Goal: Task Accomplishment & Management: Manage account settings

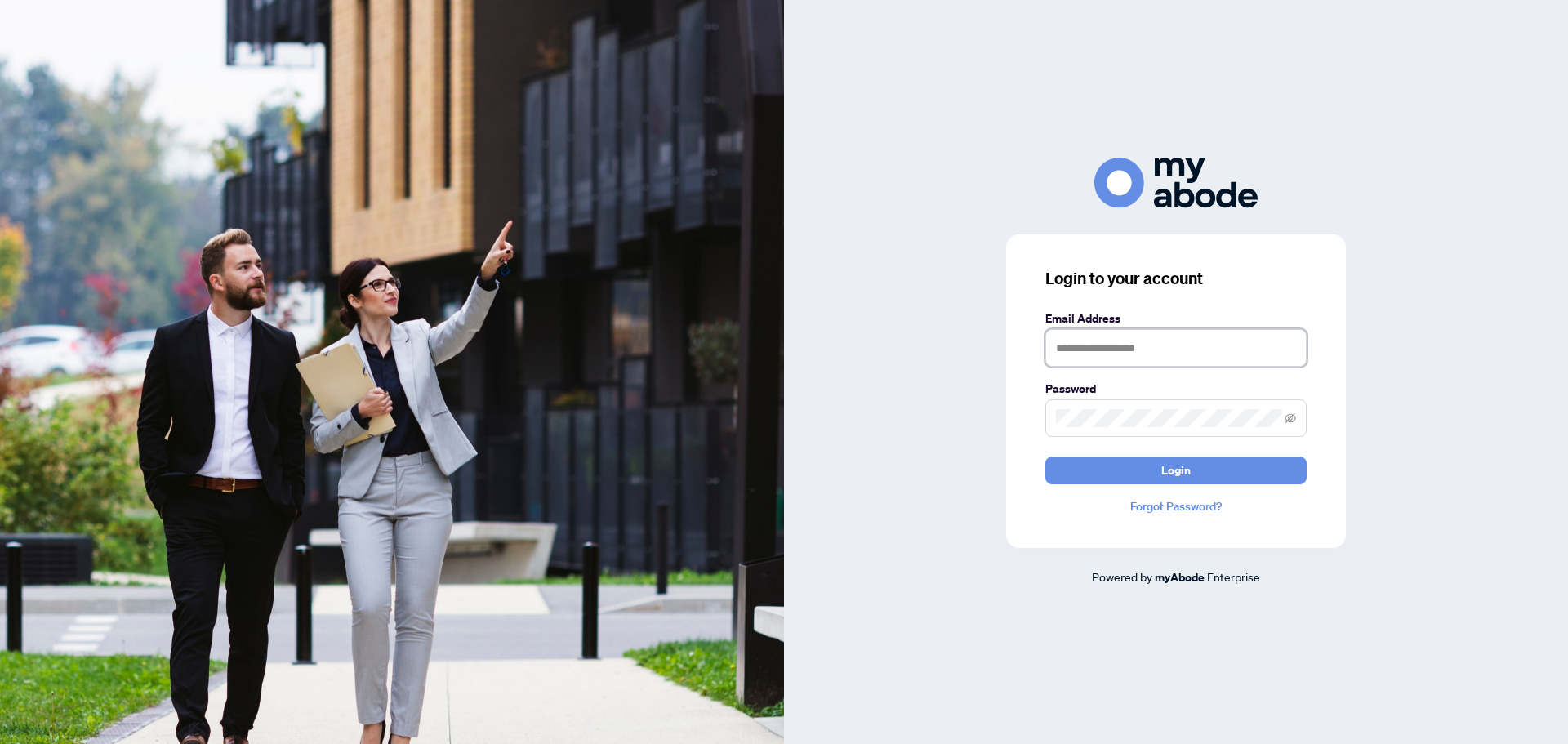
type input "**********"
click at [1155, 454] on form "**********" at bounding box center [1176, 397] width 261 height 174
click at [1152, 461] on button "Login" at bounding box center [1176, 470] width 261 height 27
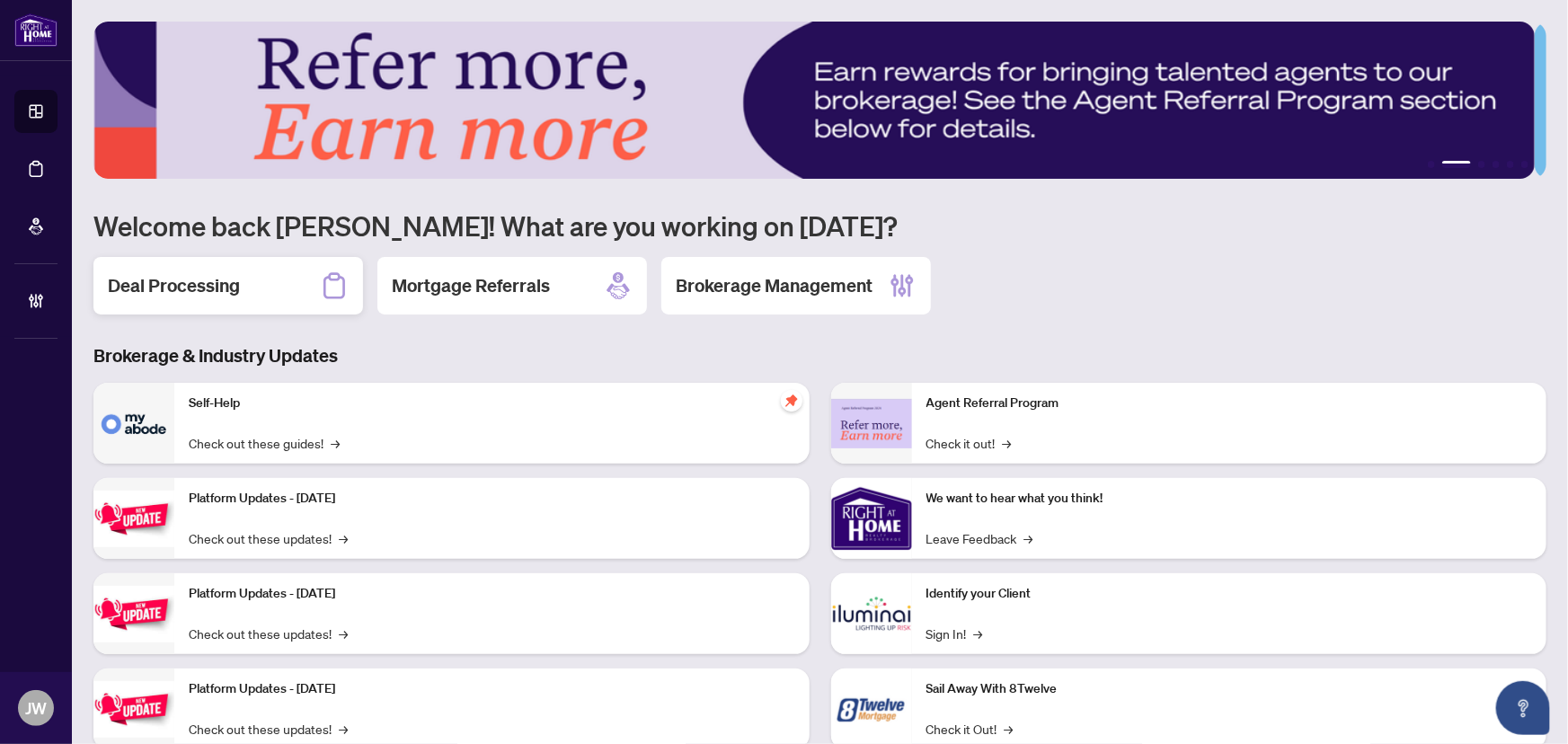
click at [189, 279] on h2 "Deal Processing" at bounding box center [174, 285] width 132 height 25
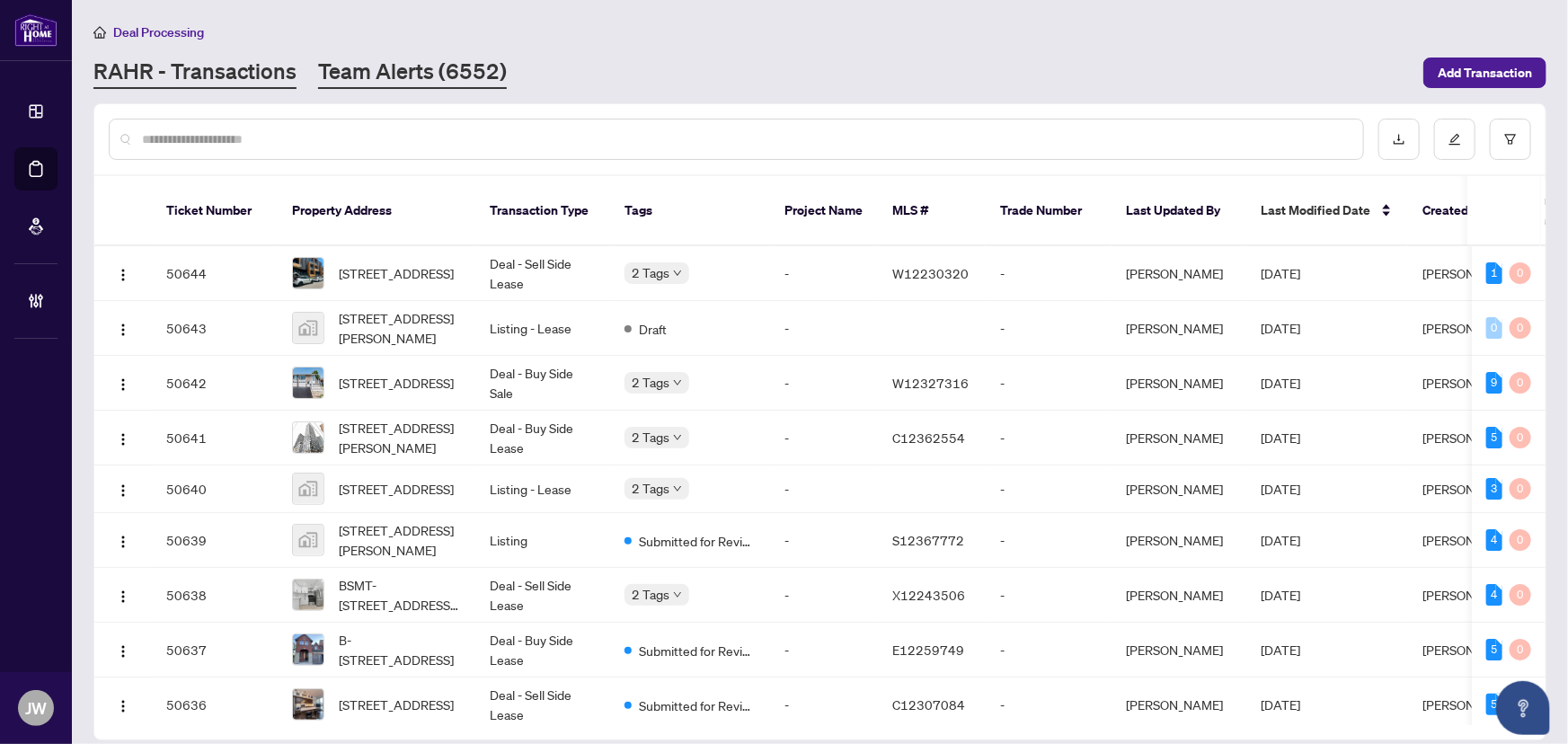
click at [436, 68] on link "Team Alerts (6552)" at bounding box center [413, 72] width 189 height 32
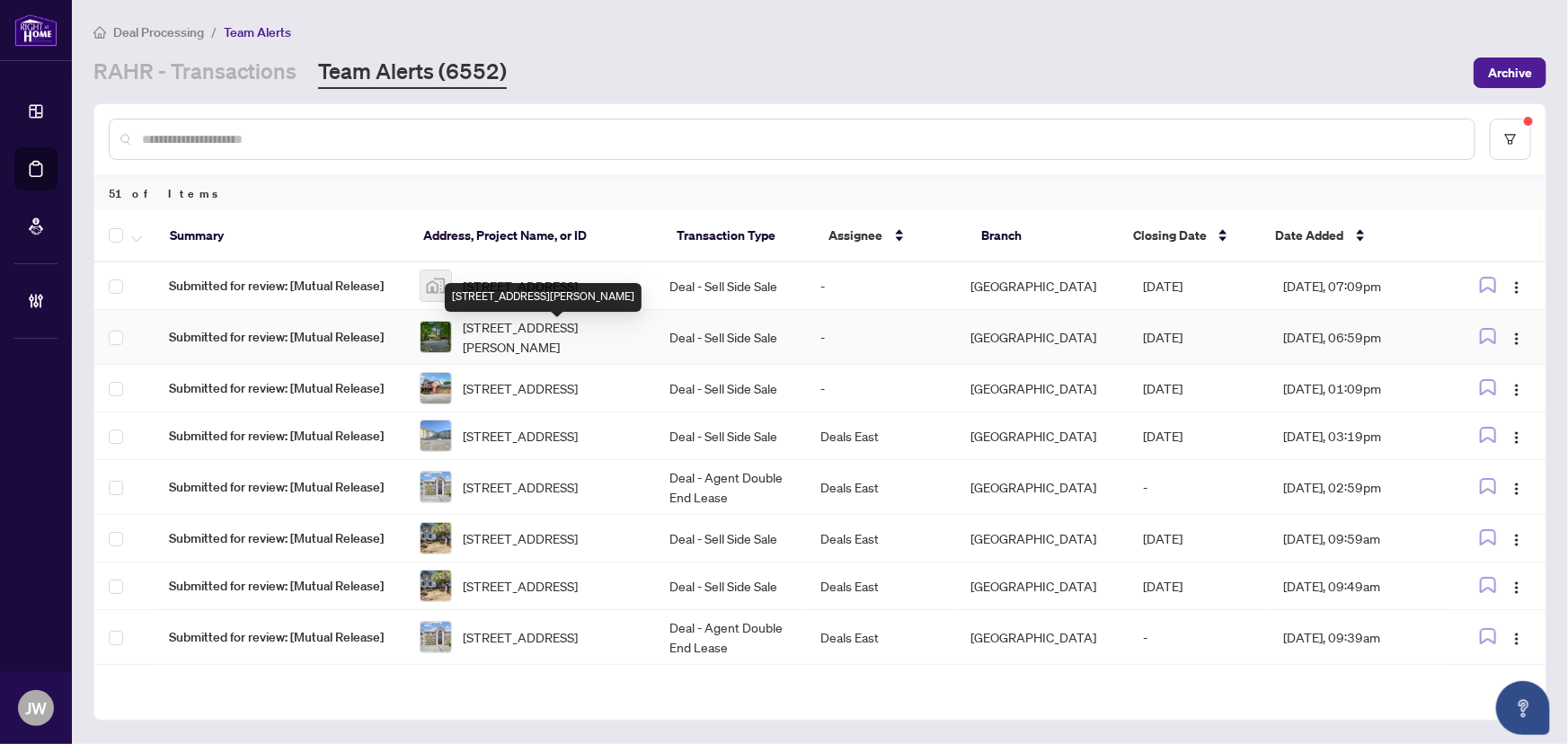
click at [539, 320] on td "60 McGregor Dr, Kawartha Lakes, Ontario K0M 1A0, Canada" at bounding box center [530, 337] width 250 height 55
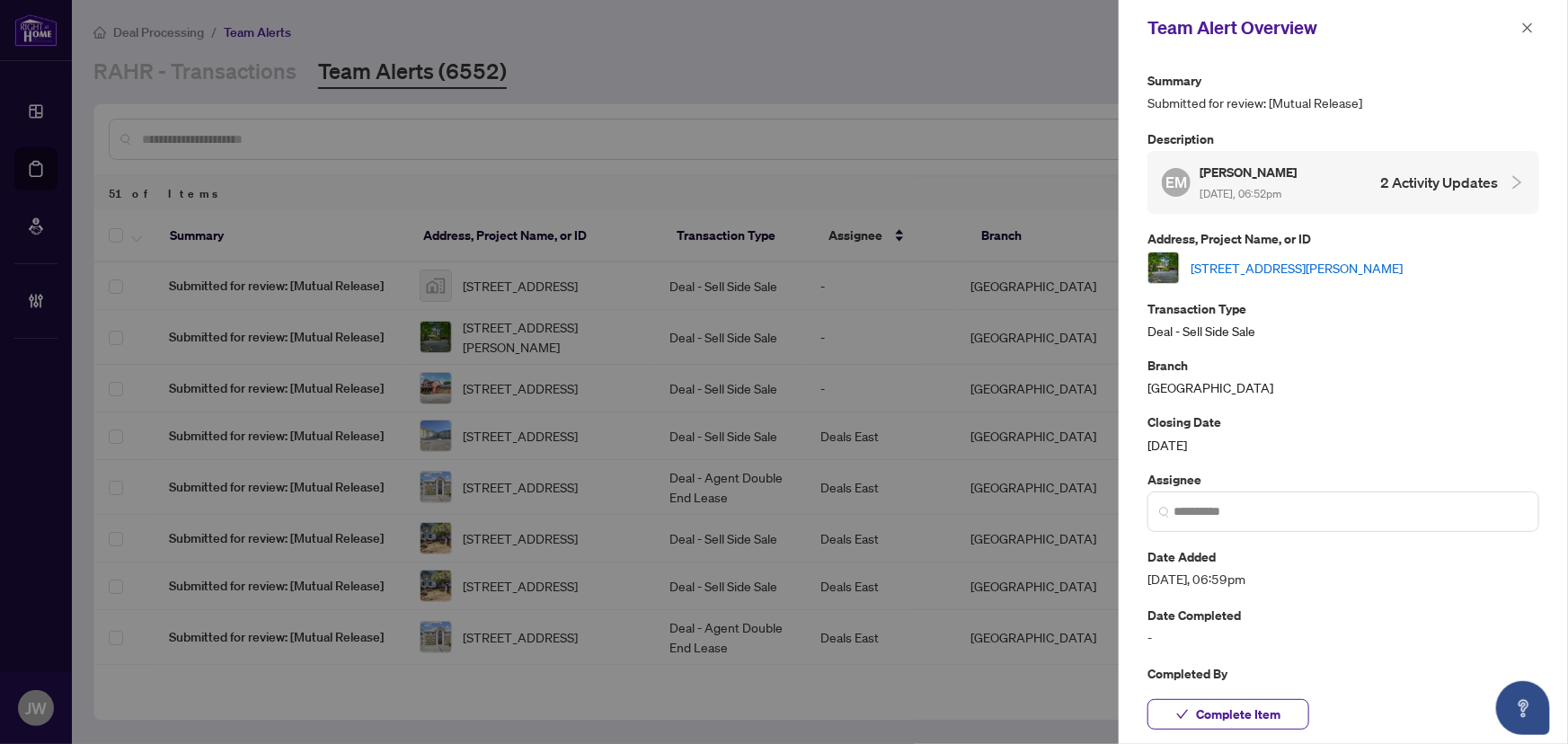
click at [1282, 270] on link "60 McGregor Dr, Kawartha Lakes, Ontario K0M 1A0, Canada" at bounding box center [1296, 268] width 212 height 19
click at [1521, 19] on span "button" at bounding box center [1527, 28] width 13 height 29
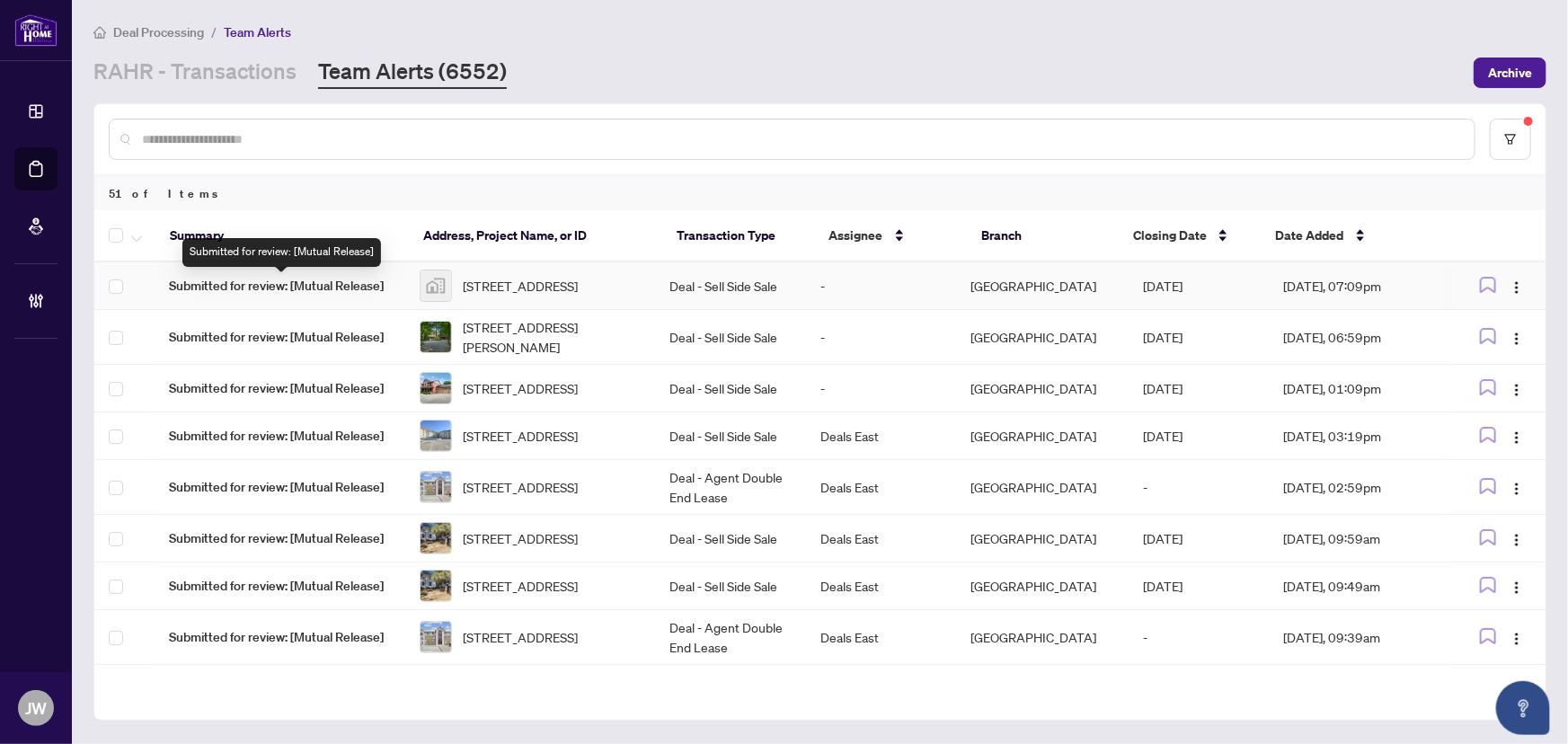
click at [349, 279] on span "Submitted for review: [Mutual Release]" at bounding box center [280, 285] width 222 height 19
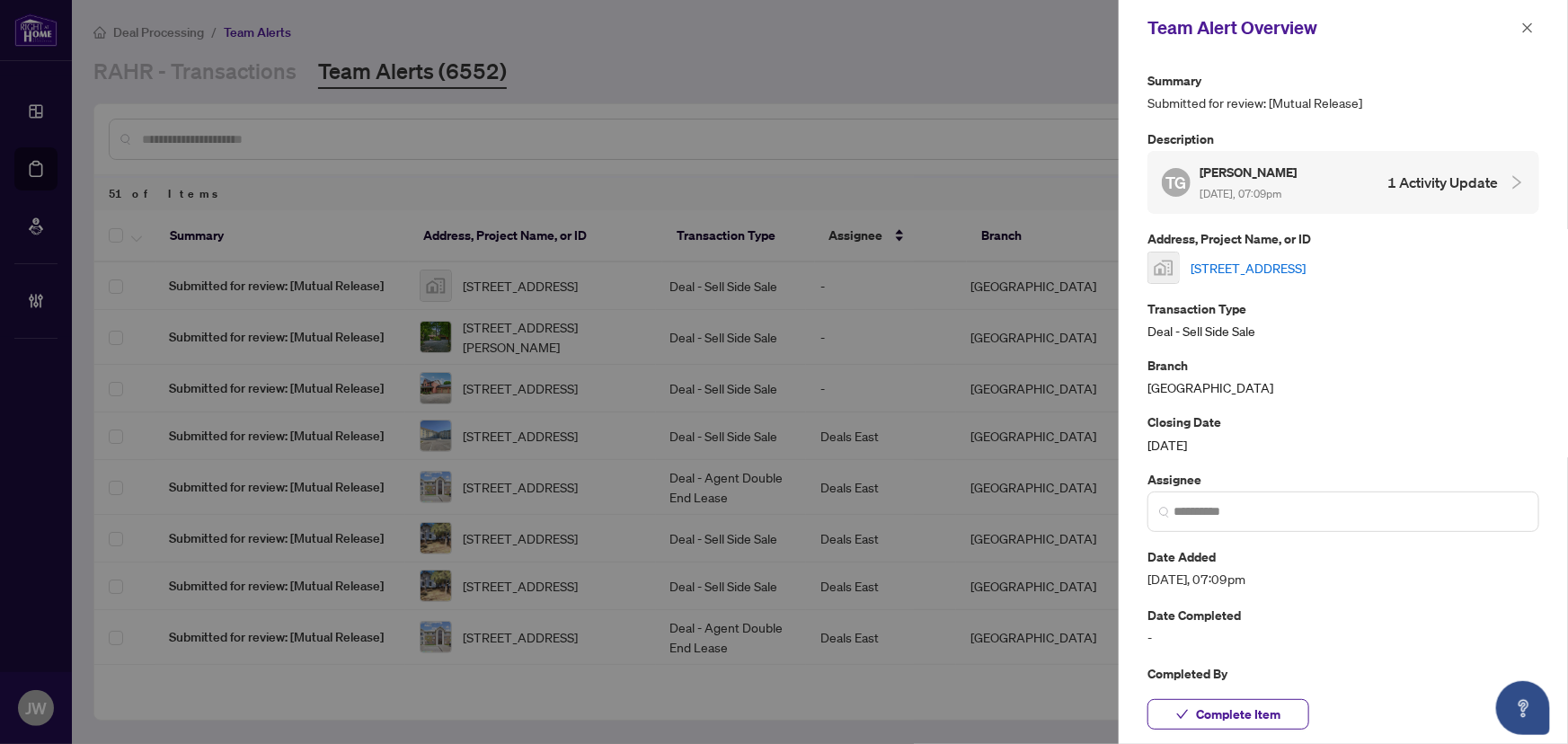
click at [1286, 263] on link "474 Lanark Drive, Oshawa, ON, Canada" at bounding box center [1248, 268] width 115 height 19
click at [1528, 18] on span "button" at bounding box center [1527, 28] width 13 height 29
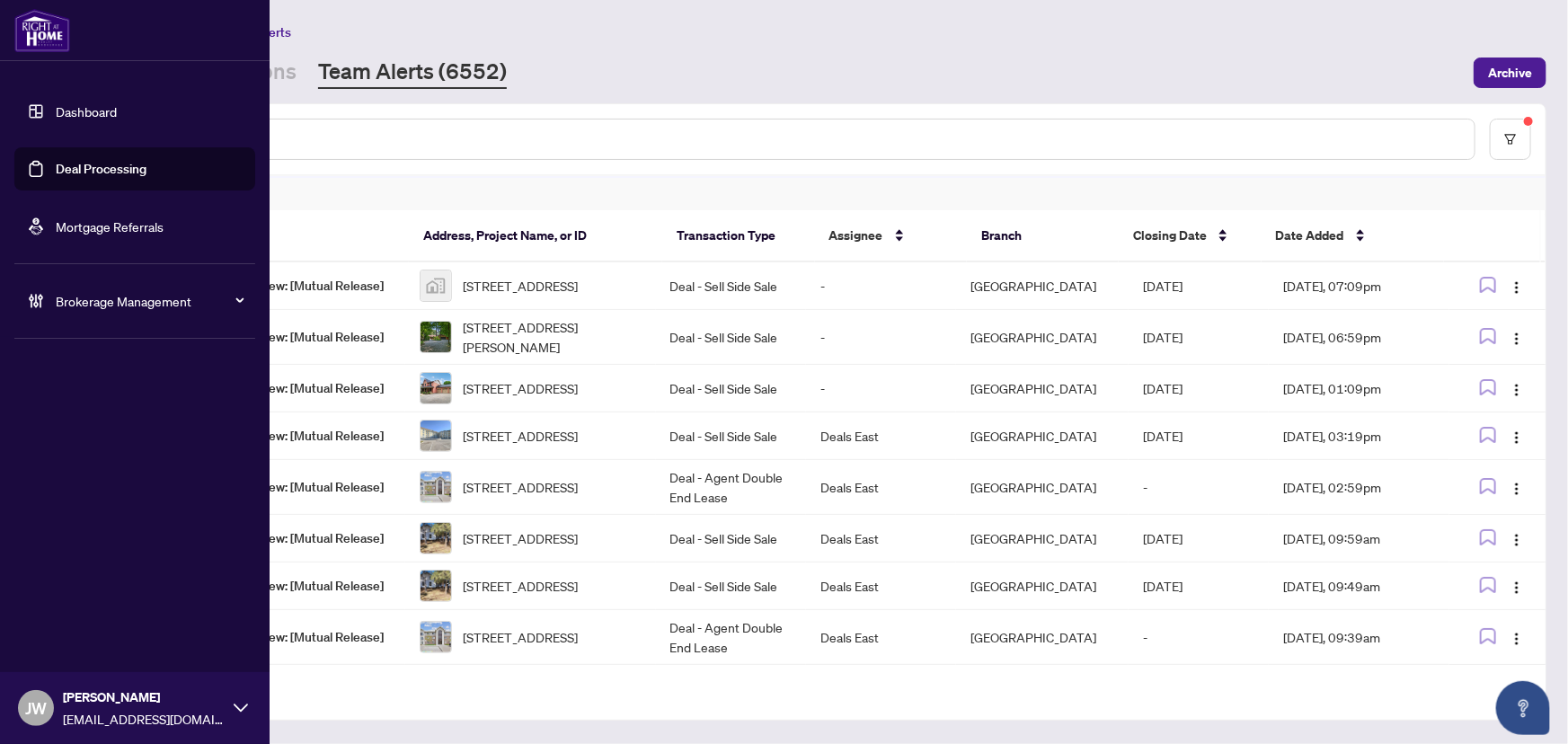
click at [114, 302] on span "Brokerage Management" at bounding box center [149, 301] width 187 height 19
click at [86, 438] on link "Manage Agents" at bounding box center [82, 430] width 89 height 17
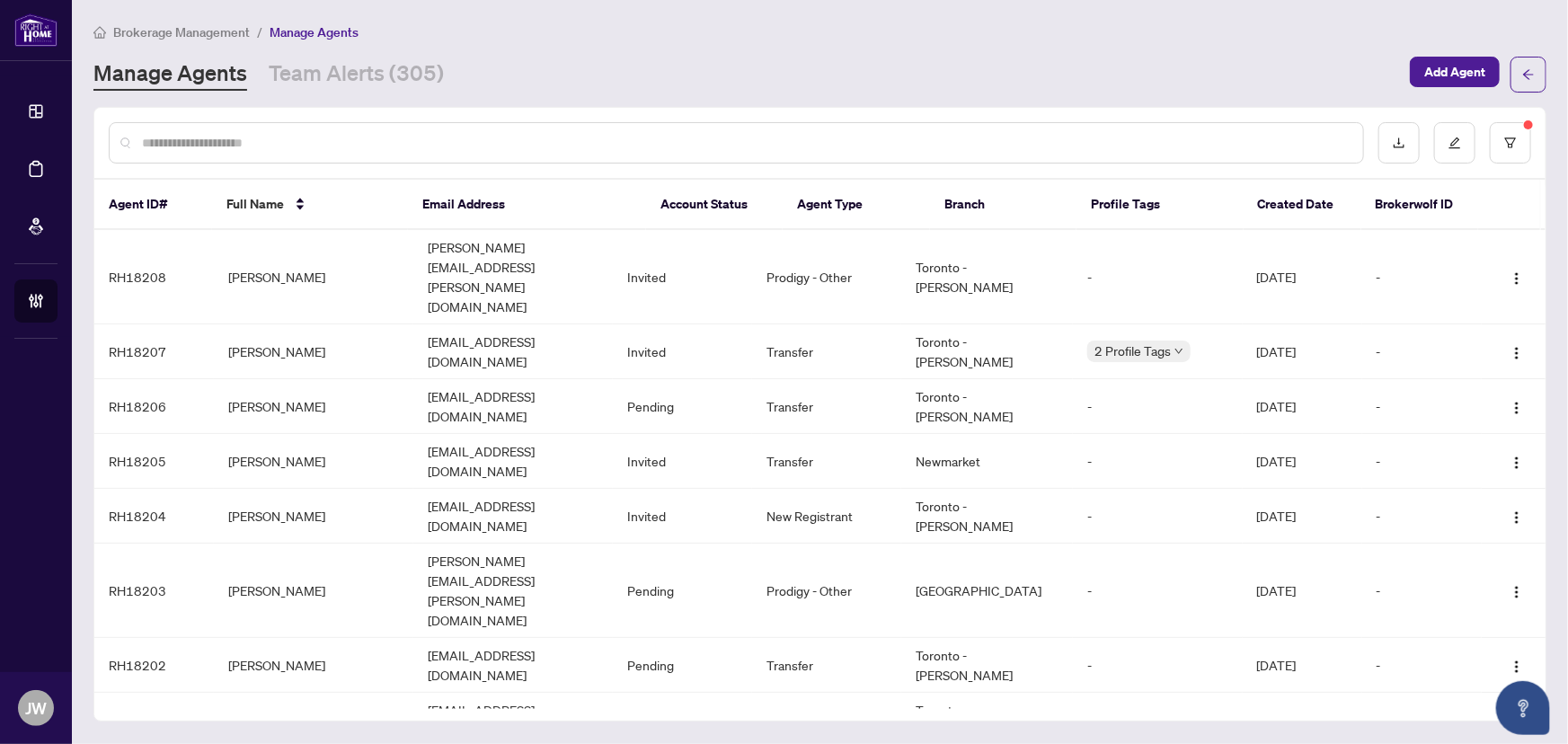
click at [307, 133] on input "text" at bounding box center [745, 143] width 1207 height 19
click at [1497, 147] on button "button" at bounding box center [1510, 142] width 41 height 41
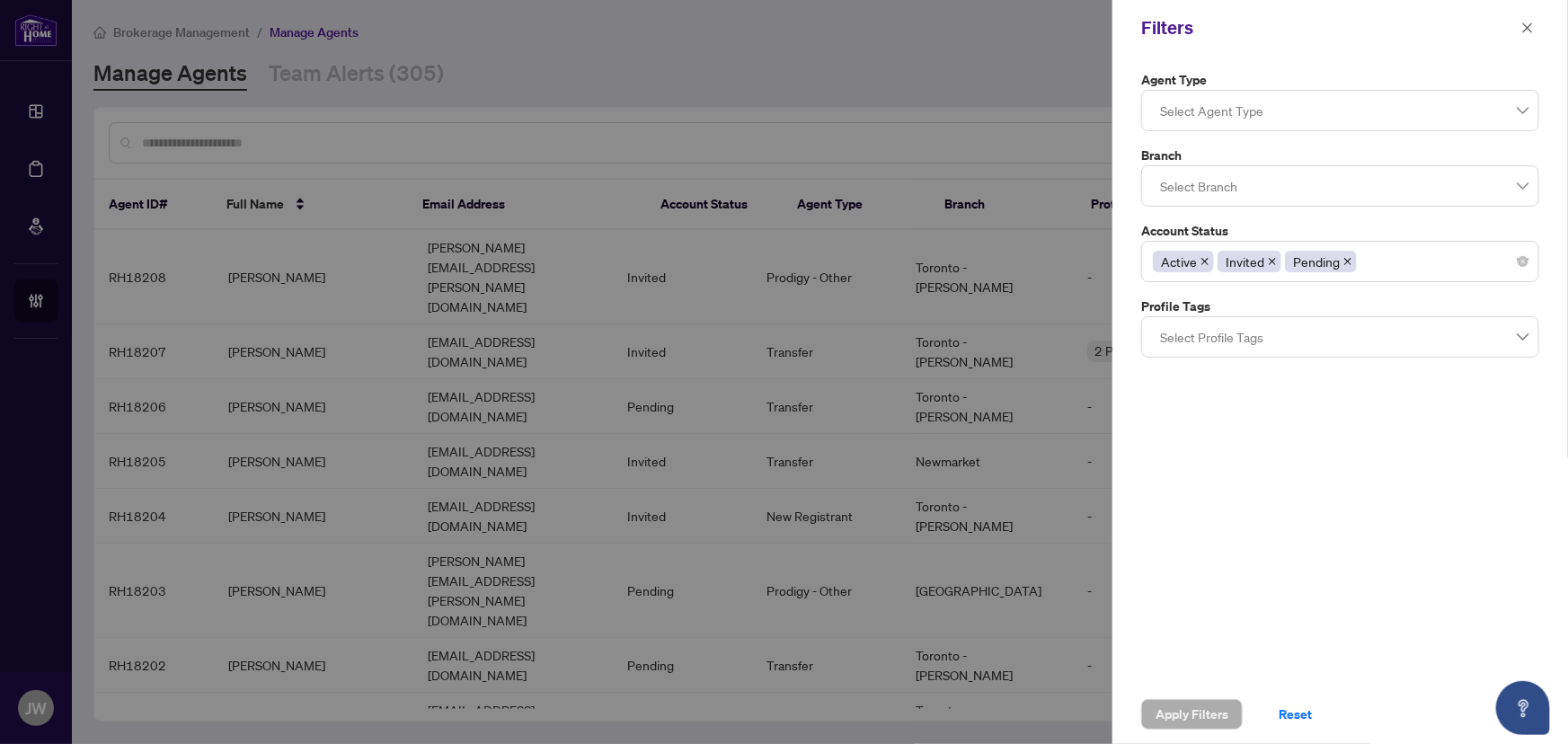
click at [1220, 189] on div at bounding box center [1339, 185] width 375 height 32
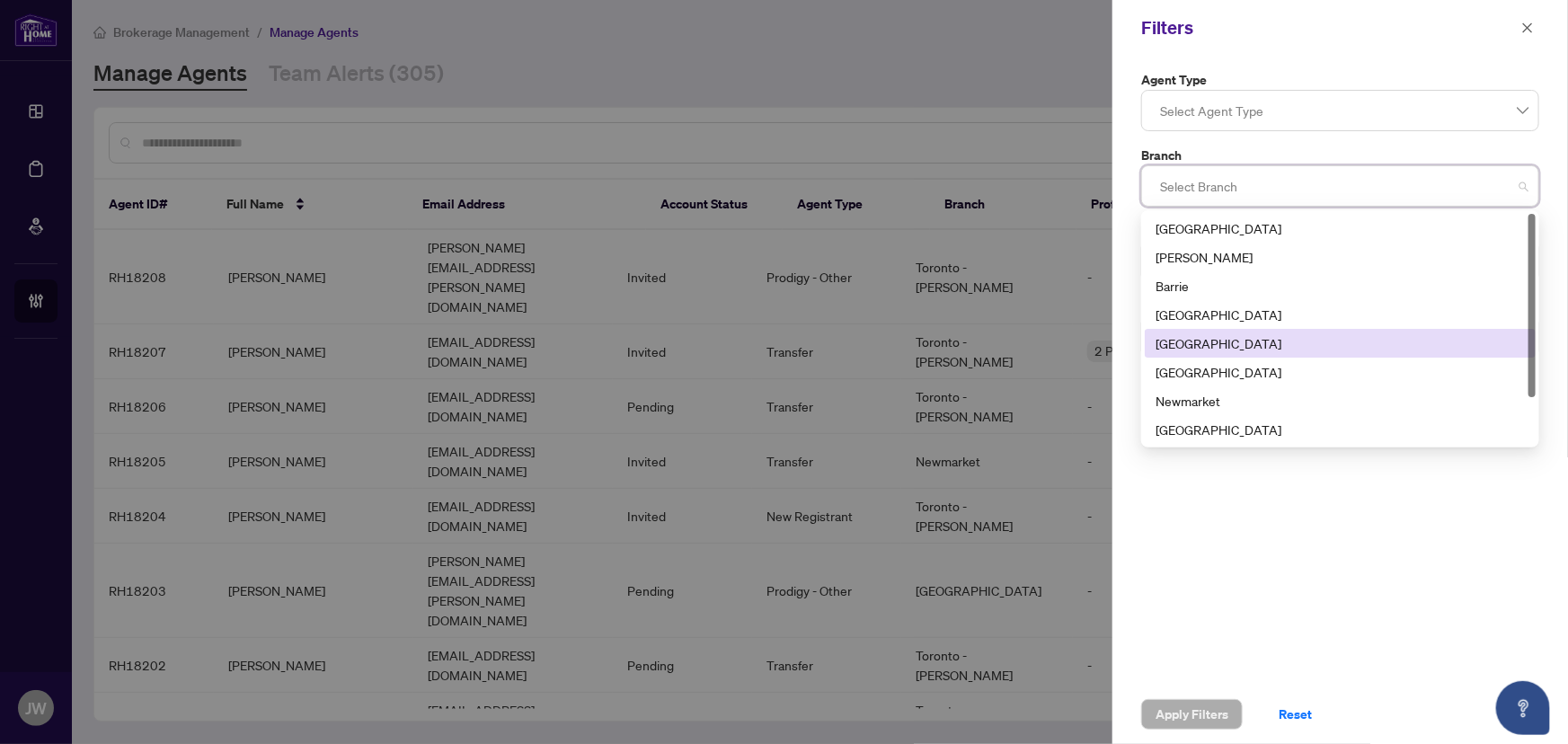
click at [1183, 352] on div "Durham" at bounding box center [1339, 343] width 369 height 19
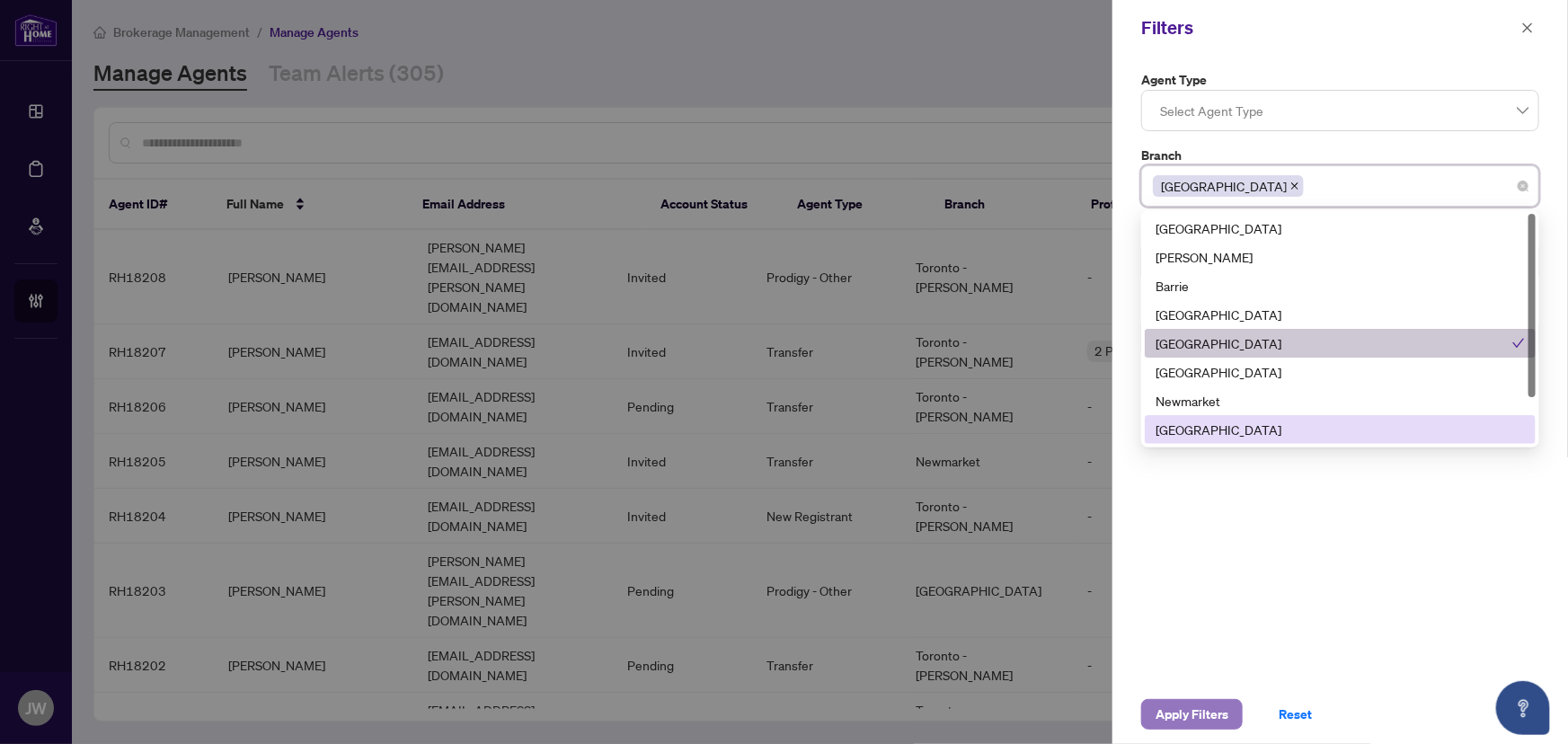
click at [1170, 718] on span "Apply Filters" at bounding box center [1191, 715] width 73 height 29
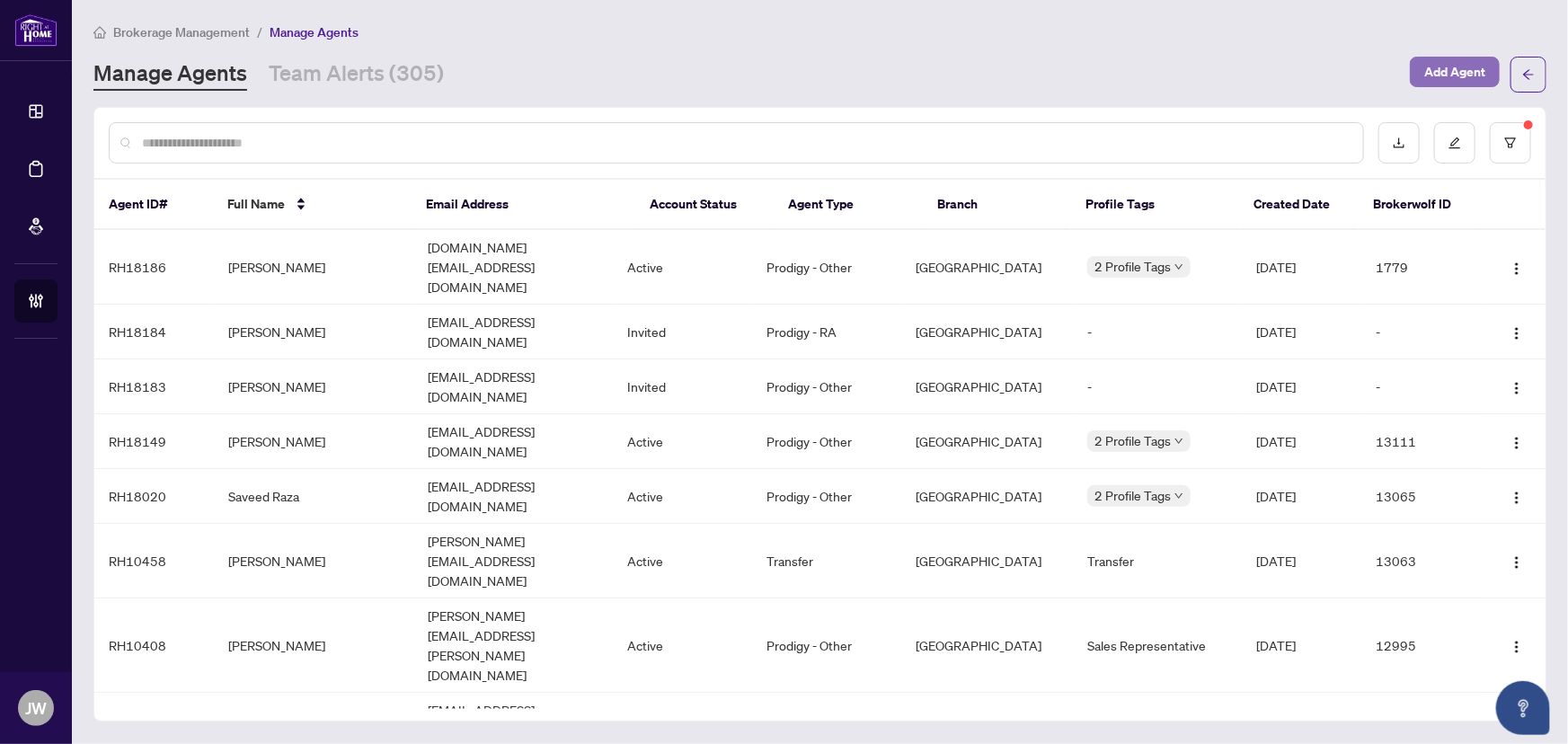
click at [1460, 71] on span "Add Agent" at bounding box center [1454, 72] width 61 height 29
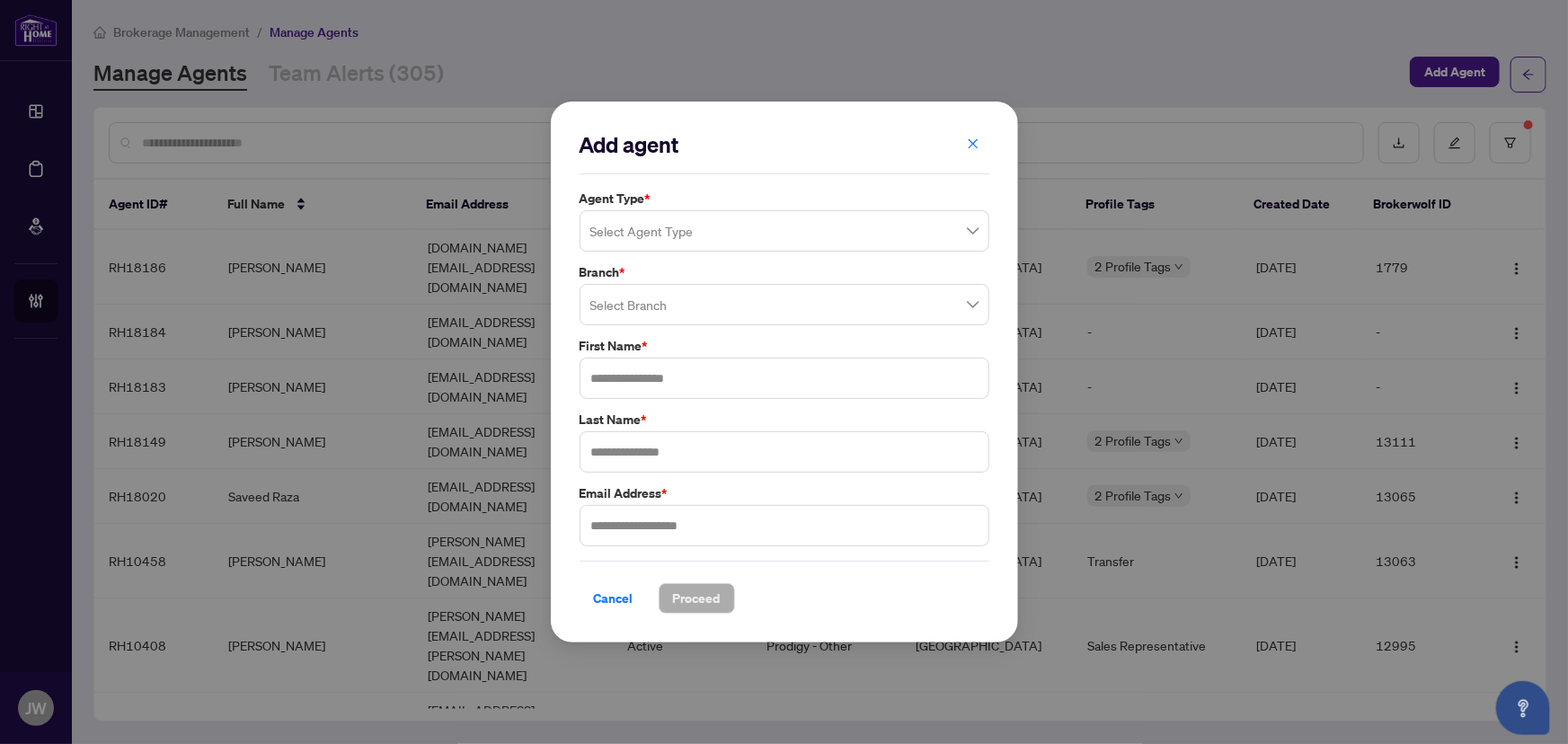
click at [656, 229] on input "search" at bounding box center [776, 234] width 372 height 40
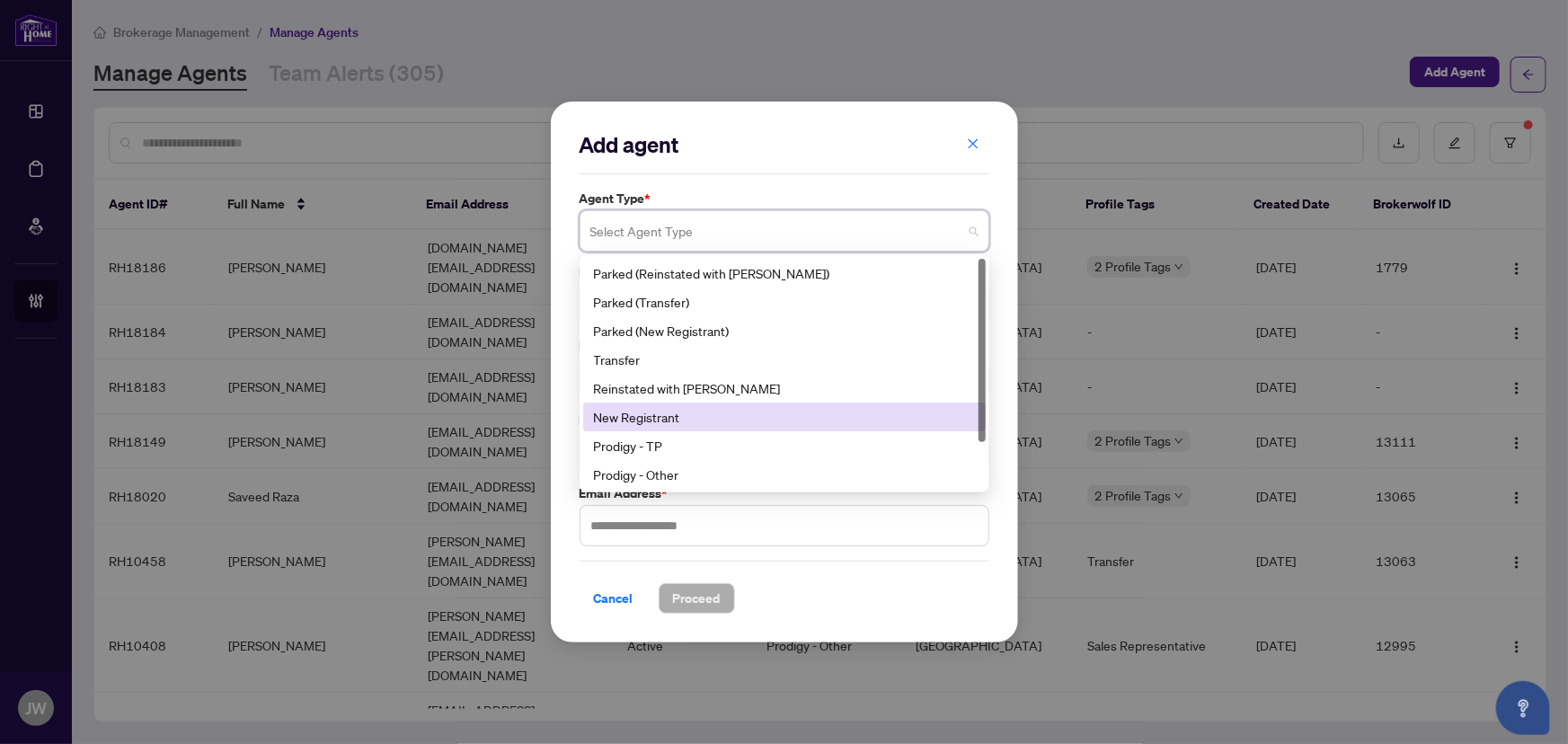
click at [629, 422] on div "New Registrant" at bounding box center [784, 417] width 381 height 19
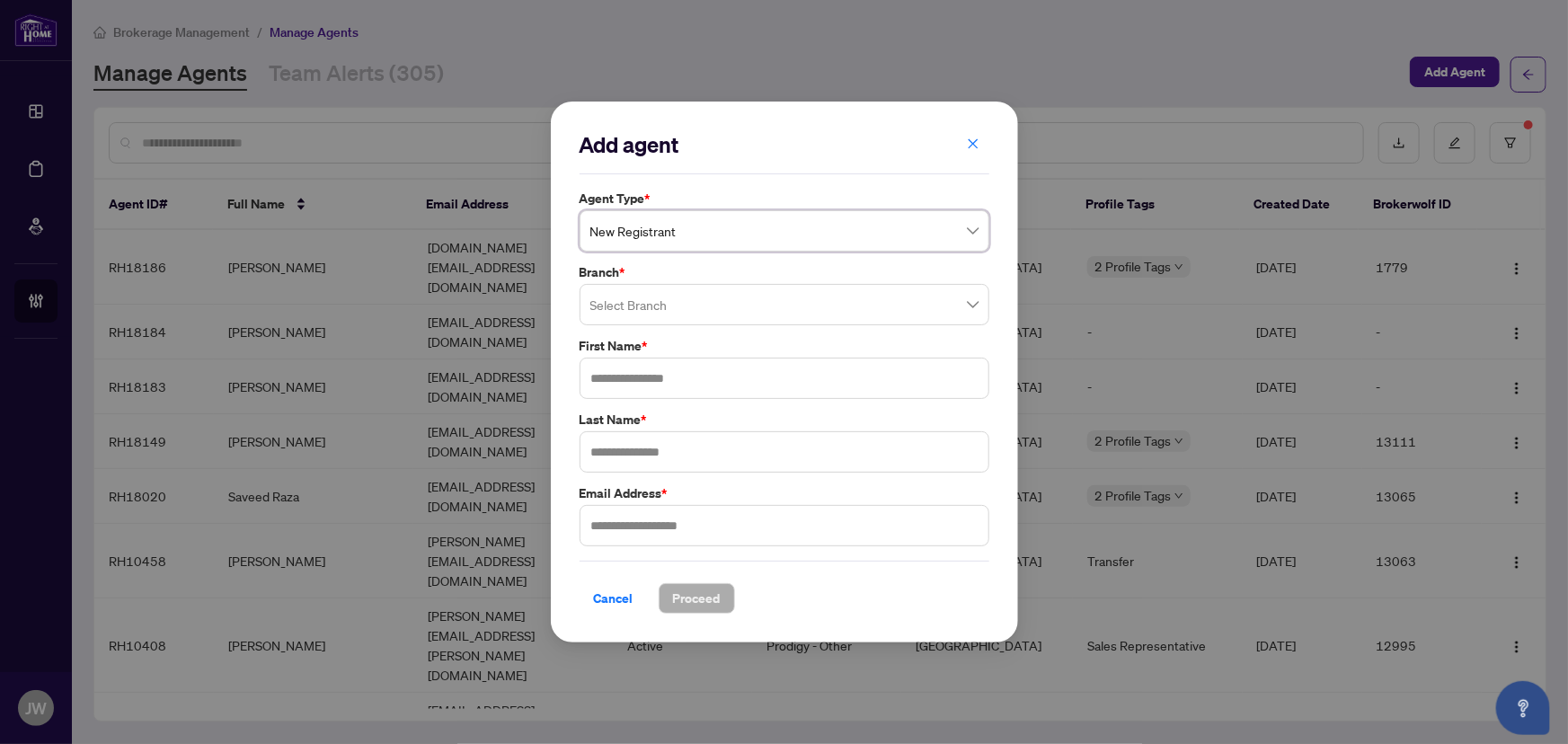
click at [626, 303] on input "search" at bounding box center [776, 307] width 372 height 40
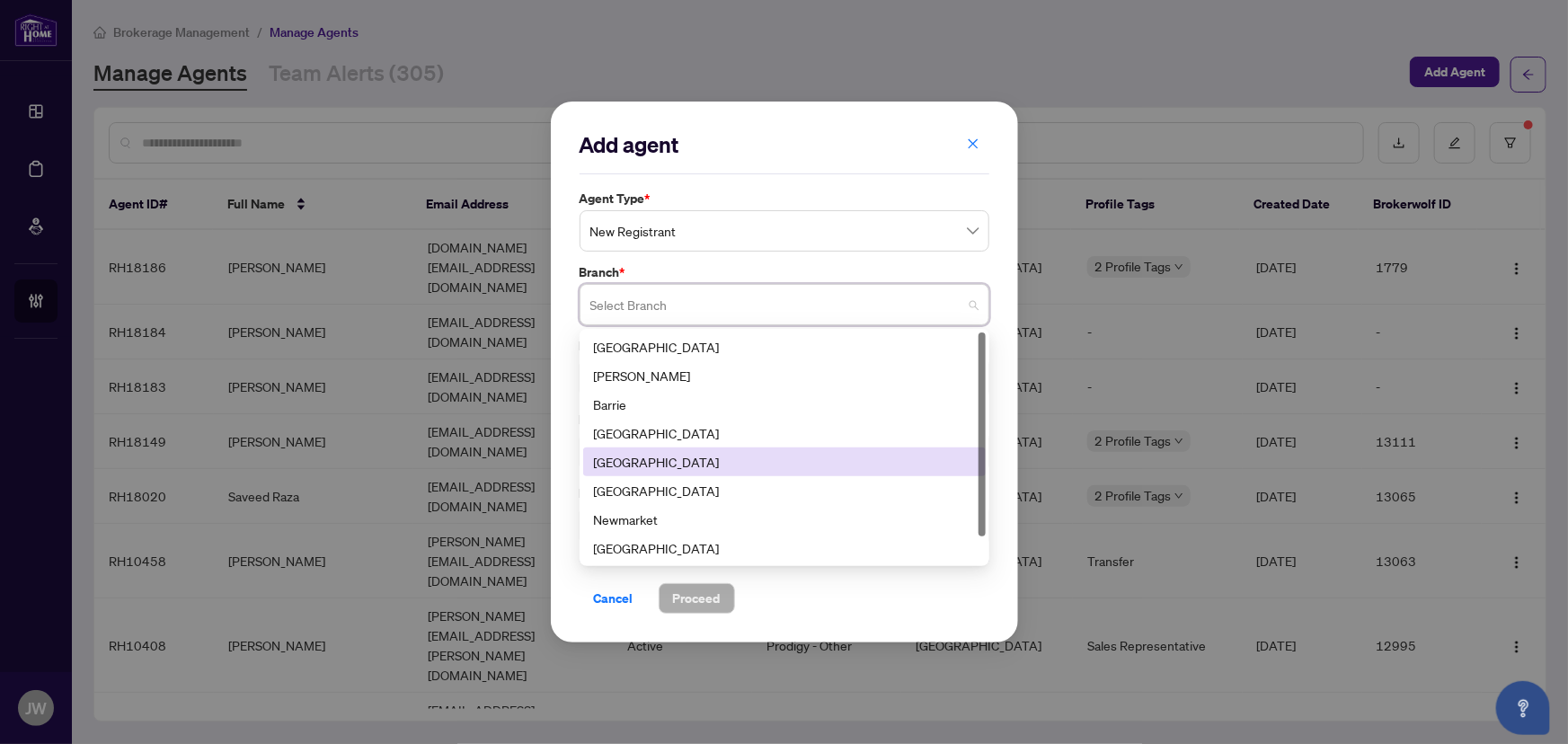
click at [616, 458] on div "Durham" at bounding box center [784, 462] width 381 height 19
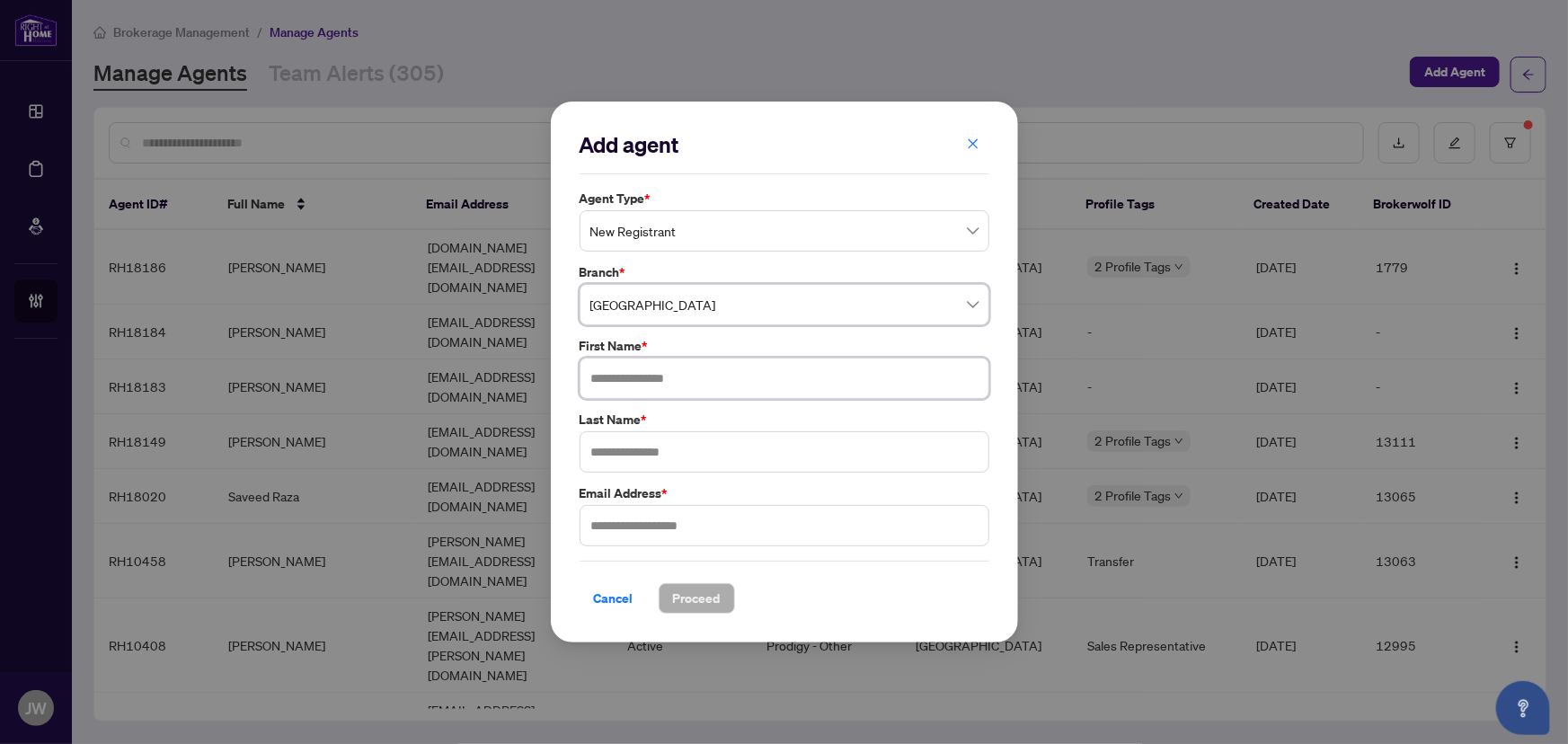
click at [623, 386] on input "text" at bounding box center [784, 378] width 410 height 41
type input "******"
click at [617, 457] on input "text" at bounding box center [784, 452] width 410 height 41
paste input "********"
type input "********"
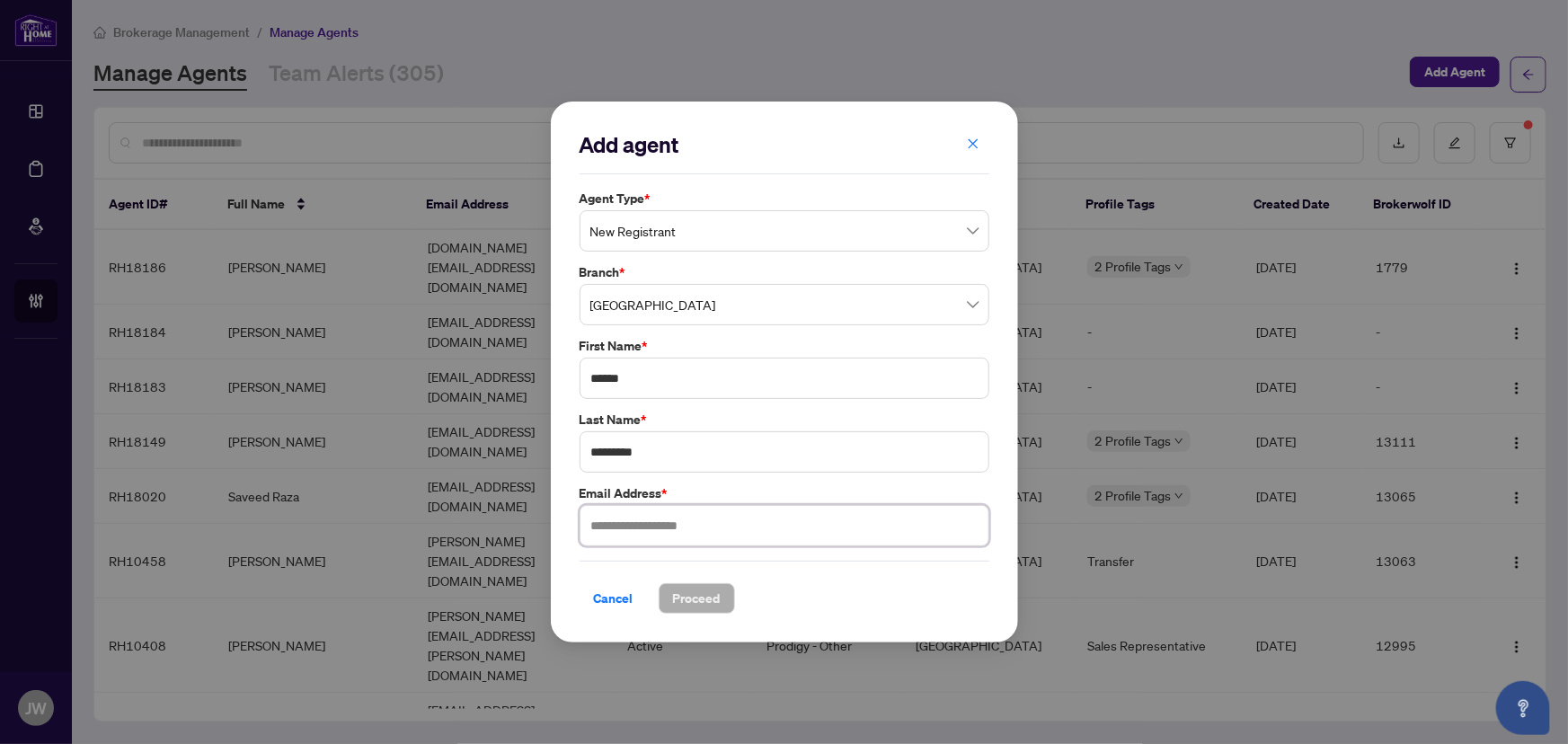
click at [670, 531] on input "text" at bounding box center [784, 525] width 410 height 41
paste input "**********"
type input "**********"
click at [681, 608] on span "Proceed" at bounding box center [696, 599] width 48 height 29
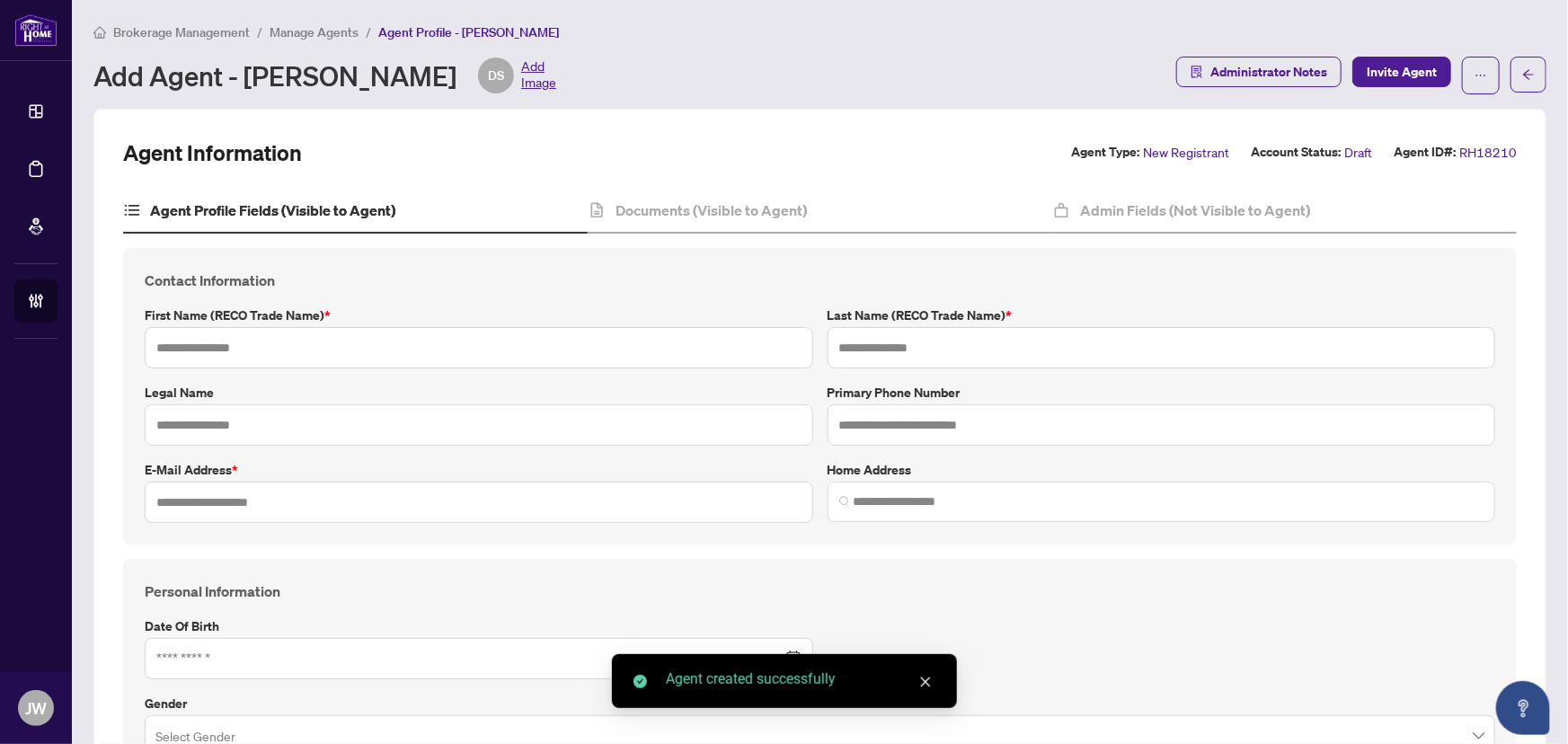
type input "******"
type input "********"
type input "**********"
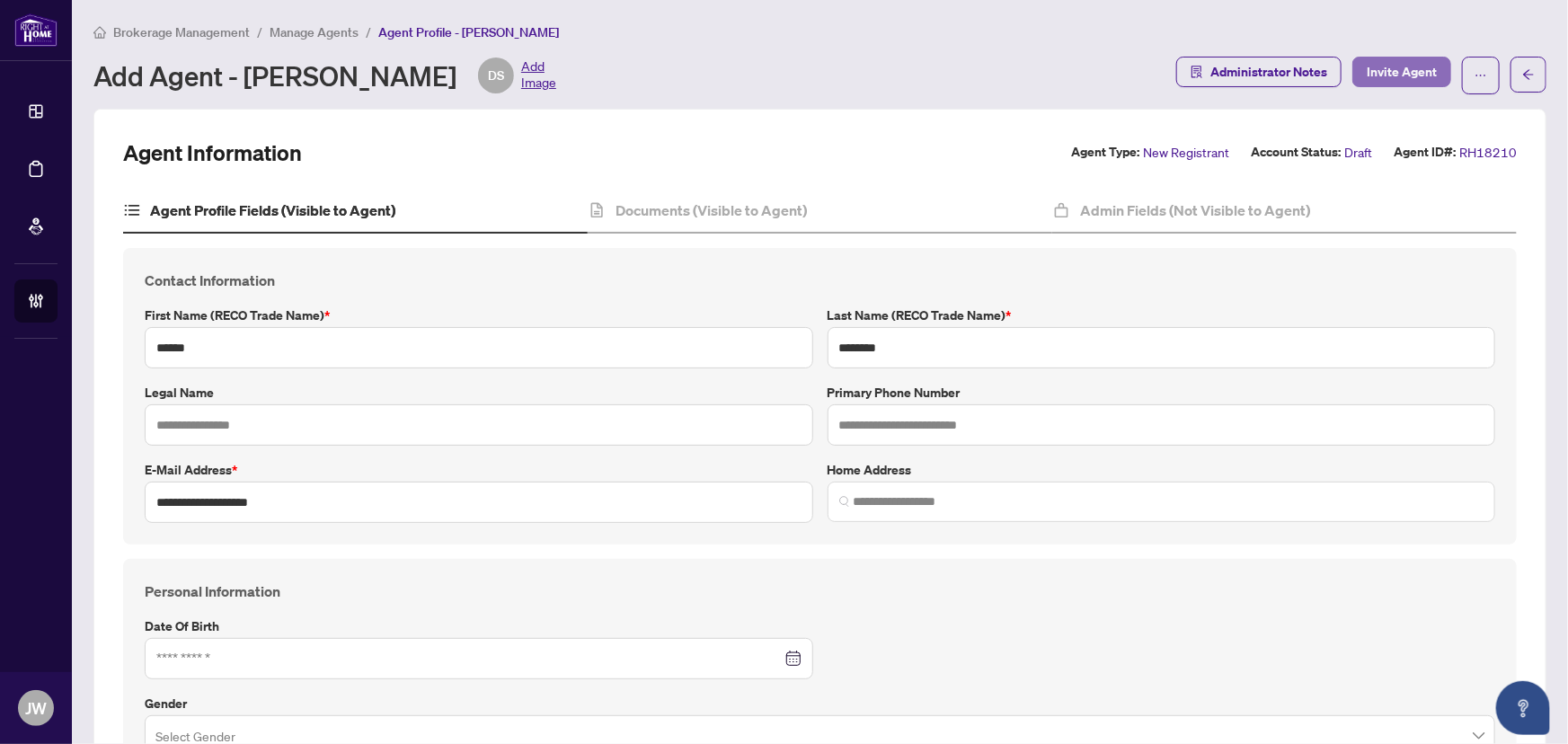
click at [1352, 68] on button "Invite Agent" at bounding box center [1400, 71] width 98 height 30
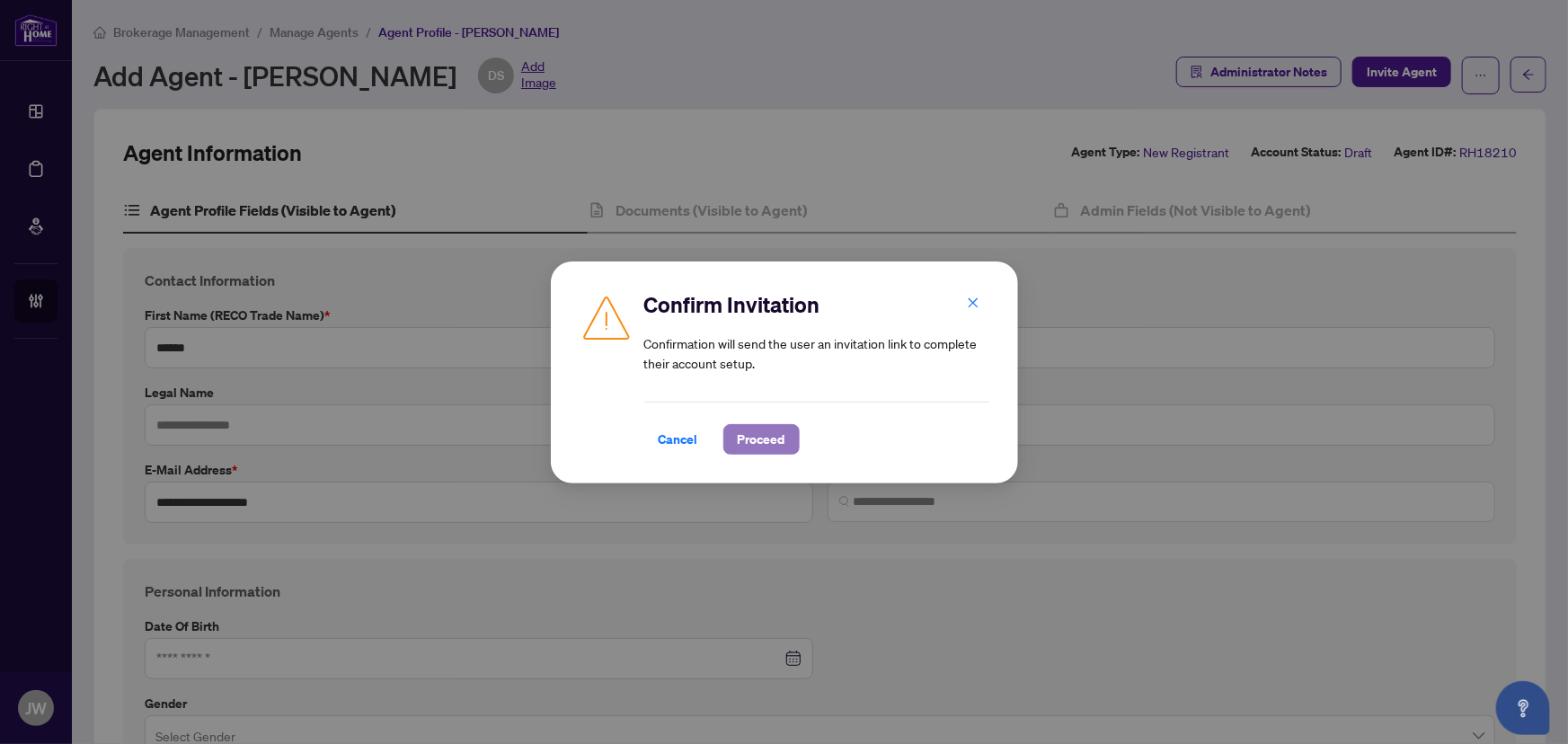
click at [769, 451] on span "Proceed" at bounding box center [761, 439] width 48 height 29
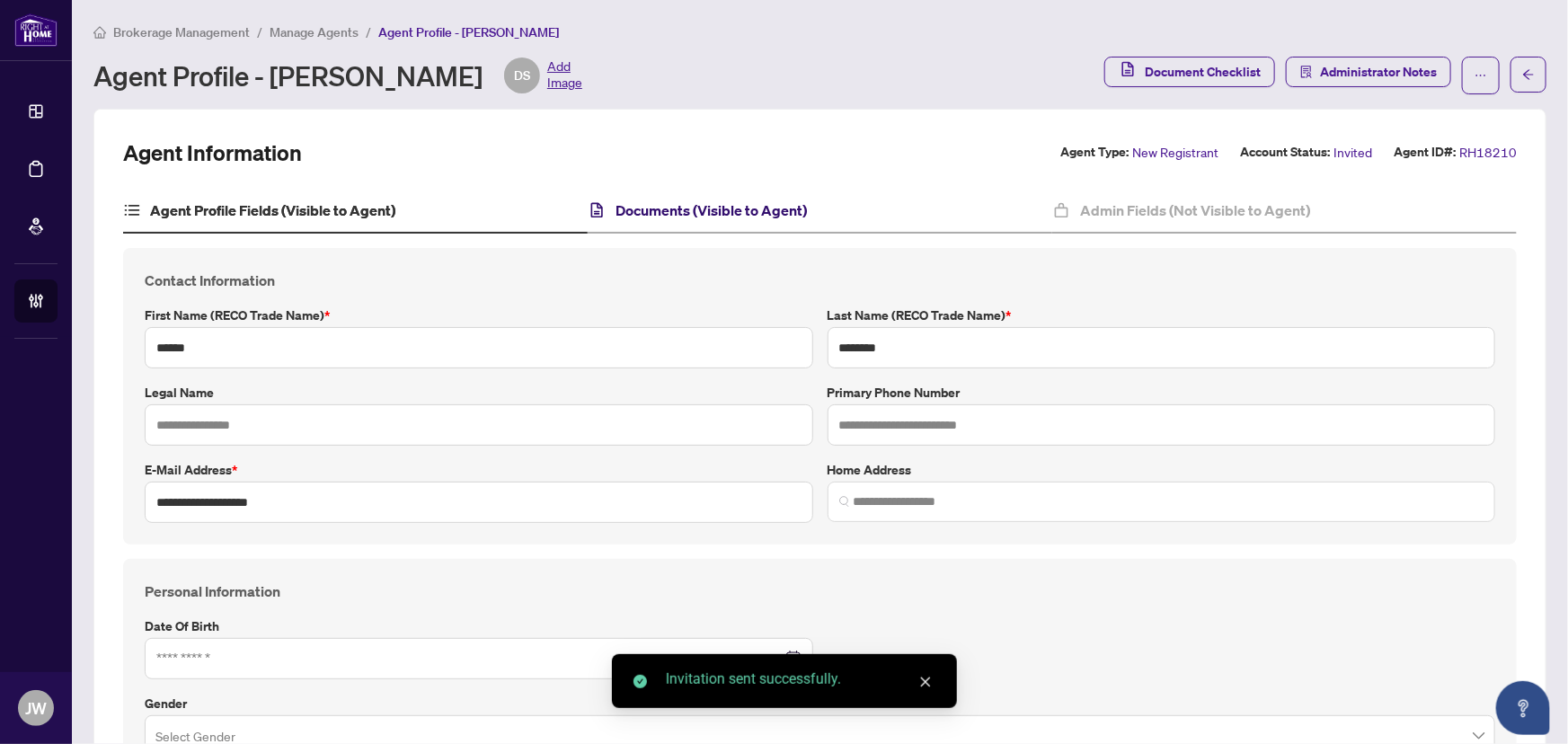
click at [656, 219] on h4 "Documents (Visible to Agent)" at bounding box center [711, 210] width 191 height 21
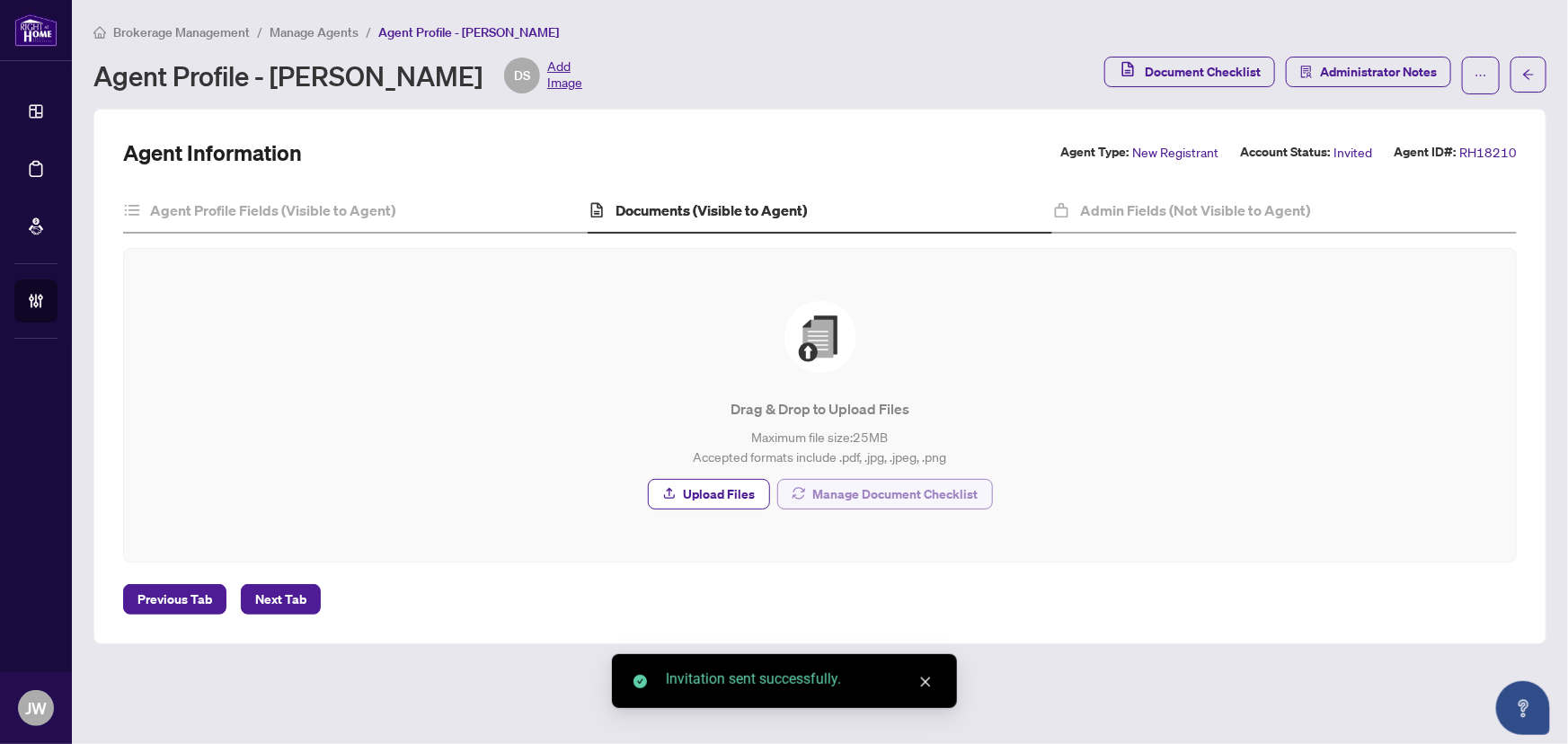
click at [830, 485] on span "Manage Document Checklist" at bounding box center [896, 495] width 166 height 29
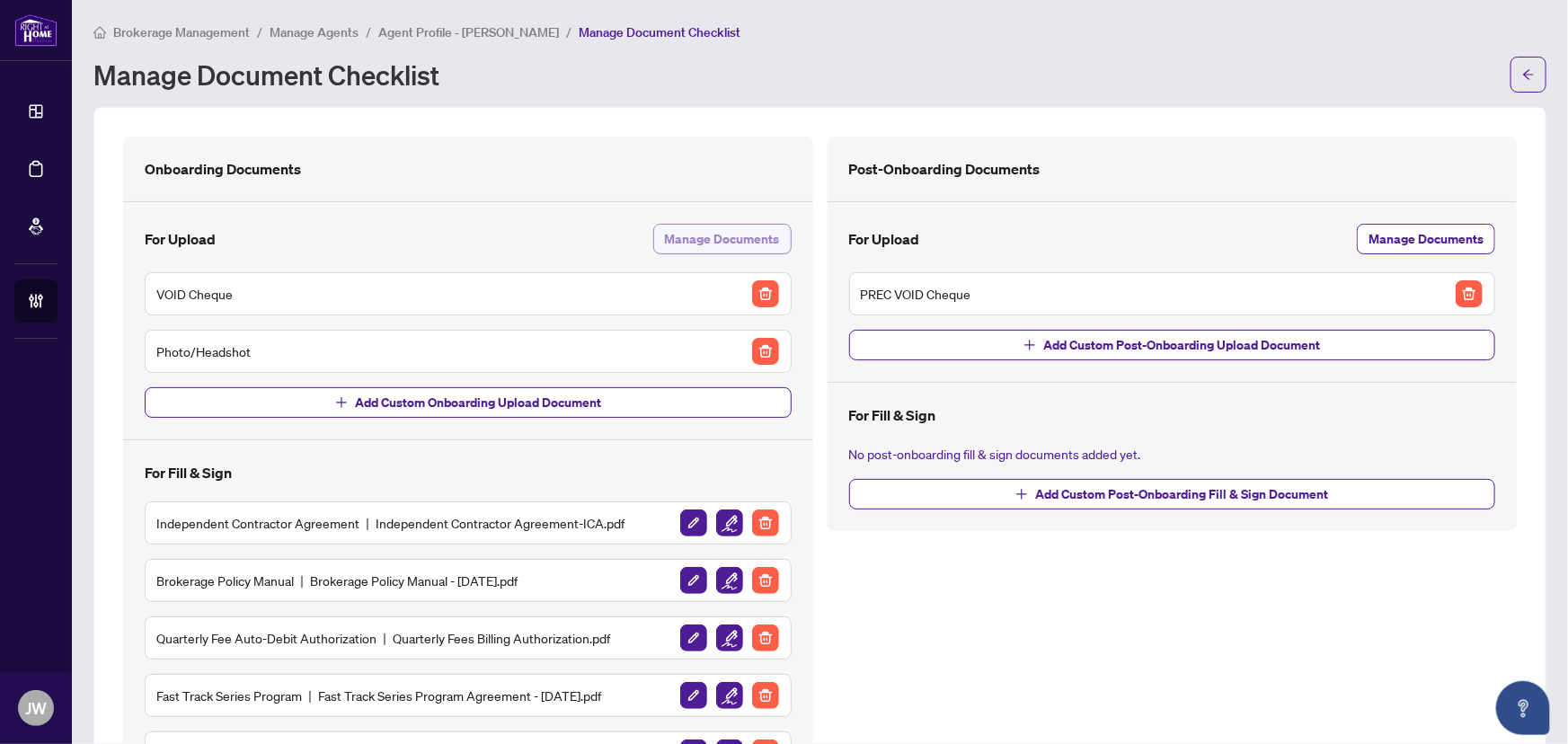
click at [679, 238] on span "Manage Documents" at bounding box center [723, 240] width 115 height 29
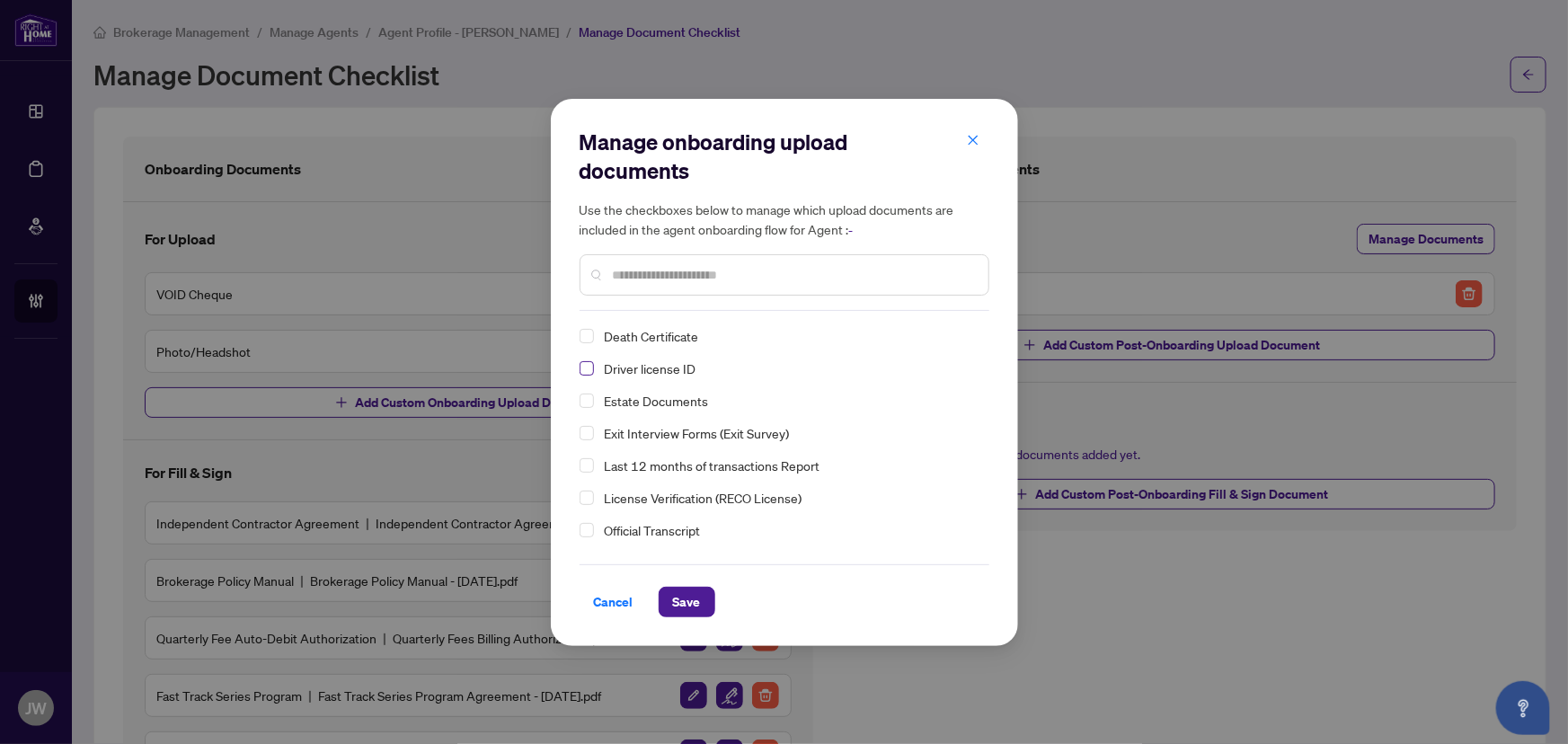
click at [584, 367] on span "Select Driver license ID" at bounding box center [586, 368] width 15 height 15
click at [696, 596] on span "Save" at bounding box center [687, 602] width 28 height 29
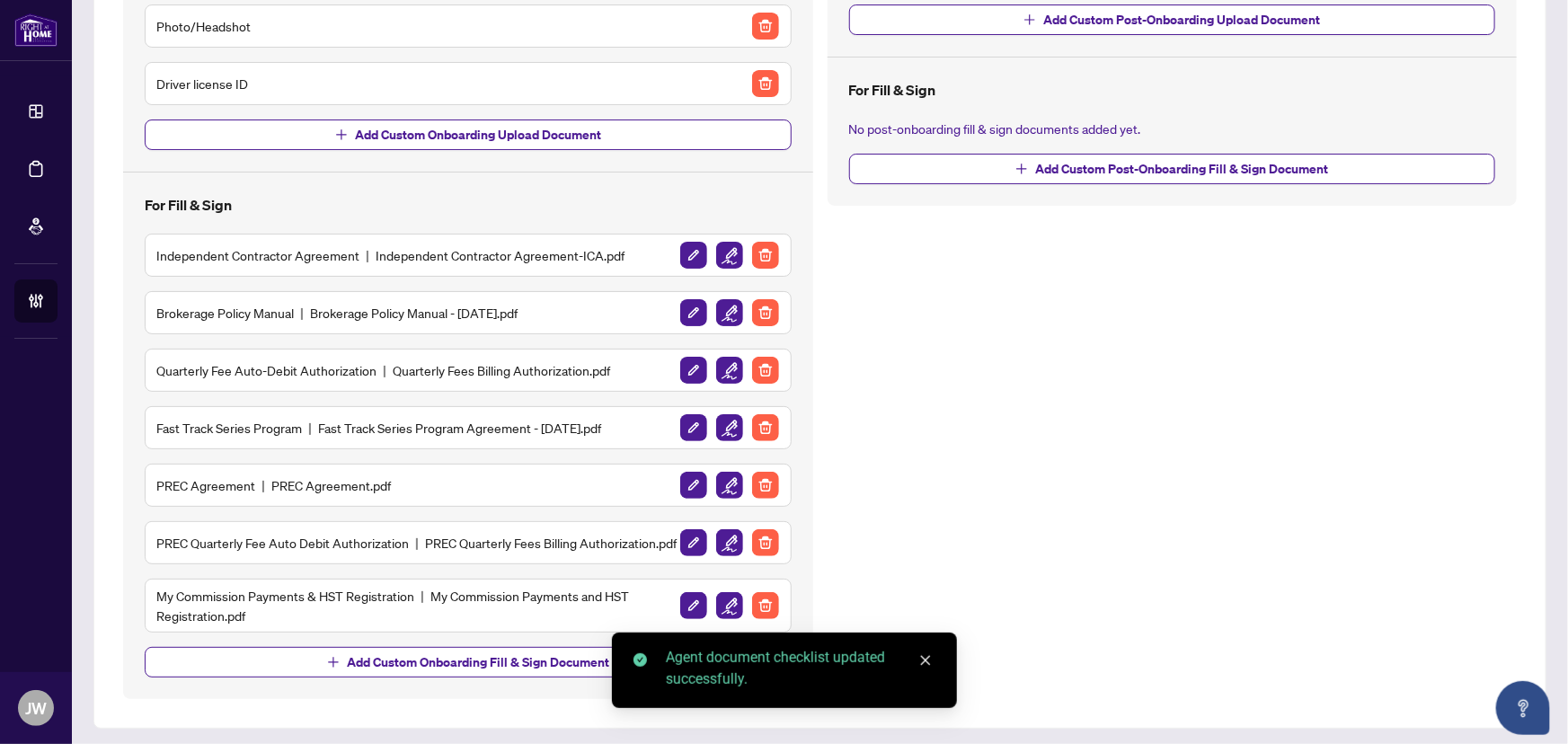
scroll to position [338, 0]
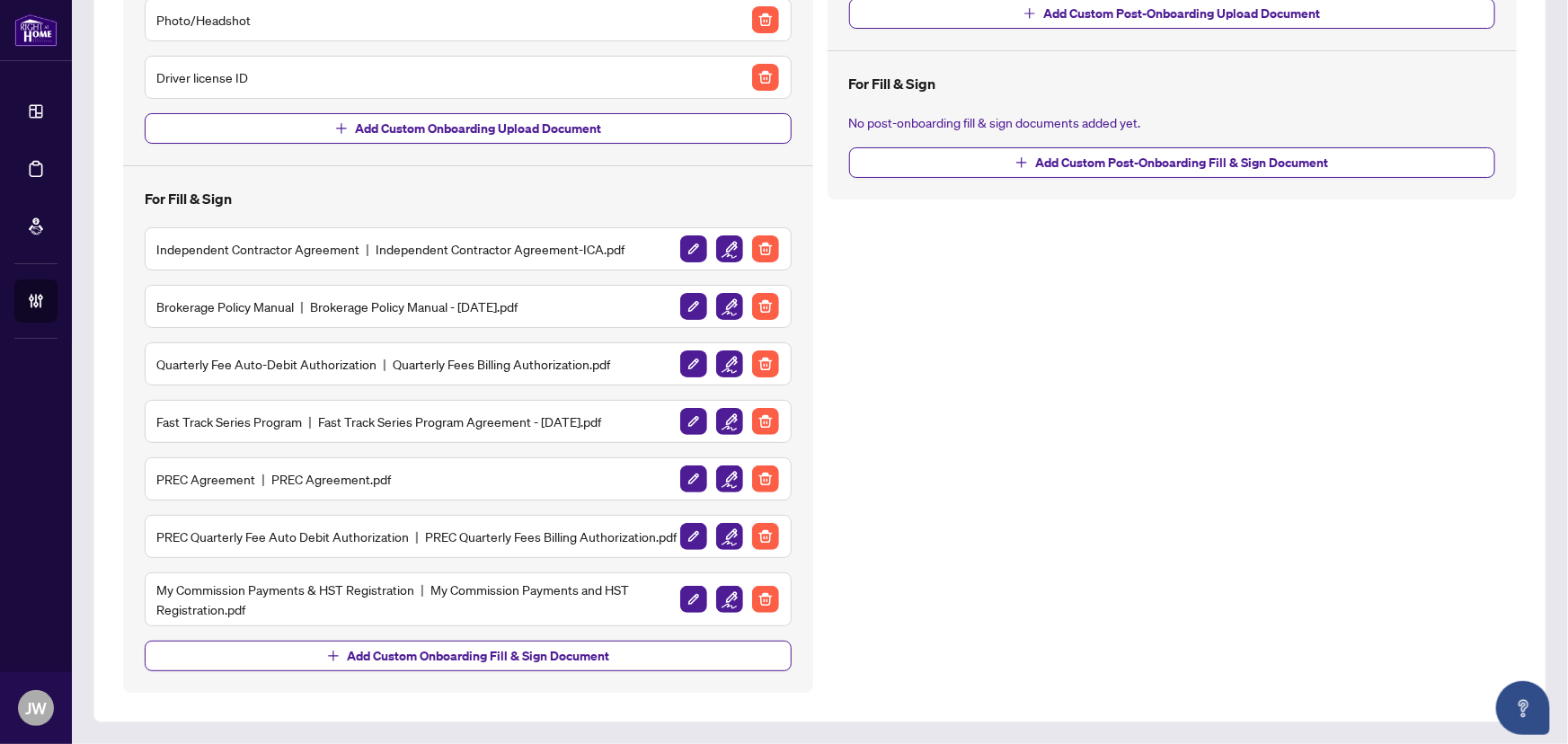
click at [766, 532] on img "button" at bounding box center [765, 537] width 27 height 27
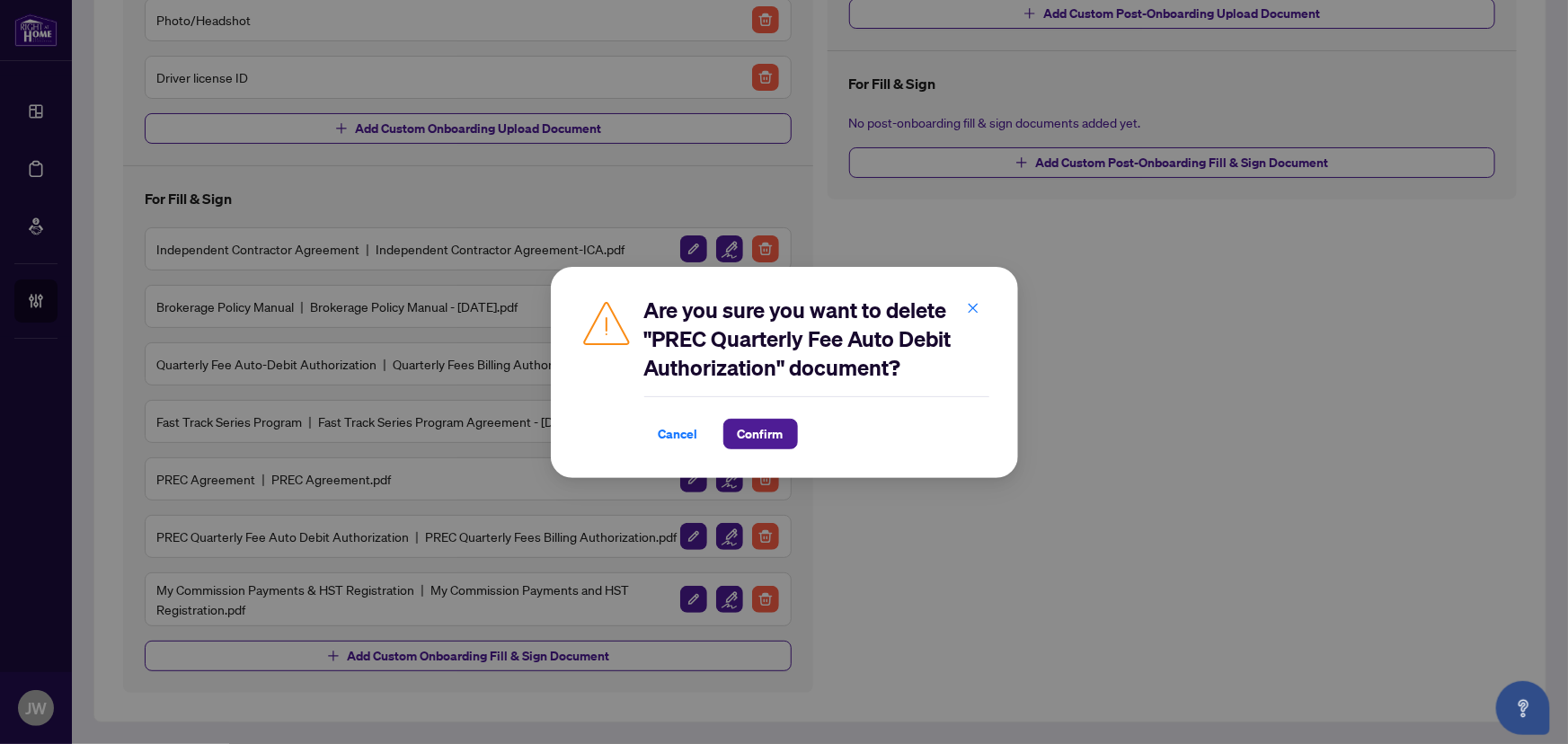
click at [762, 460] on div "Are you sure you want to delete "PREC Quarterly Fee Auto Debit Authorization" d…" at bounding box center [784, 372] width 467 height 211
click at [762, 448] on button "Confirm" at bounding box center [761, 433] width 75 height 30
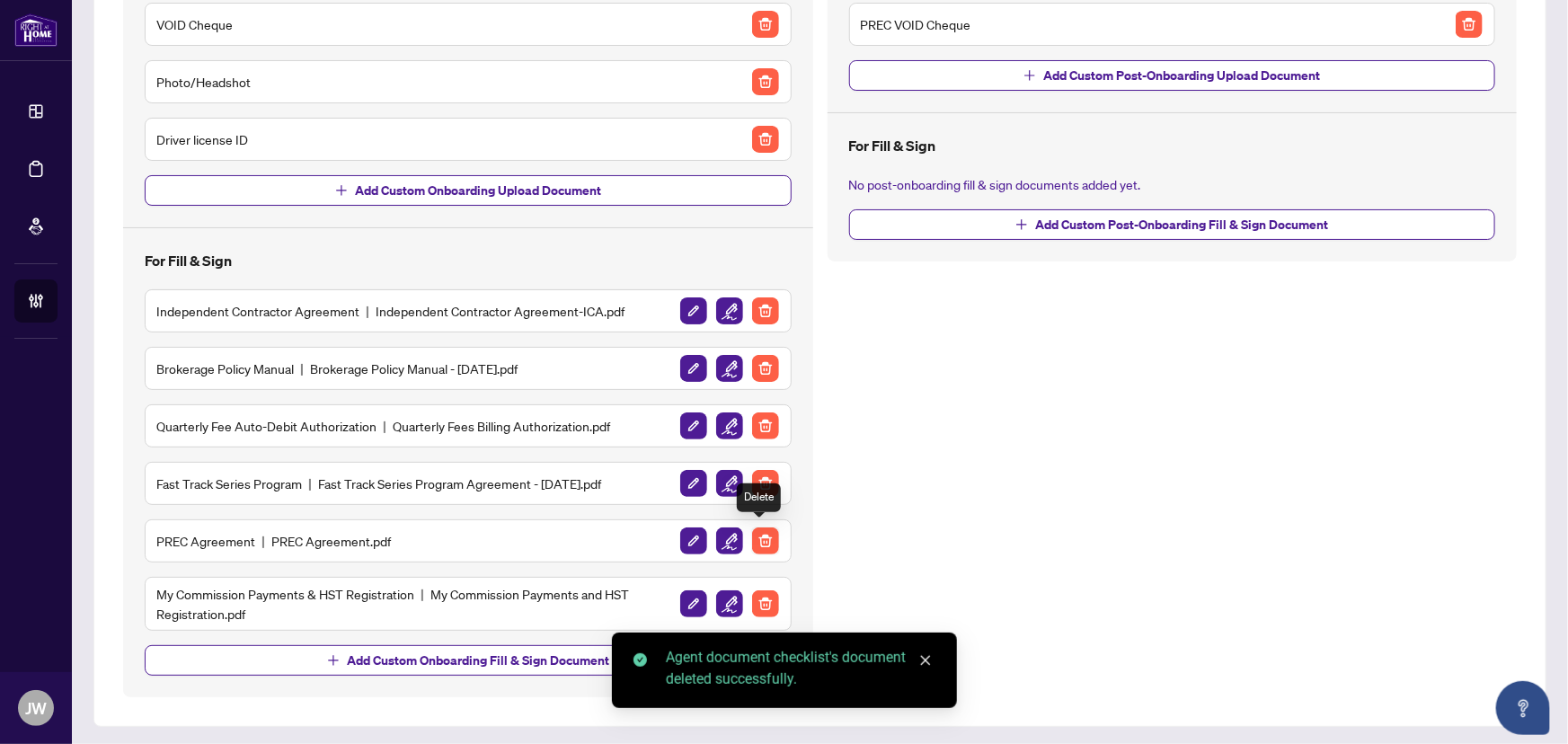
click at [765, 528] on img "button" at bounding box center [765, 540] width 27 height 27
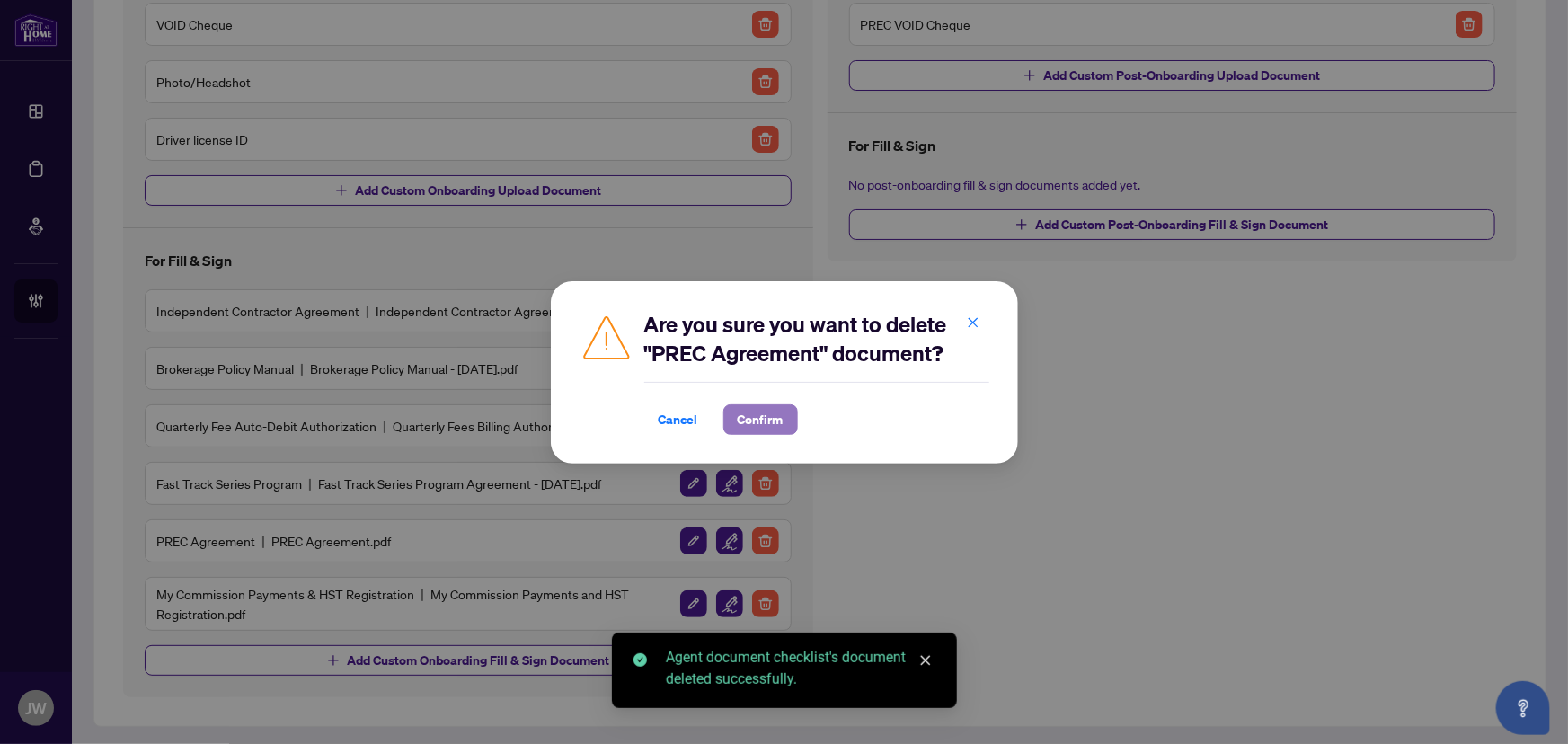
click at [745, 412] on span "Confirm" at bounding box center [760, 420] width 46 height 29
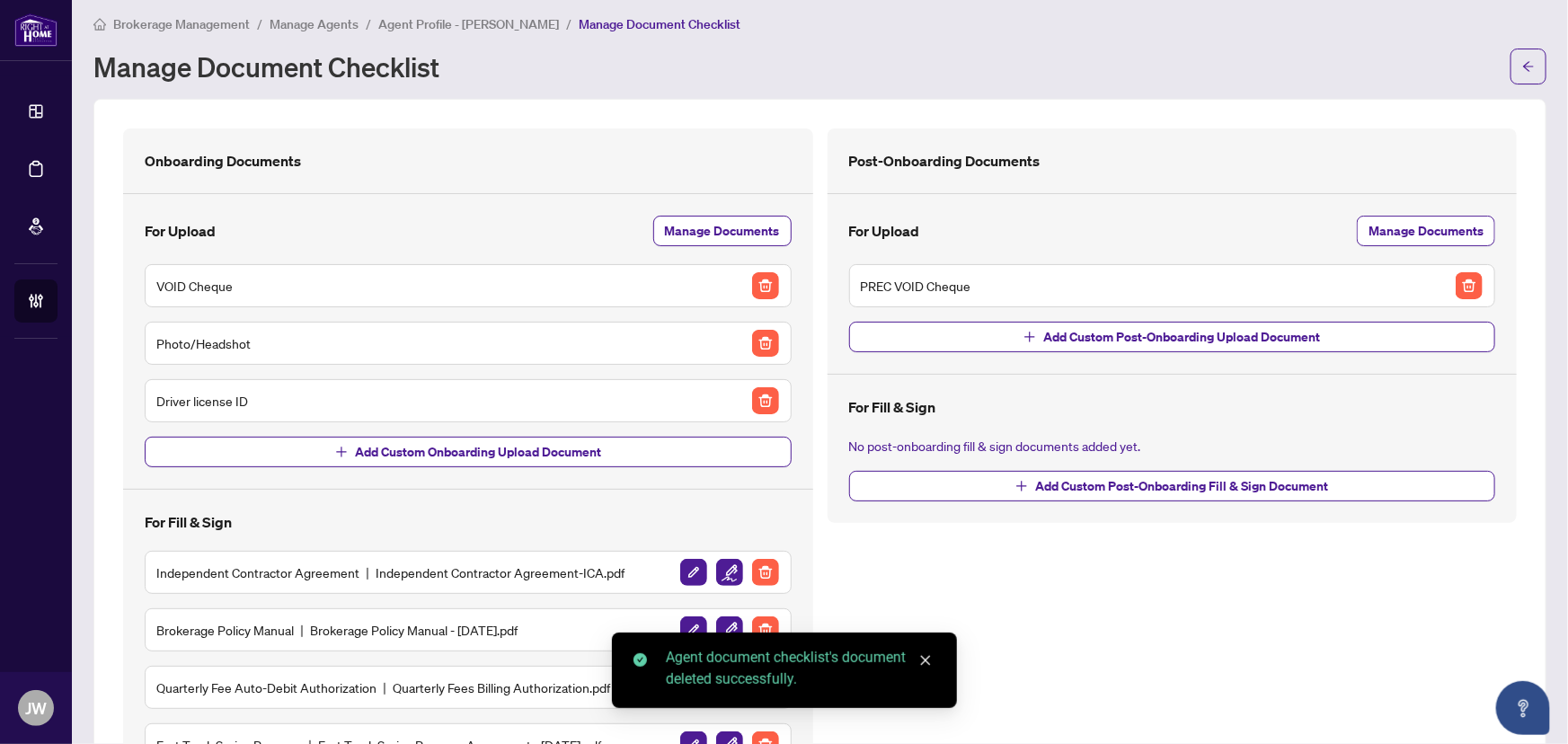
scroll to position [0, 0]
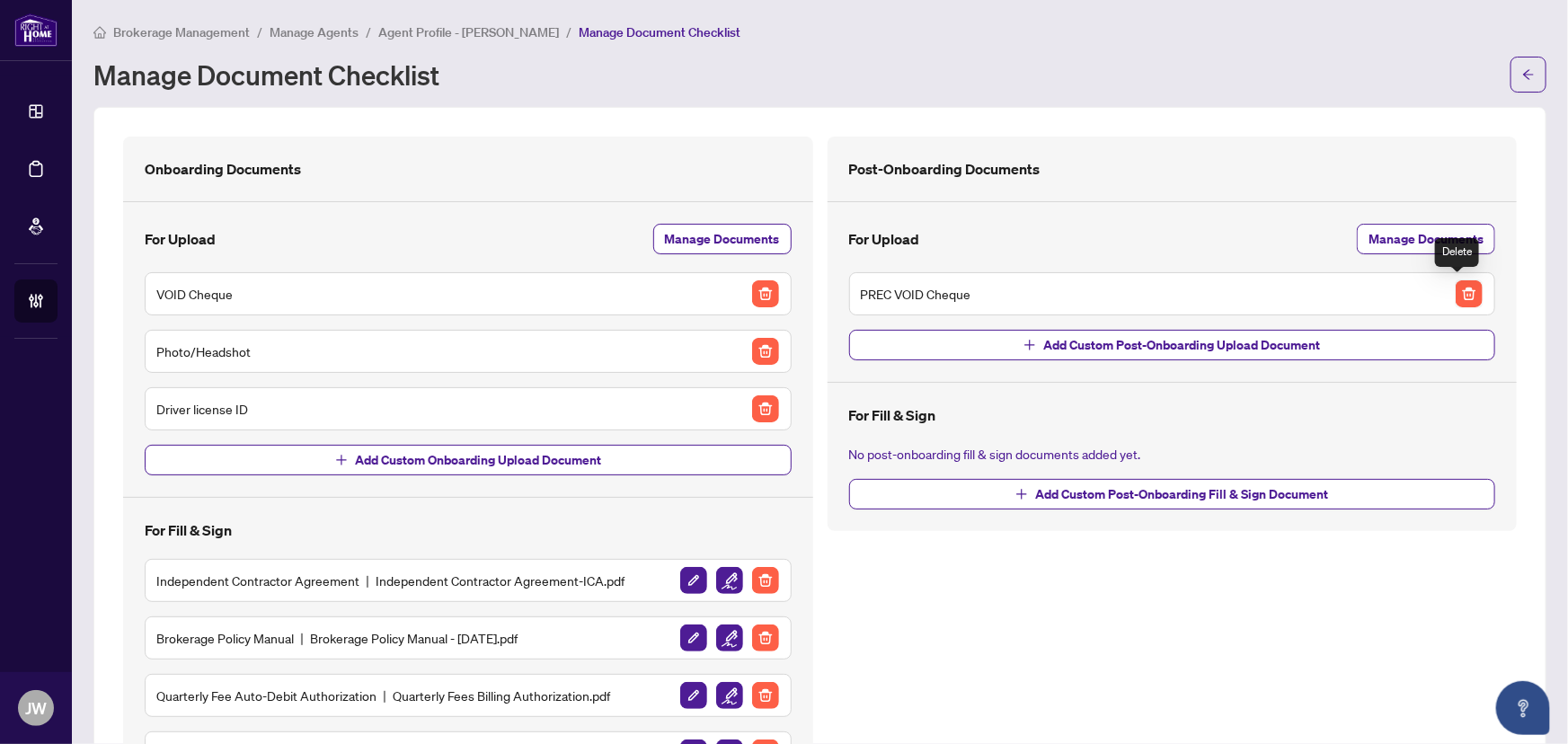
click at [1458, 298] on img "button" at bounding box center [1469, 294] width 27 height 27
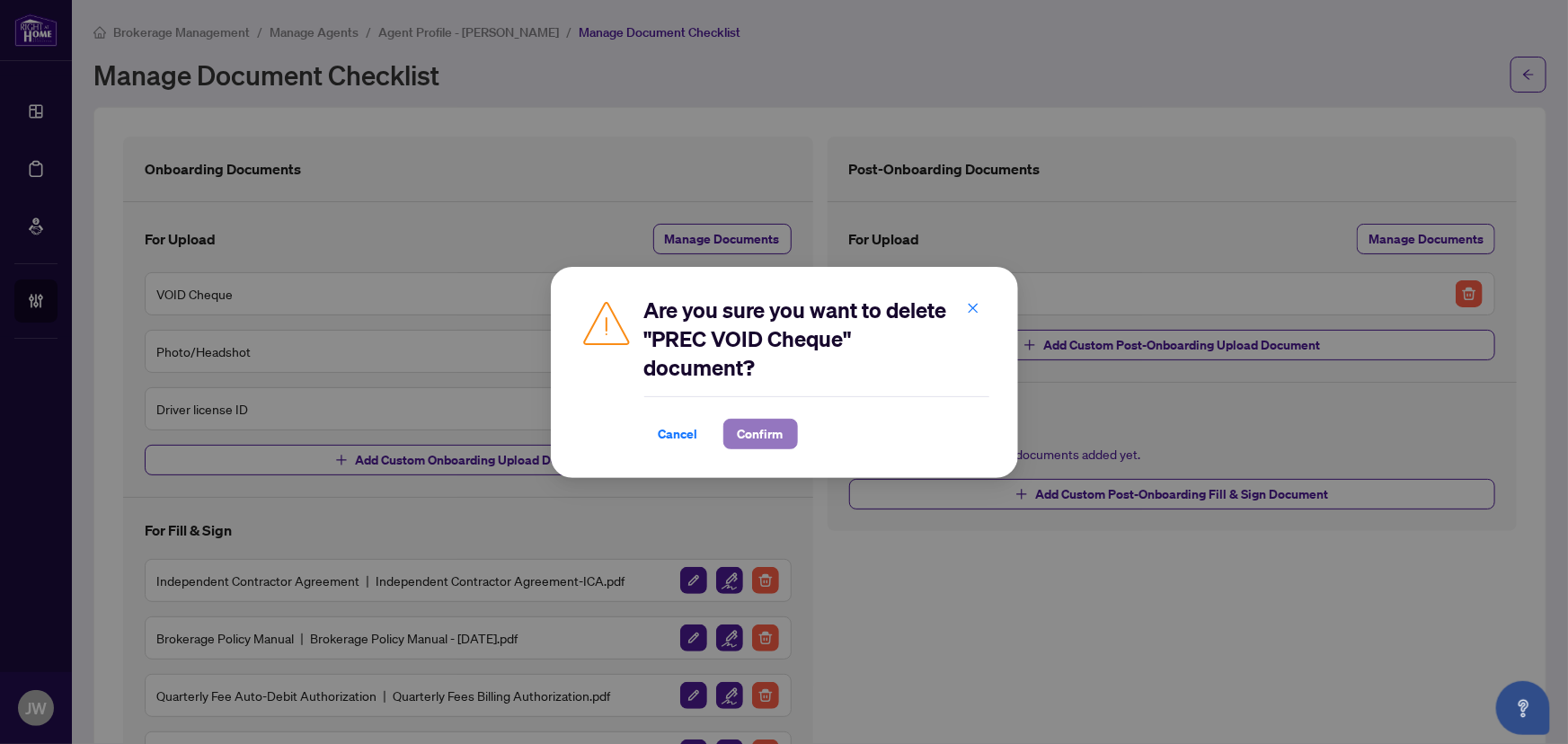
click at [793, 423] on button "Confirm" at bounding box center [761, 433] width 75 height 30
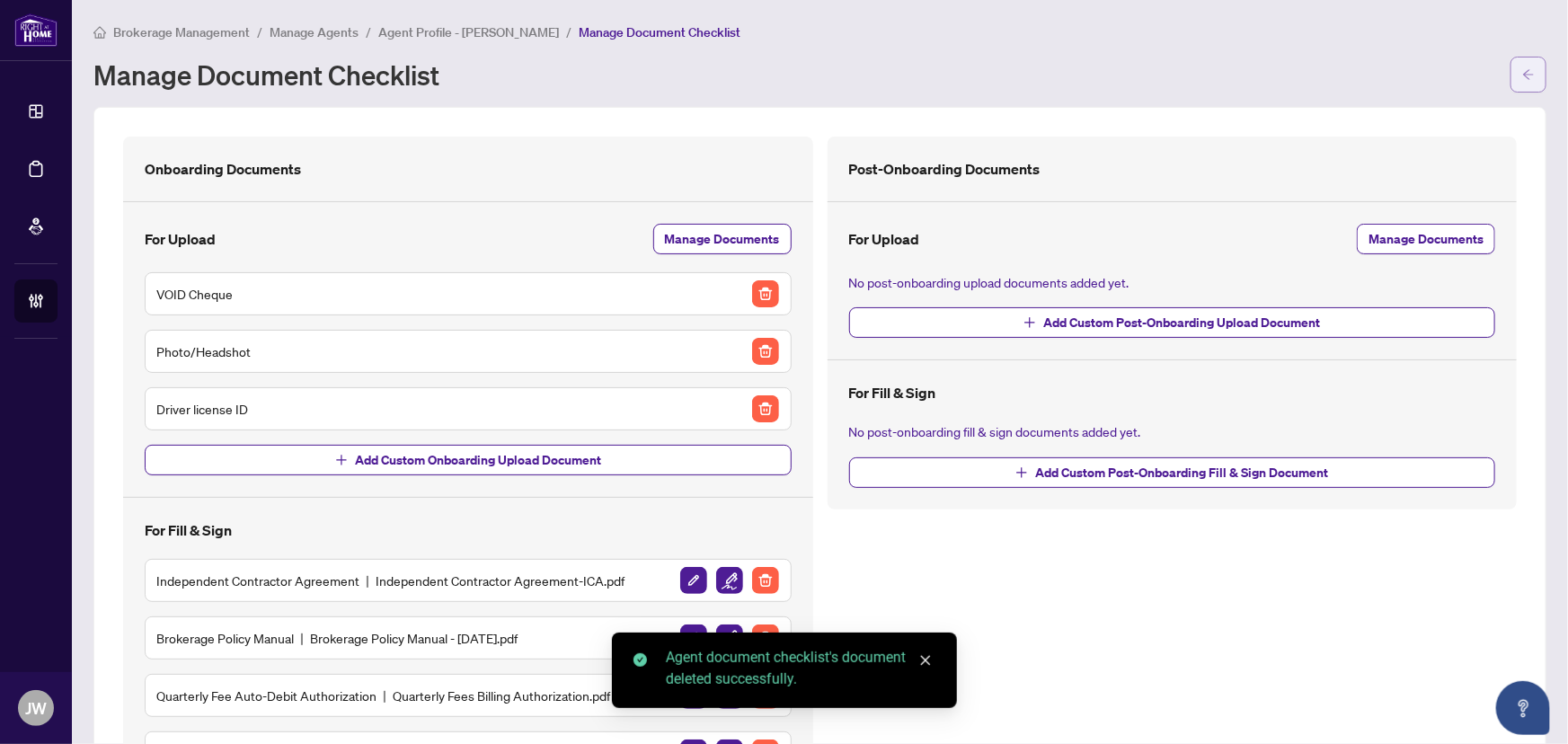
click at [1511, 77] on button "button" at bounding box center [1528, 74] width 36 height 36
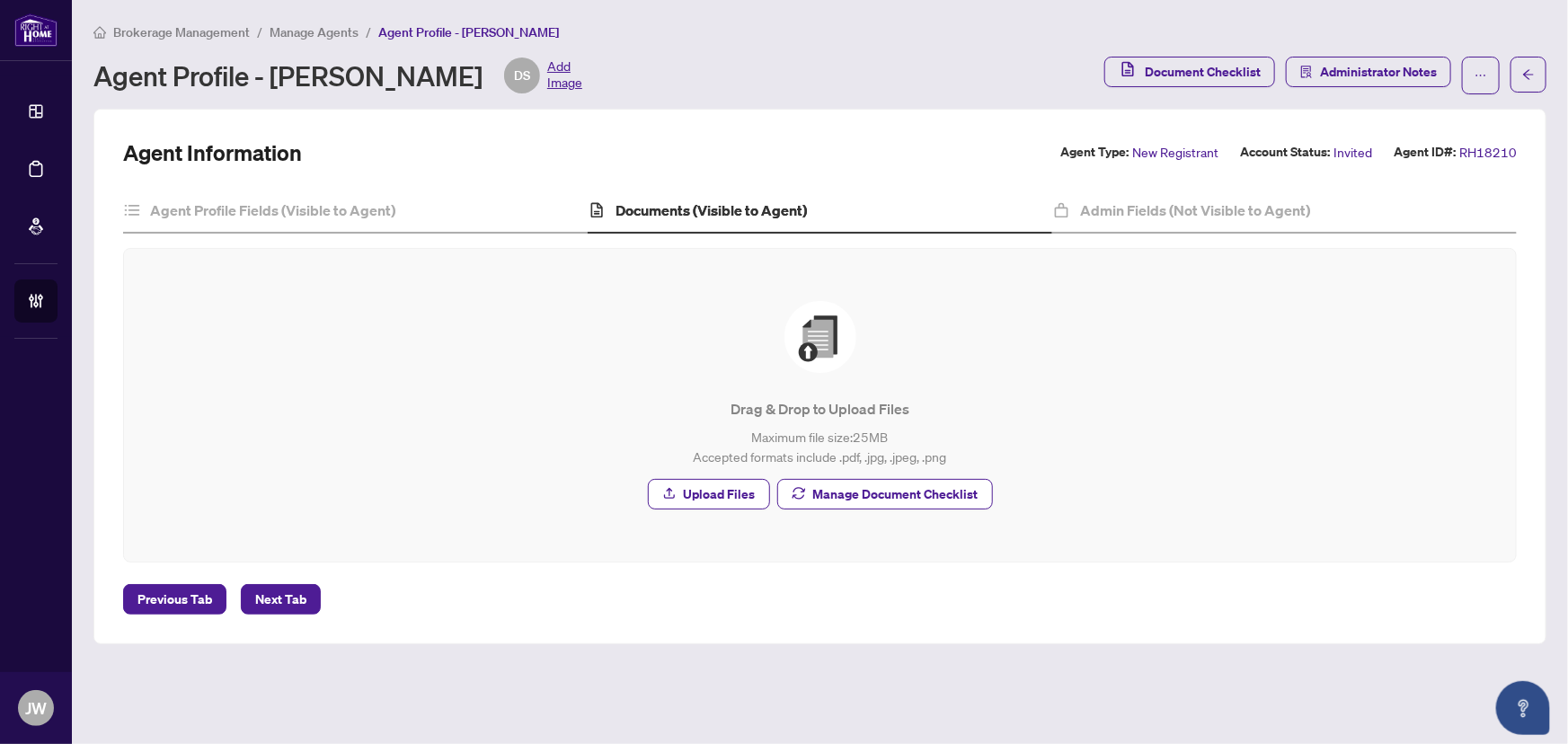
click at [307, 39] on span "Manage Agents" at bounding box center [314, 32] width 89 height 17
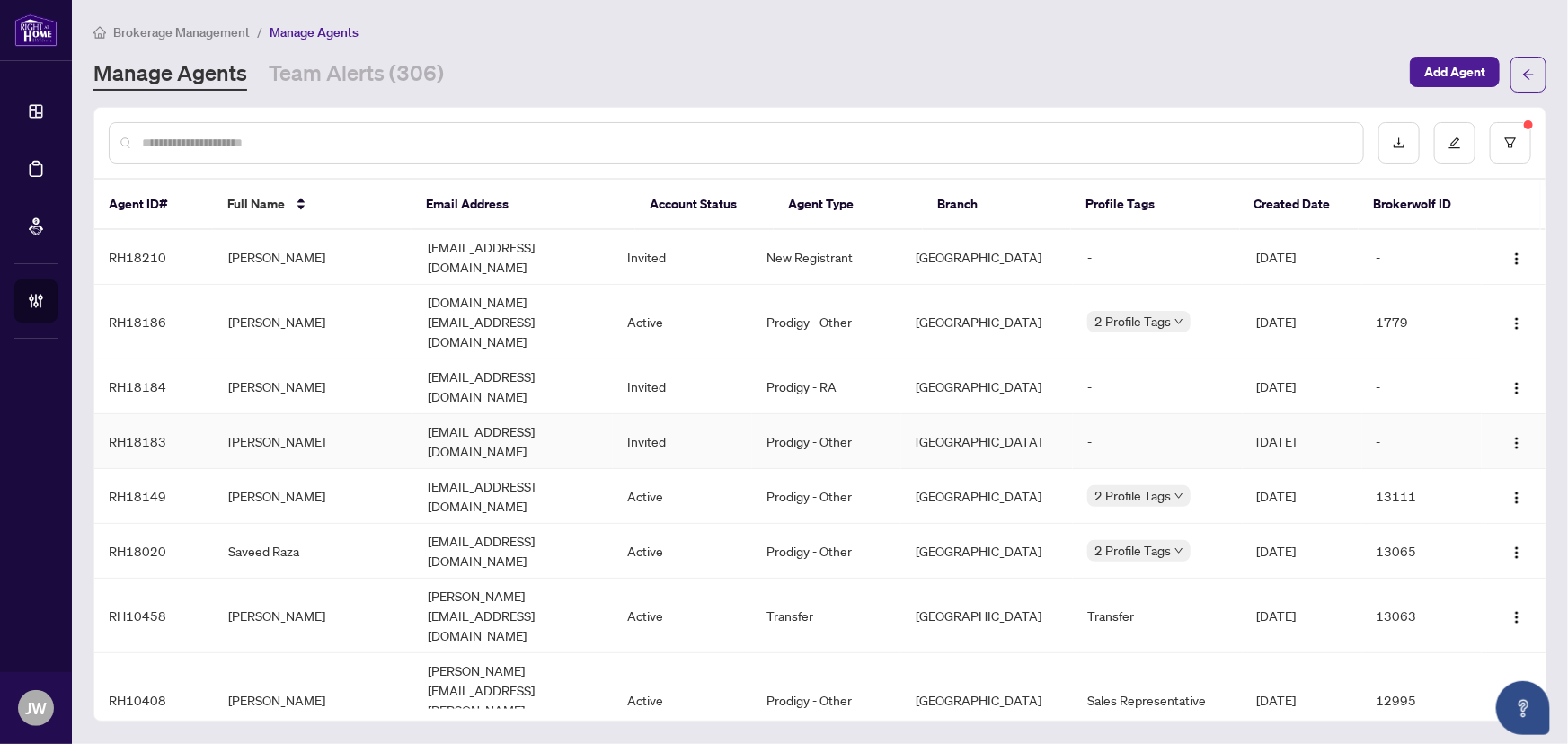
click at [276, 414] on td "Goutham Nagolu" at bounding box center [314, 441] width 200 height 55
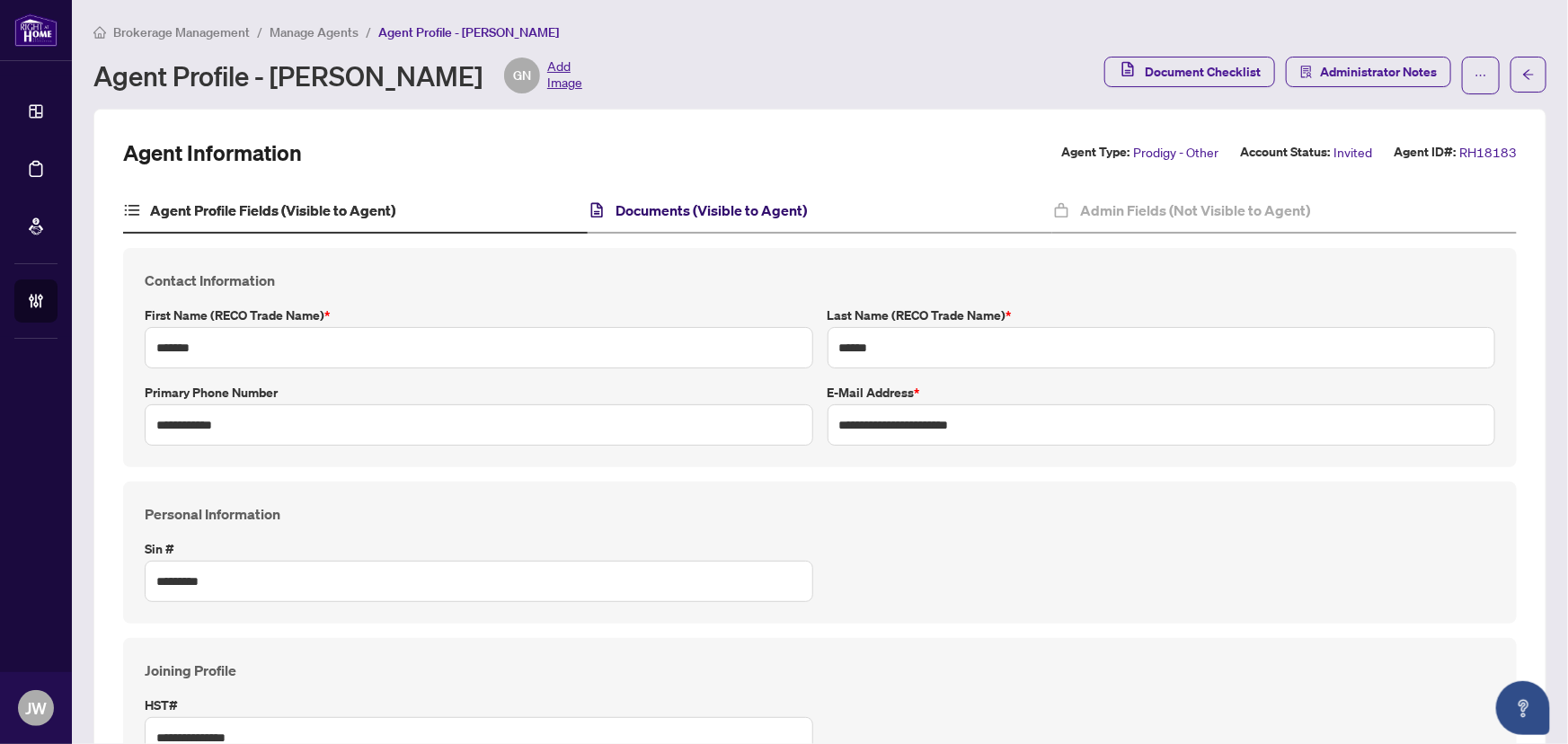
click at [726, 200] on h4 "Documents (Visible to Agent)" at bounding box center [711, 210] width 191 height 21
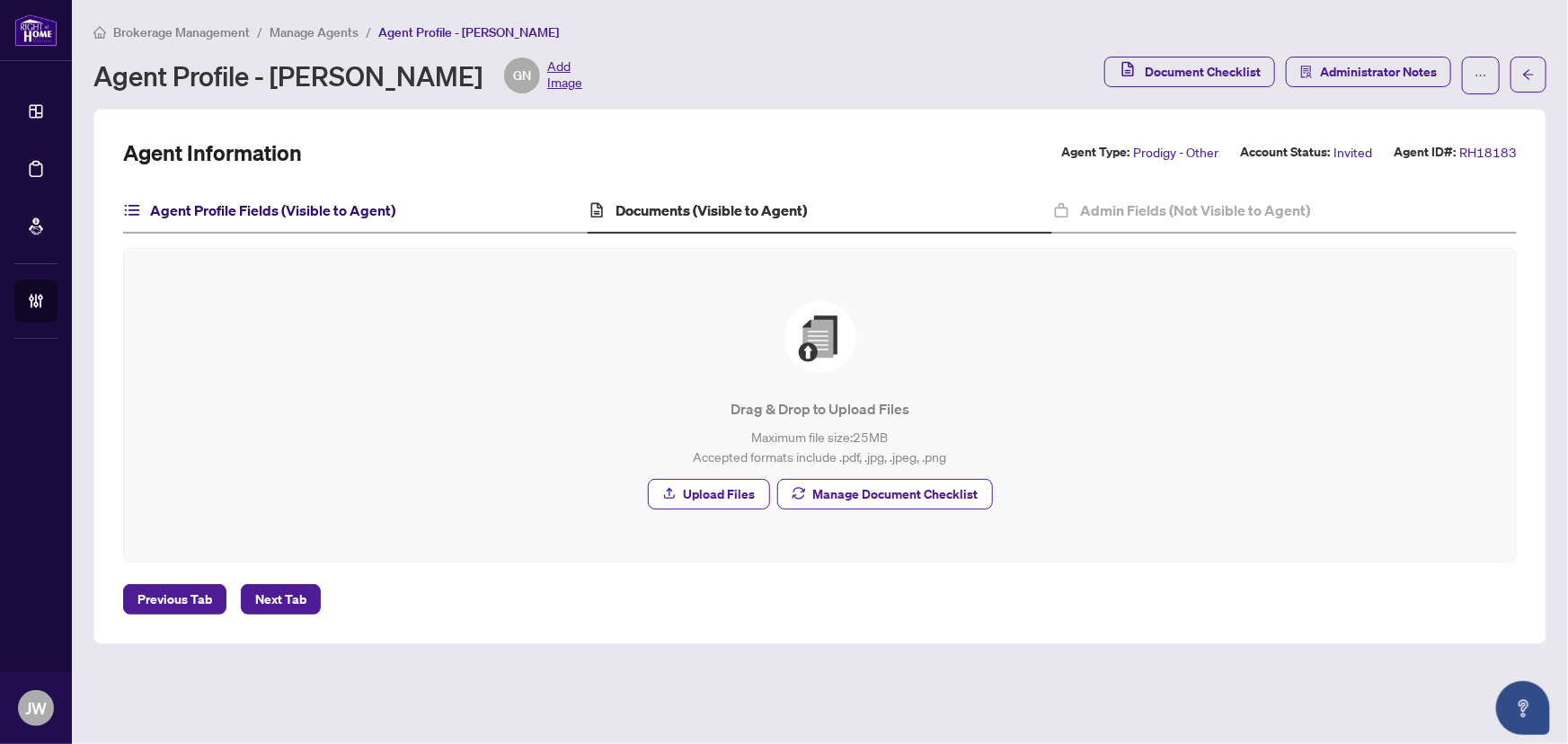
click at [320, 219] on h4 "Agent Profile Fields (Visible to Agent)" at bounding box center [273, 210] width 245 height 21
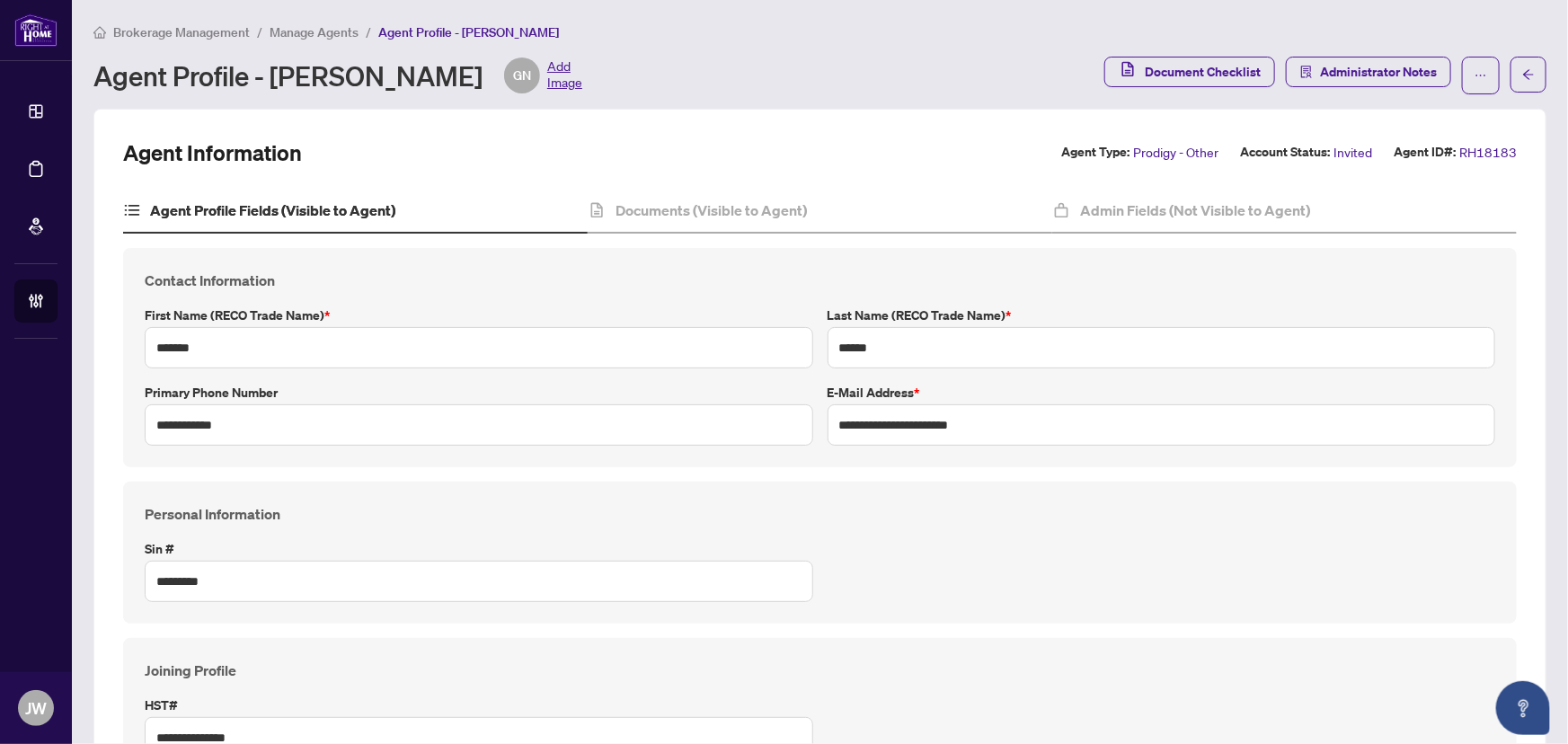
click at [303, 29] on span "Manage Agents" at bounding box center [314, 32] width 89 height 17
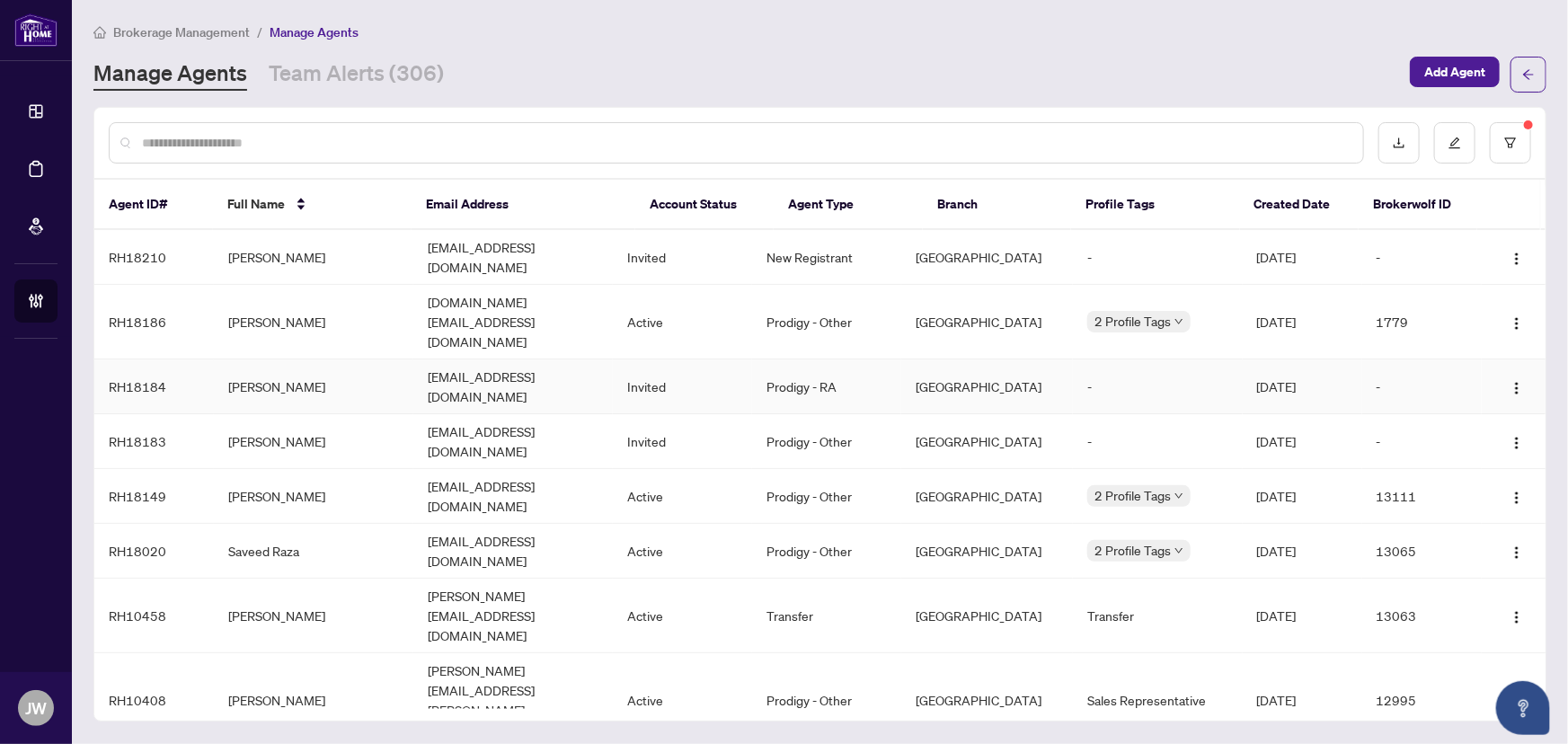
click at [279, 359] on td "Martha Zuleta" at bounding box center [314, 387] width 200 height 55
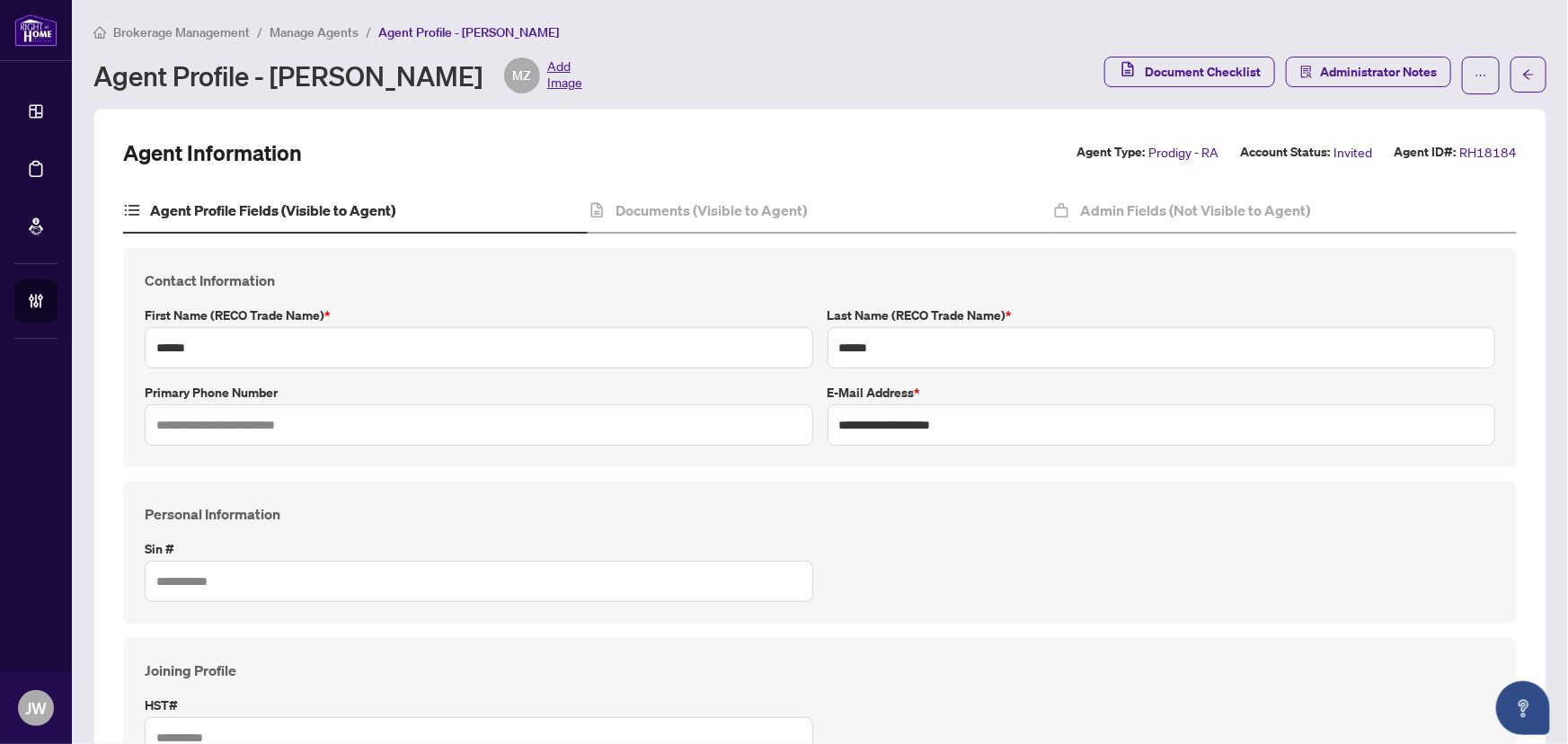
click at [317, 28] on span "Manage Agents" at bounding box center [314, 32] width 89 height 17
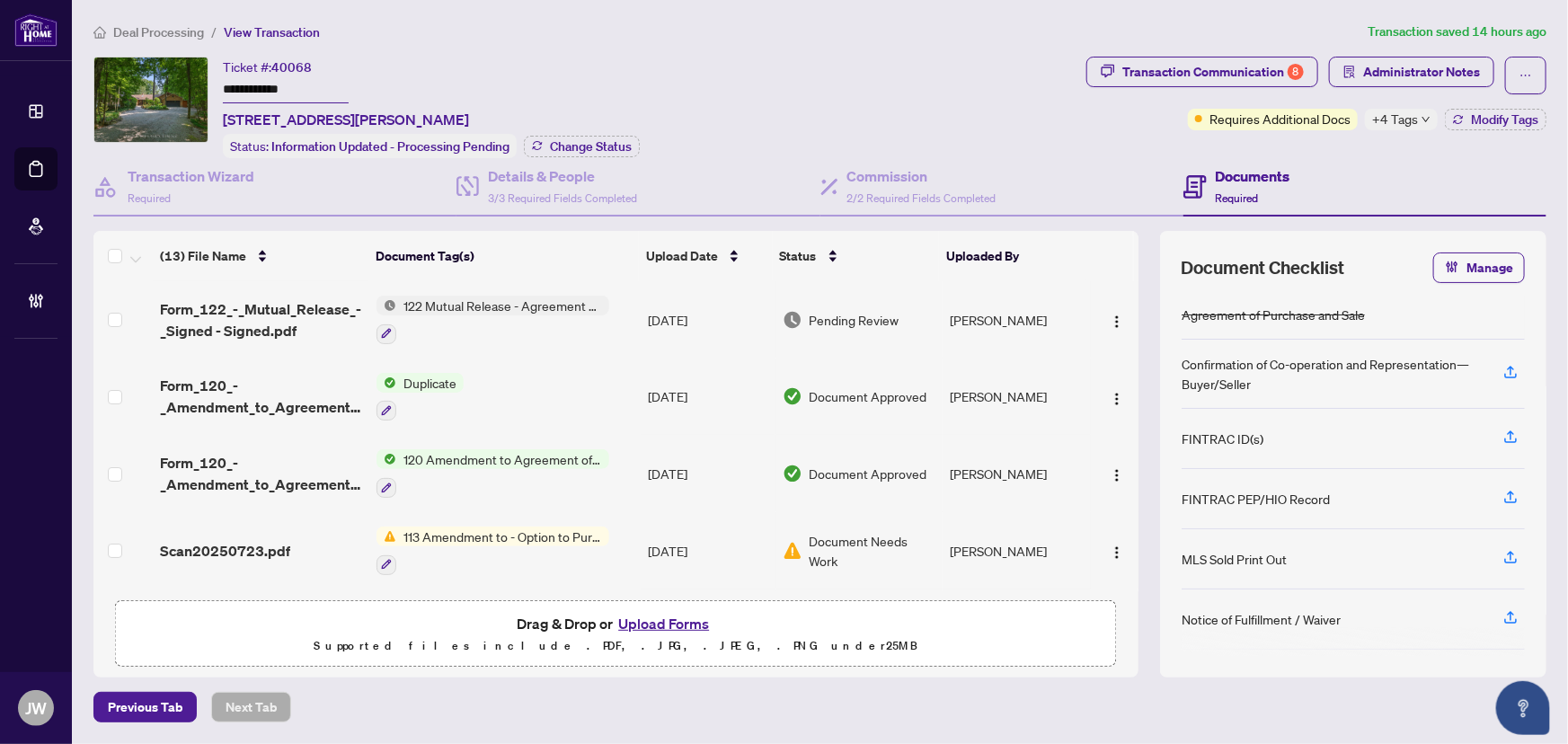
click at [496, 295] on span "122 Mutual Release - Agreement of Purchase and Sale" at bounding box center [503, 305] width 213 height 19
click at [198, 301] on span "Form_122_-_Mutual_Release_-_Signed - Signed.pdf" at bounding box center [261, 319] width 203 height 43
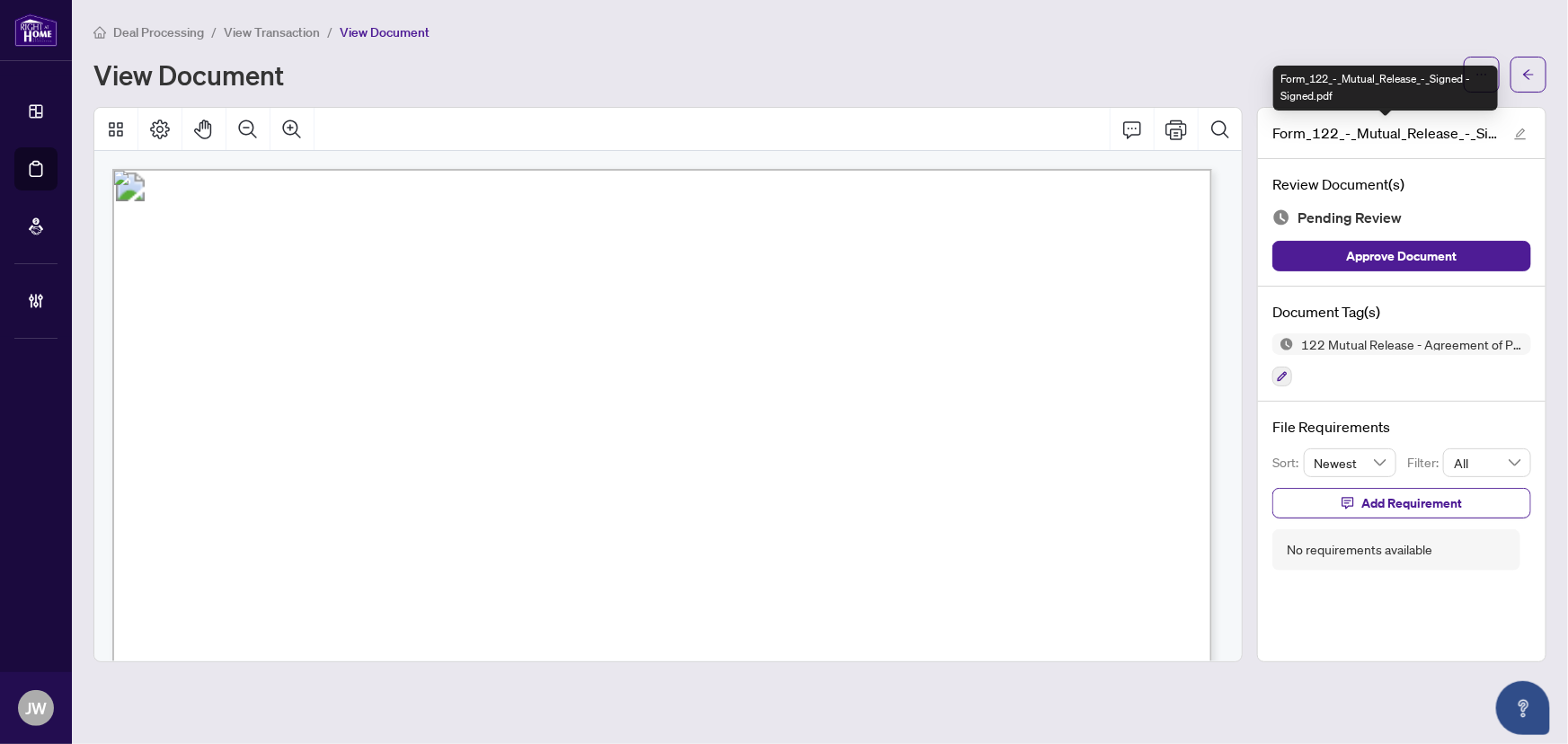
click at [1463, 69] on div "Form_122_-_Mutual_Release_-_Signed - Signed.pdf" at bounding box center [1385, 88] width 225 height 45
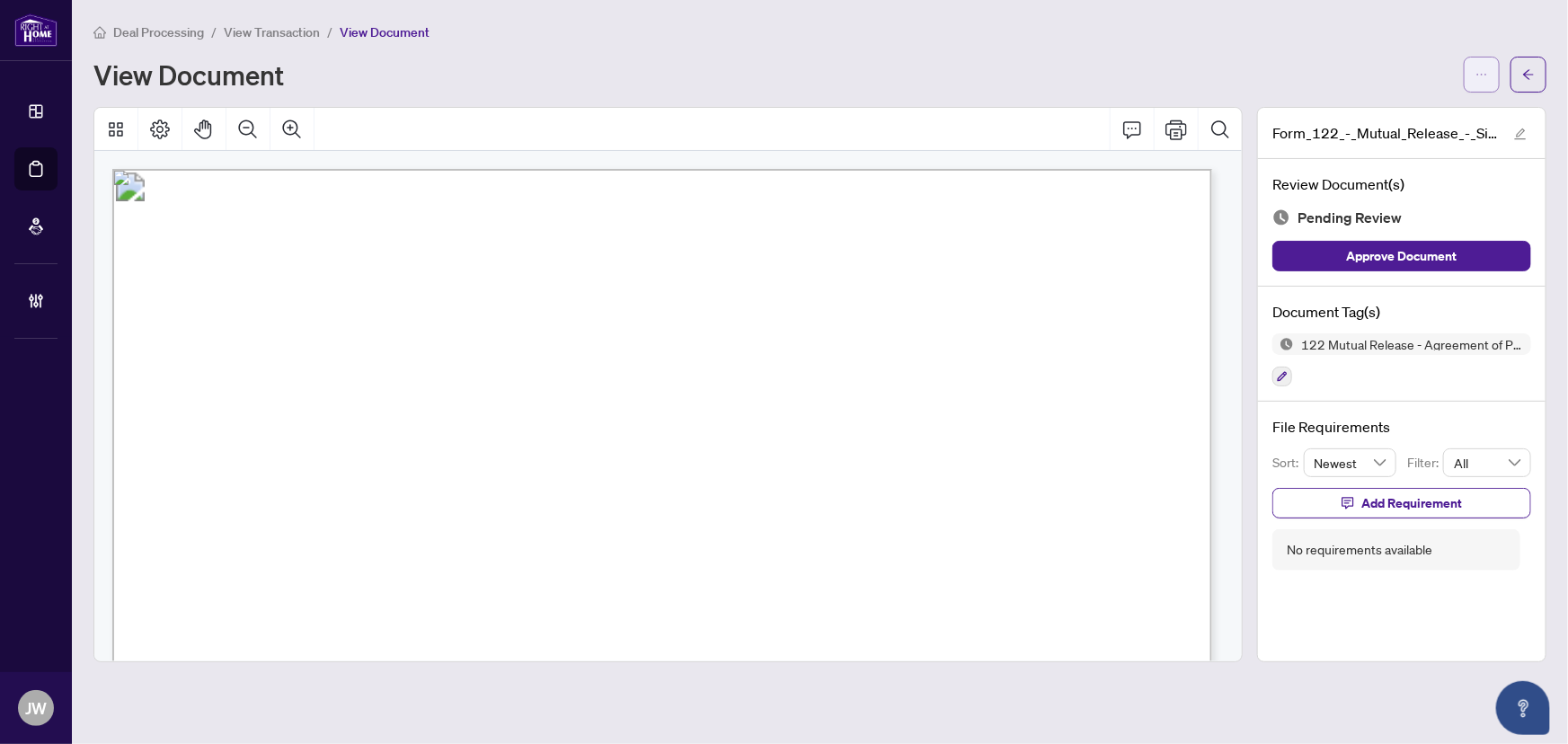
click at [1487, 56] on button "button" at bounding box center [1481, 74] width 36 height 36
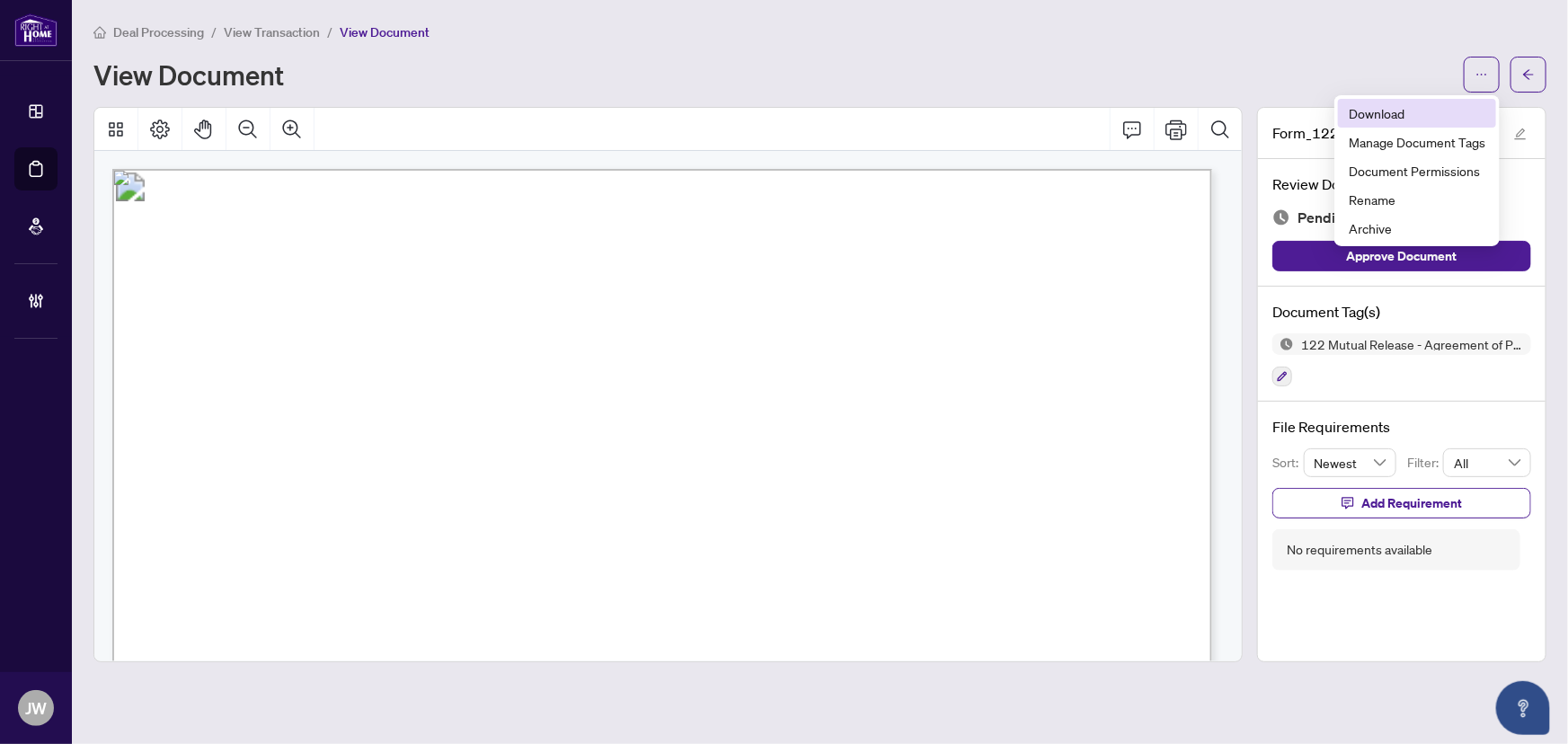
click at [1343, 122] on li "Download" at bounding box center [1416, 113] width 158 height 29
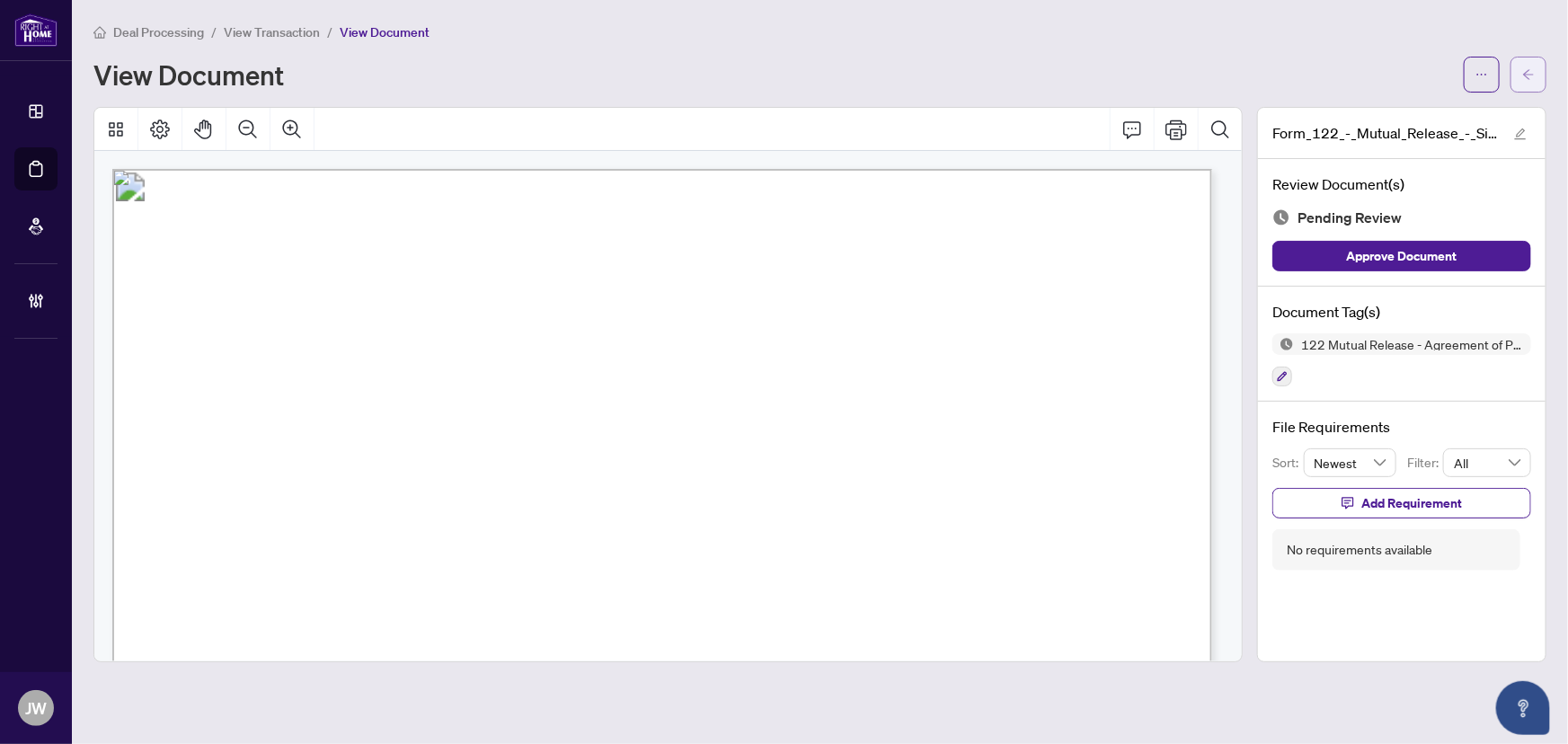
click at [1517, 72] on button "button" at bounding box center [1528, 74] width 36 height 36
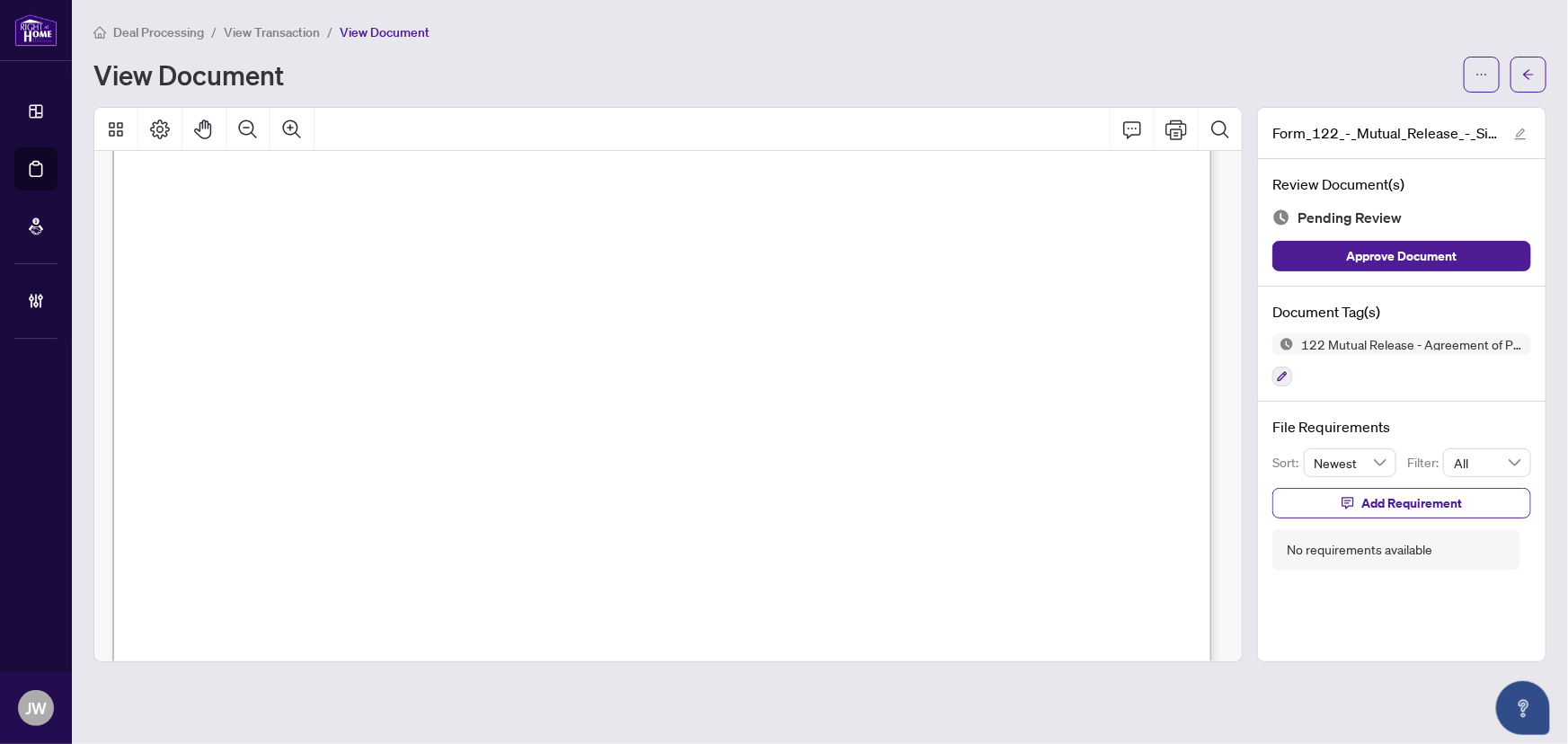
scroll to position [163, 0]
click at [1533, 71] on icon "arrow-left" at bounding box center [1528, 74] width 13 height 13
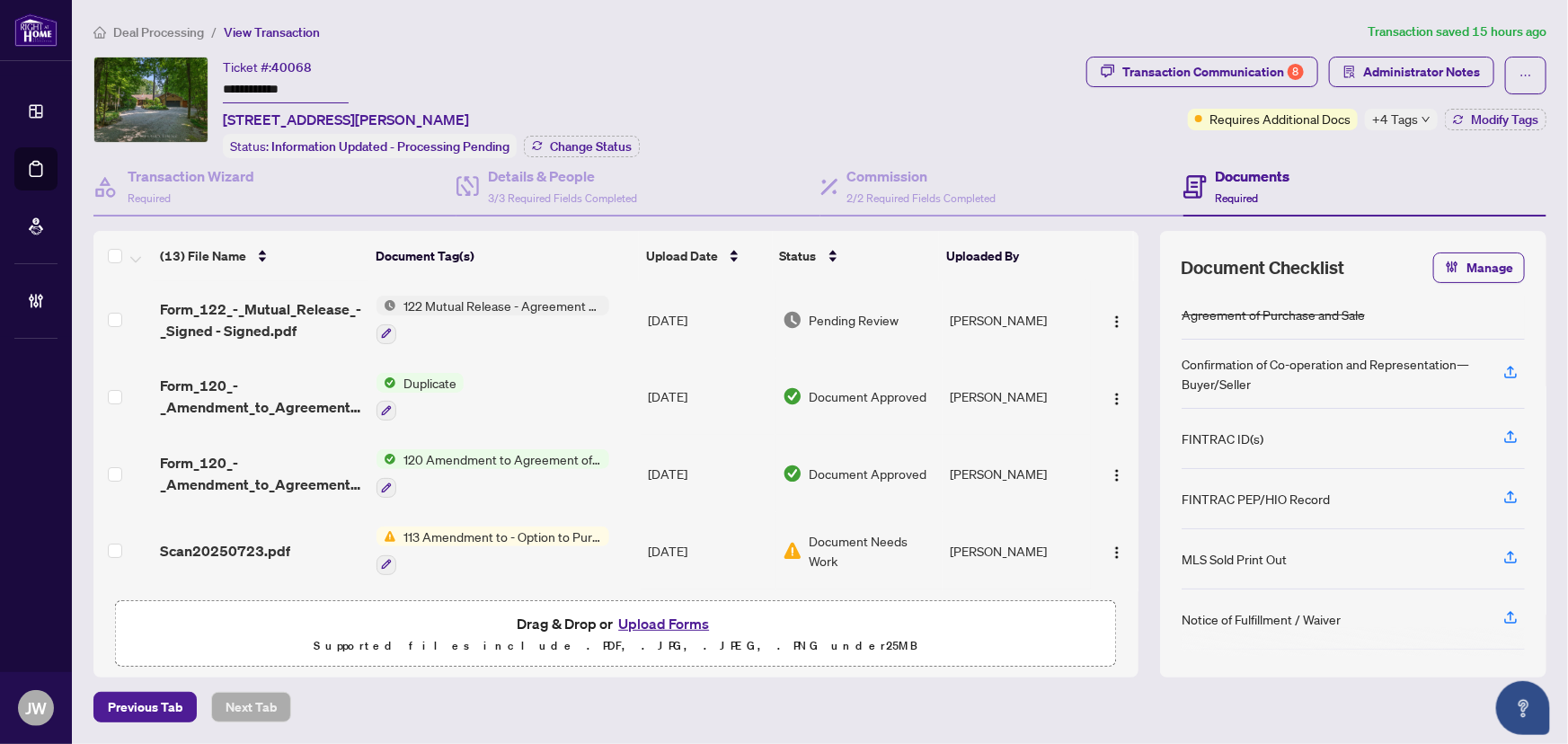
click at [178, 32] on span "Deal Processing" at bounding box center [158, 32] width 91 height 17
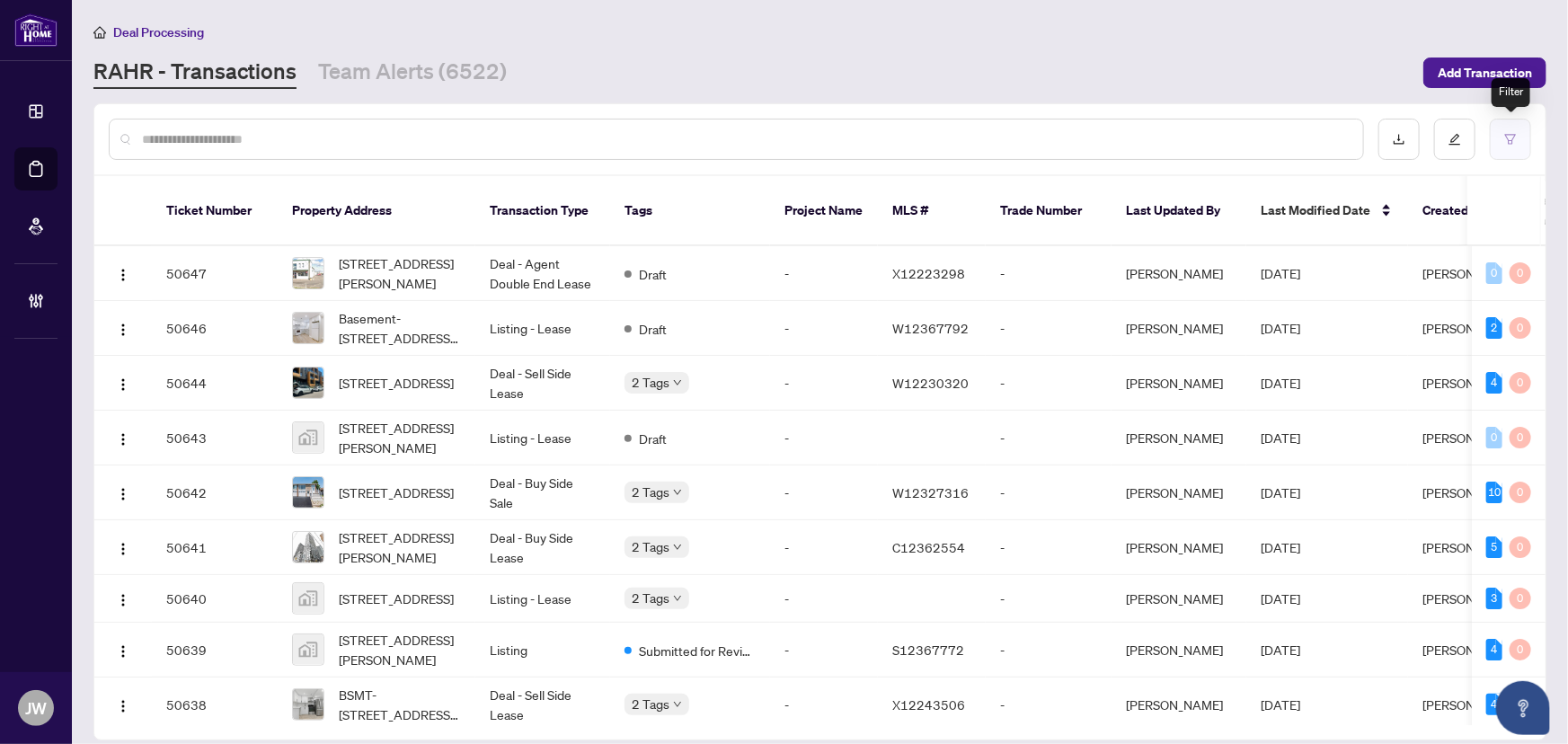
click at [1513, 134] on icon "filter" at bounding box center [1510, 138] width 11 height 10
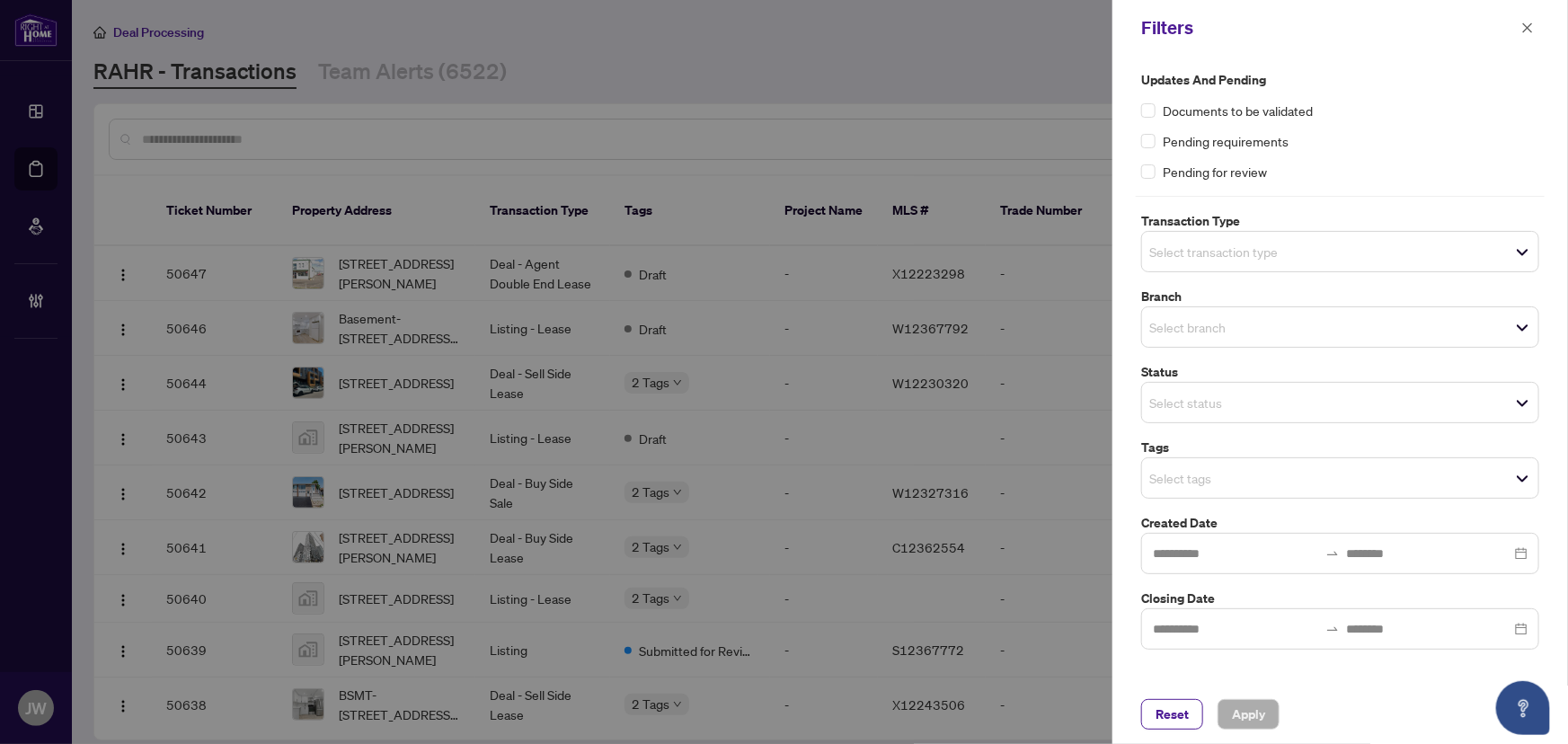
click at [1159, 326] on input "search" at bounding box center [1212, 327] width 126 height 21
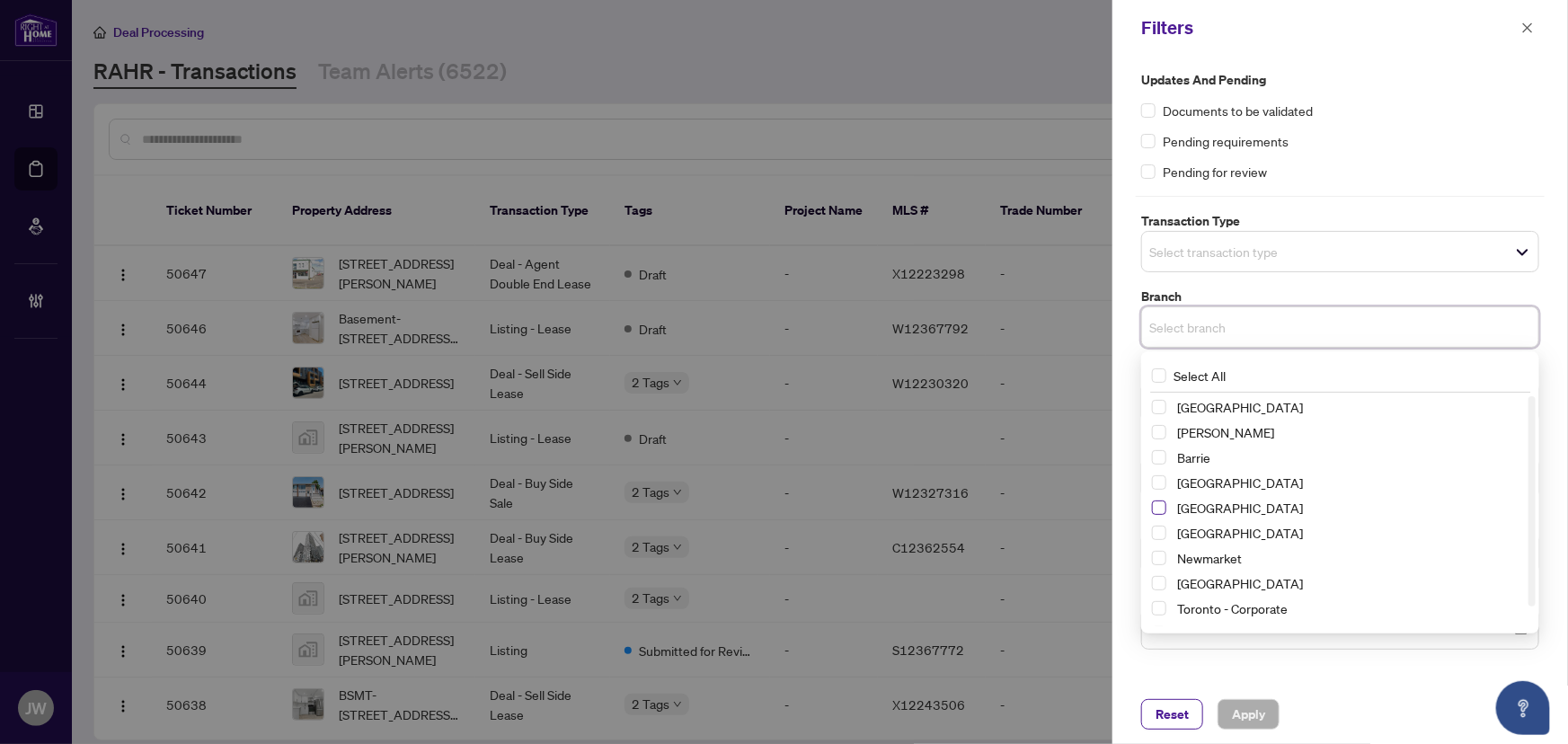
click at [1161, 506] on span "Select Durham" at bounding box center [1159, 507] width 15 height 15
click at [1252, 288] on label "Branch" at bounding box center [1339, 296] width 398 height 19
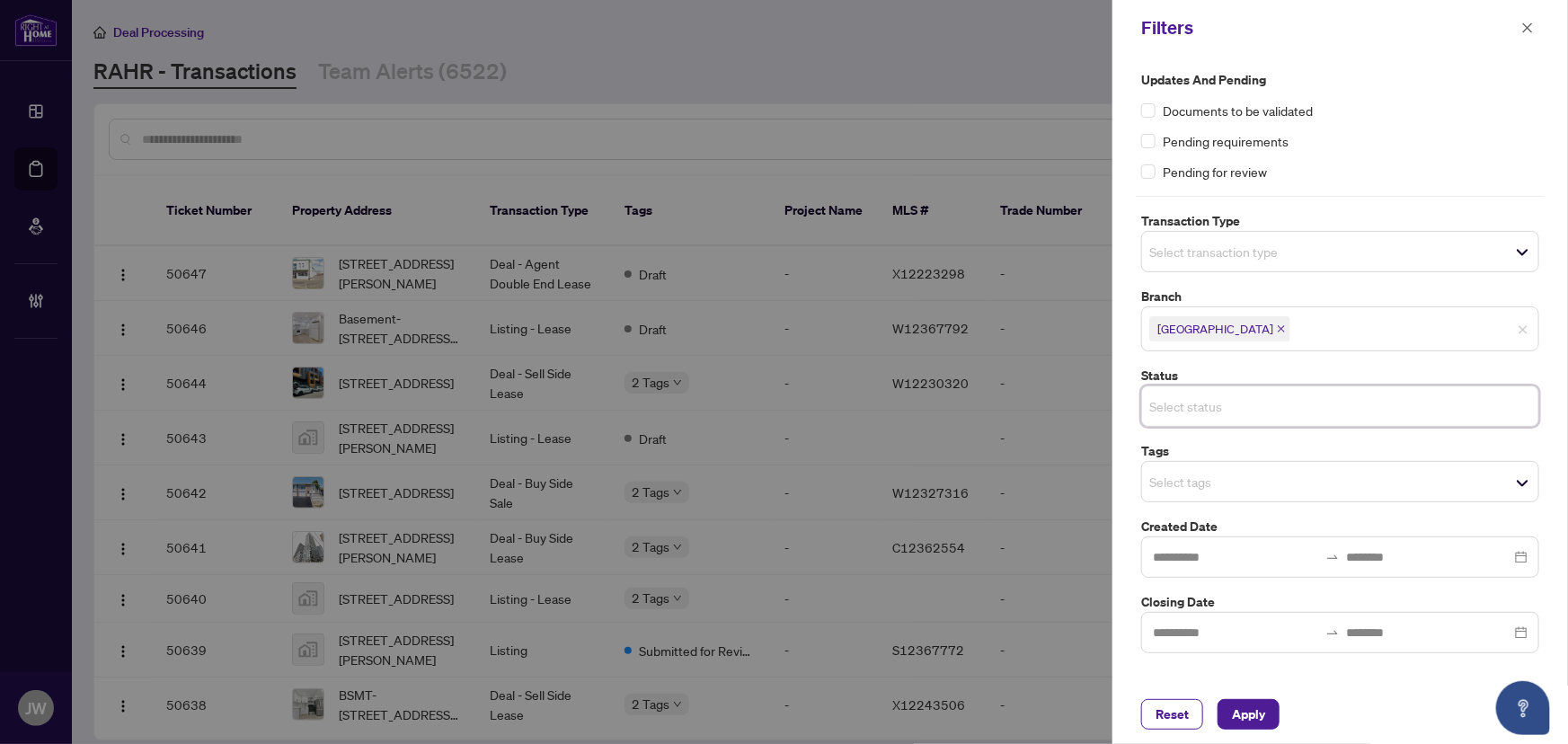
click at [1196, 412] on input "search" at bounding box center [1212, 406] width 126 height 21
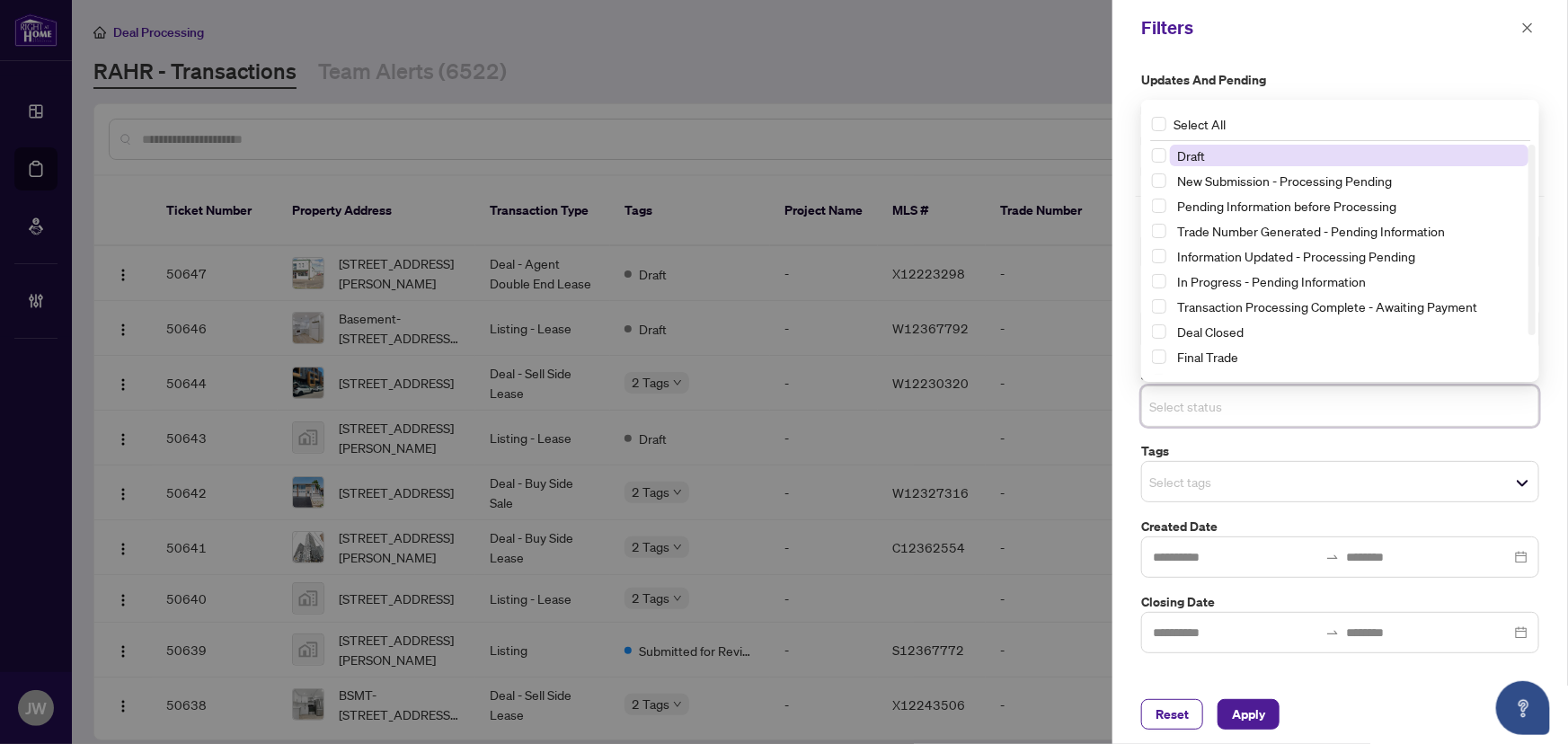
click at [1176, 478] on input "search" at bounding box center [1212, 481] width 126 height 21
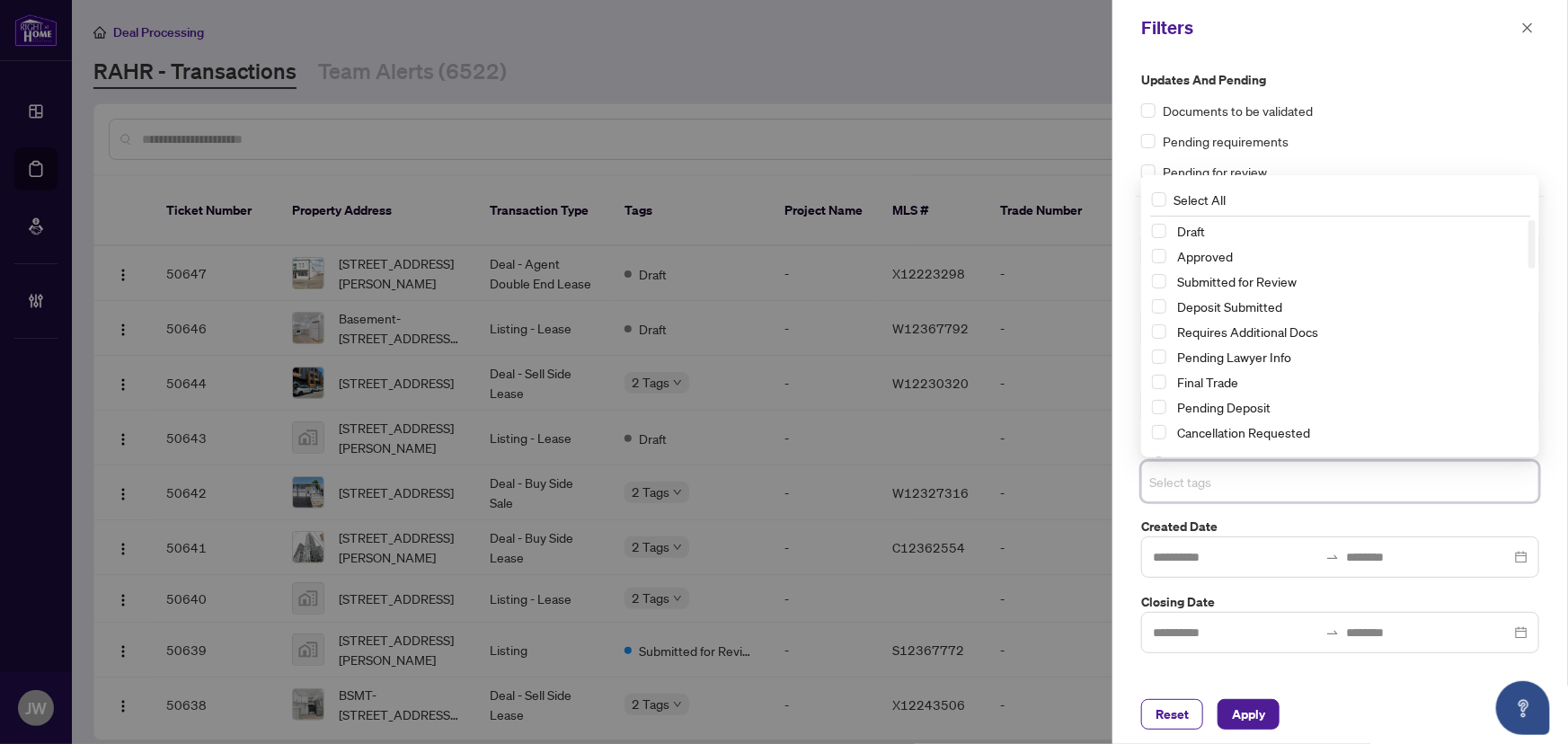
click at [1168, 434] on div "Cancellation Requested" at bounding box center [1340, 432] width 376 height 21
click at [1159, 434] on span "Select Cancellation Requested" at bounding box center [1159, 431] width 15 height 15
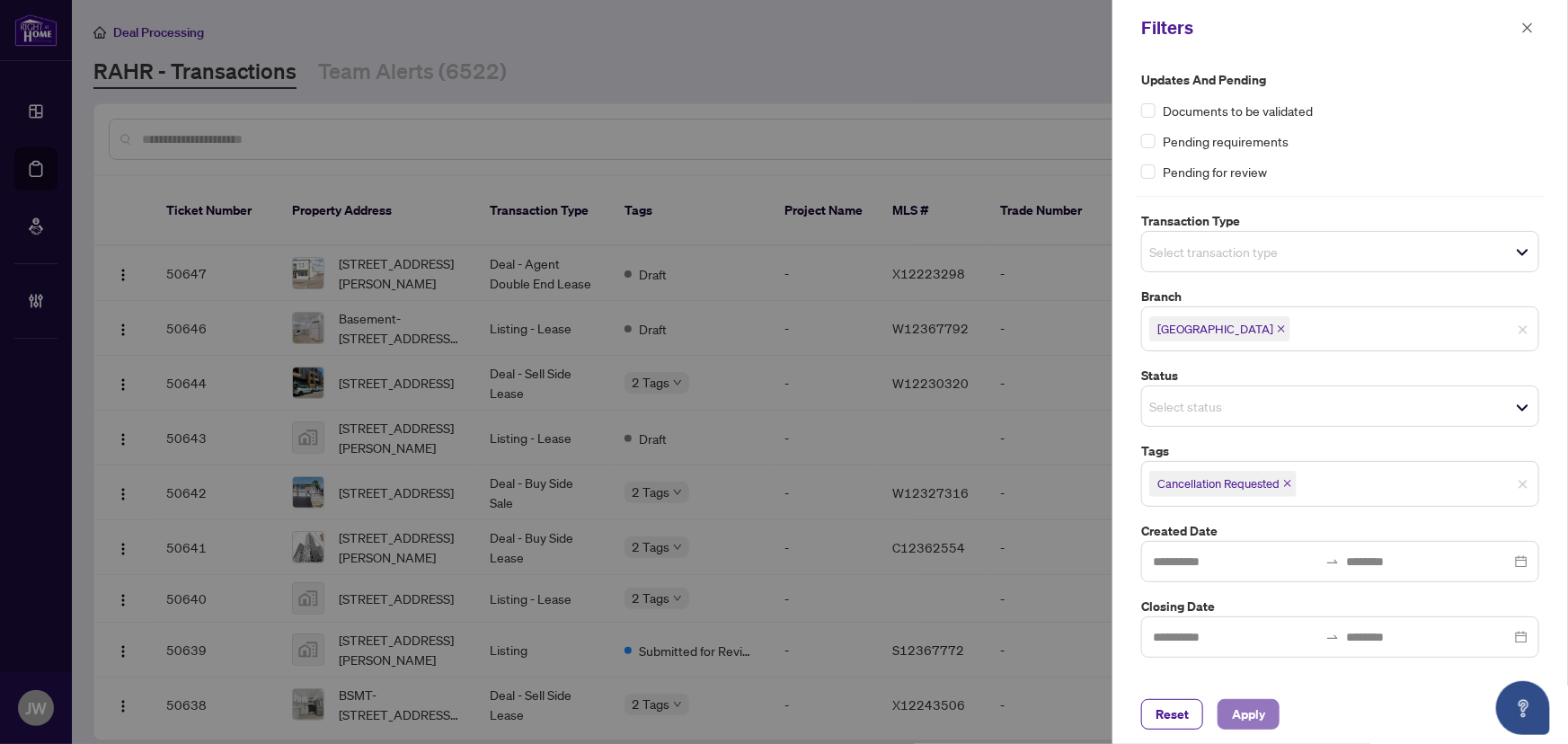
click at [1240, 702] on span "Apply" at bounding box center [1249, 715] width 33 height 29
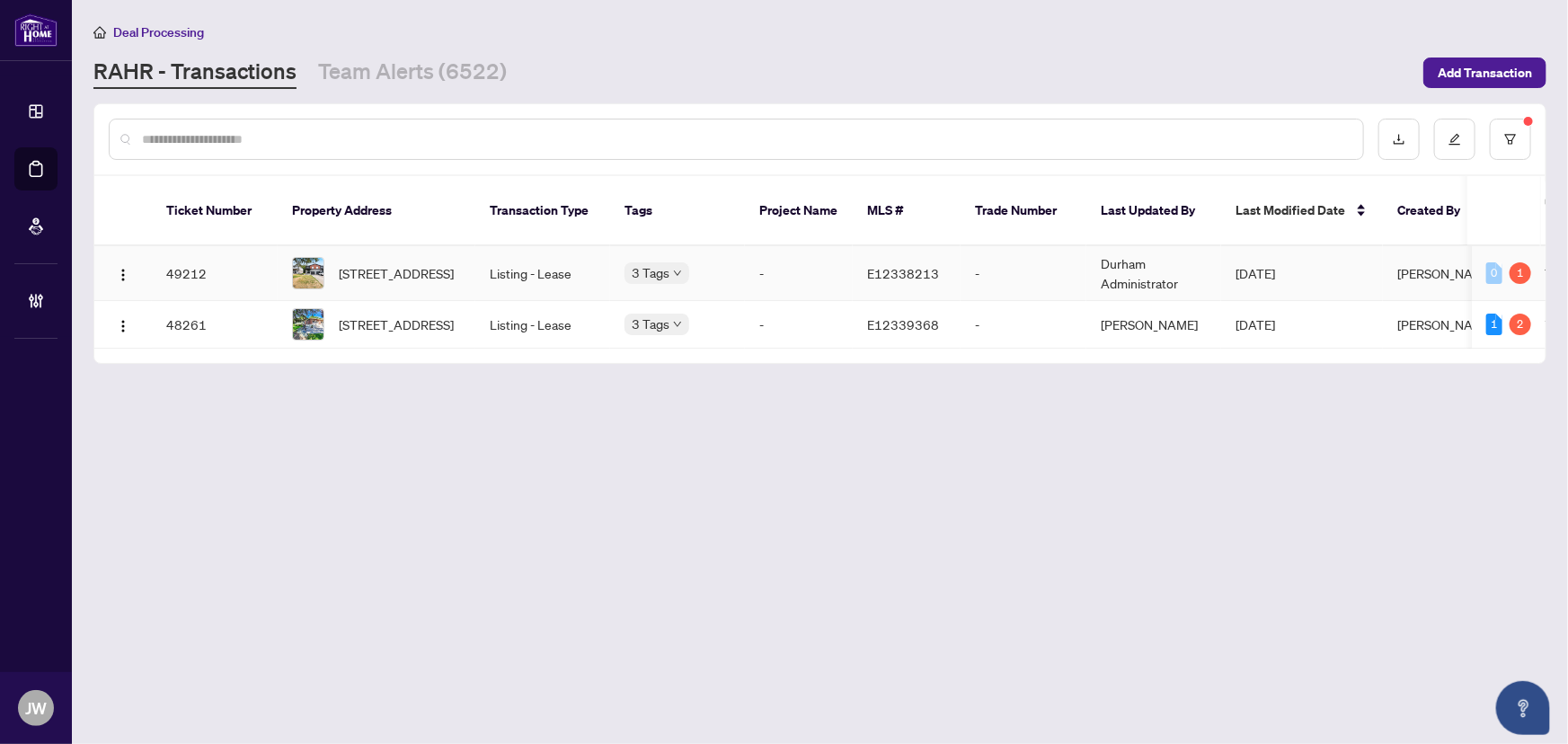
click at [525, 248] on td "Listing - Lease" at bounding box center [542, 274] width 134 height 55
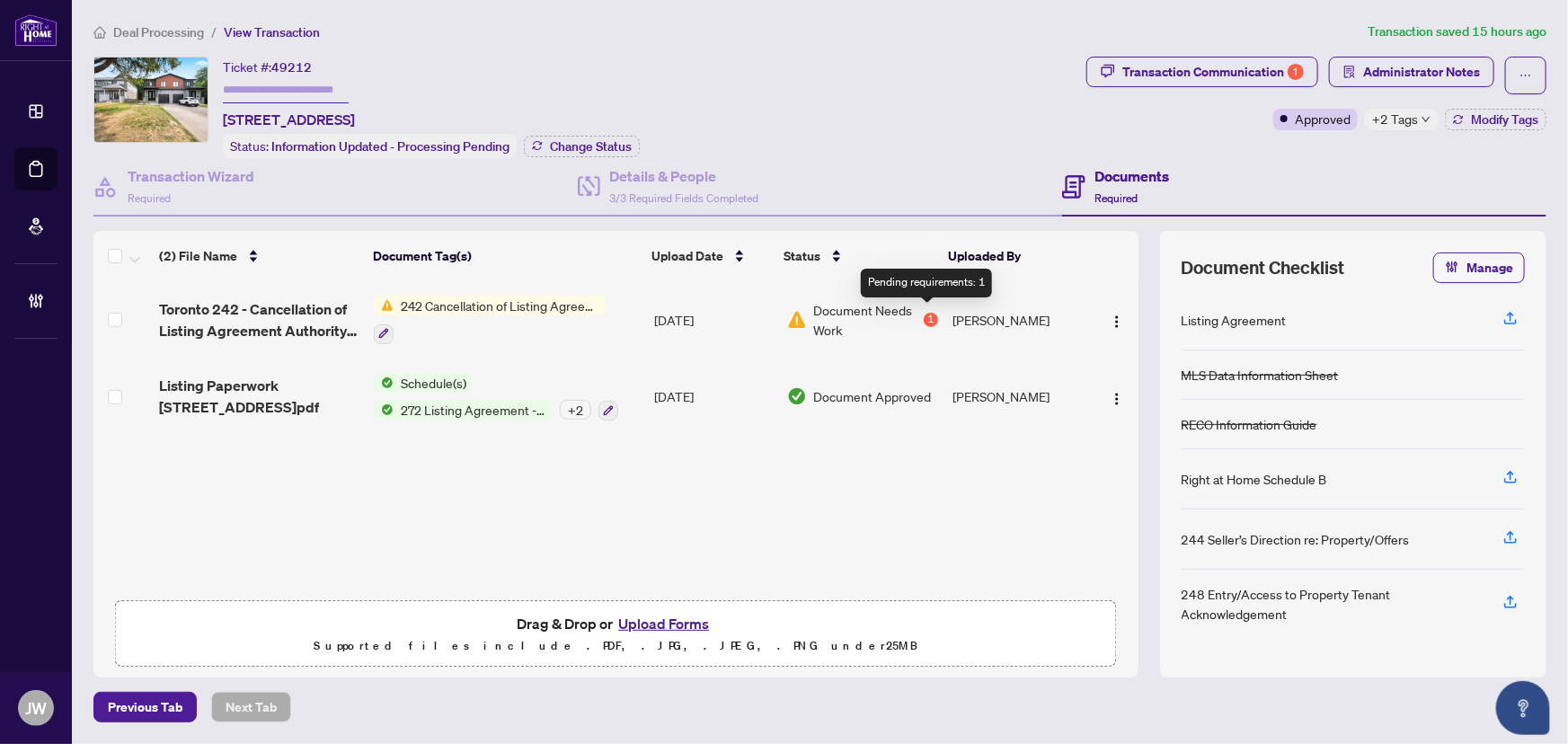
click at [932, 316] on div "1" at bounding box center [930, 319] width 15 height 15
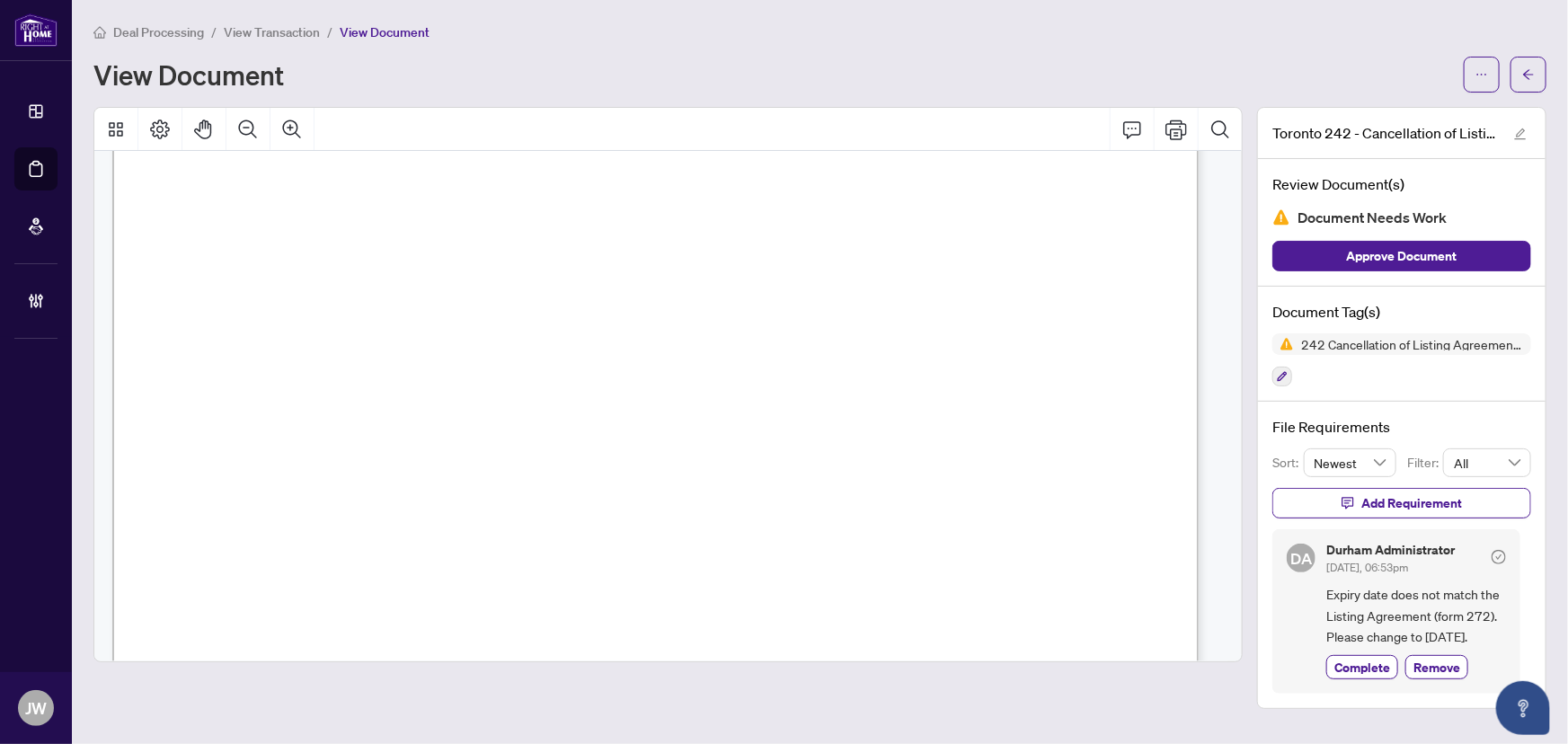
scroll to position [163, 0]
click at [1522, 60] on span "button" at bounding box center [1528, 75] width 13 height 29
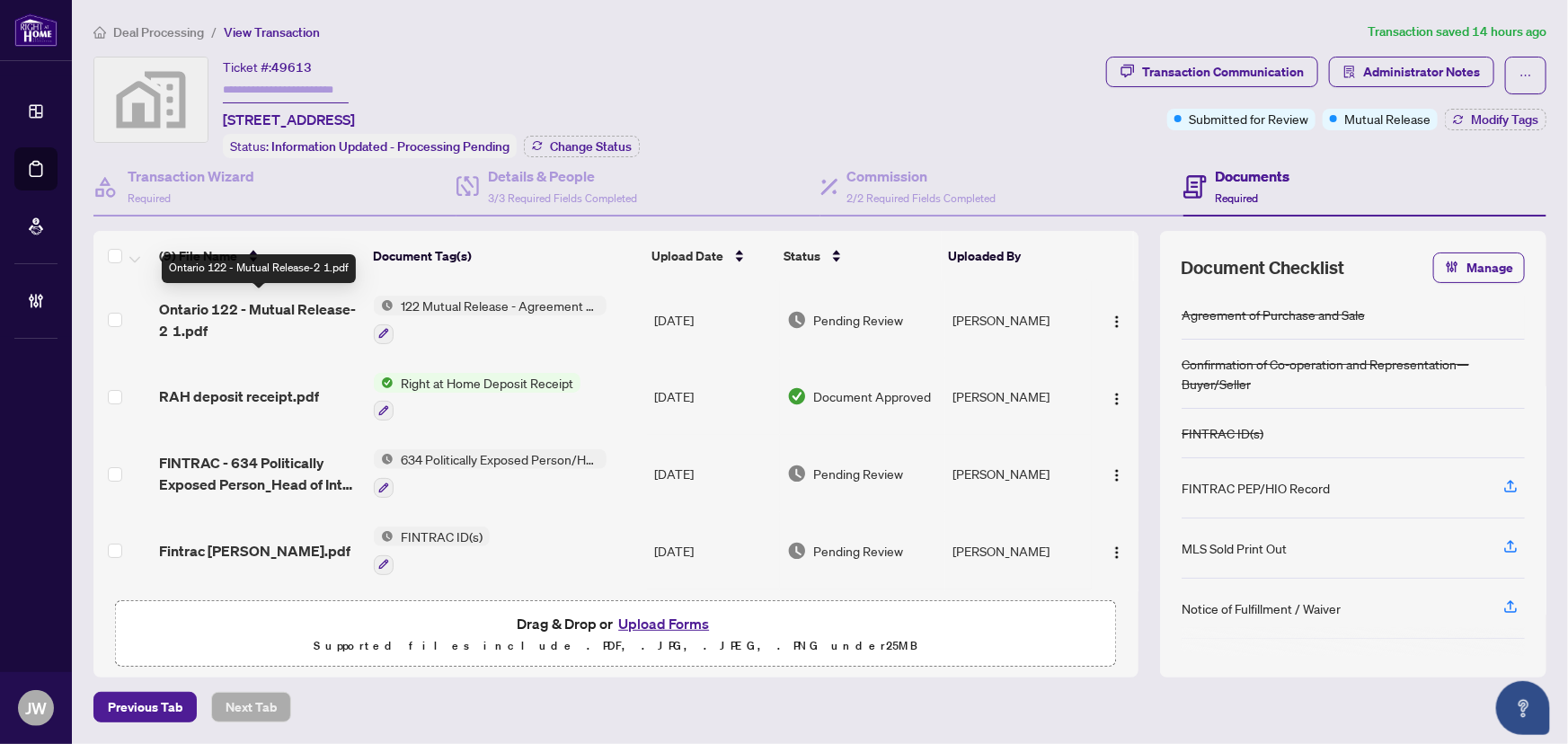
click at [304, 311] on span "Ontario 122 - Mutual Release-2 1.pdf" at bounding box center [259, 319] width 201 height 43
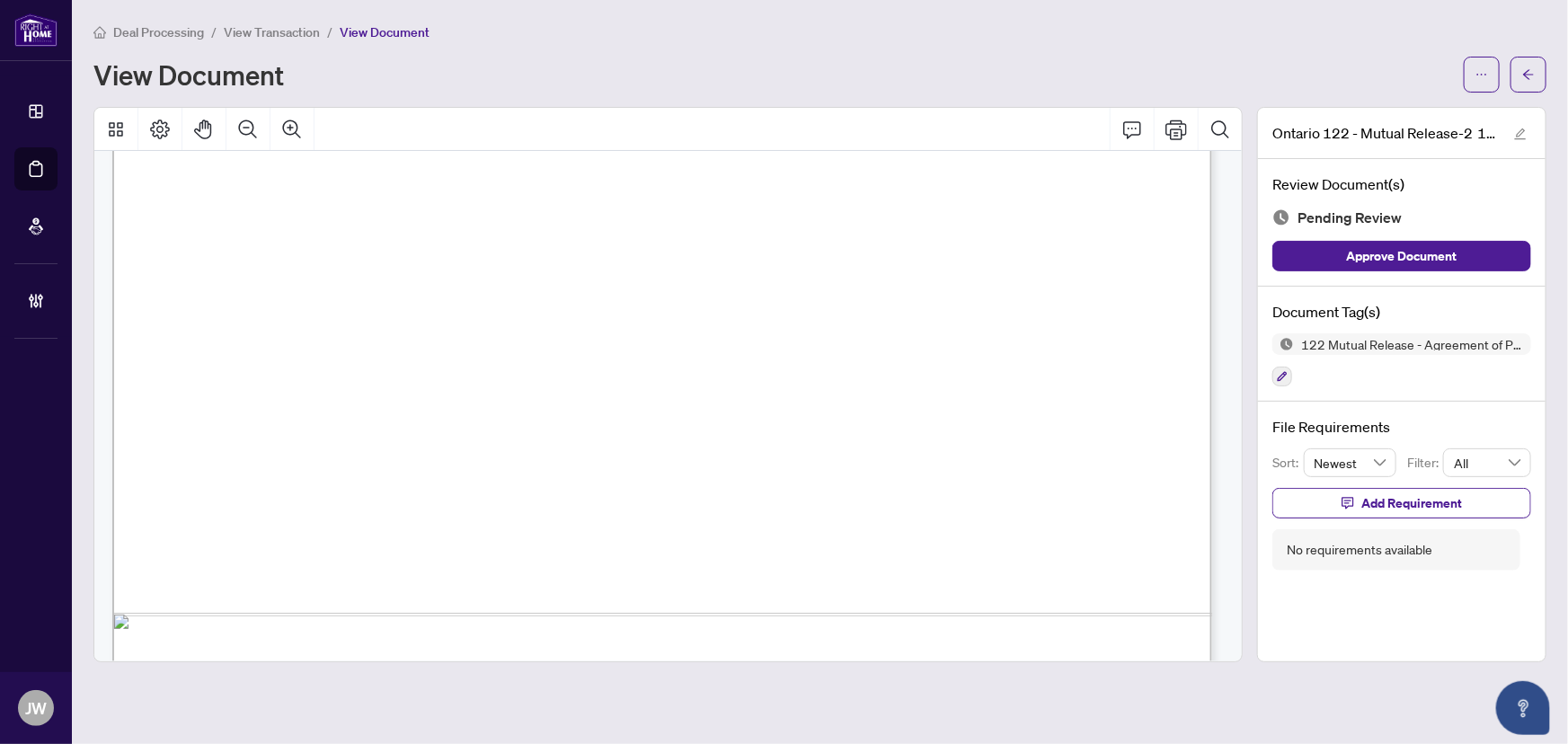
scroll to position [948, 0]
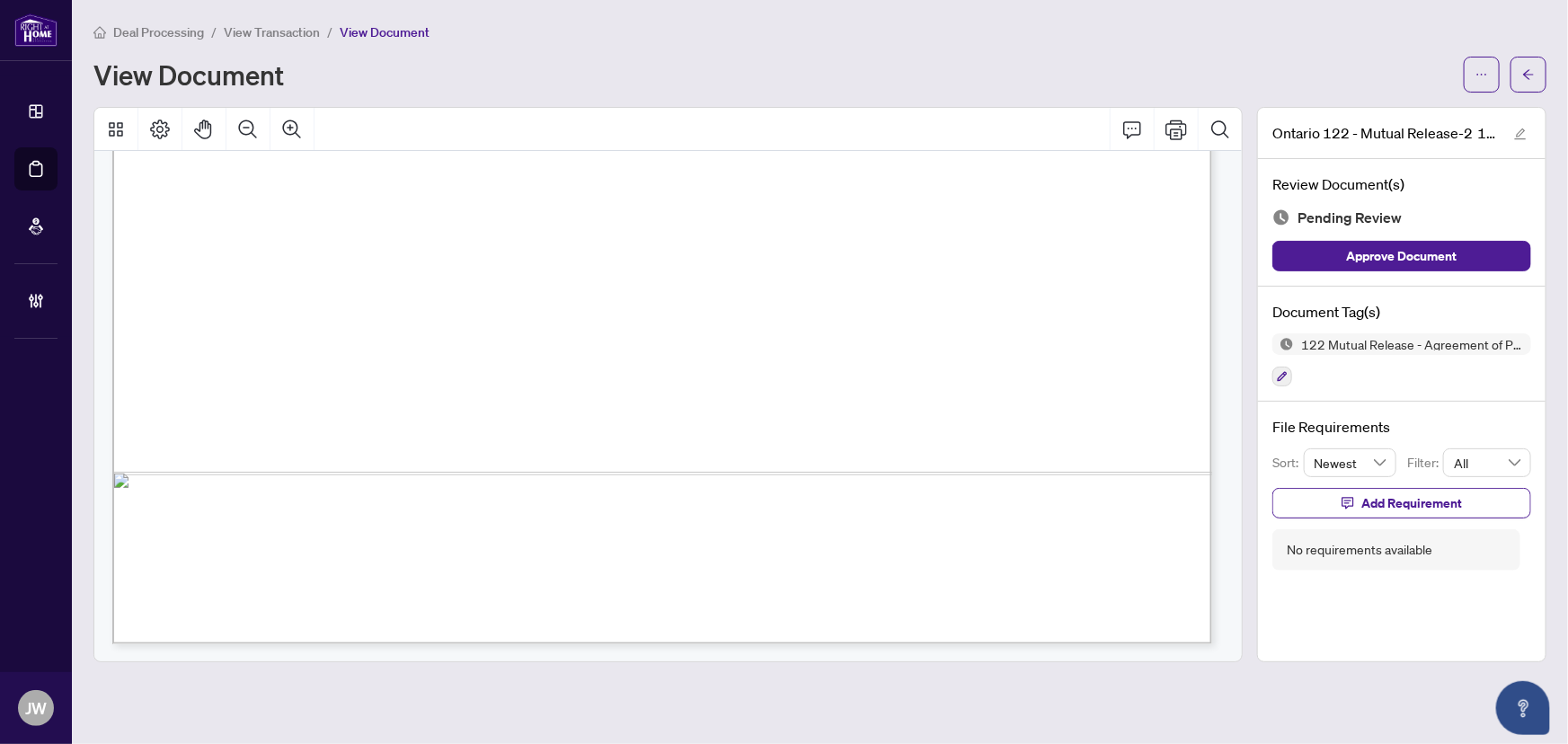
click at [1505, 86] on div at bounding box center [1505, 74] width 83 height 36
click at [1486, 76] on icon "ellipsis" at bounding box center [1481, 74] width 13 height 13
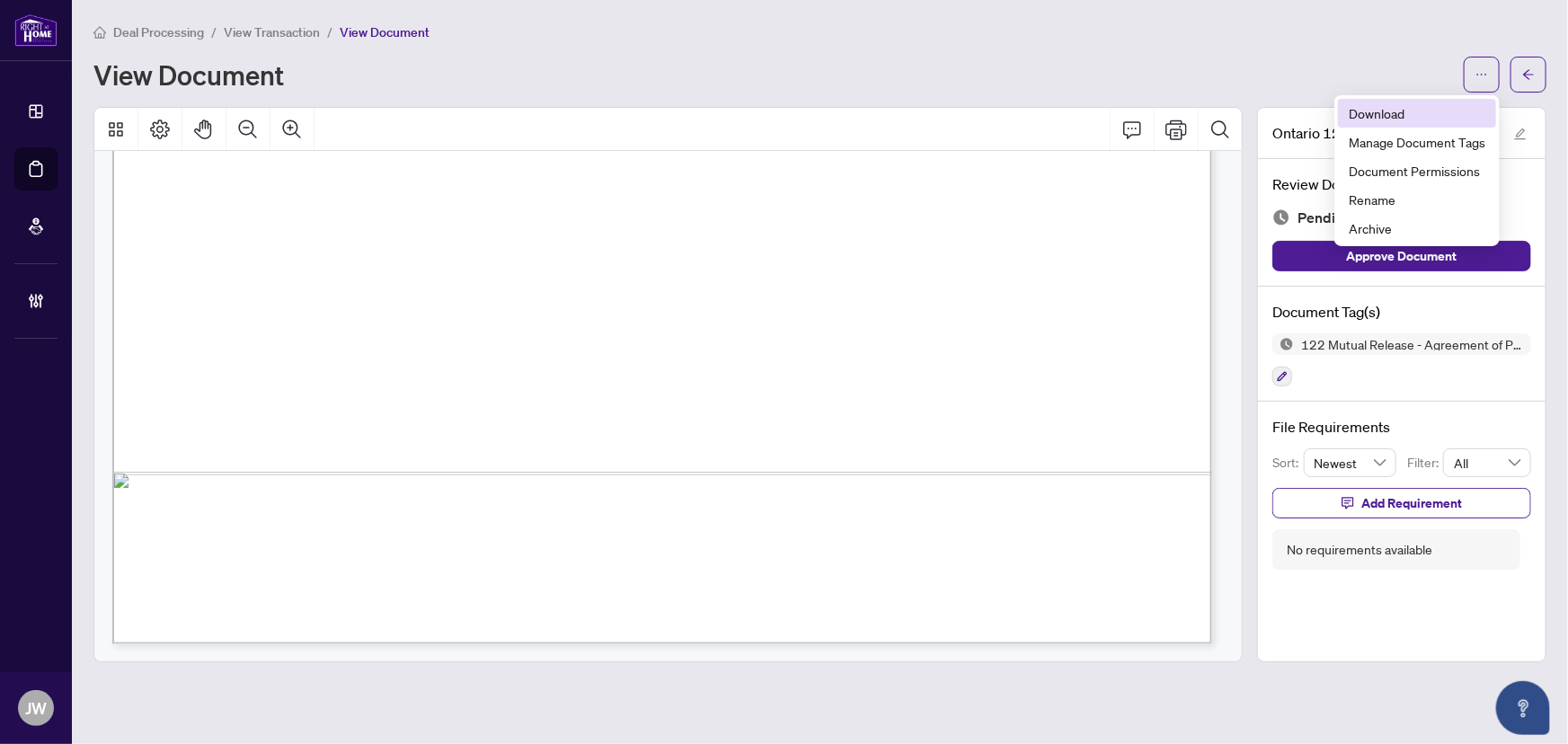
click at [1399, 107] on span "Download" at bounding box center [1417, 113] width 136 height 19
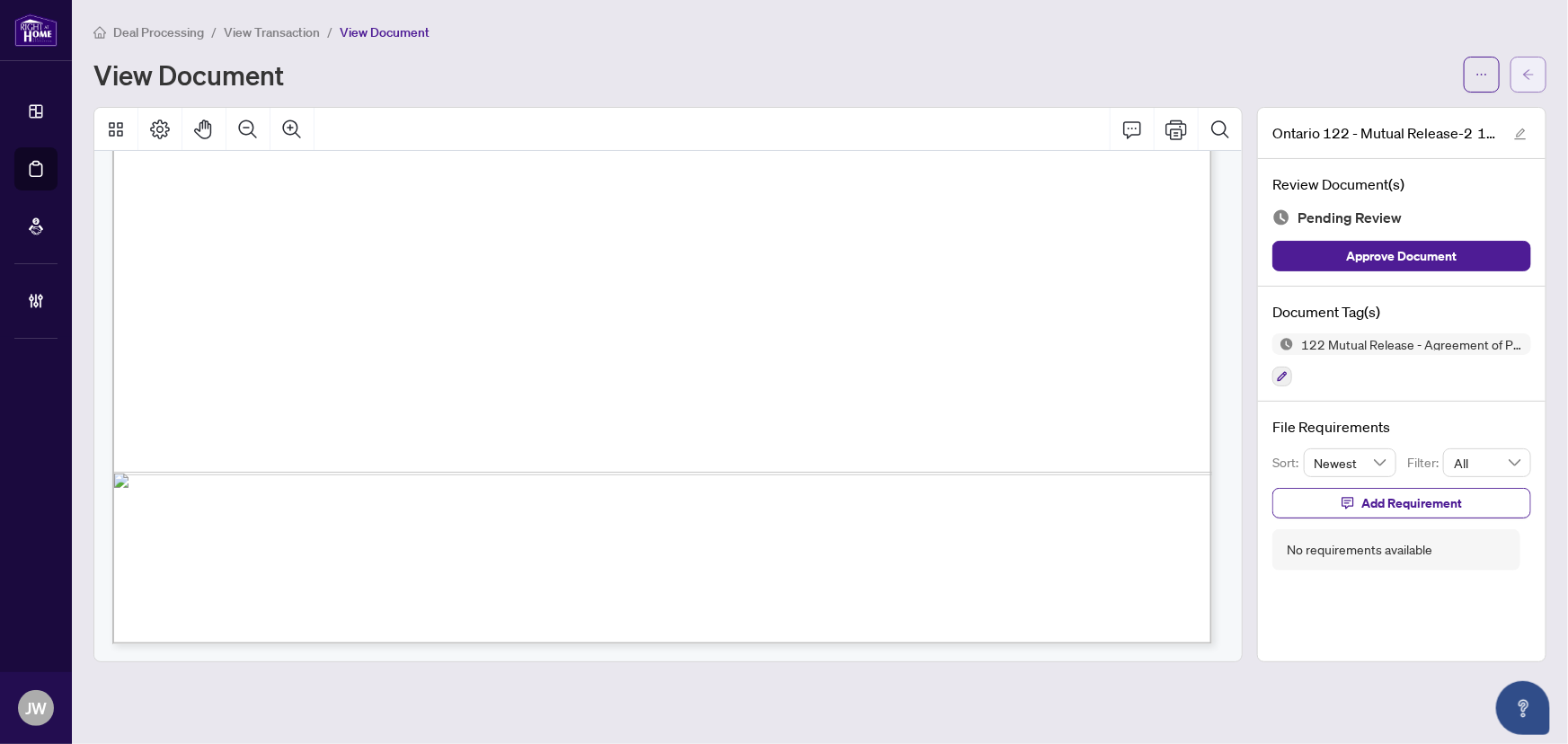
click at [1527, 78] on icon "arrow-left" at bounding box center [1528, 74] width 13 height 13
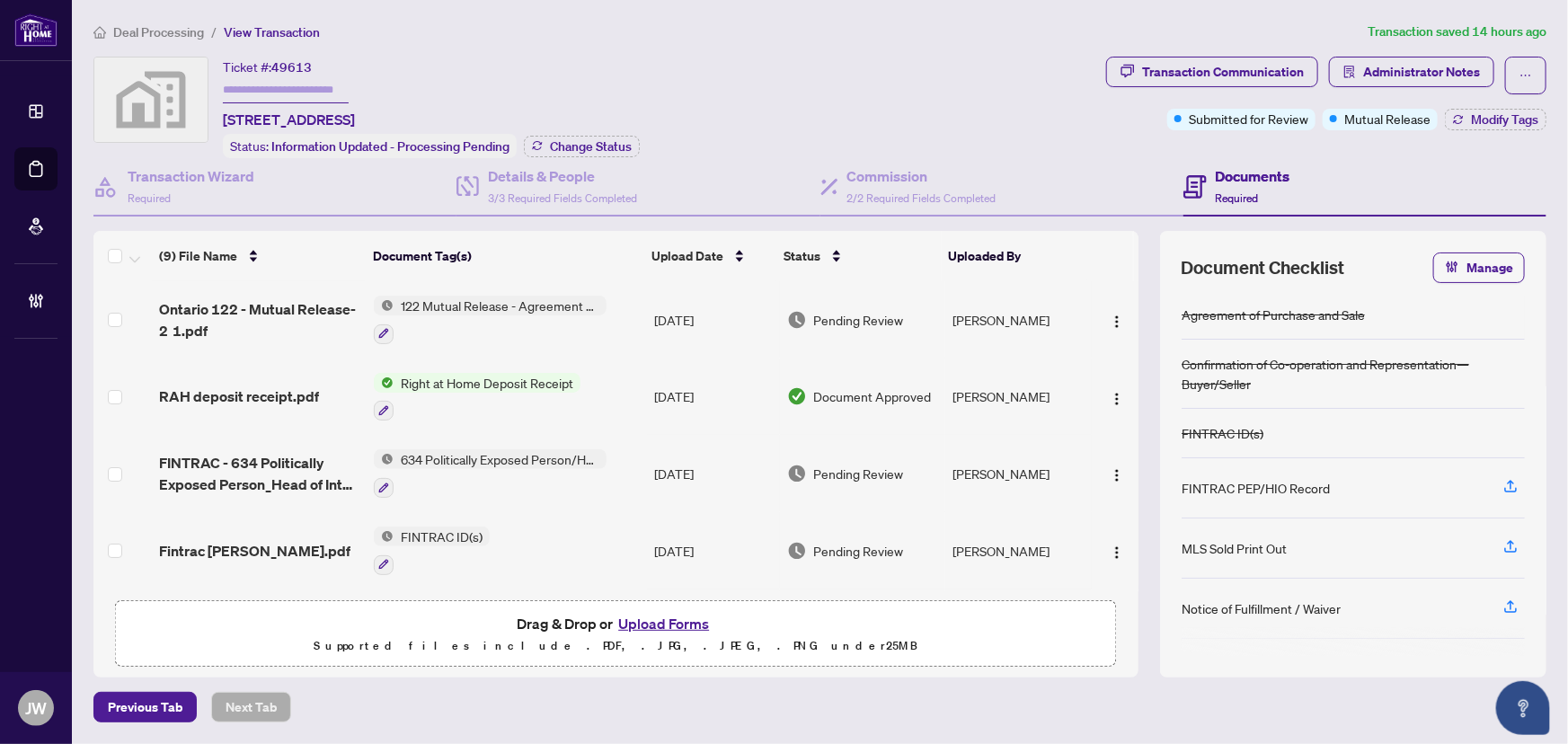
click at [157, 29] on span "Deal Processing" at bounding box center [158, 32] width 91 height 17
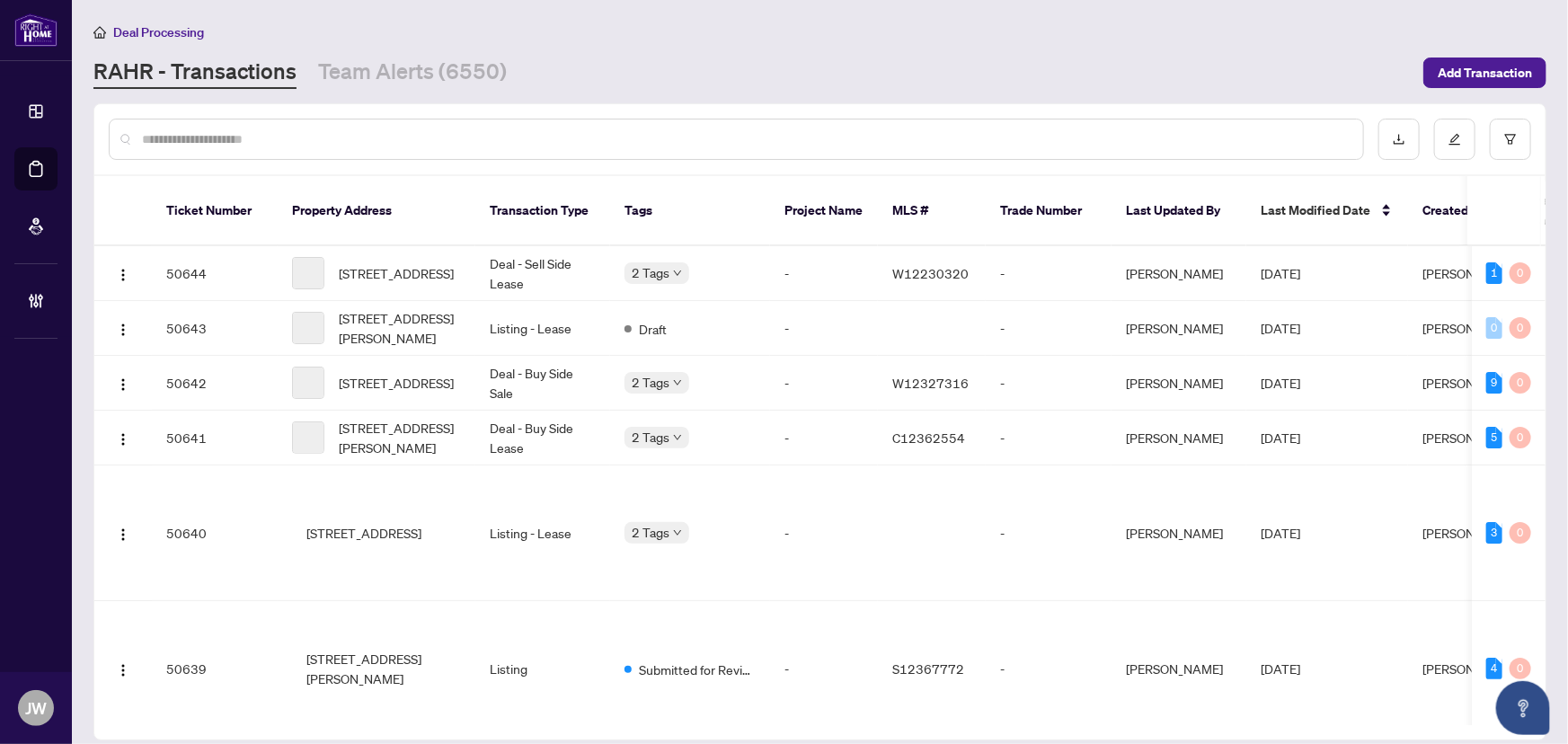
click at [207, 136] on input "text" at bounding box center [745, 139] width 1207 height 19
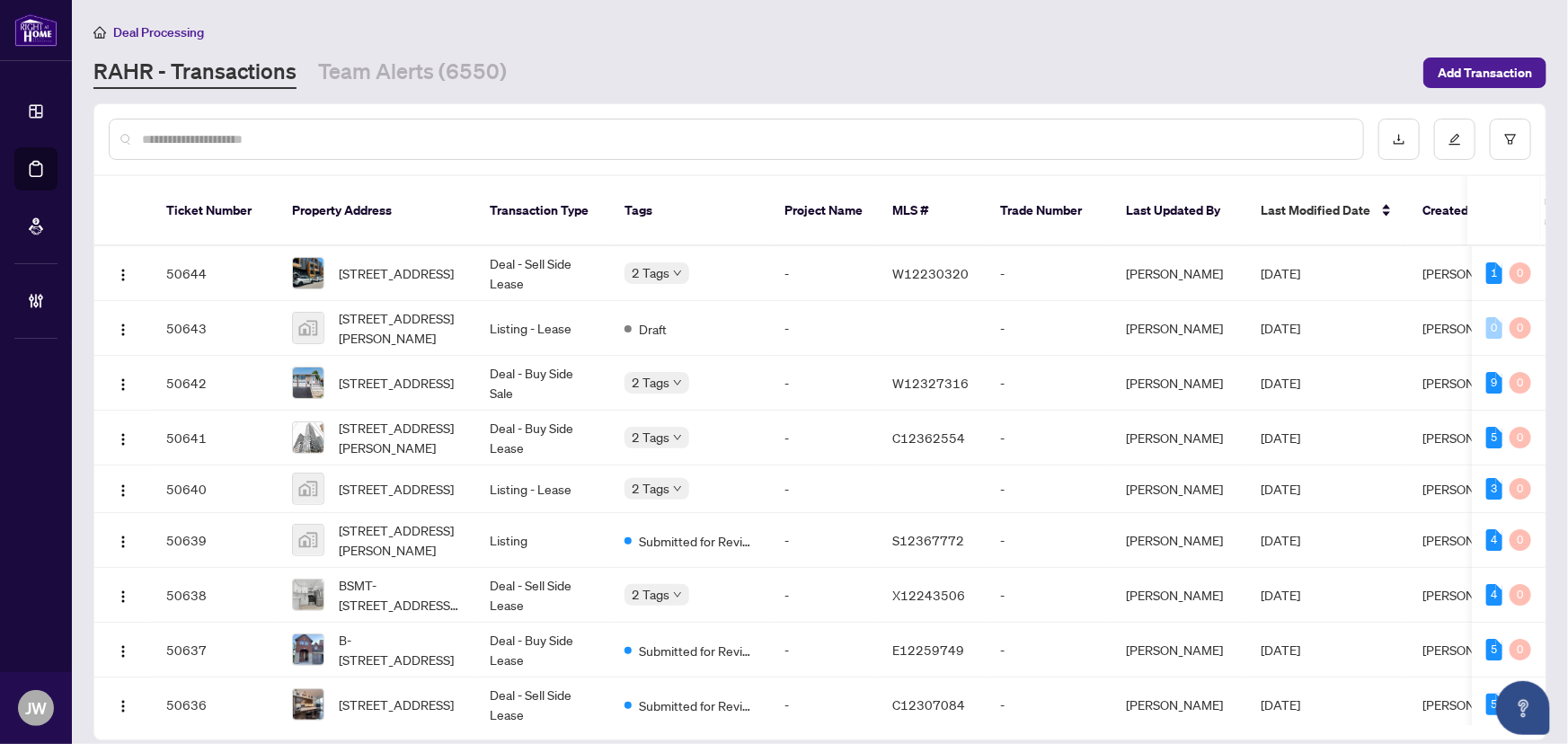
click at [243, 133] on input "text" at bounding box center [745, 139] width 1207 height 19
click at [226, 144] on input "text" at bounding box center [745, 139] width 1207 height 19
type input "******"
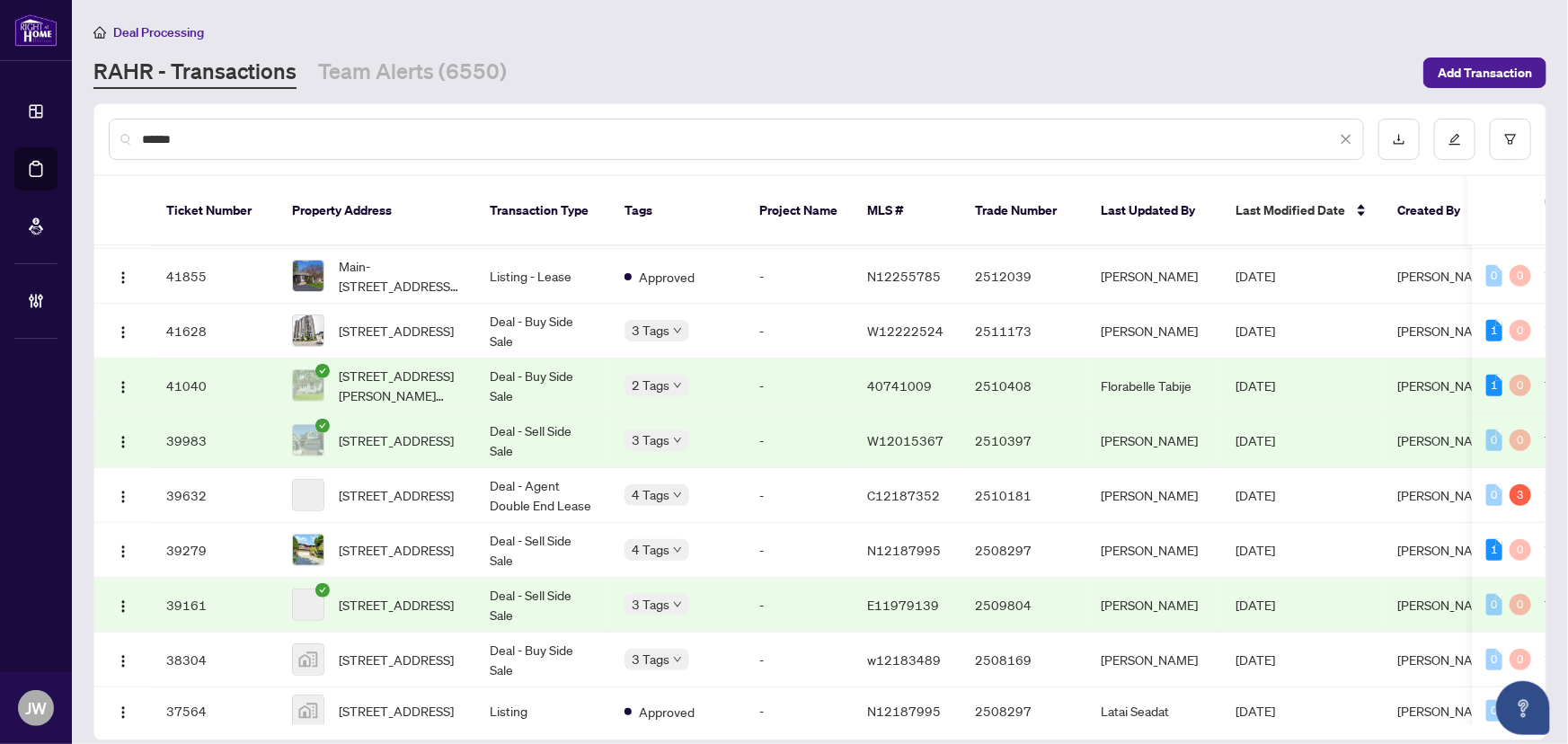
scroll to position [619, 0]
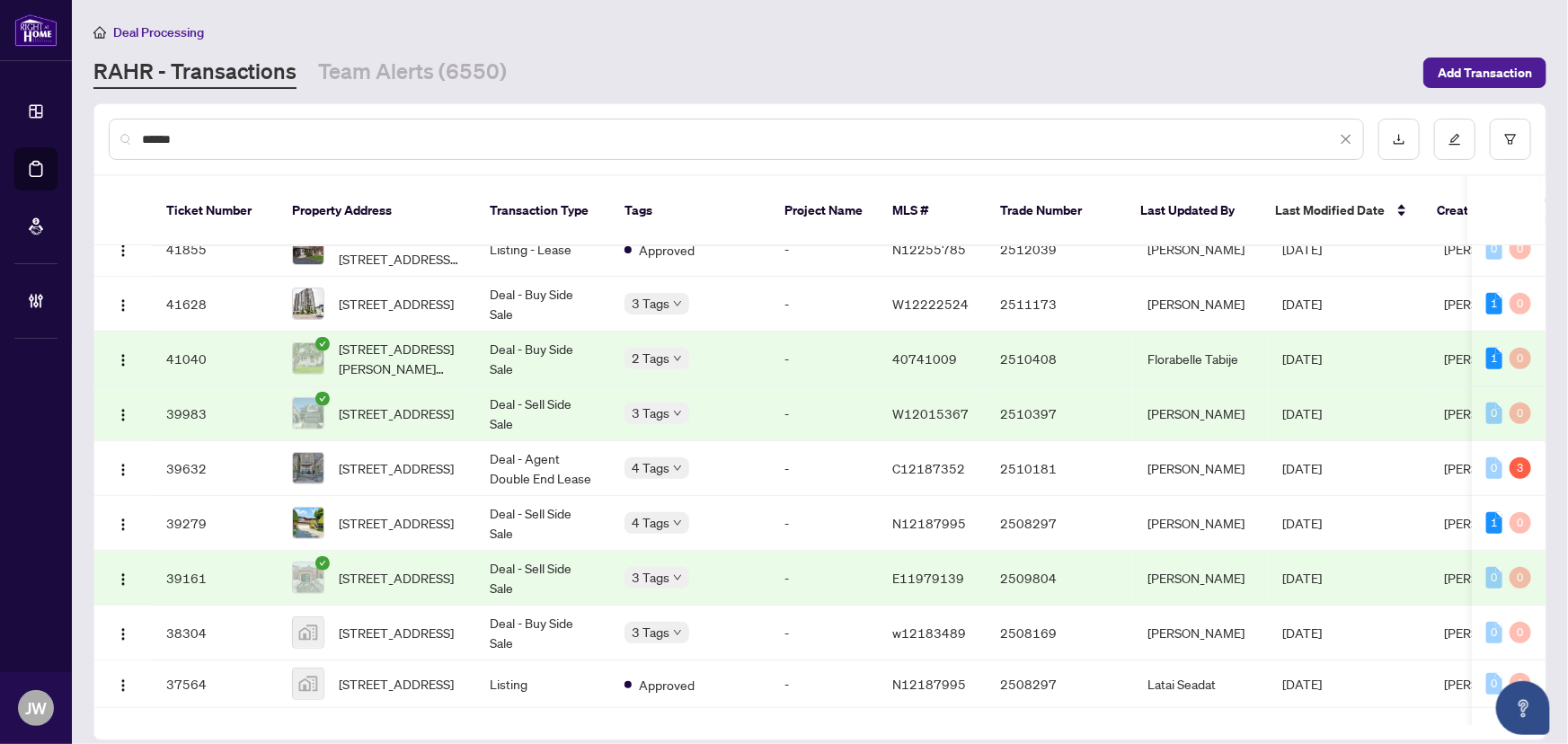
drag, startPoint x: 205, startPoint y: 145, endPoint x: 0, endPoint y: 142, distance: 205.0
click at [0, 142] on div "Dashboard Deal Processing Mortgage Referrals Brokerage Management JW Jeneel Wal…" at bounding box center [784, 372] width 1568 height 744
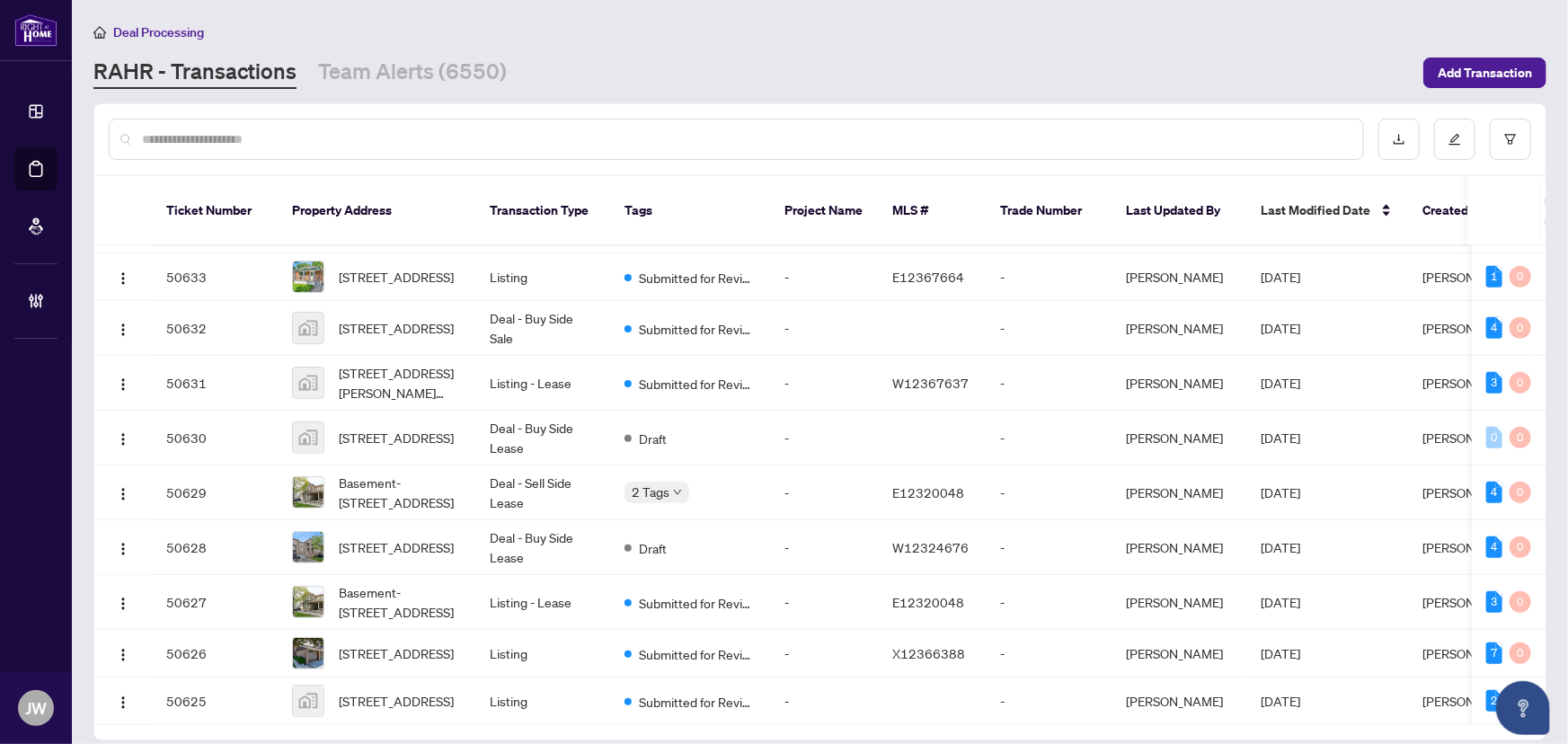
scroll to position [0, 0]
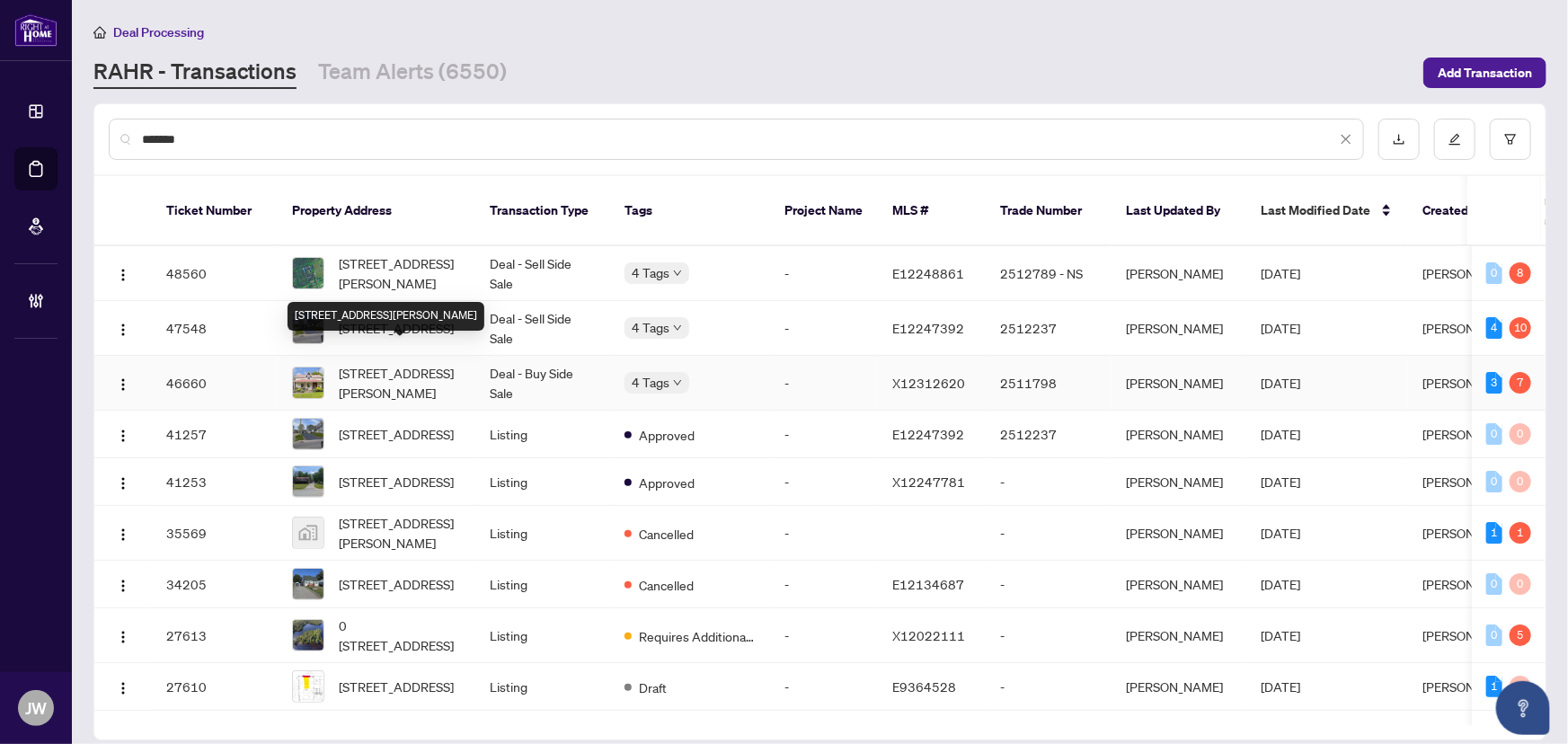
type input "*******"
click at [353, 364] on span "44 Walt St, Brighton, Ontario K0K 1H0, Canada" at bounding box center [399, 383] width 122 height 40
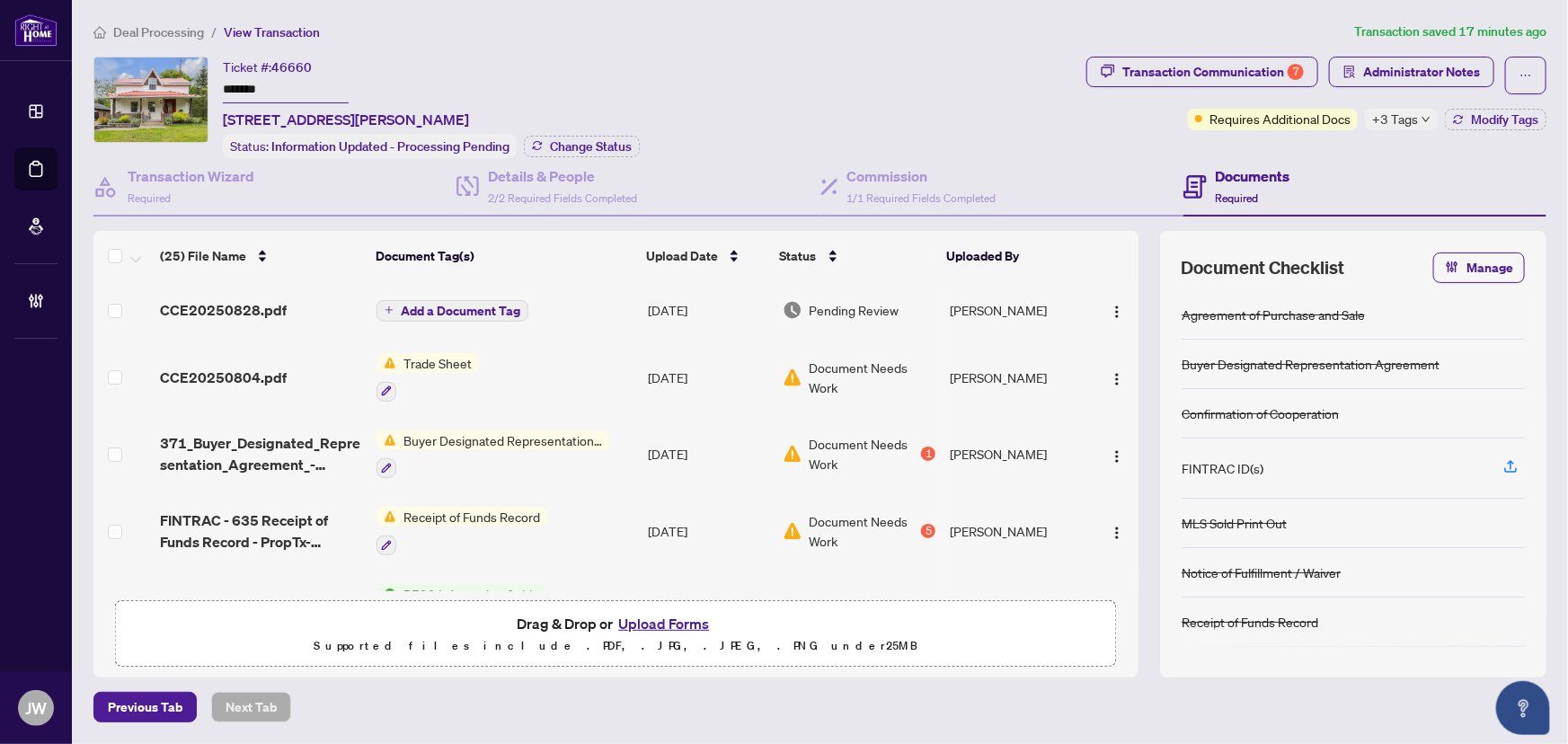
click at [260, 299] on span "CCE20250828.pdf" at bounding box center [223, 310] width 127 height 21
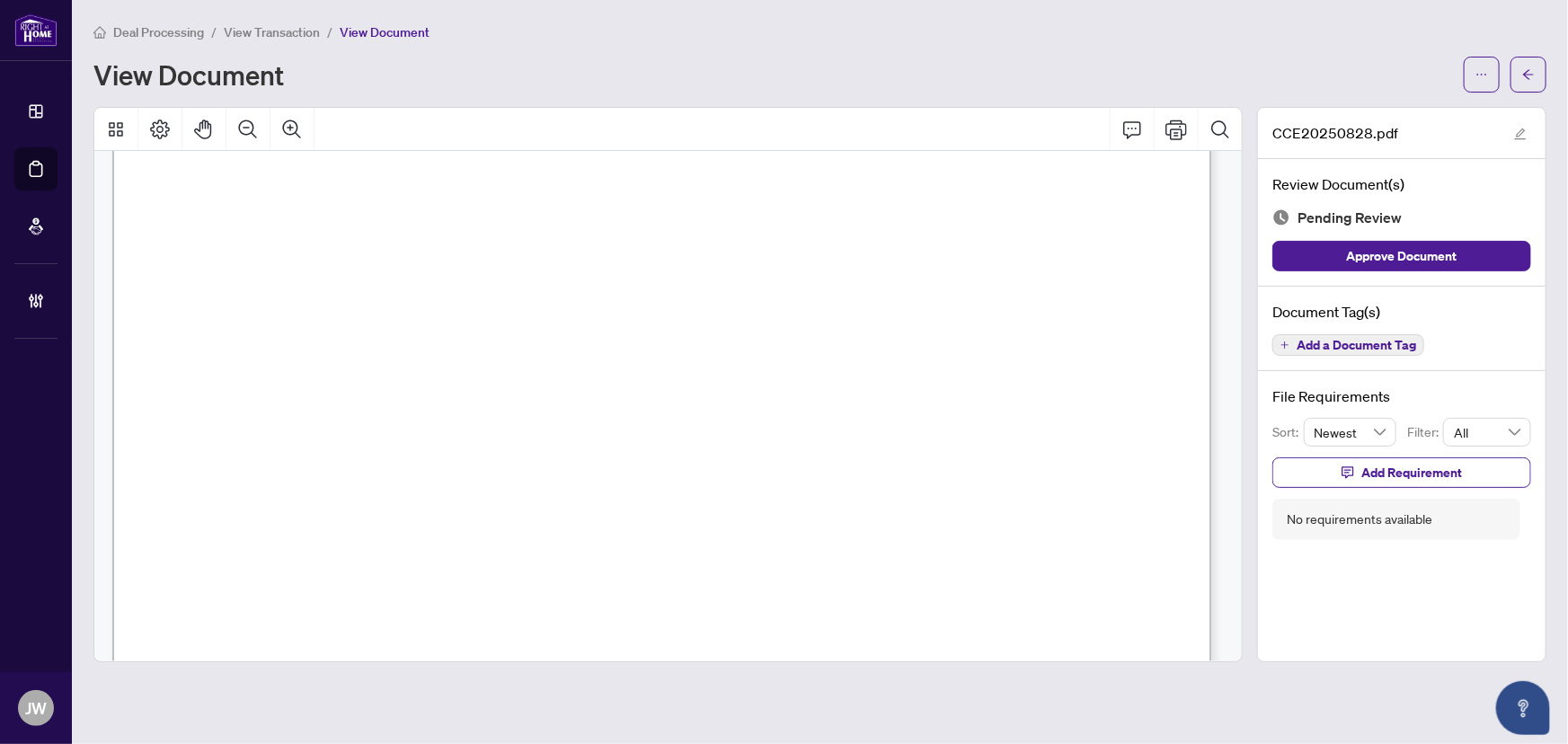
scroll to position [195, 0]
click at [1517, 79] on button "button" at bounding box center [1528, 74] width 36 height 36
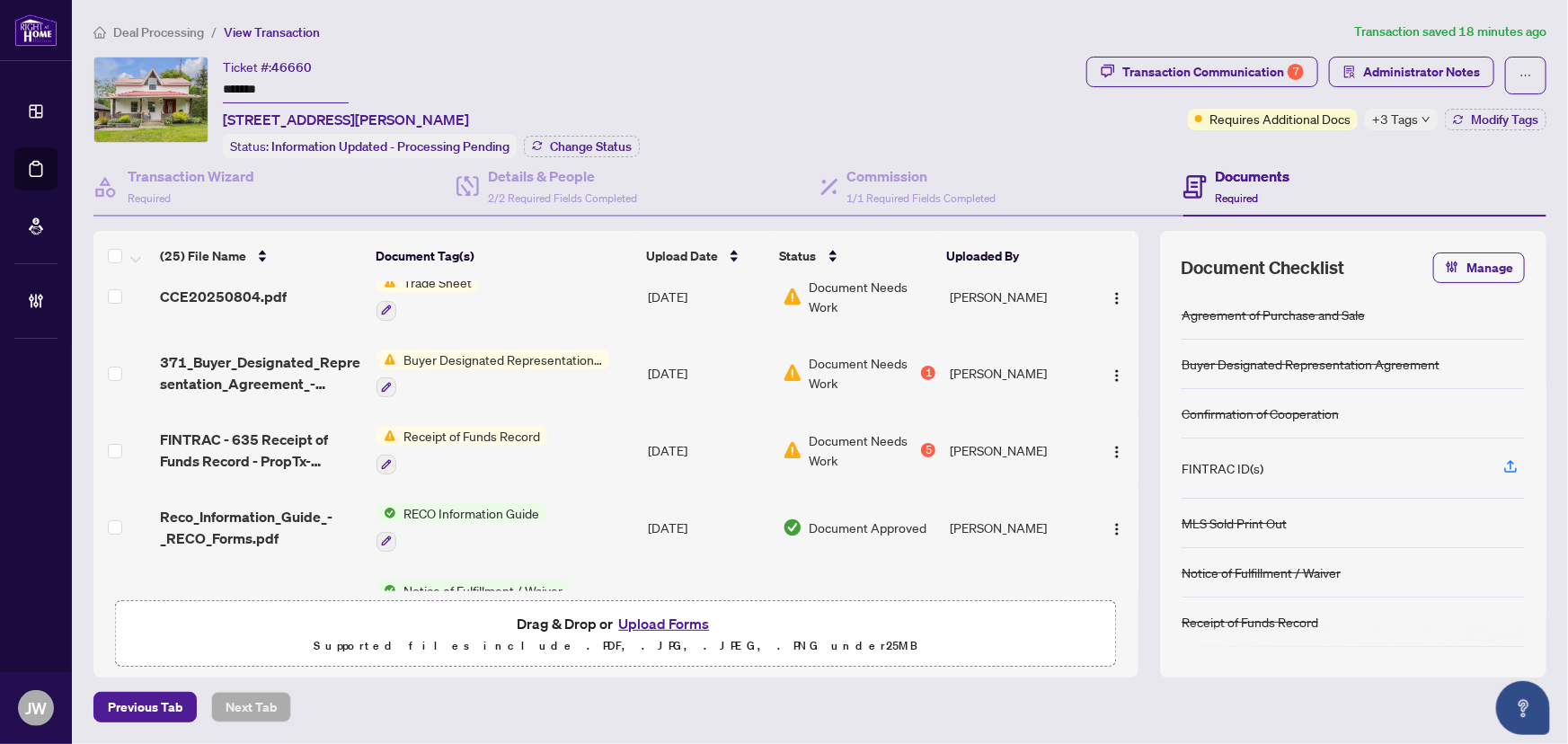
scroll to position [81, 0]
click at [243, 428] on span "FINTRAC - 635 Receipt of Funds Record - PropTx-OREA_2025-08-25 22_24_22.pdf" at bounding box center [261, 450] width 203 height 43
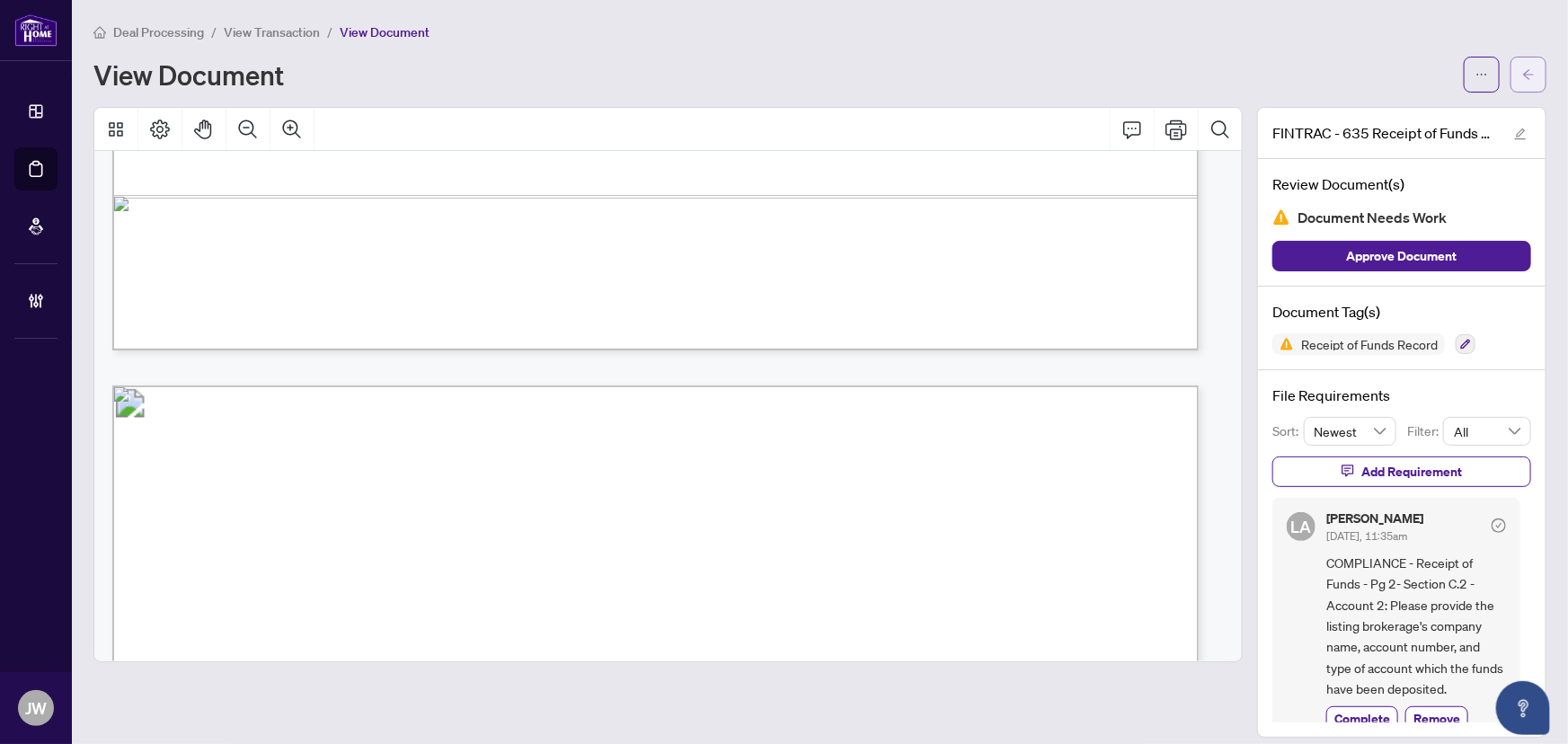
click at [1511, 75] on button "button" at bounding box center [1528, 74] width 36 height 36
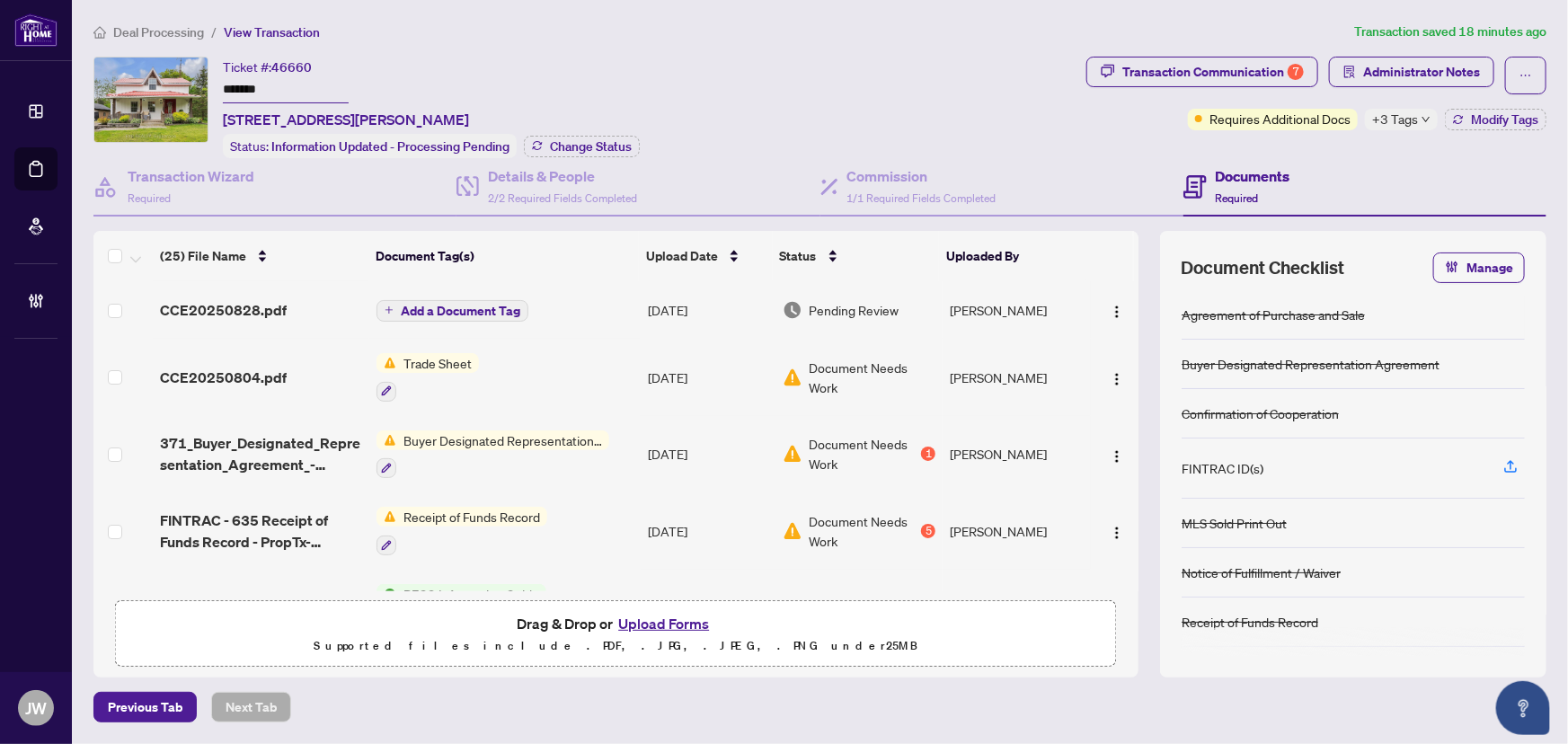
click at [219, 309] on span "CCE20250828.pdf" at bounding box center [223, 310] width 127 height 21
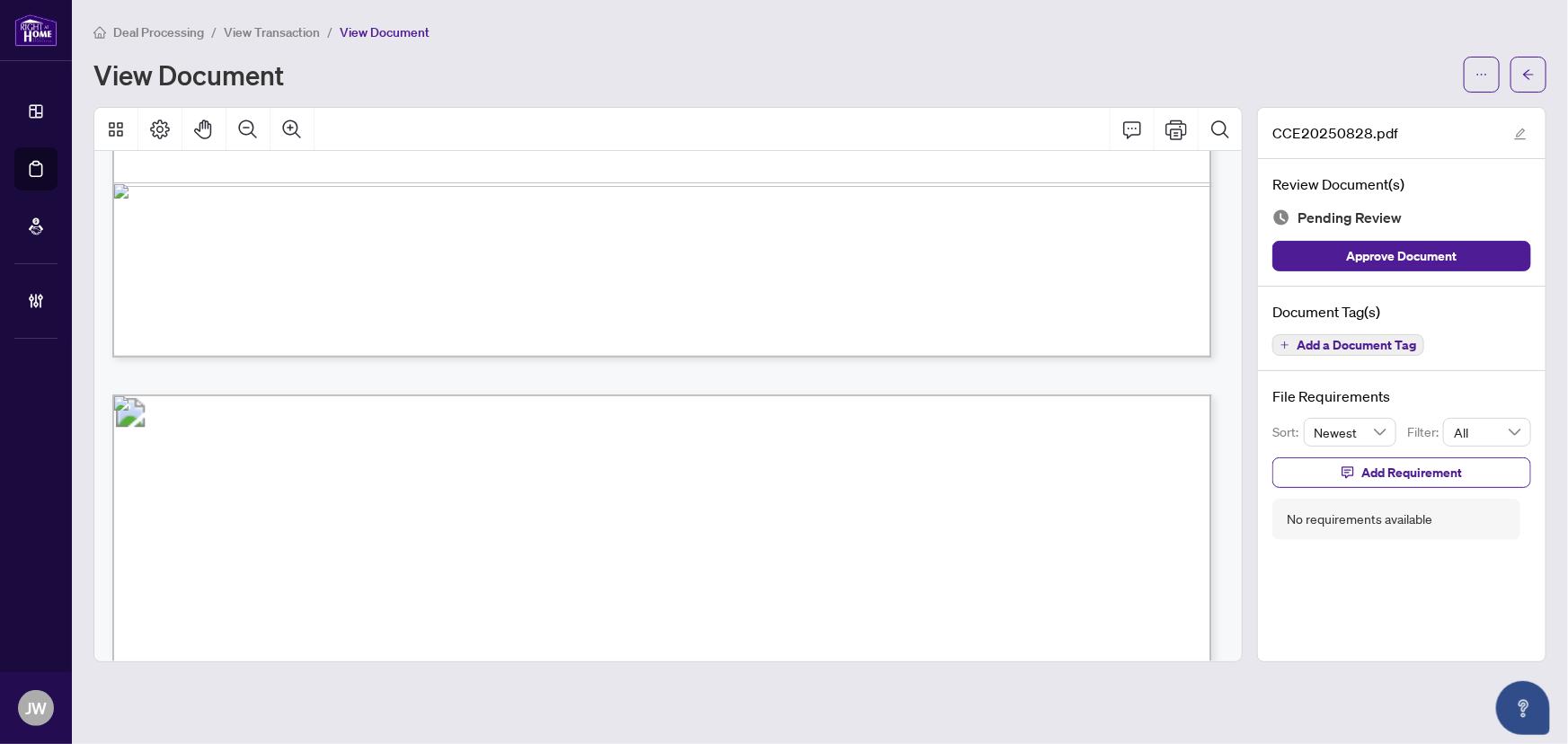
scroll to position [4164, 0]
click at [1518, 75] on button "button" at bounding box center [1528, 74] width 36 height 36
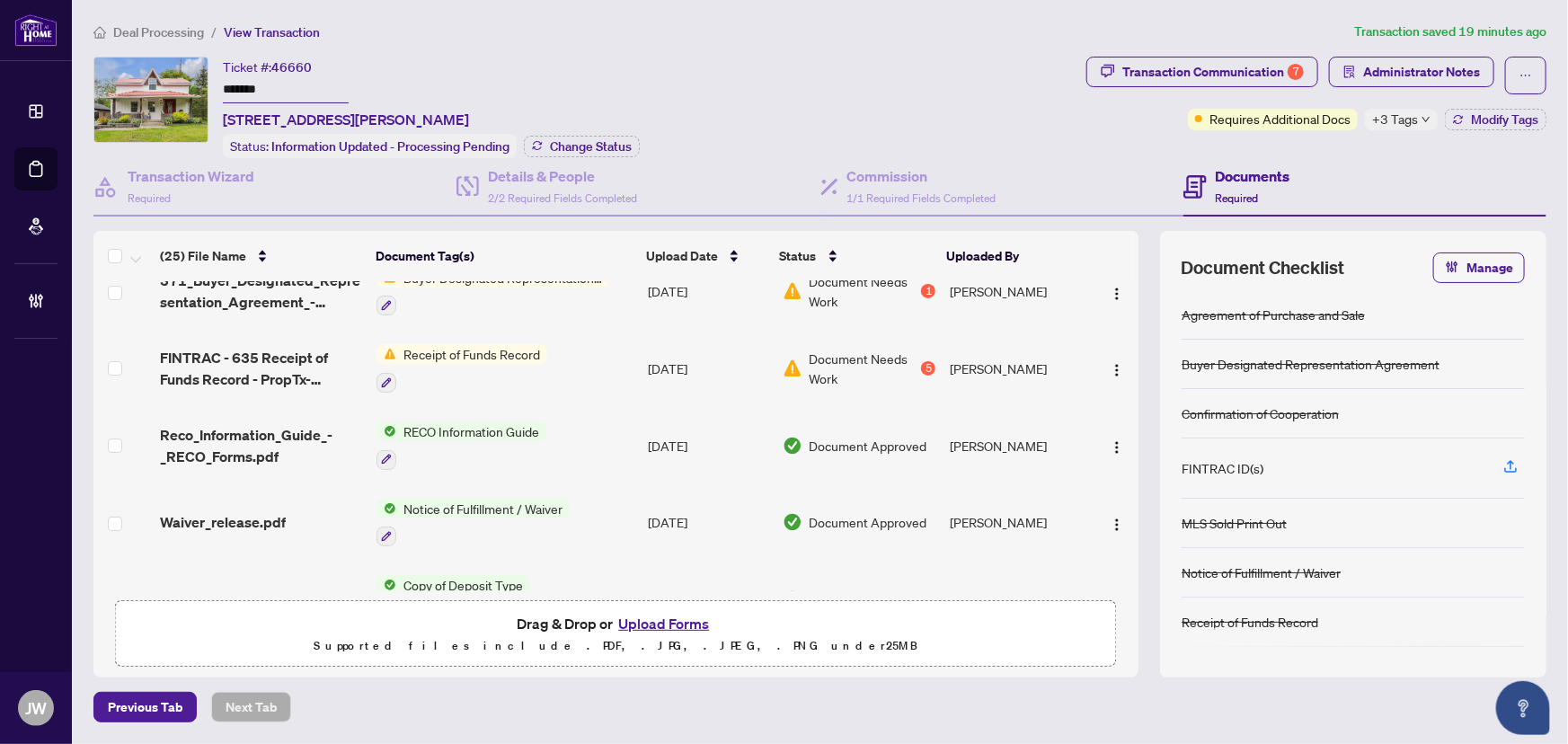
scroll to position [81, 0]
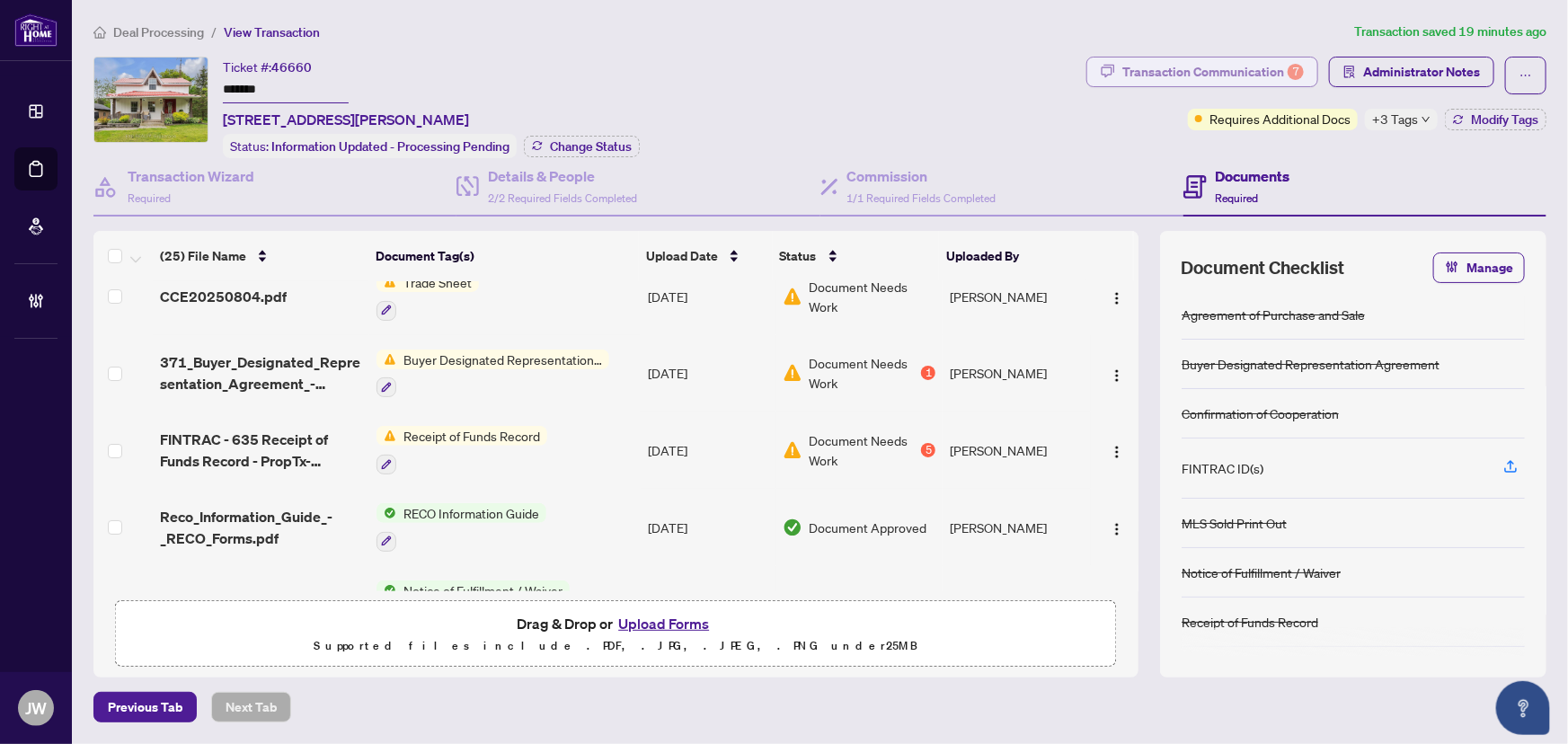
click at [1213, 63] on div "Transaction Communication 7" at bounding box center [1213, 72] width 181 height 29
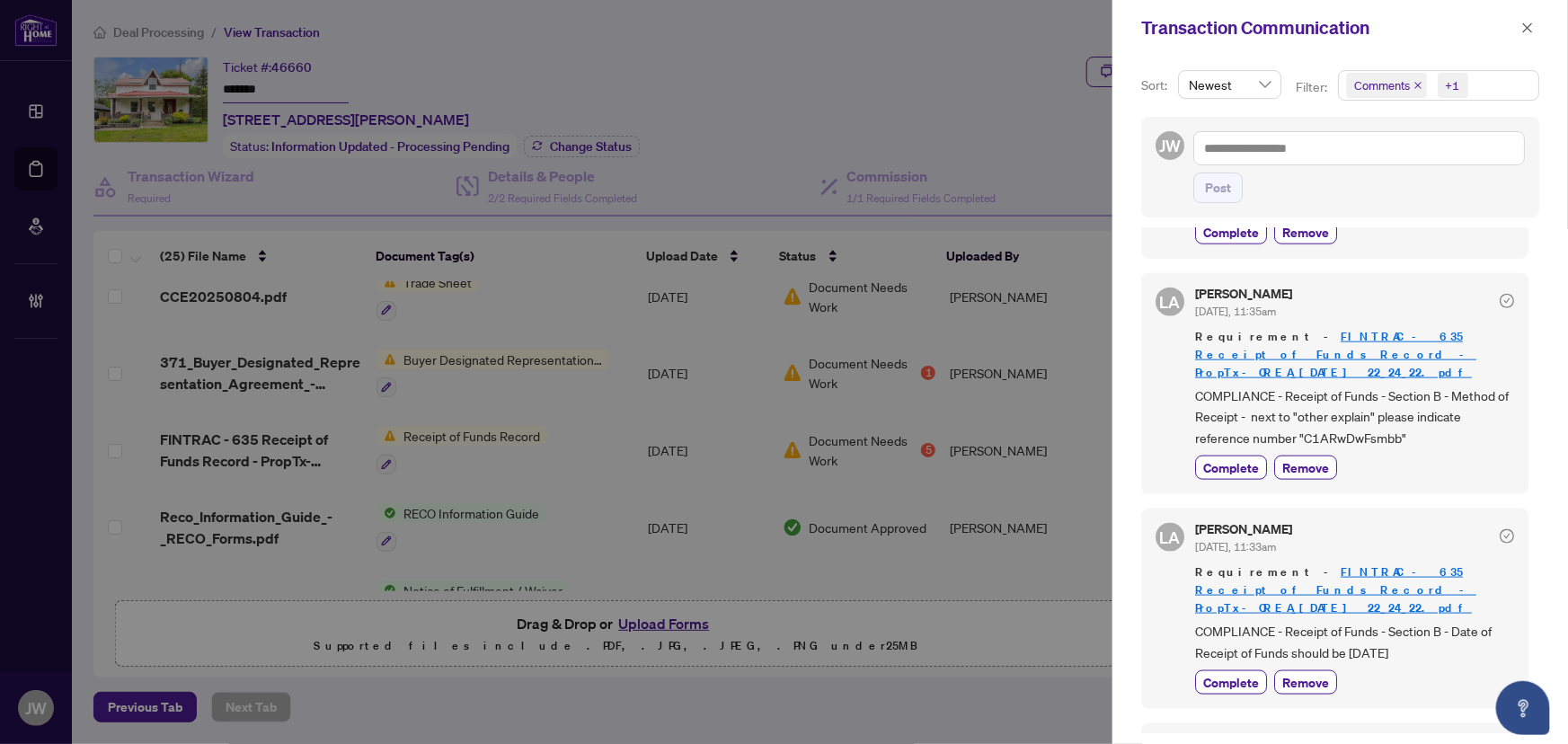
scroll to position [1224, 0]
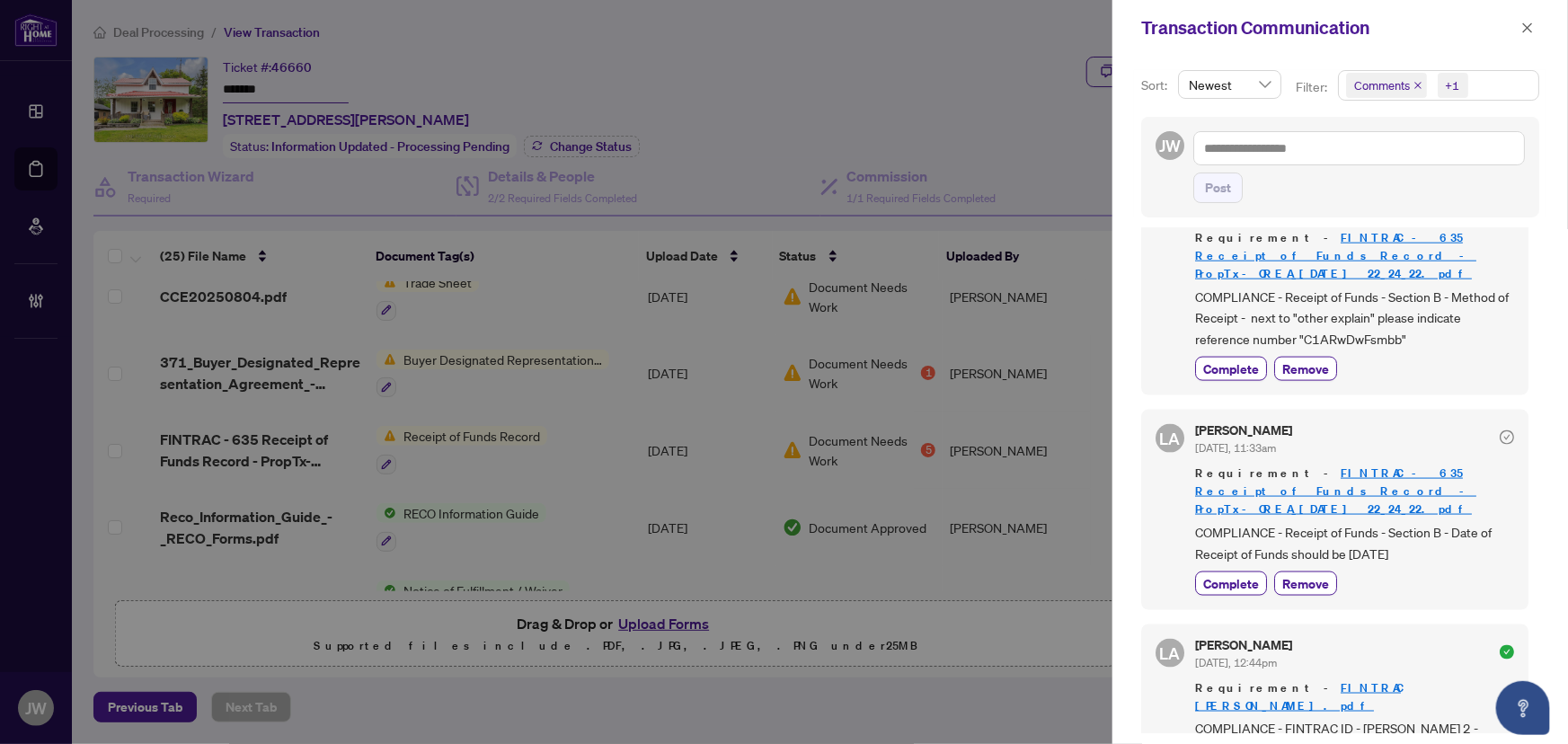
click at [1527, 26] on icon "close" at bounding box center [1527, 27] width 13 height 13
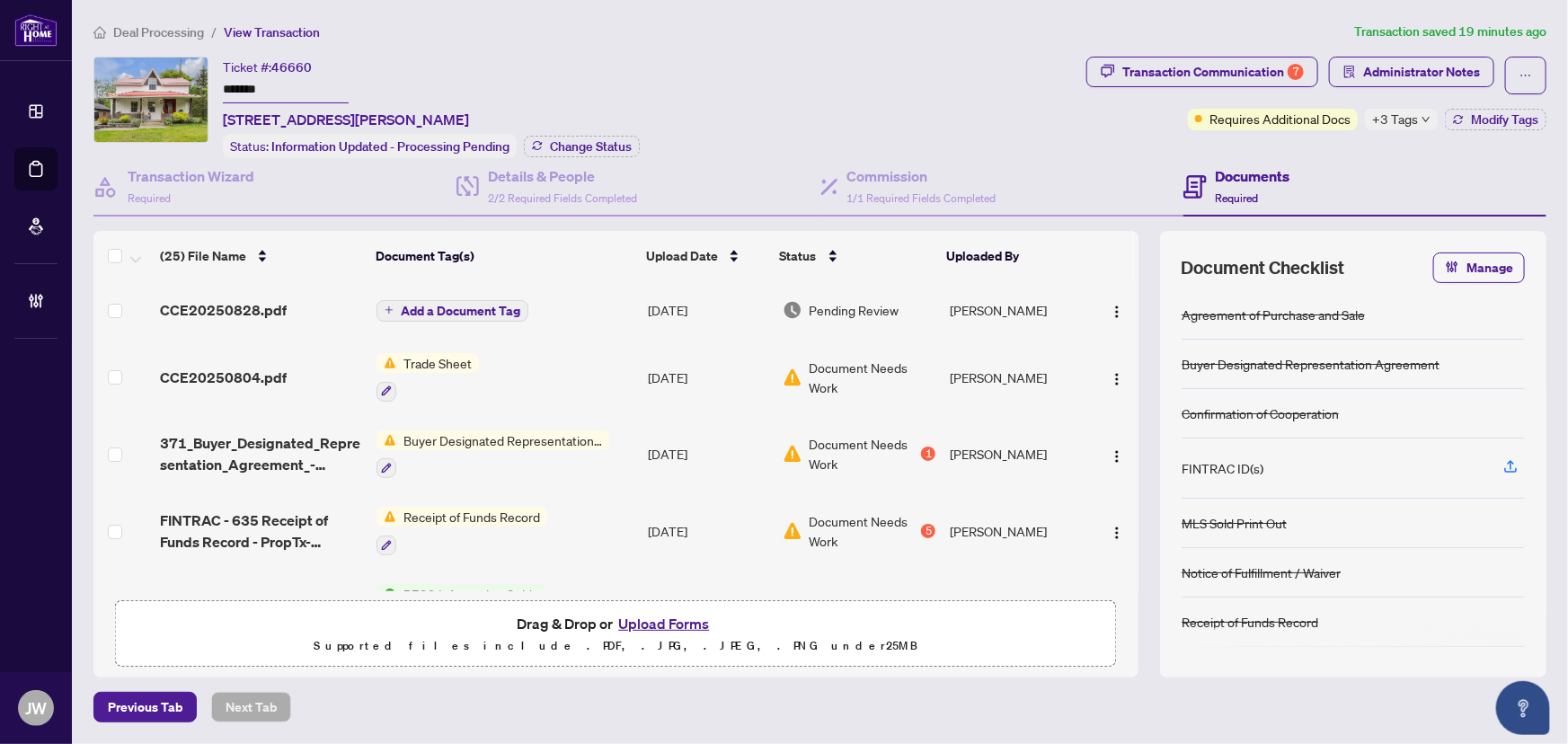
scroll to position [0, 0]
click at [474, 359] on span "Trade Sheet" at bounding box center [437, 362] width 83 height 19
click at [201, 386] on td "CCE20250804.pdf" at bounding box center [261, 377] width 217 height 77
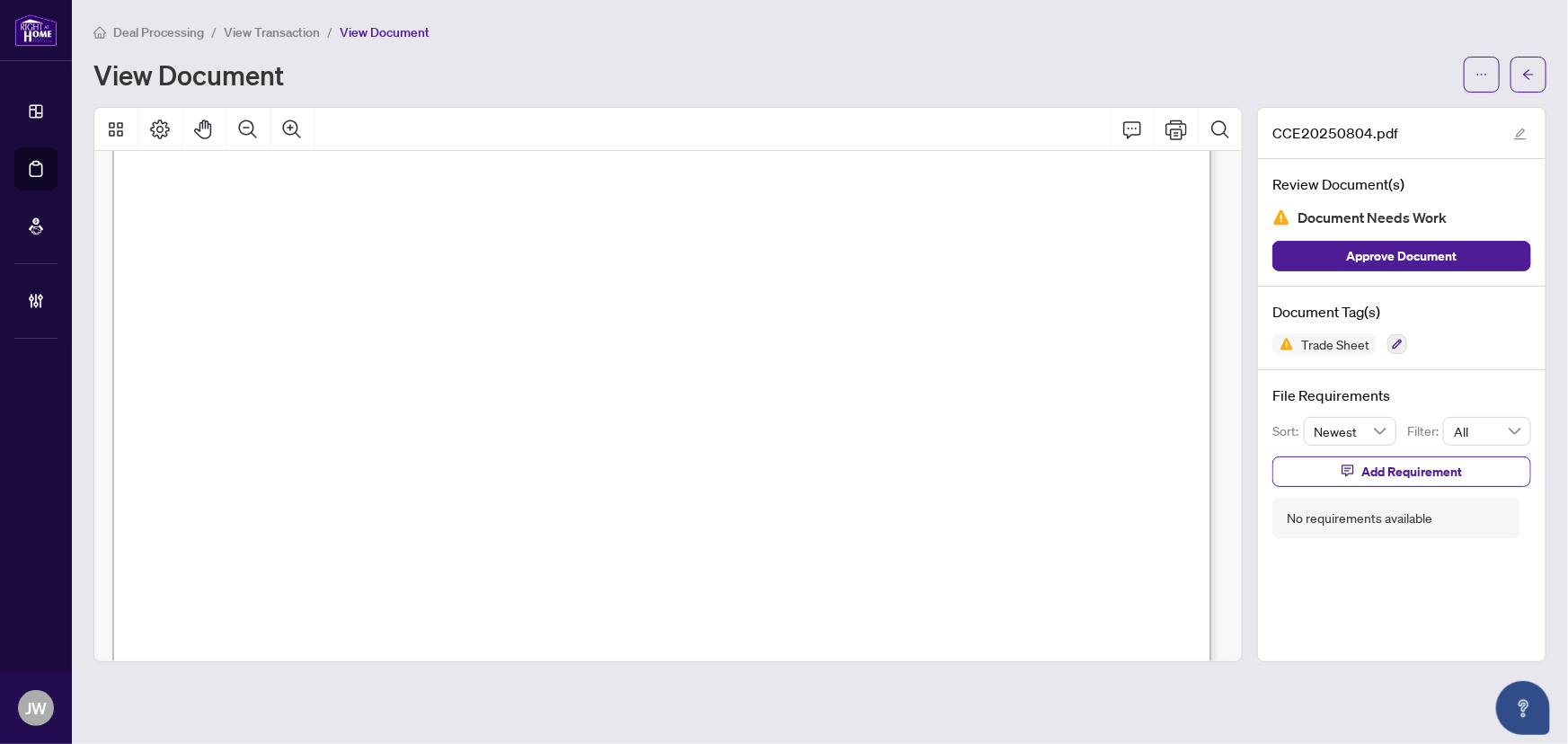
scroll to position [53, 0]
click at [1515, 63] on button "button" at bounding box center [1528, 74] width 36 height 36
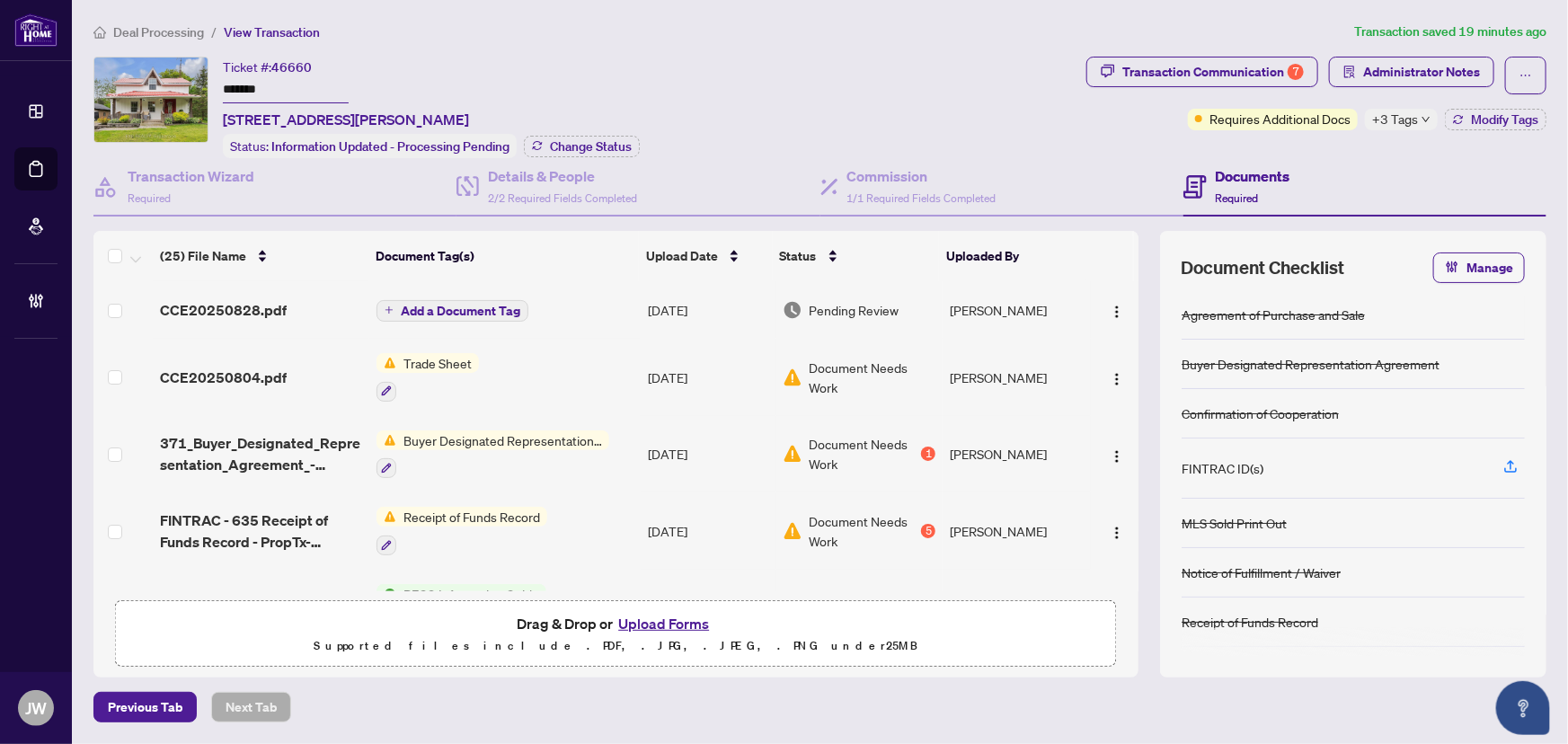
click at [155, 33] on span "Deal Processing" at bounding box center [158, 32] width 91 height 17
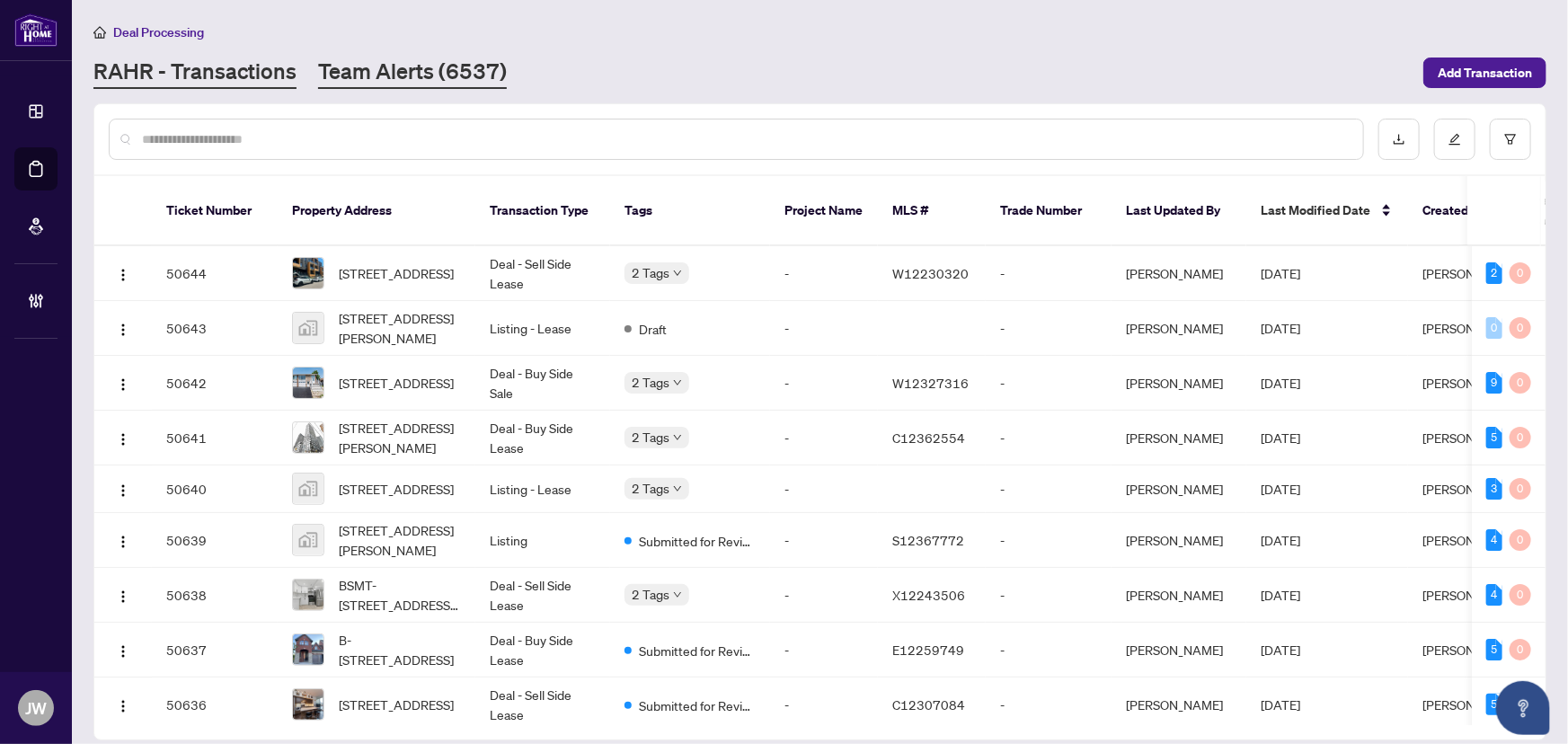
click at [364, 63] on link "Team Alerts (6537)" at bounding box center [413, 72] width 189 height 32
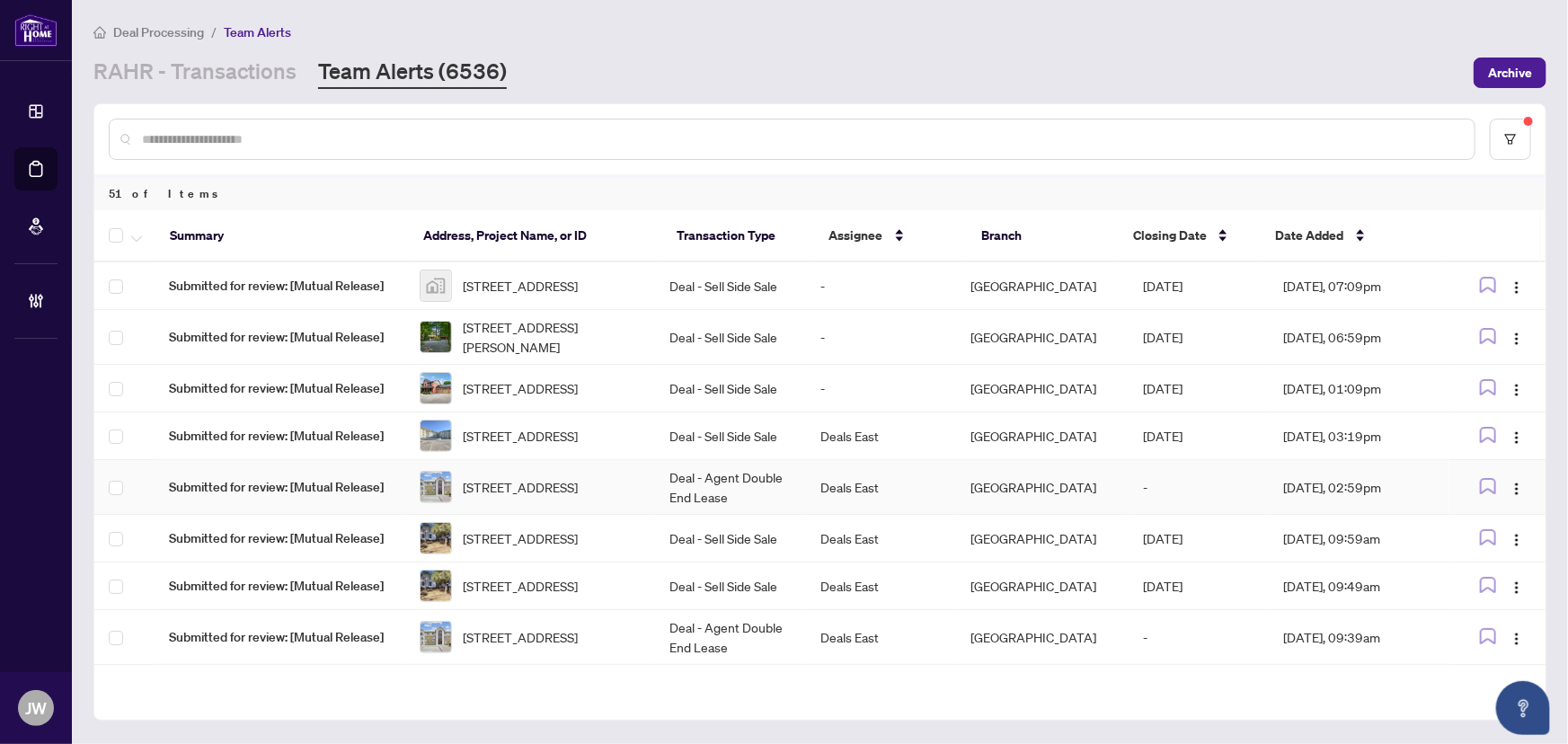
click at [1073, 515] on td "[GEOGRAPHIC_DATA]" at bounding box center [1041, 487] width 172 height 55
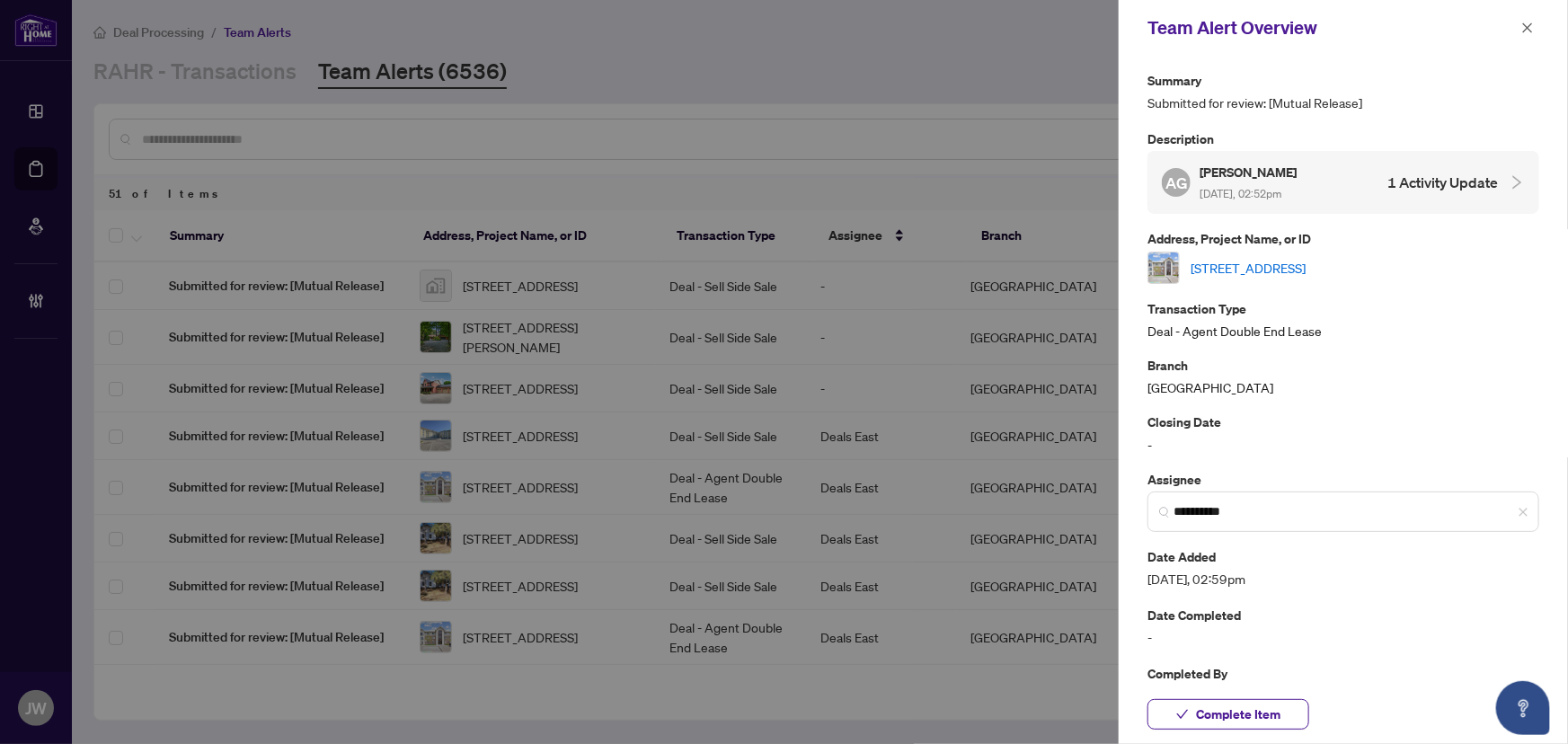
click at [859, 117] on div at bounding box center [784, 372] width 1568 height 744
click at [1519, 26] on button "button" at bounding box center [1527, 28] width 23 height 21
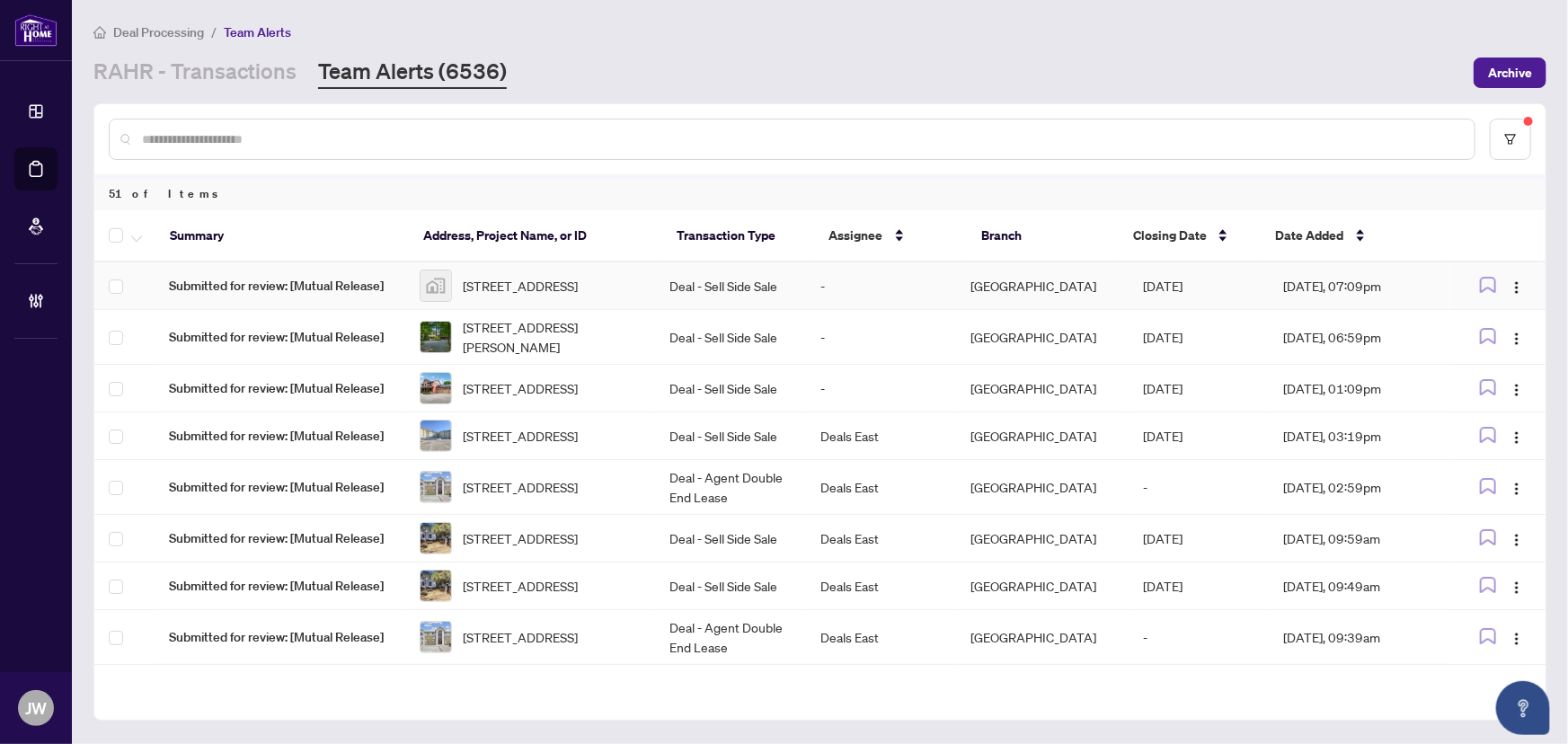
click at [655, 285] on td "474 Lanark Drive, Oshawa, ON, Canada" at bounding box center [530, 285] width 250 height 48
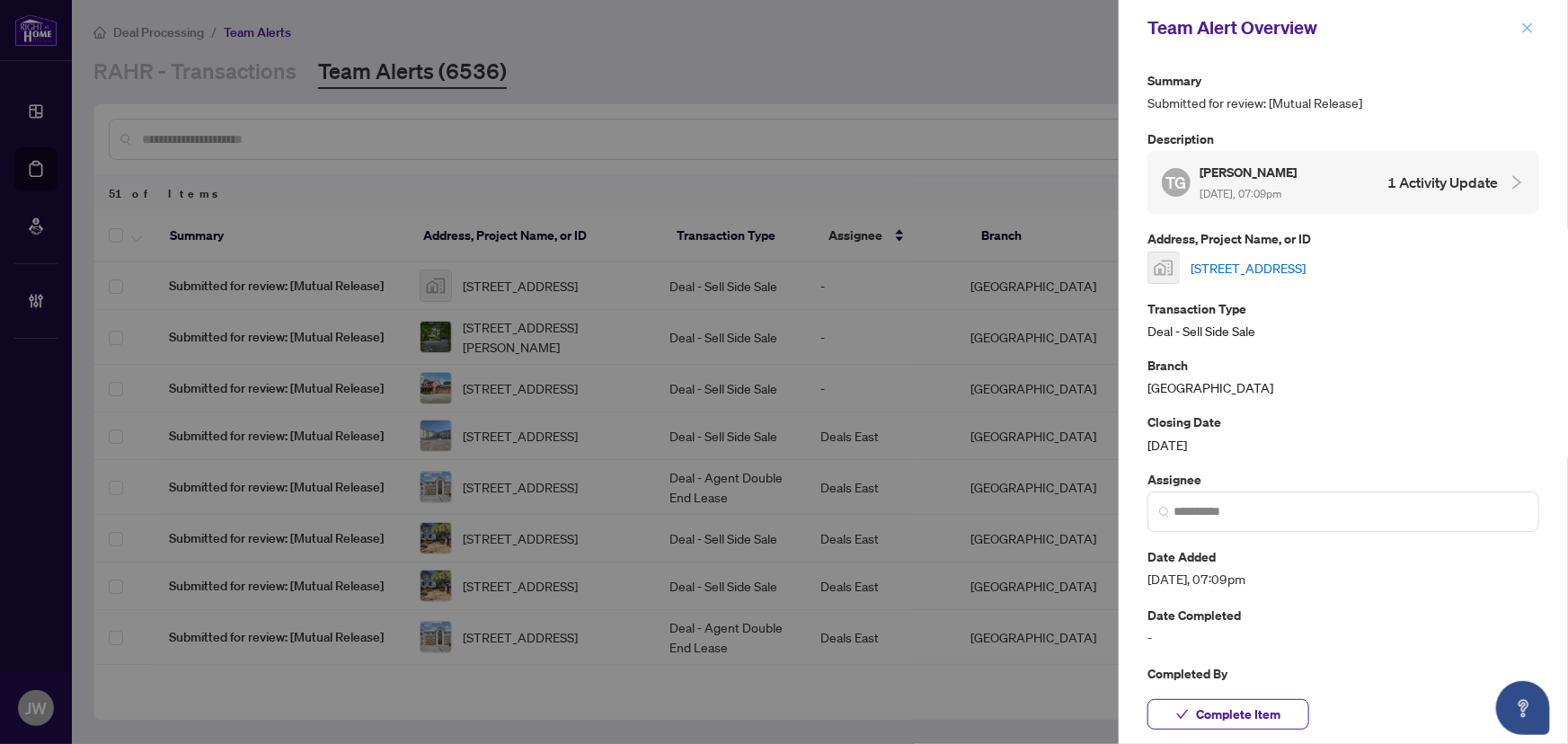
click at [1528, 23] on icon "close" at bounding box center [1527, 27] width 13 height 13
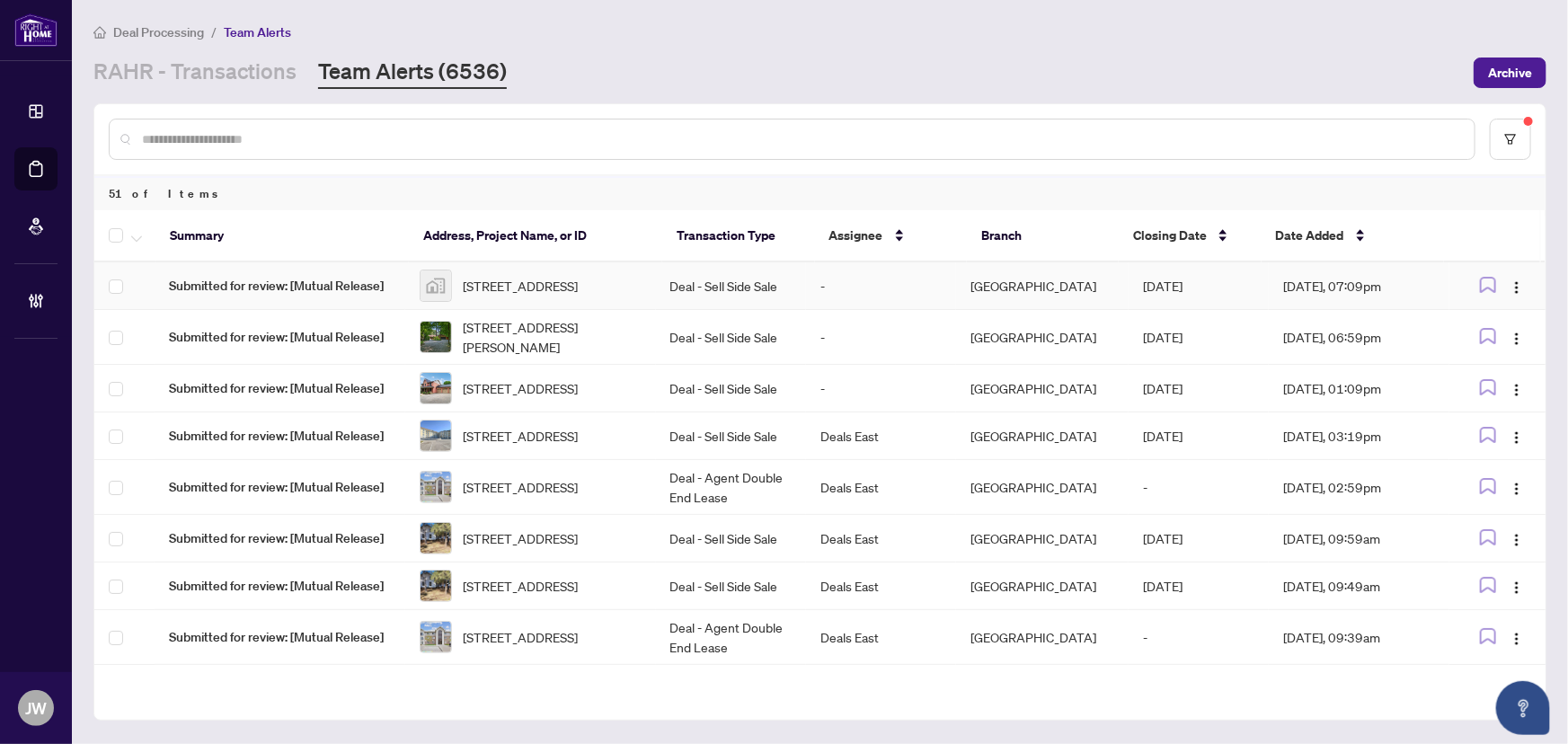
click at [578, 291] on span "474 Lanark Drive, Oshawa, ON, Canada" at bounding box center [520, 285] width 115 height 19
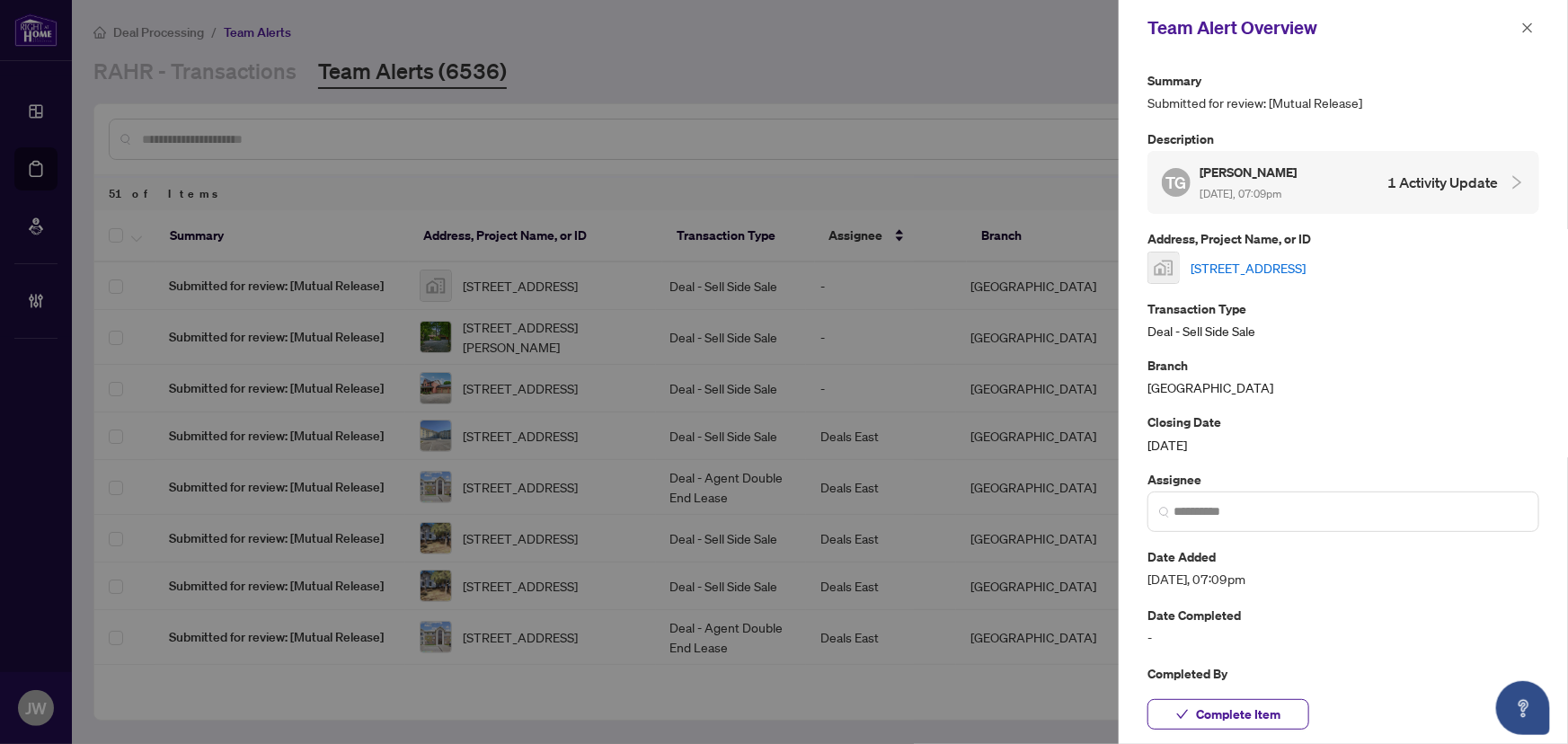
click at [1250, 260] on link "474 Lanark Drive, Oshawa, ON, Canada" at bounding box center [1248, 268] width 115 height 19
click at [1523, 28] on icon "close" at bounding box center [1527, 27] width 13 height 13
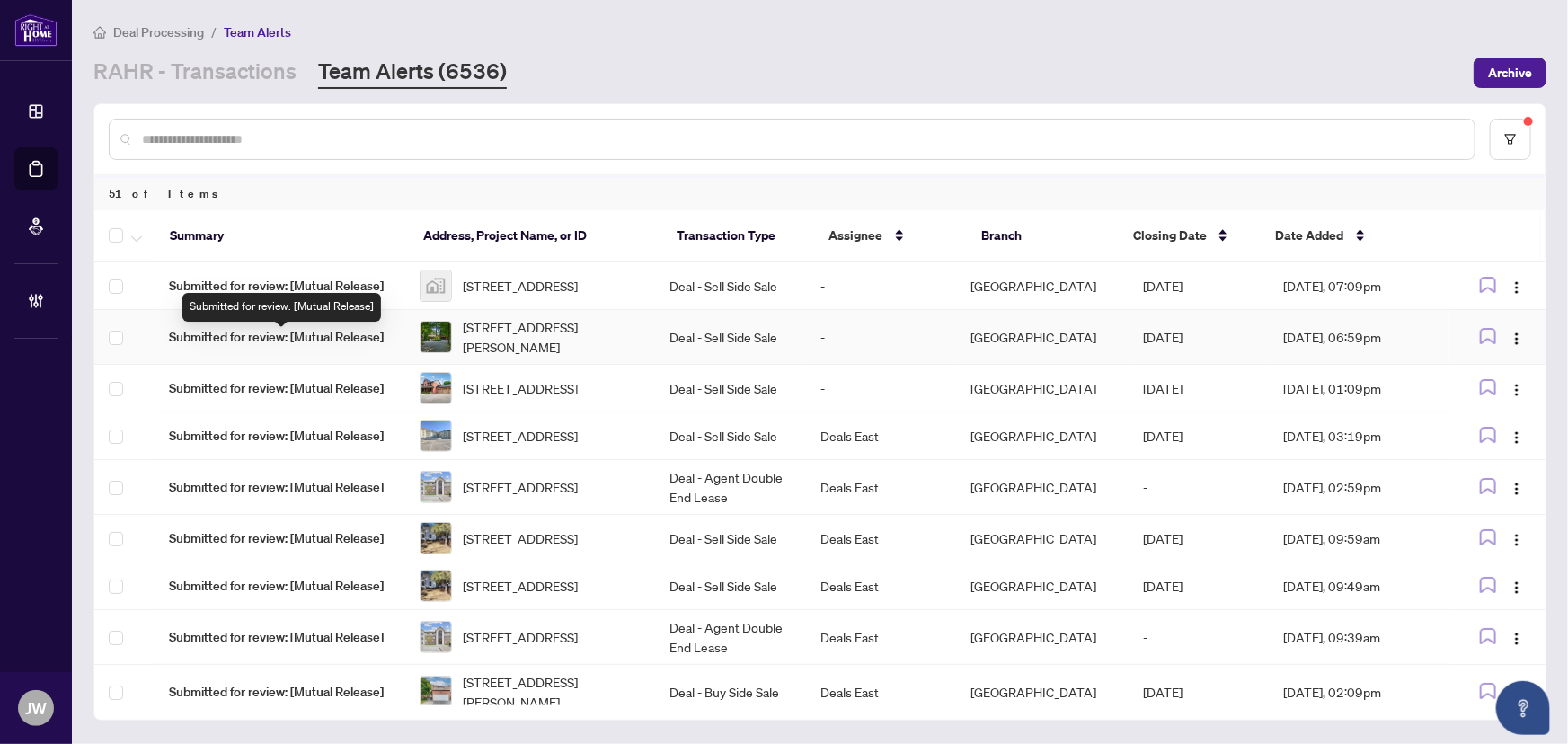
click at [245, 339] on span "Submitted for review: [Mutual Release]" at bounding box center [280, 337] width 222 height 19
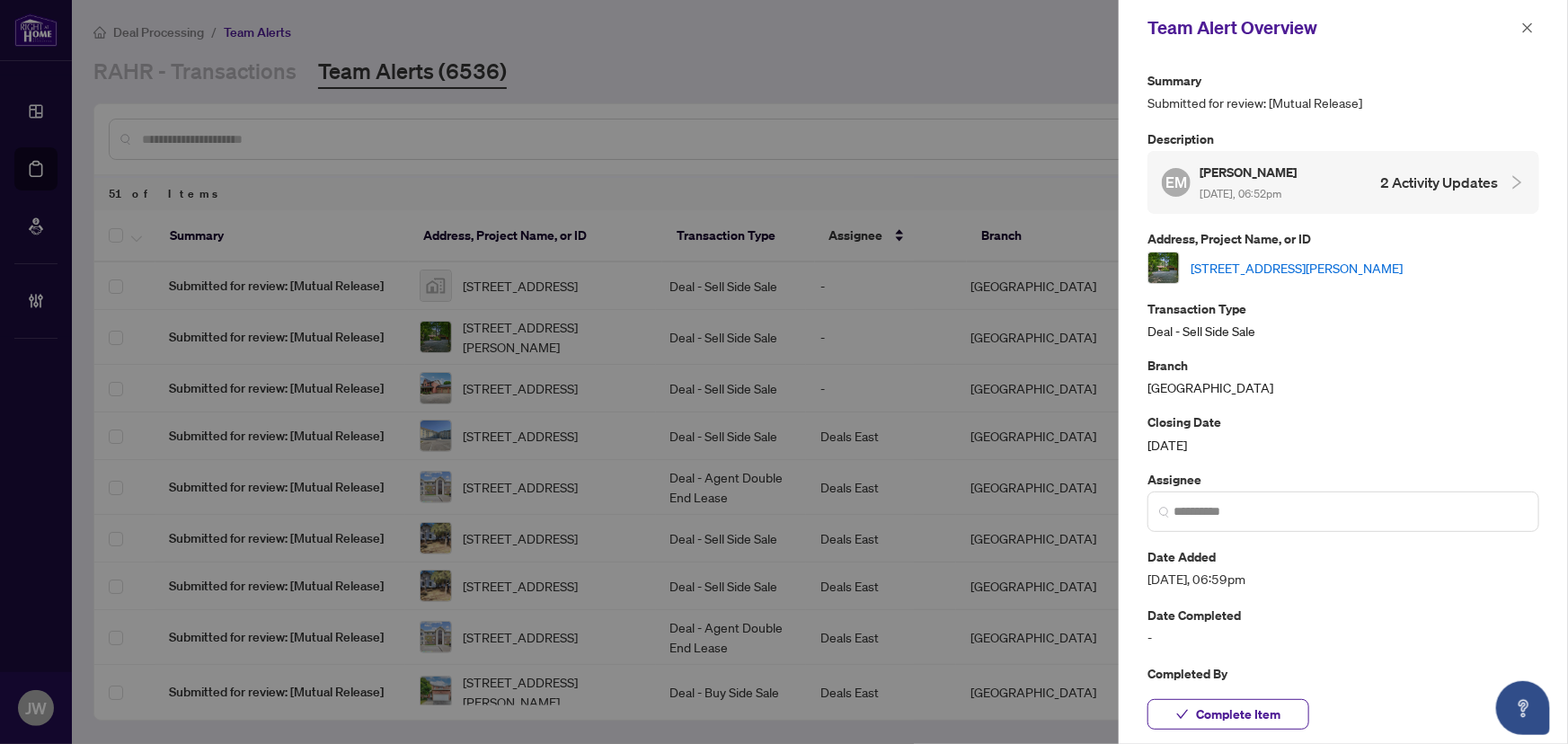
click at [1290, 262] on link "[STREET_ADDRESS][PERSON_NAME]" at bounding box center [1296, 268] width 212 height 19
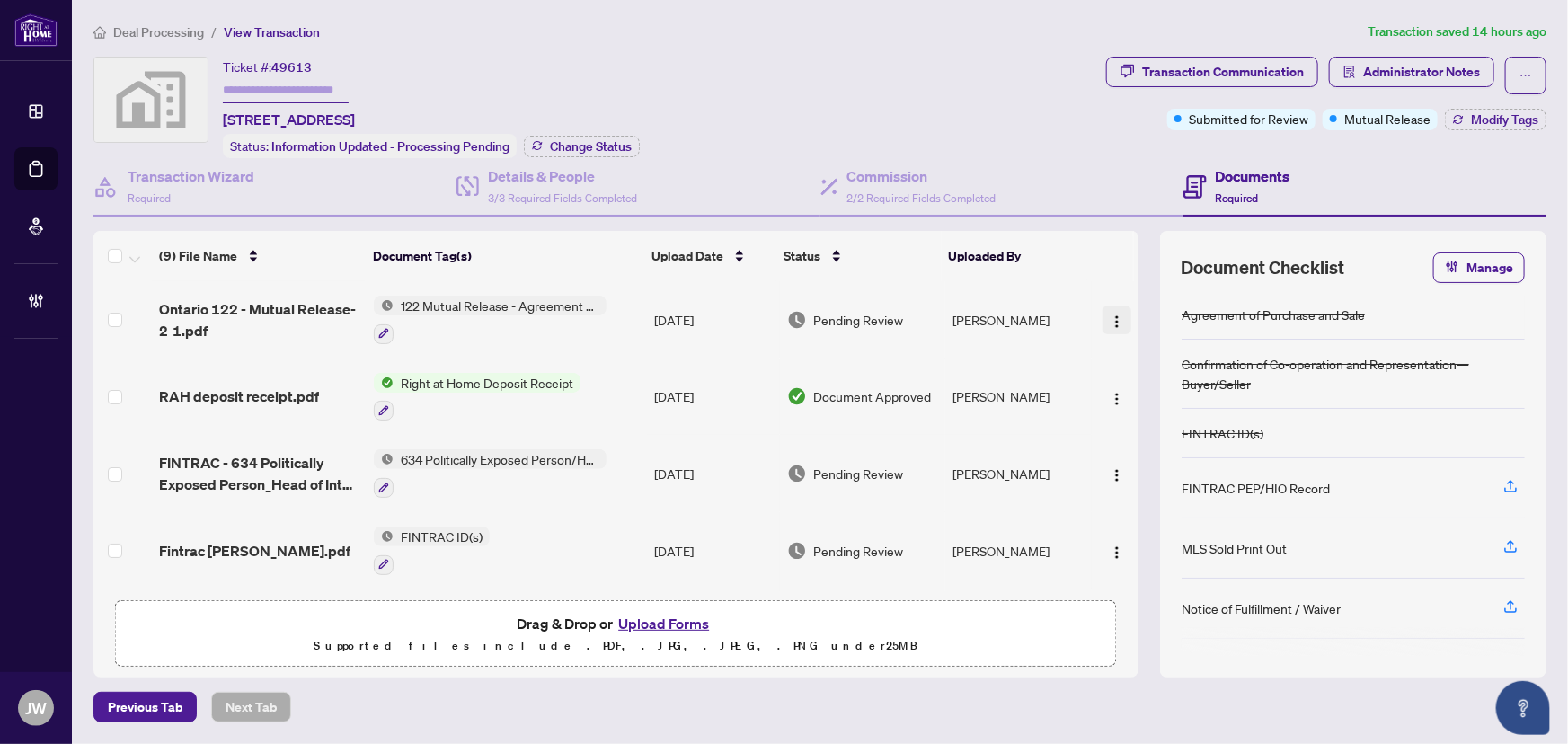
click at [1109, 310] on span "button" at bounding box center [1116, 319] width 15 height 19
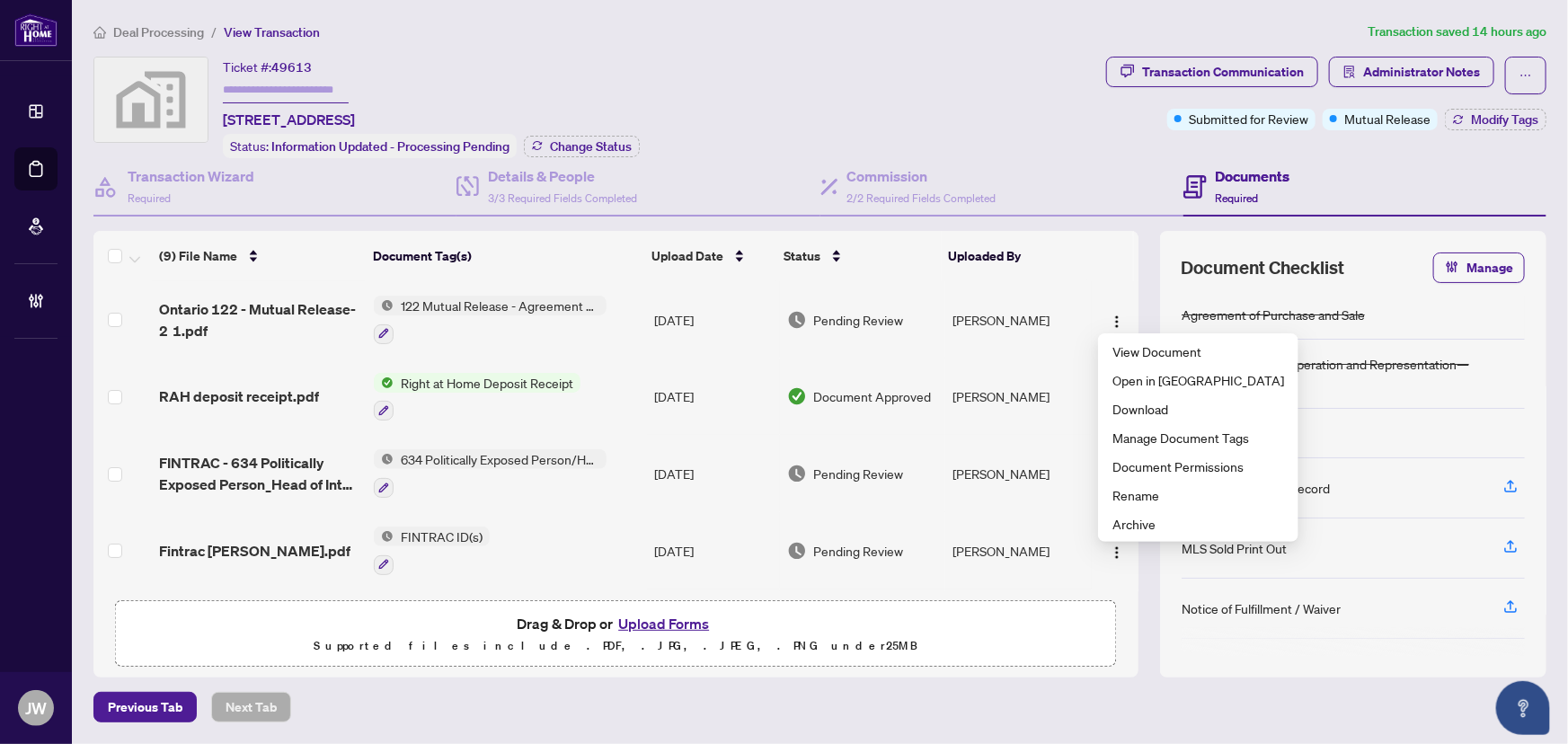
click at [456, 295] on span "122 Mutual Release - Agreement of Purchase and Sale" at bounding box center [500, 305] width 213 height 19
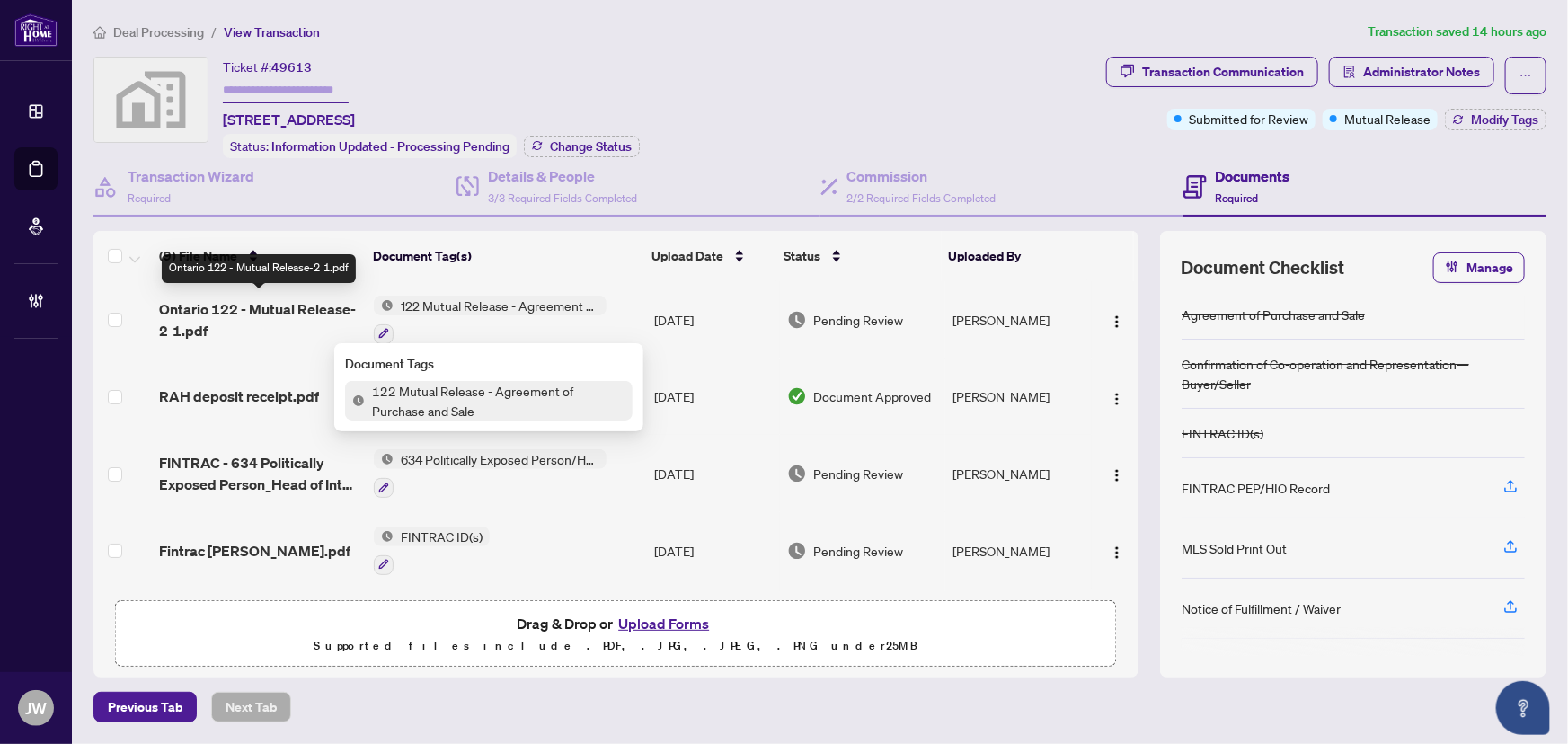
click at [169, 302] on span "Ontario 122 - Mutual Release-2 1.pdf" at bounding box center [259, 319] width 201 height 43
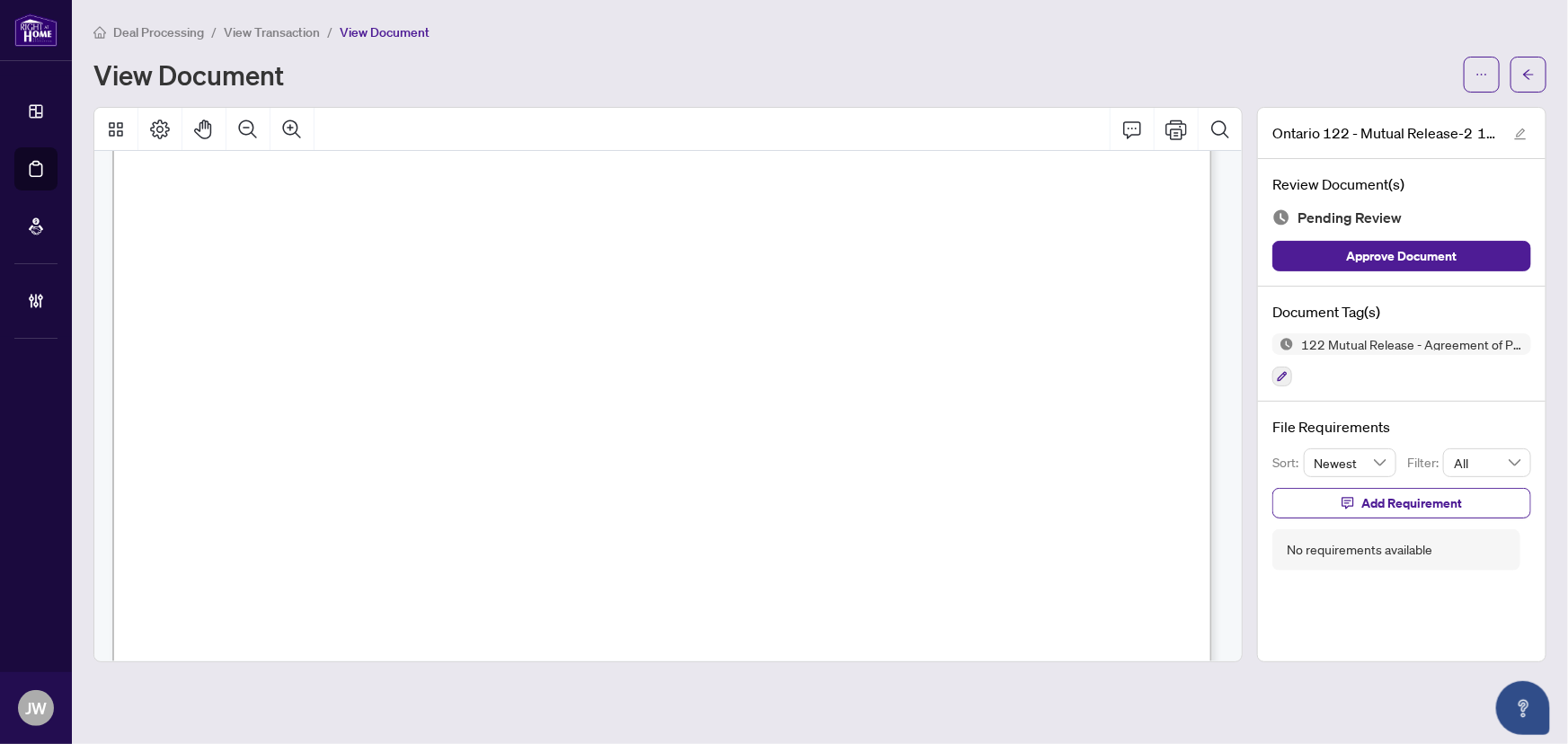
scroll to position [735, 0]
click at [1282, 375] on icon "button" at bounding box center [1282, 376] width 11 height 11
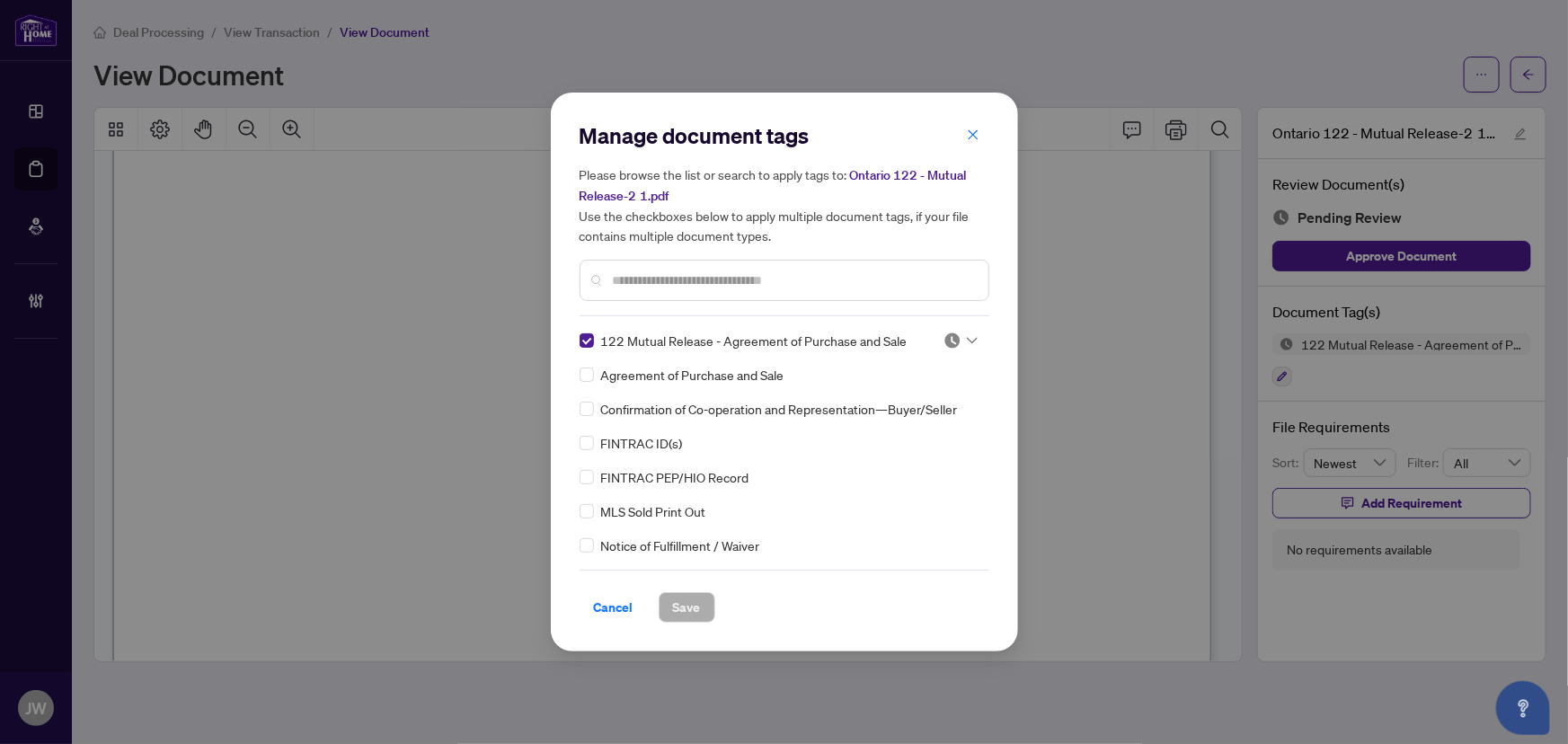
click at [966, 342] on icon at bounding box center [971, 340] width 11 height 7
click at [925, 392] on div "Needs Work" at bounding box center [901, 398] width 115 height 19
click at [702, 616] on button "Save" at bounding box center [687, 607] width 56 height 30
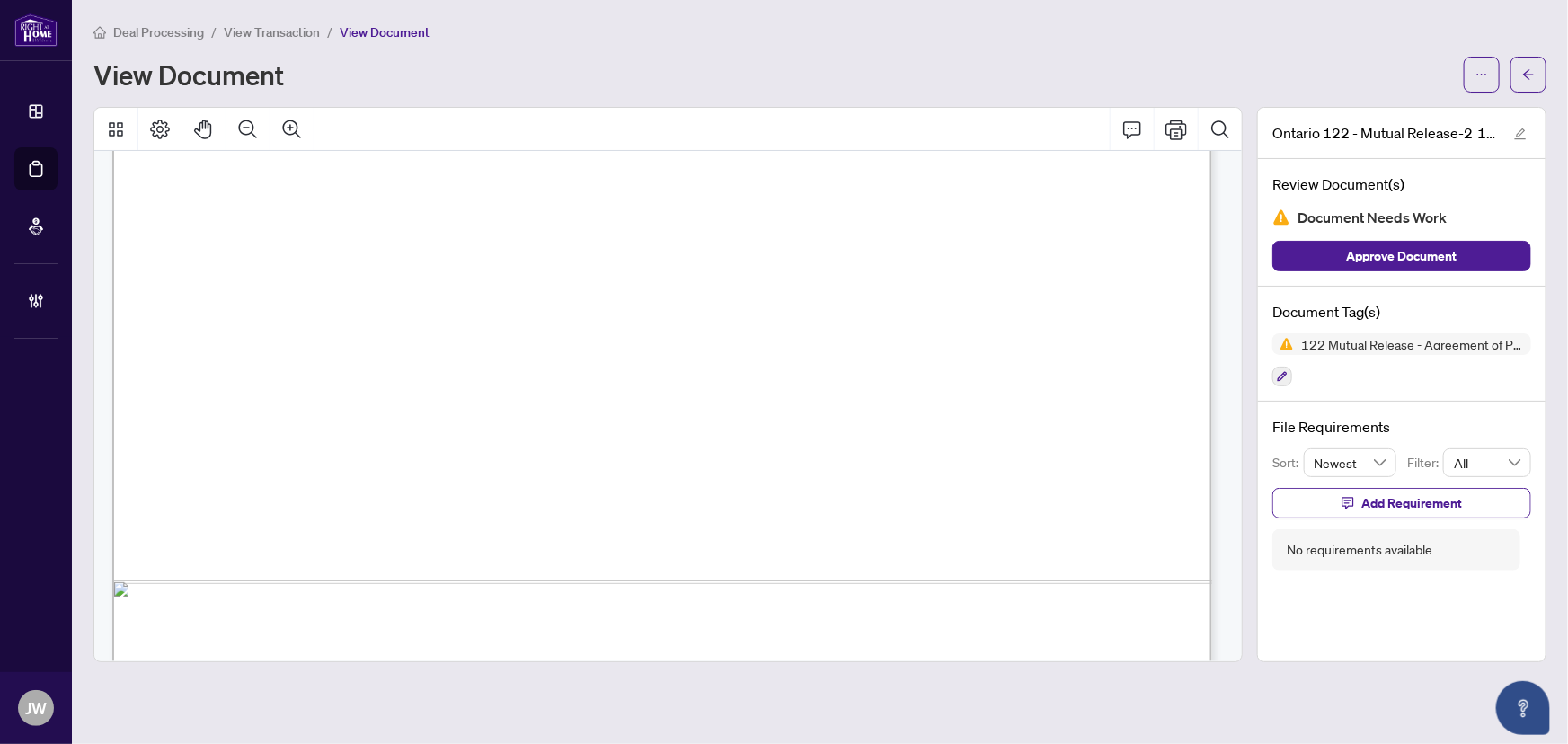
scroll to position [948, 0]
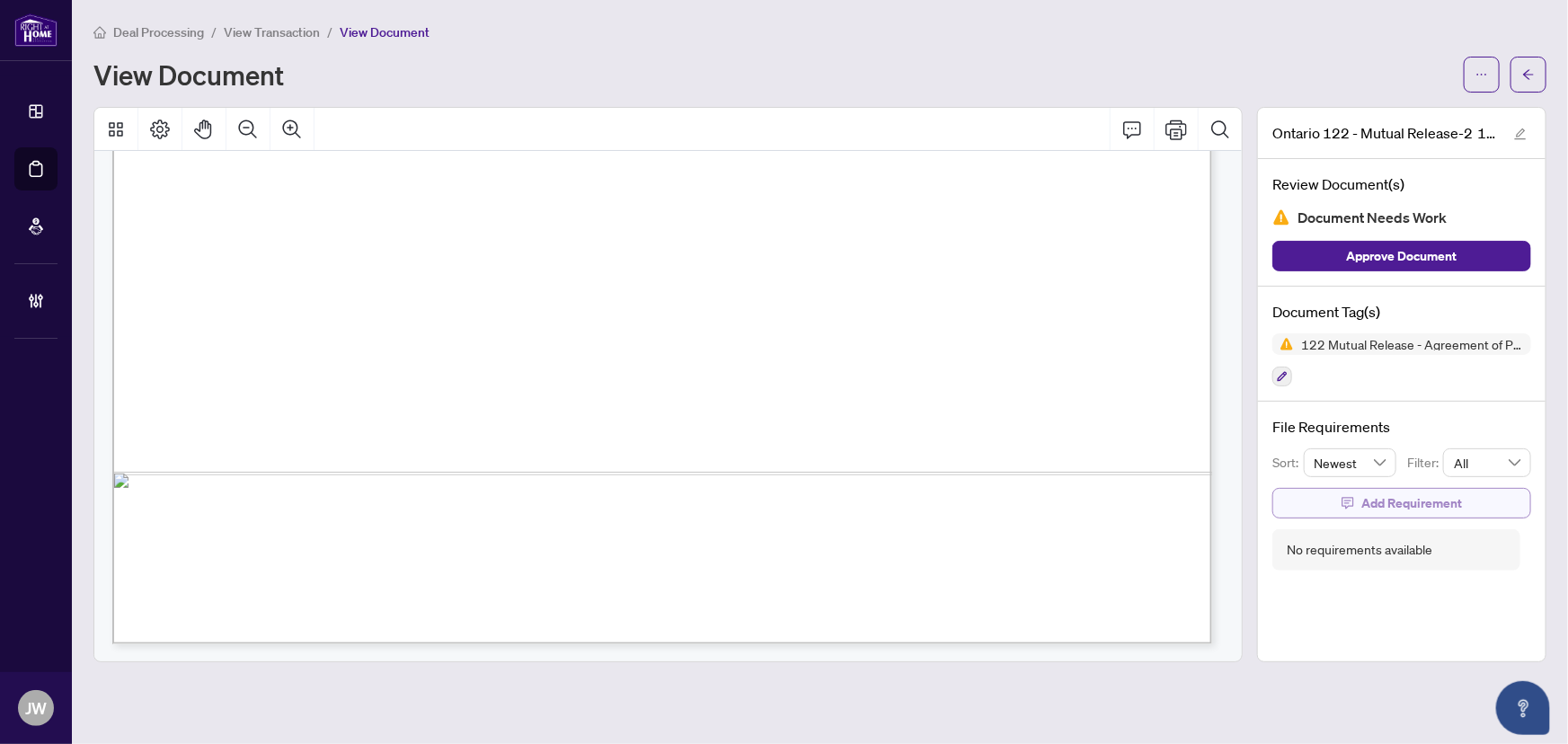
click at [1329, 495] on button "Add Requirement" at bounding box center [1401, 502] width 259 height 30
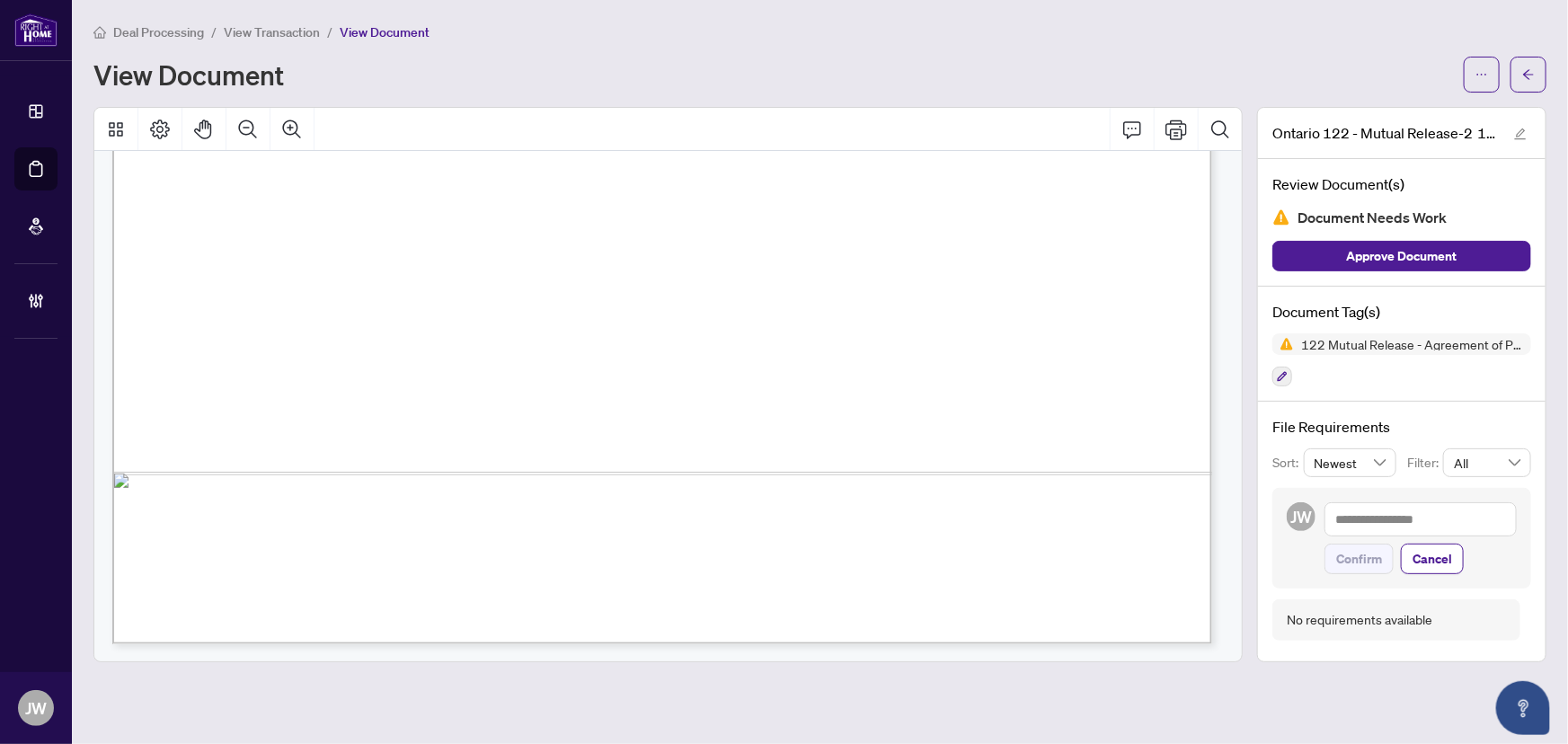
click at [1461, 494] on div "JW Confirm Cancel" at bounding box center [1401, 538] width 259 height 100
click at [1437, 513] on textarea at bounding box center [1420, 519] width 192 height 34
type textarea "*"
type textarea "**"
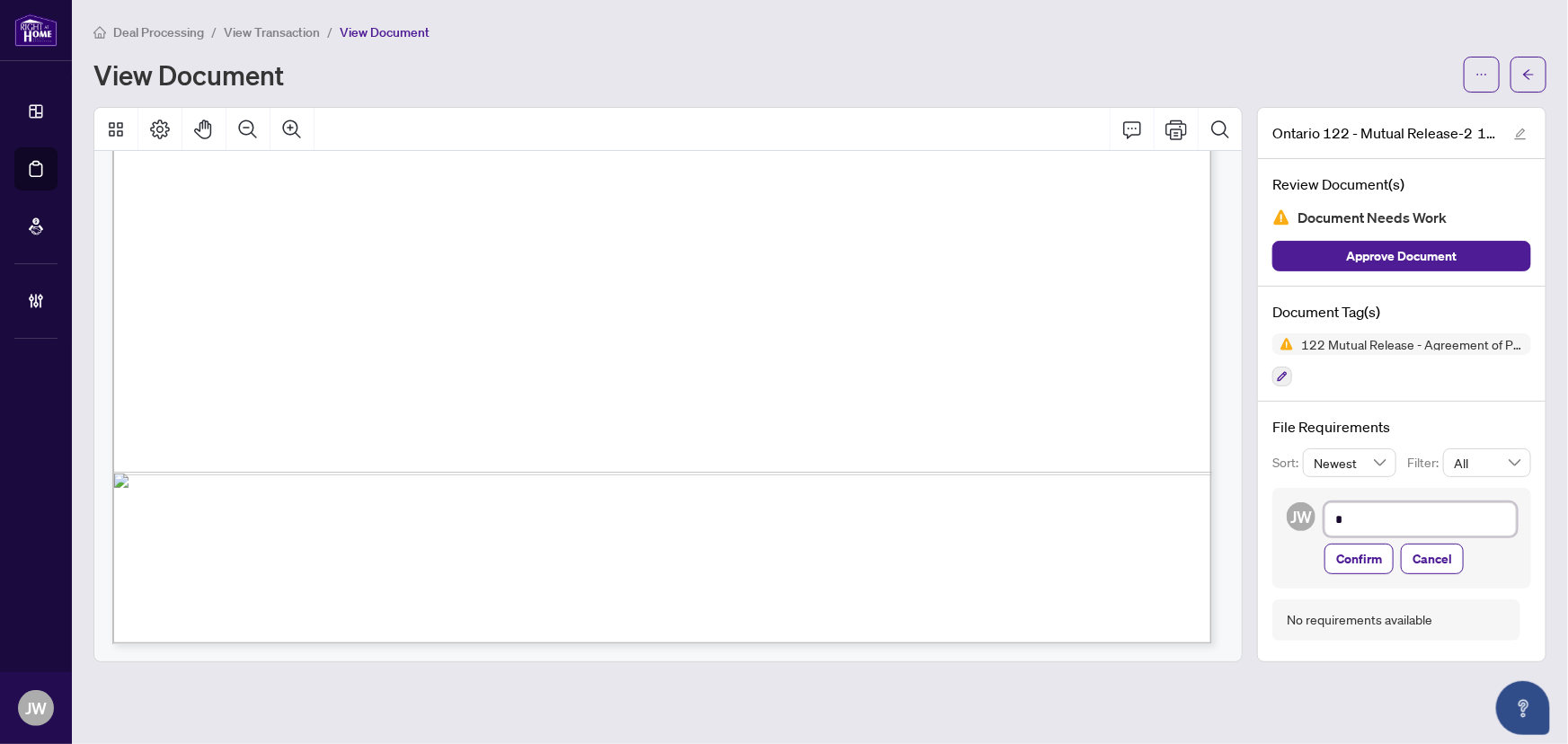
type textarea "**"
type textarea "***"
type textarea "****"
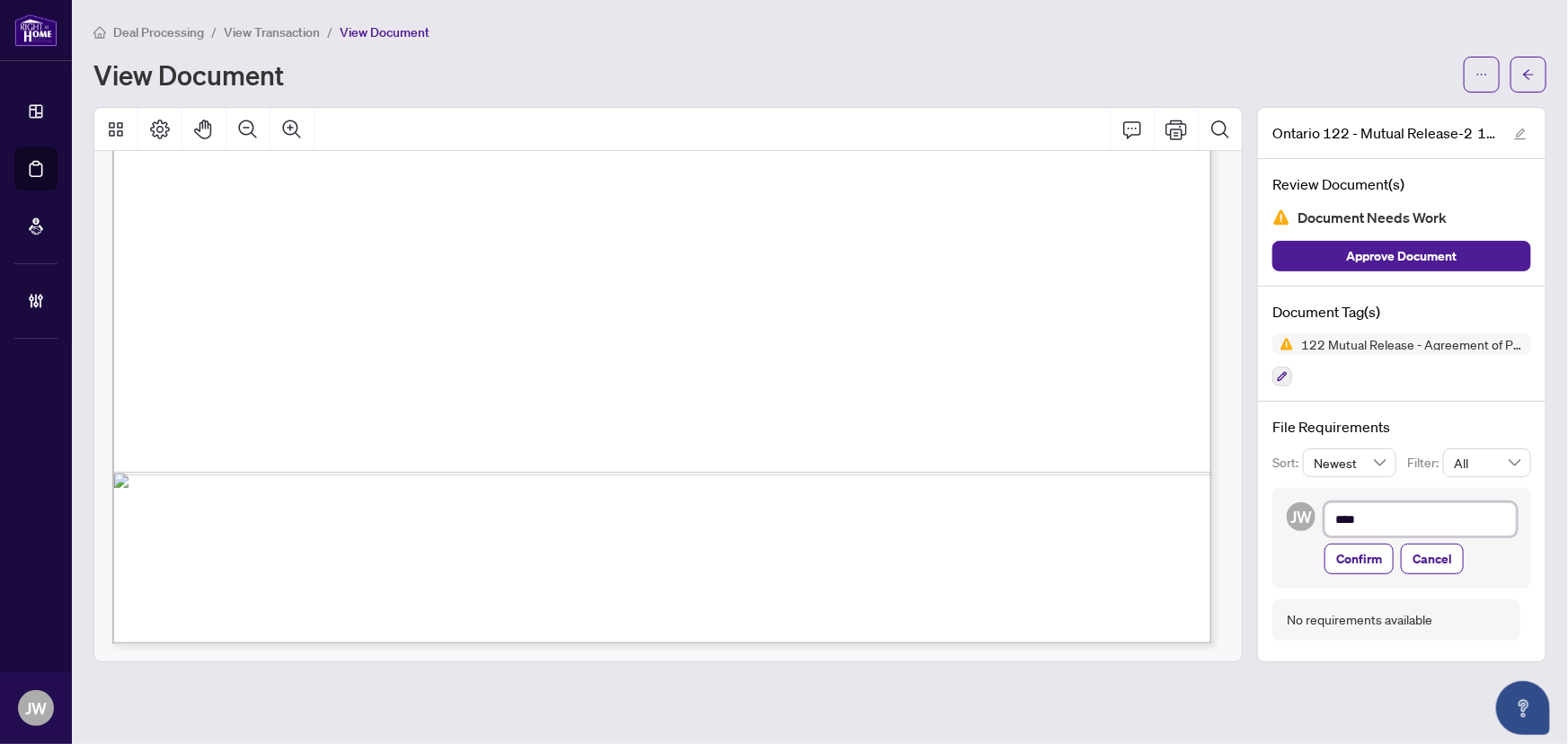
type textarea "*****"
type textarea "******"
type textarea "*******"
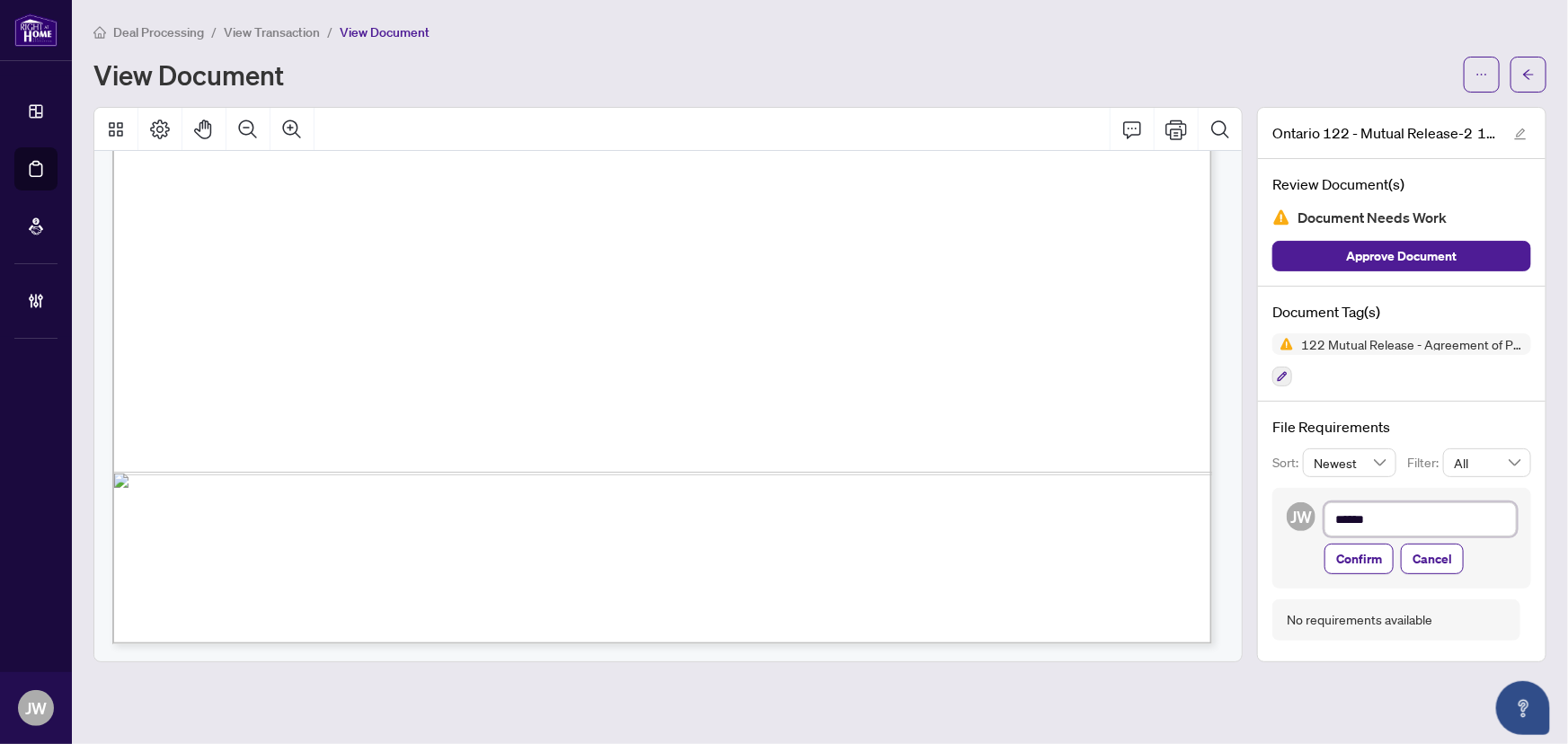
type textarea "*******"
type textarea "*********"
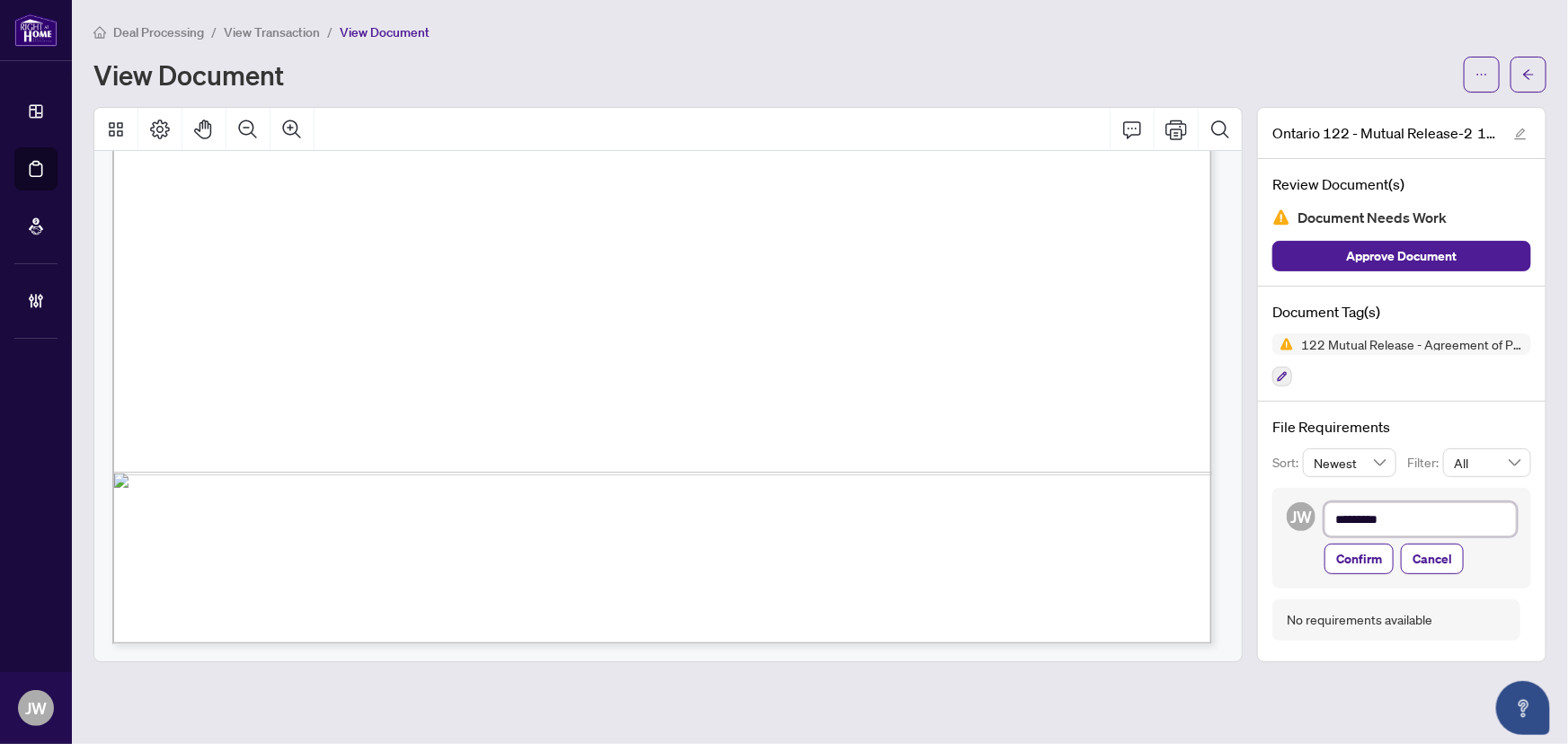
type textarea "**********"
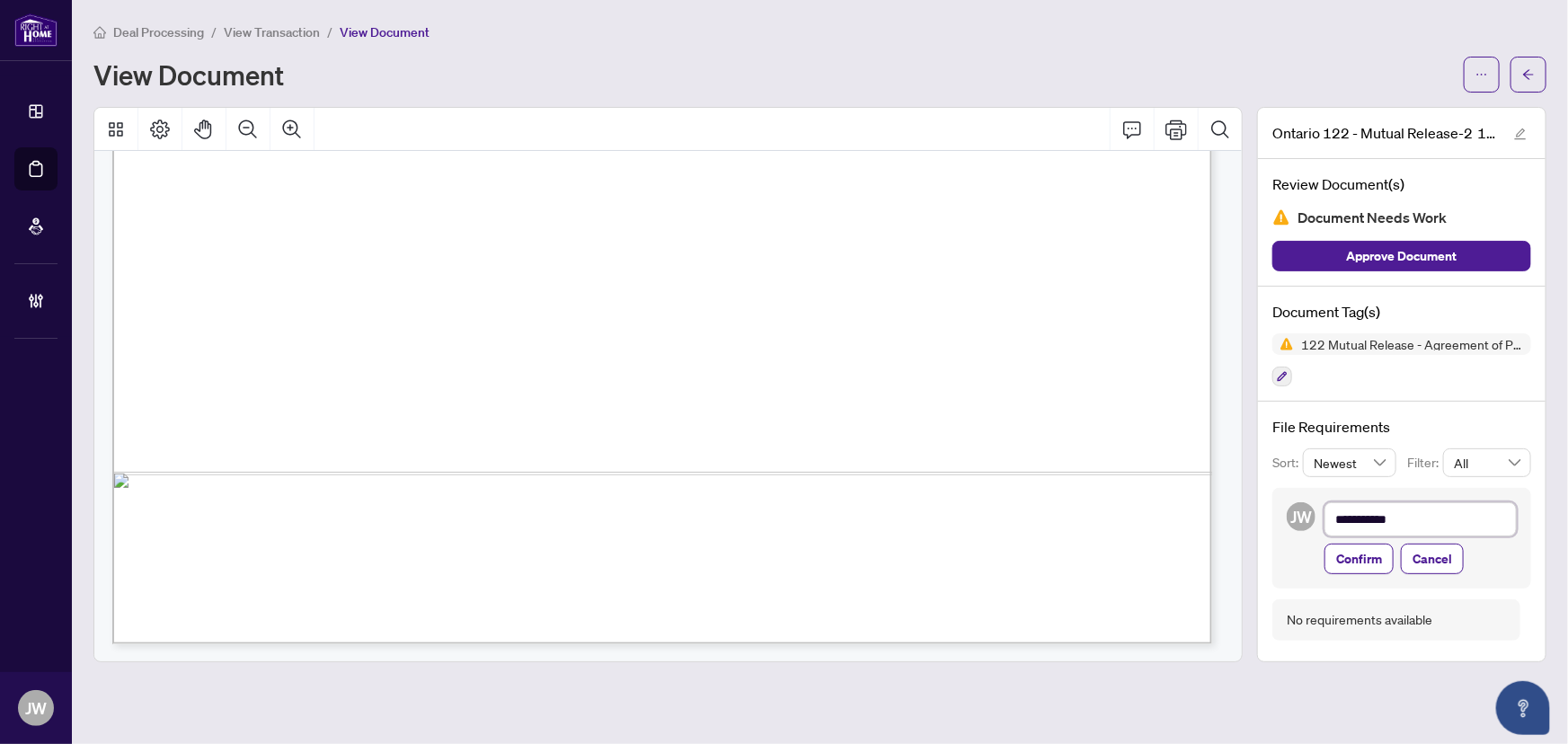
type textarea "**********"
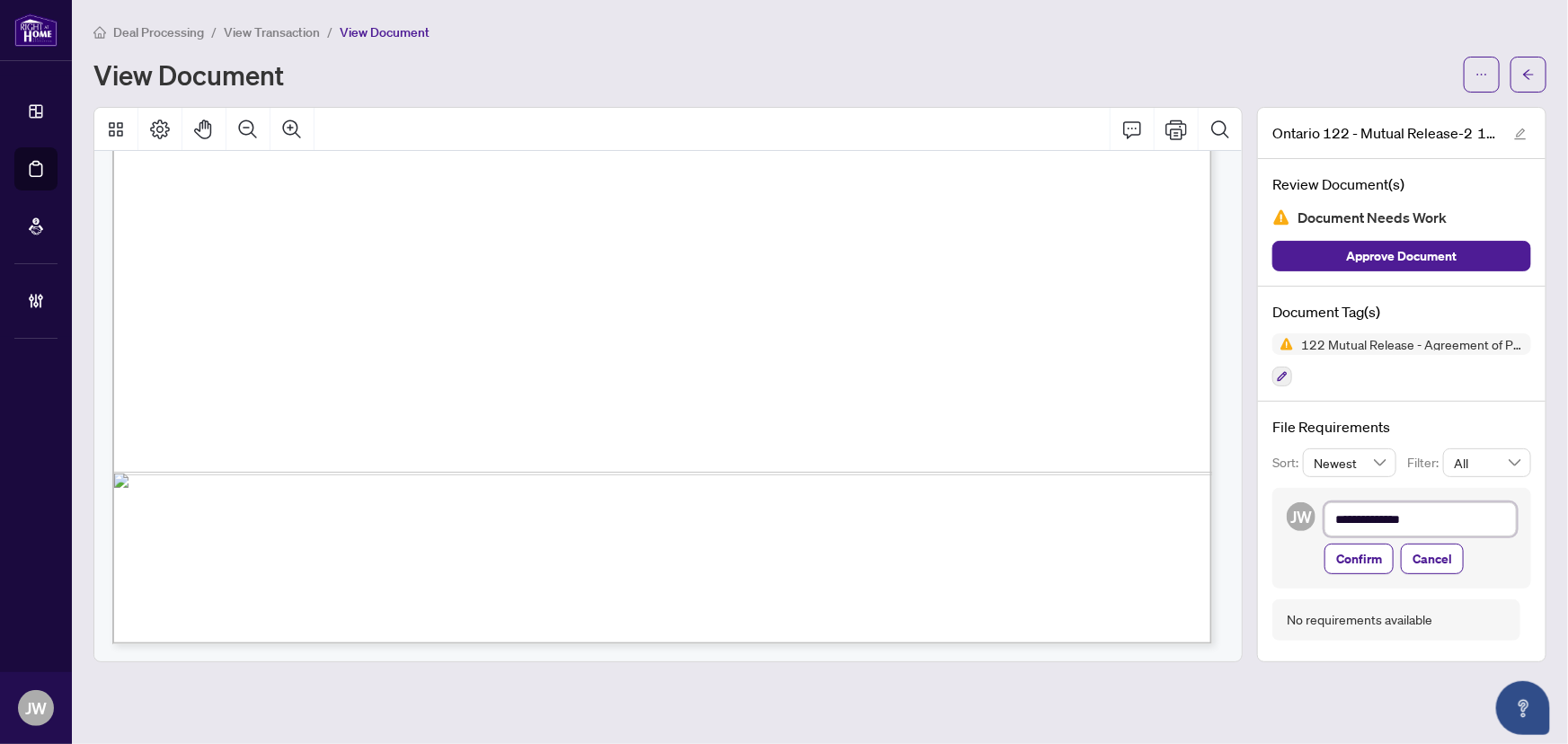
type textarea "**********"
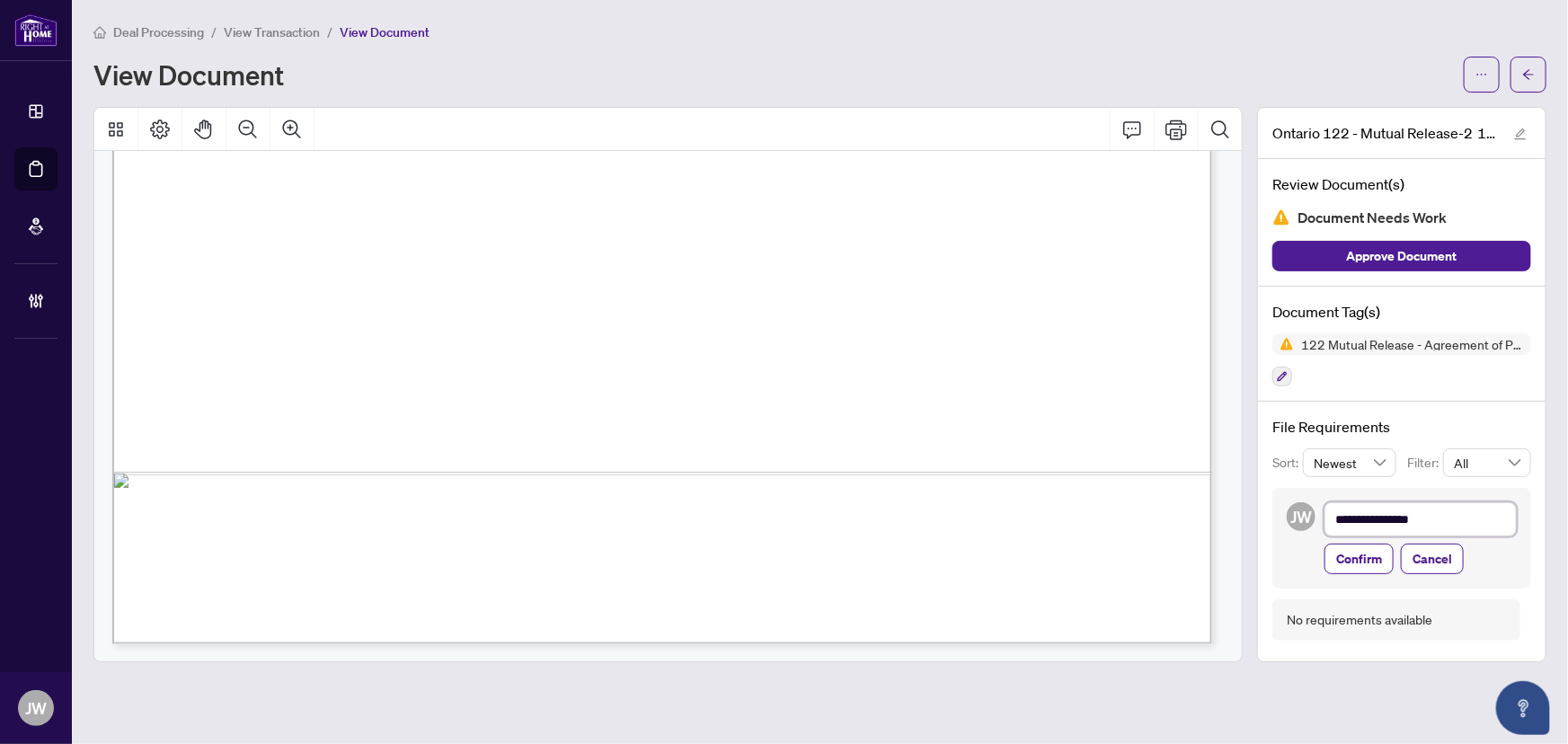
type textarea "**********"
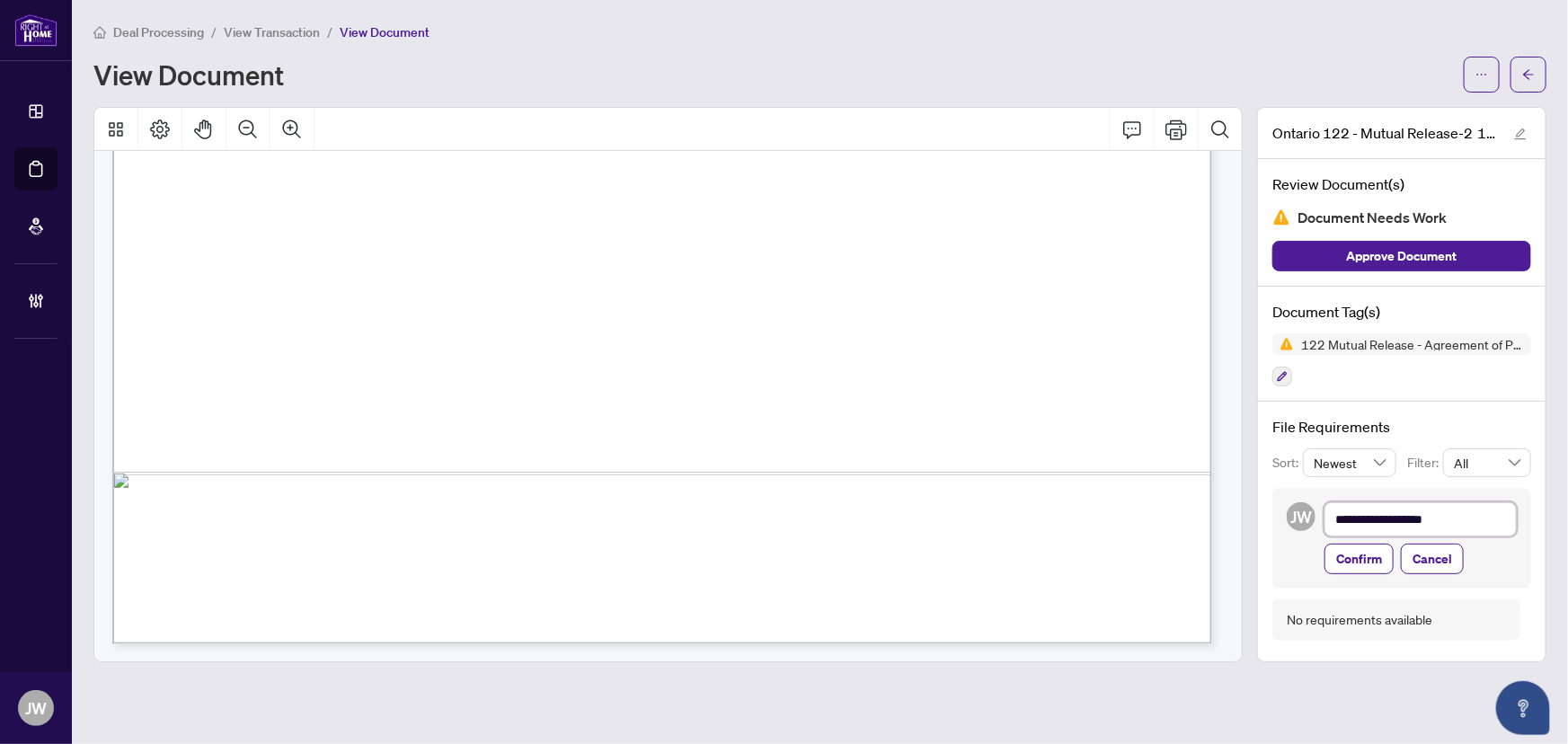
type textarea "**********"
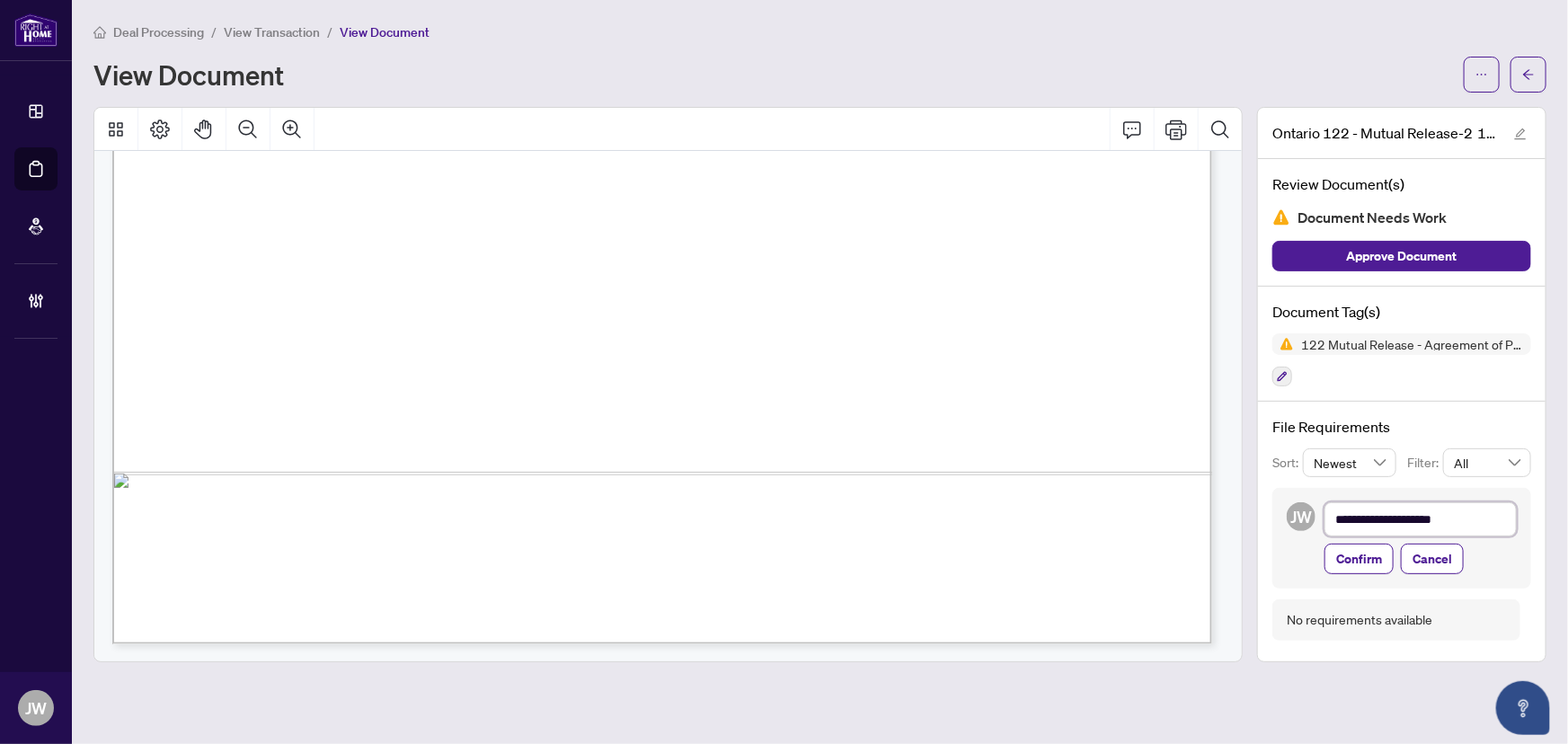
type textarea "**********"
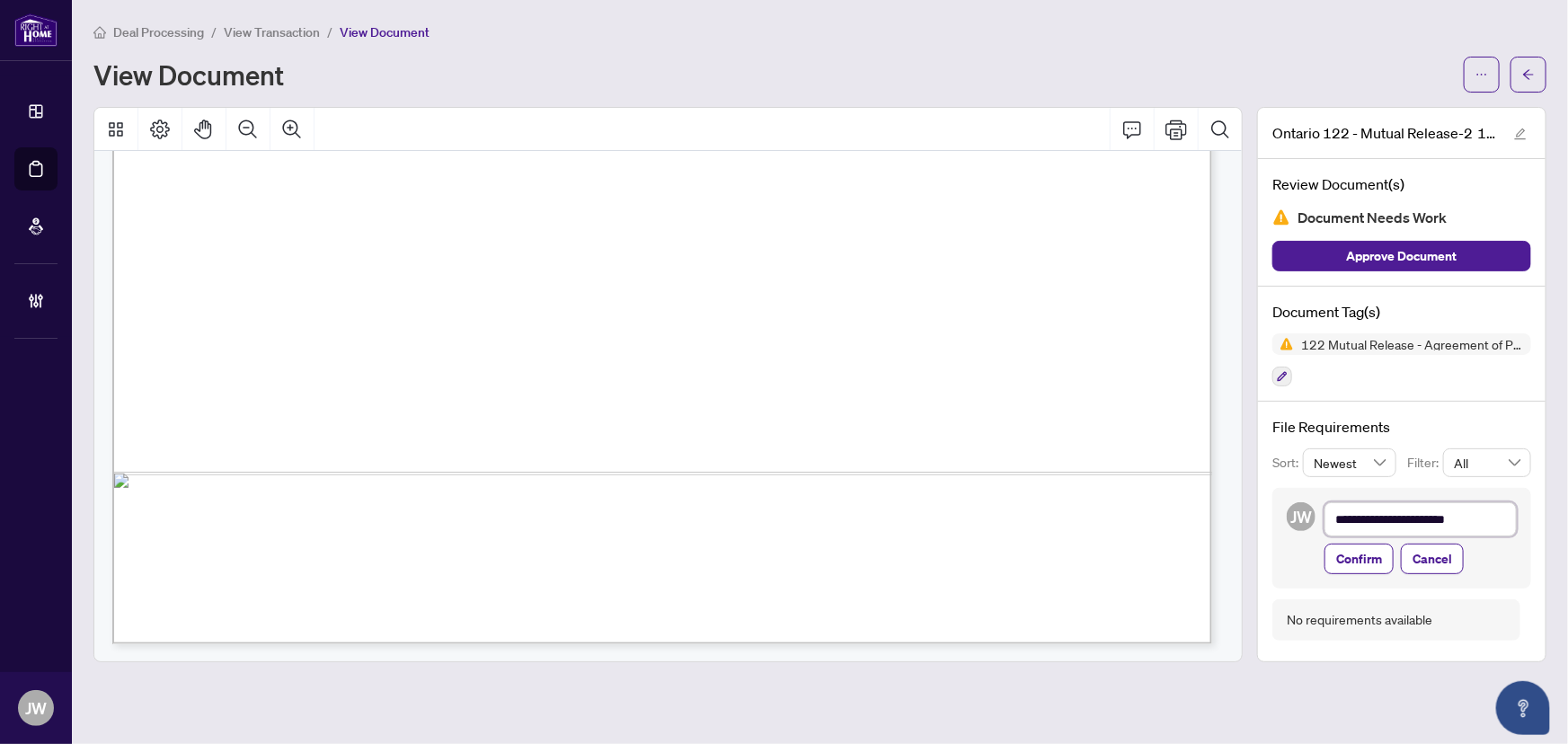
type textarea "**********"
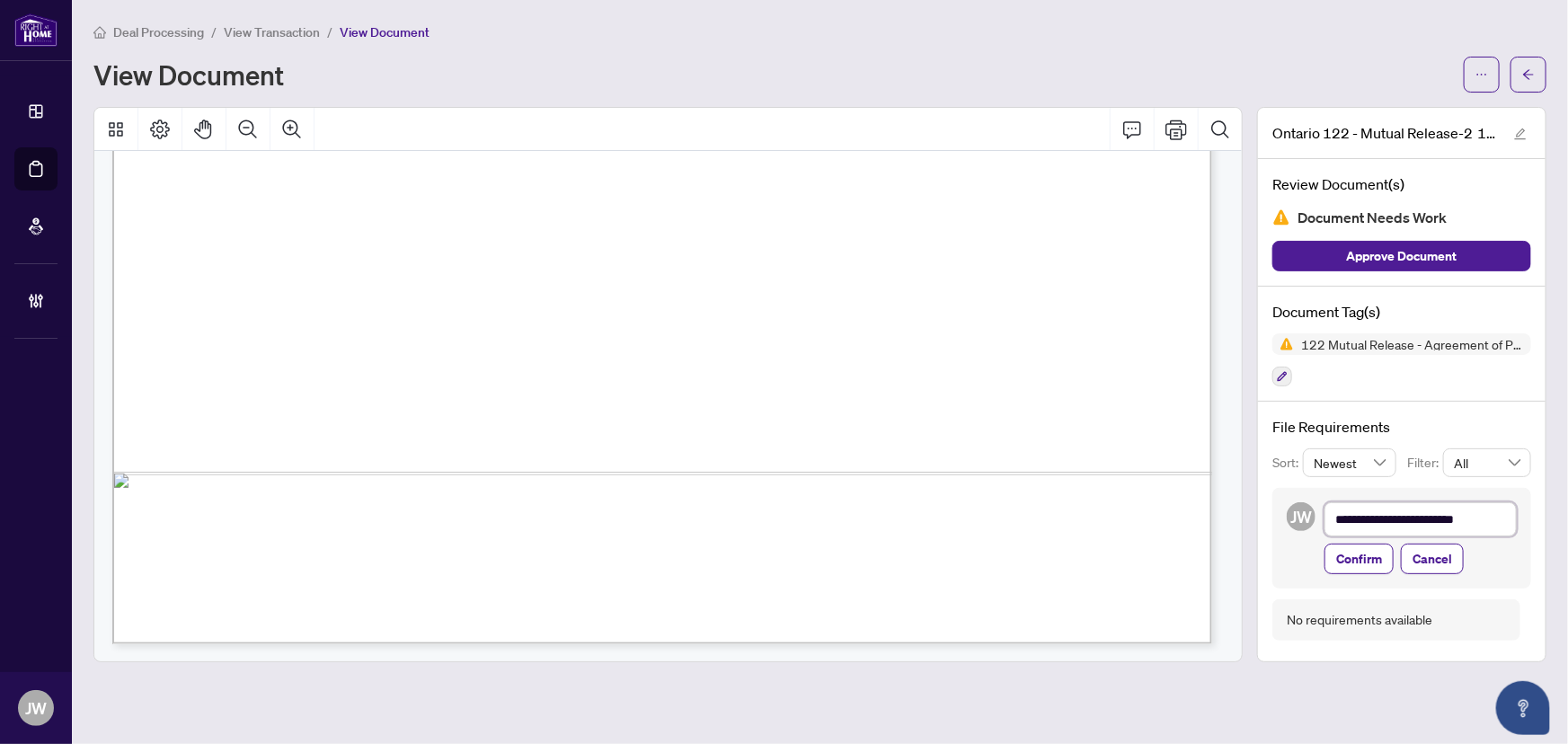
type textarea "**********"
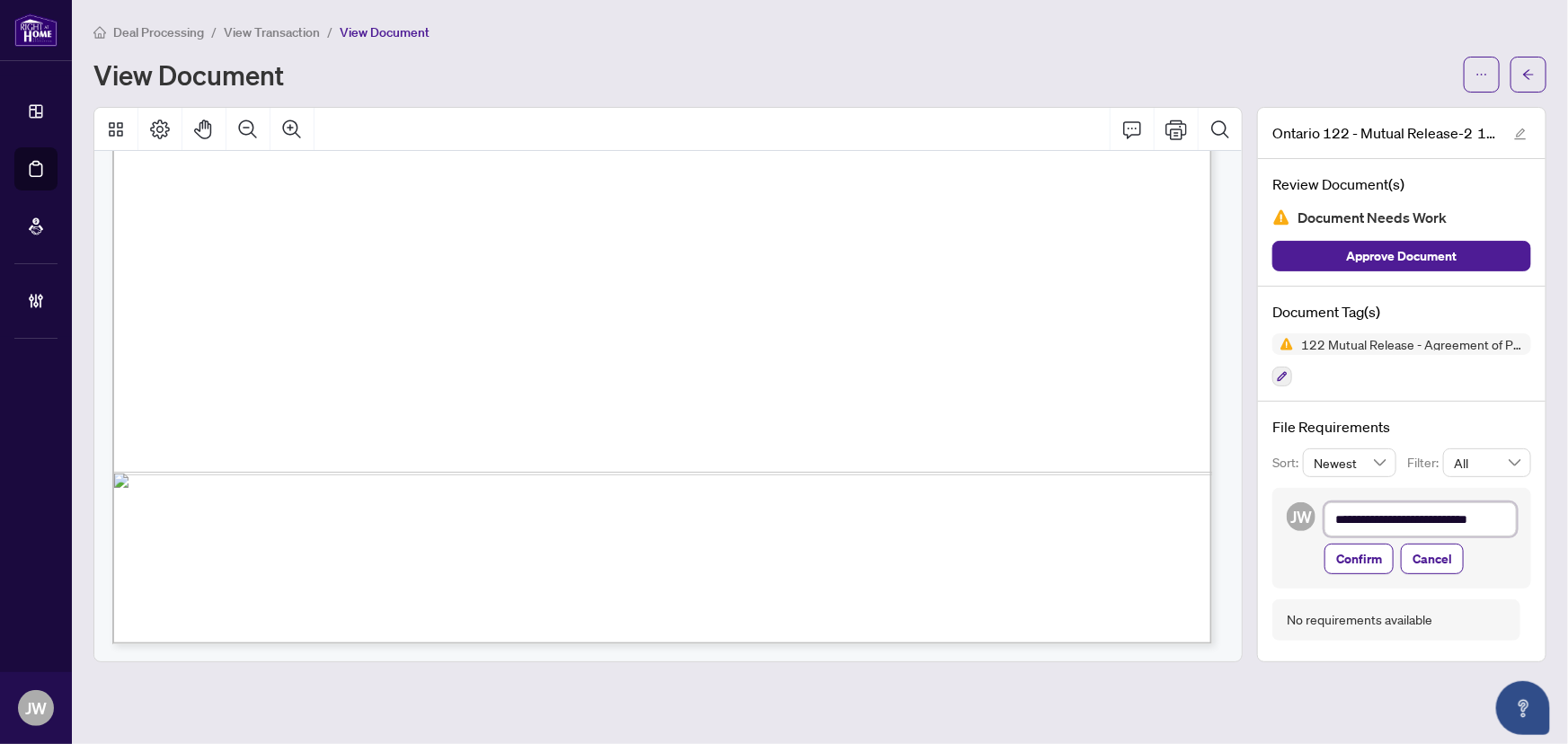
type textarea "**********"
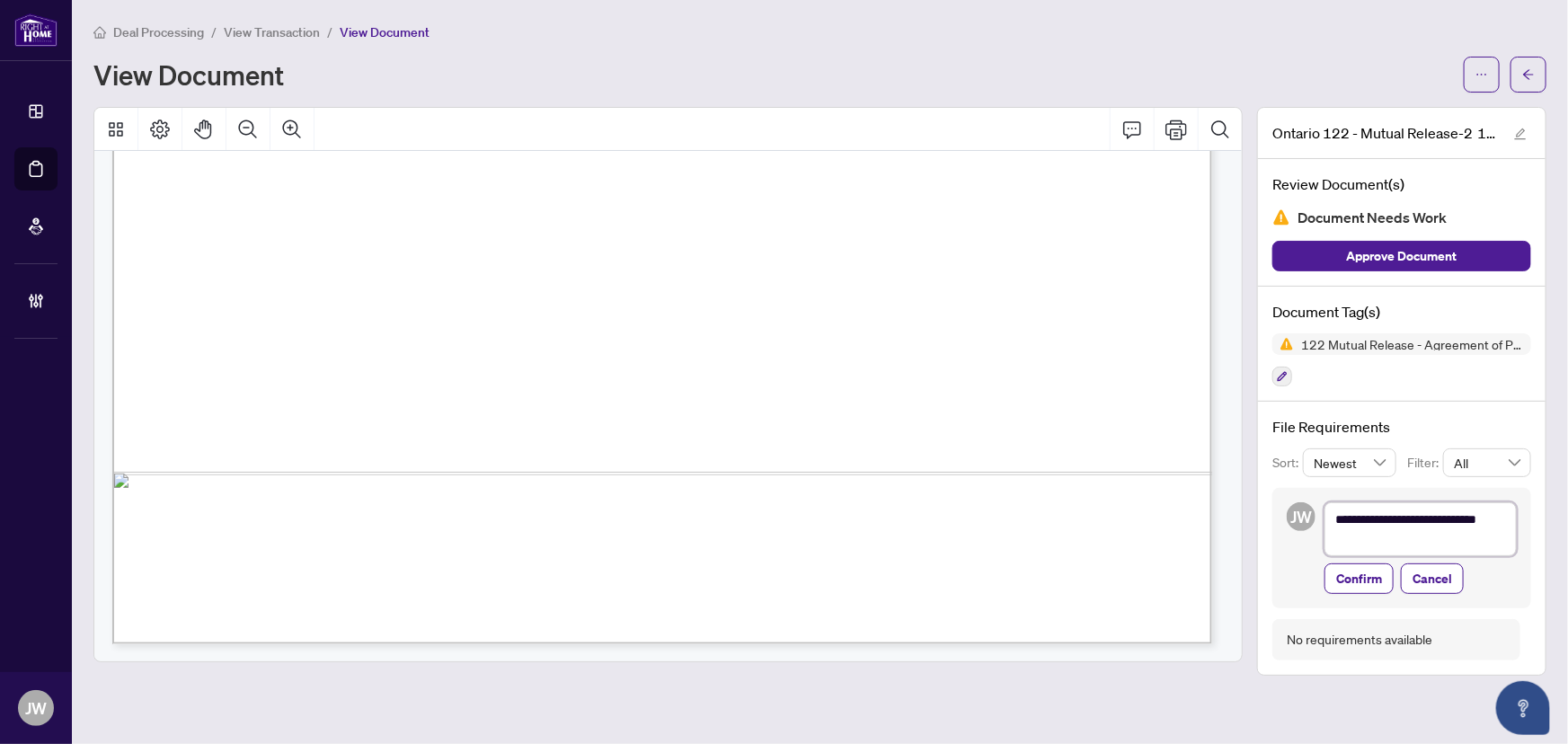
type textarea "**********"
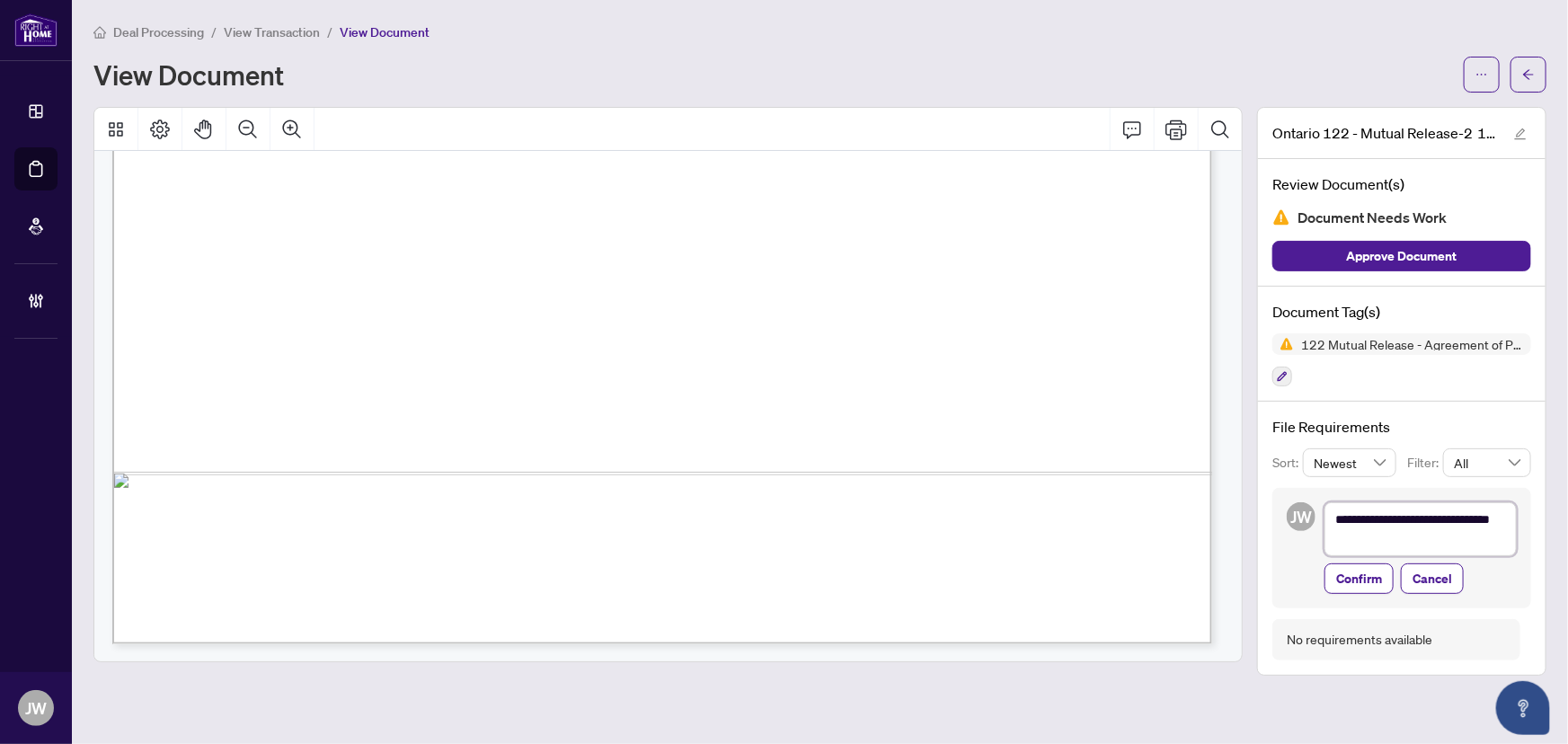
type textarea "**********"
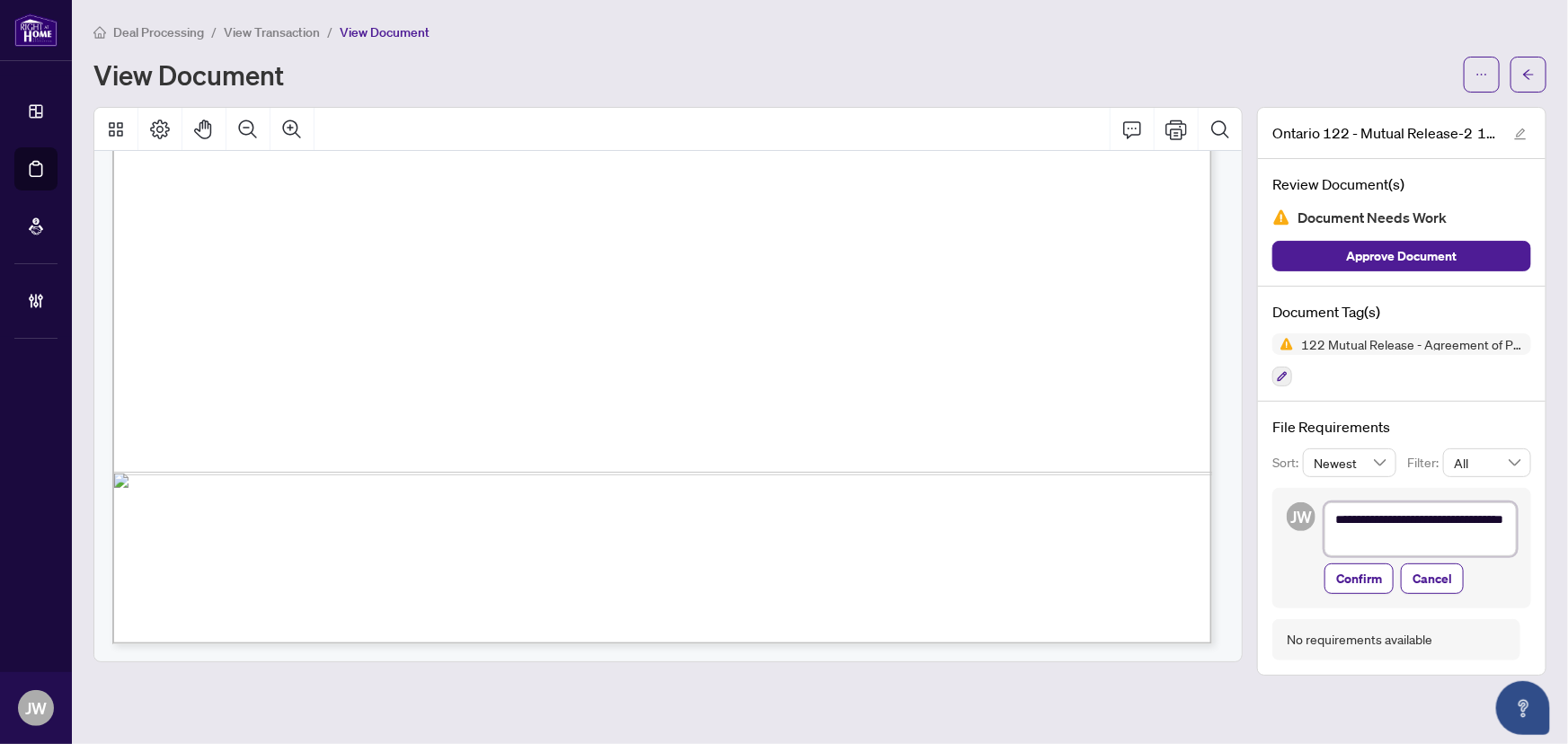
type textarea "**********"
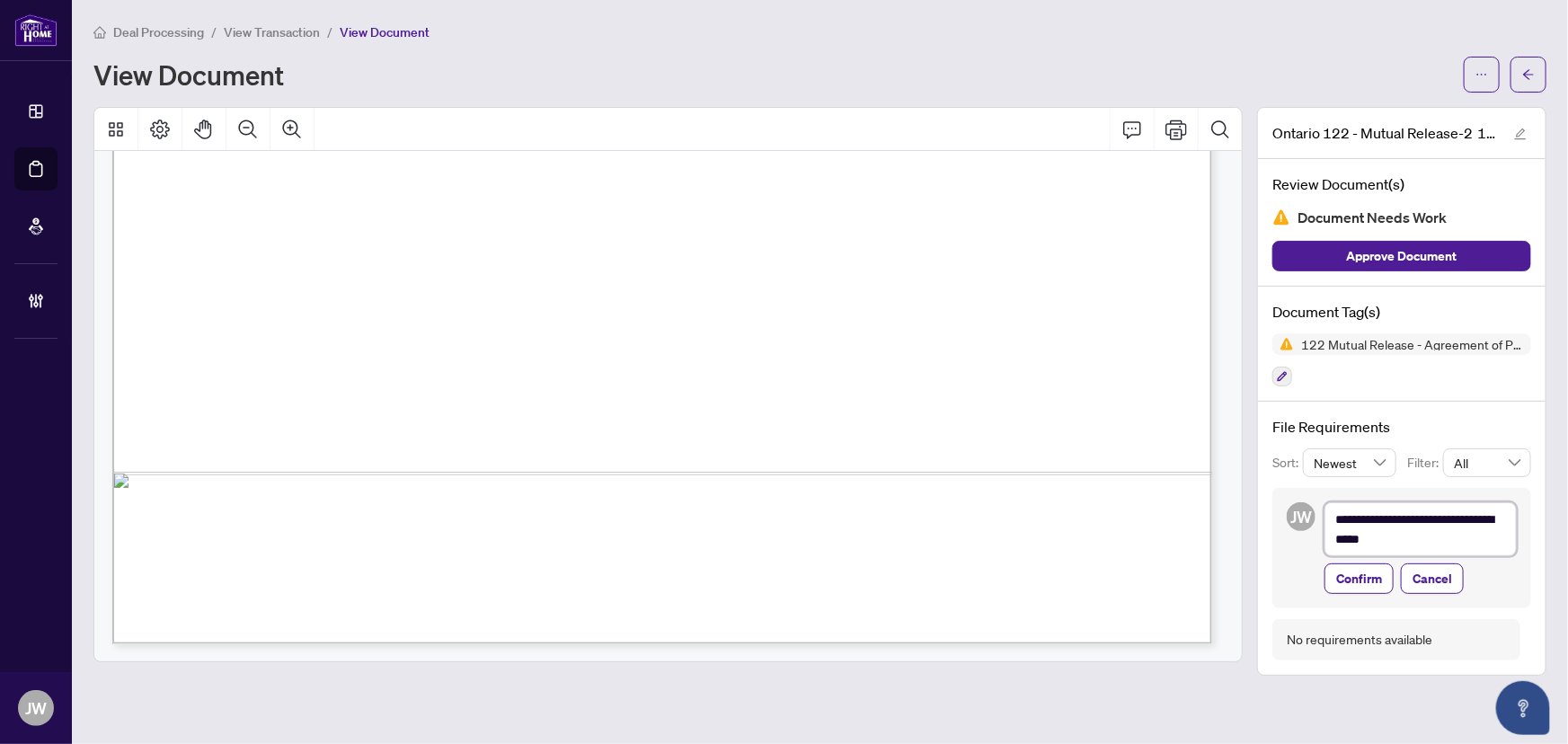
type textarea "**********"
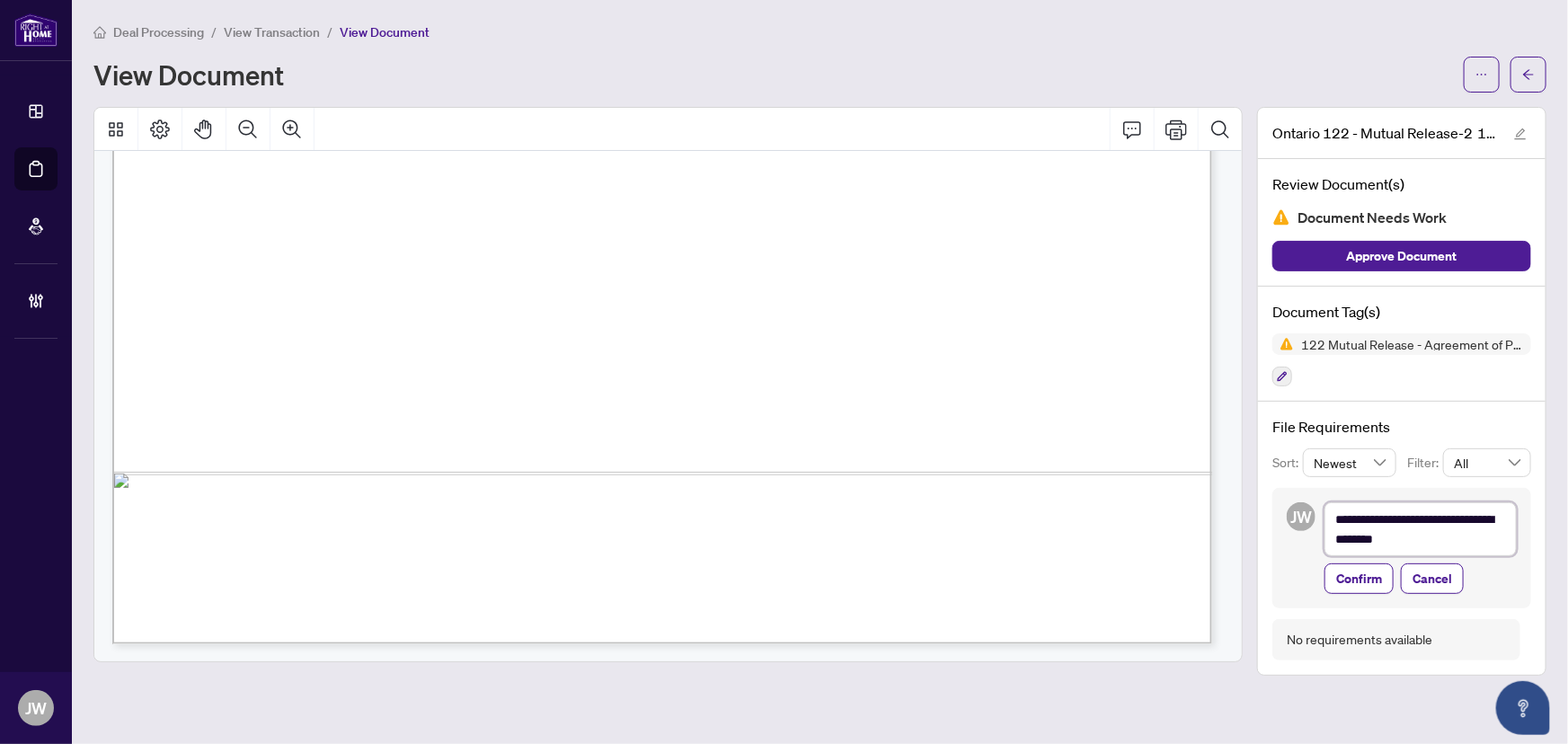
type textarea "**********"
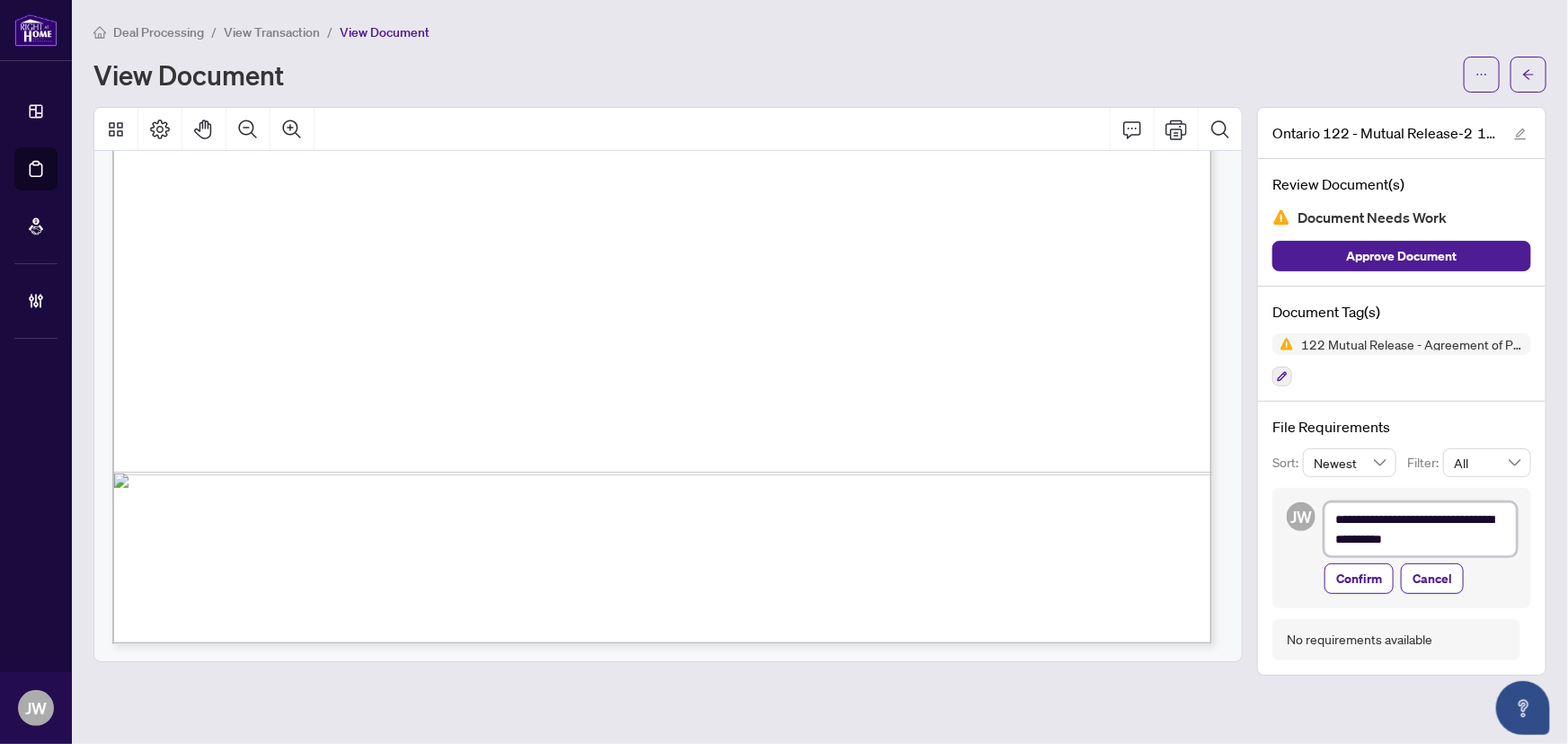
type textarea "**********"
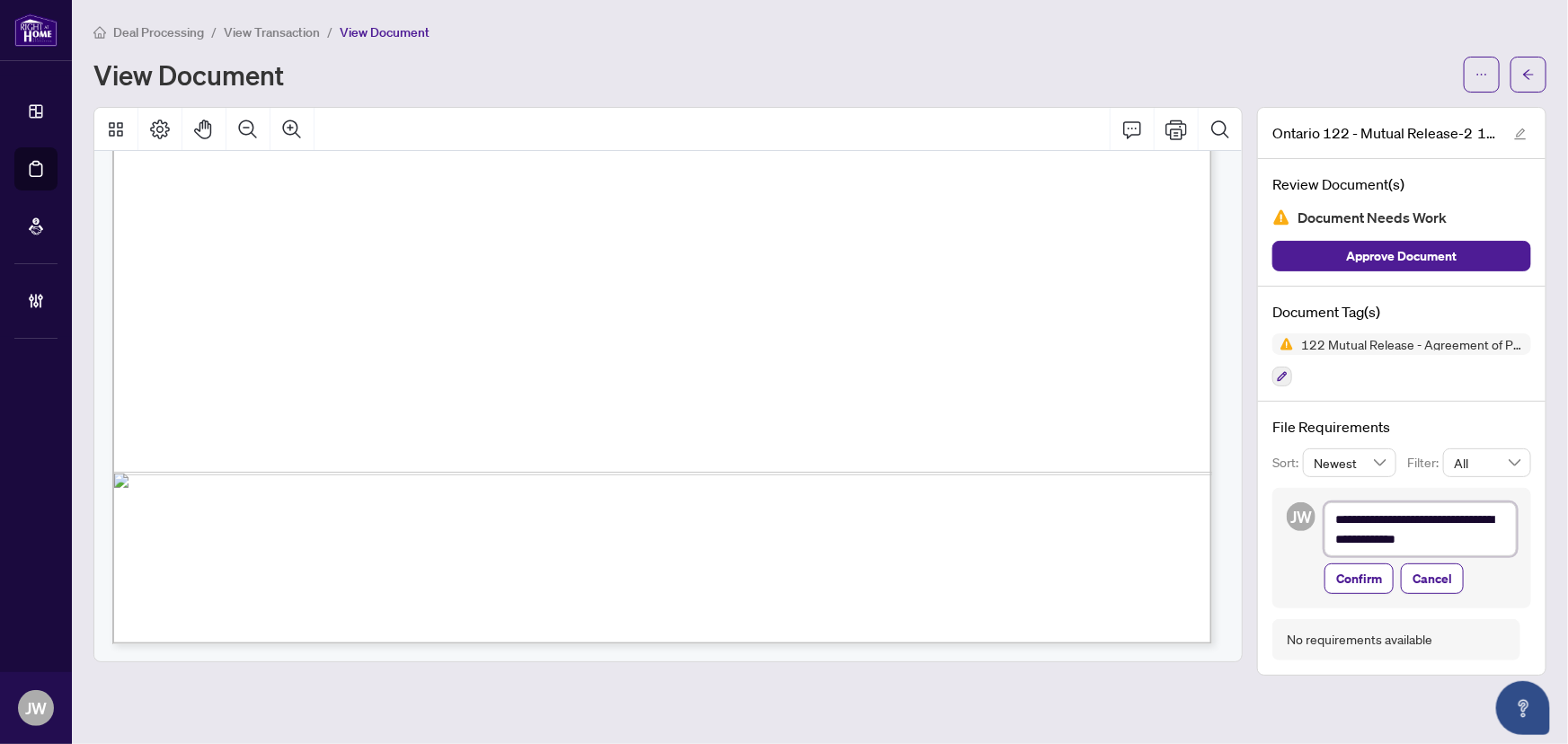
type textarea "**********"
drag, startPoint x: 1335, startPoint y: 569, endPoint x: 1355, endPoint y: 575, distance: 20.9
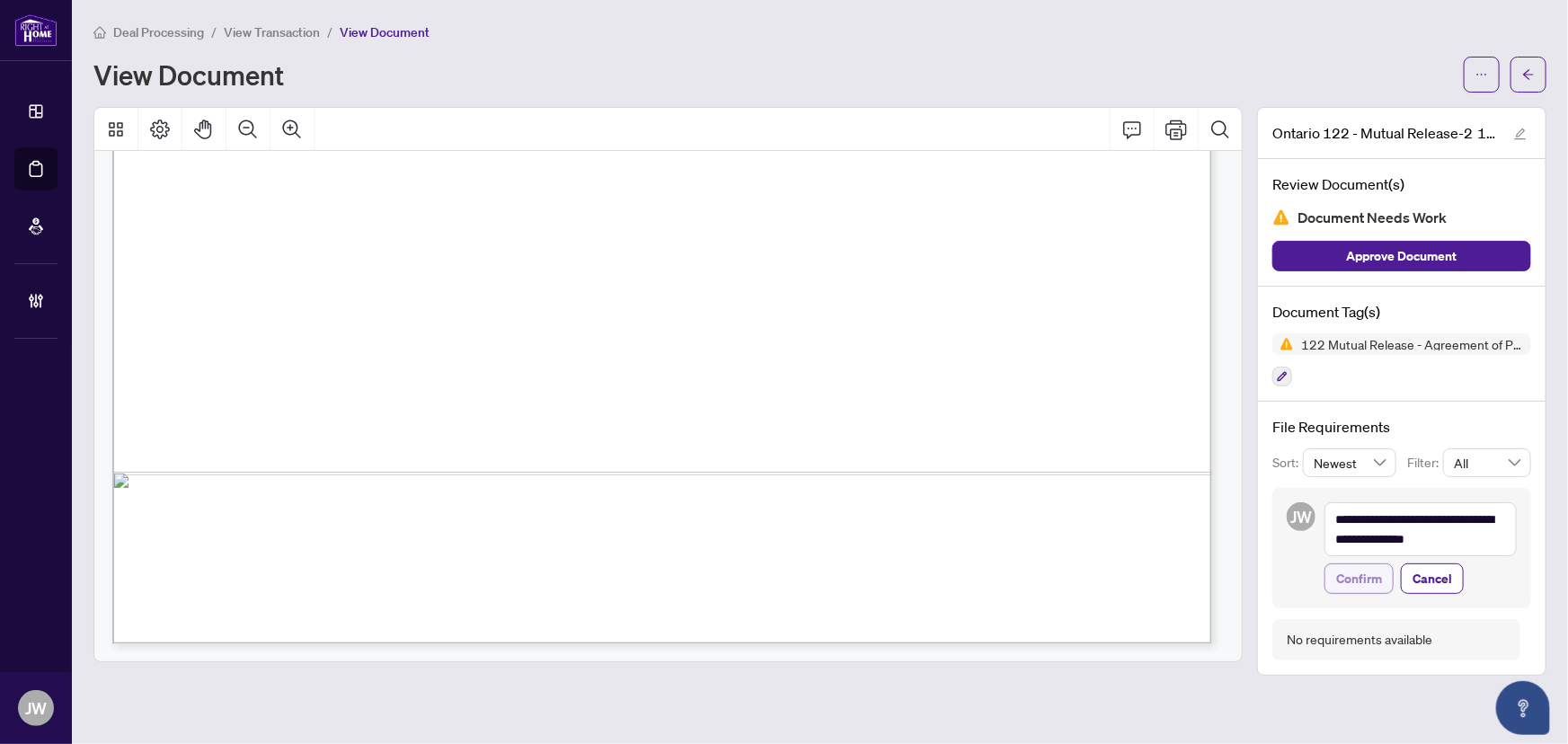
click at [1355, 575] on span "Confirm" at bounding box center [1359, 578] width 46 height 29
type textarea "**********"
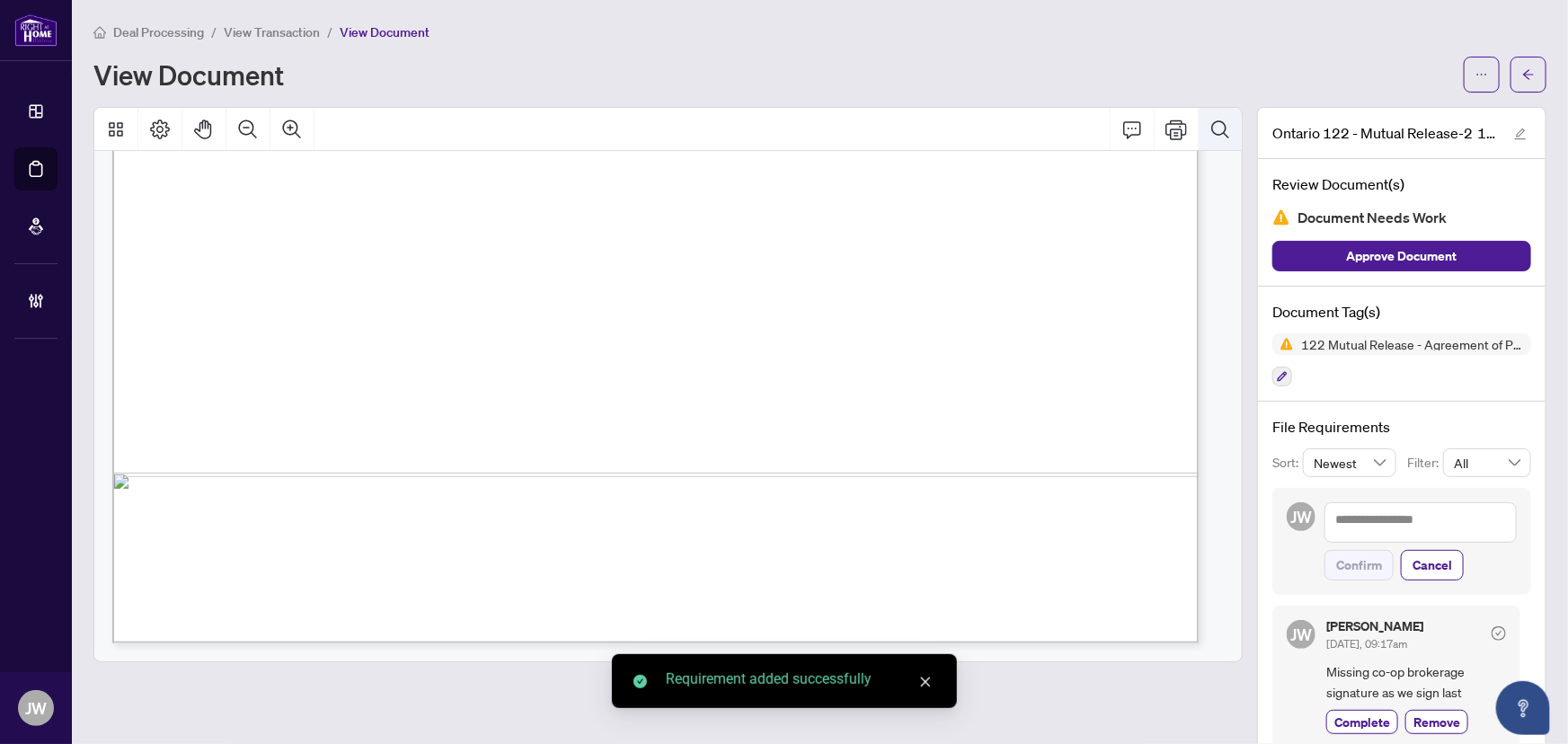
scroll to position [936, 0]
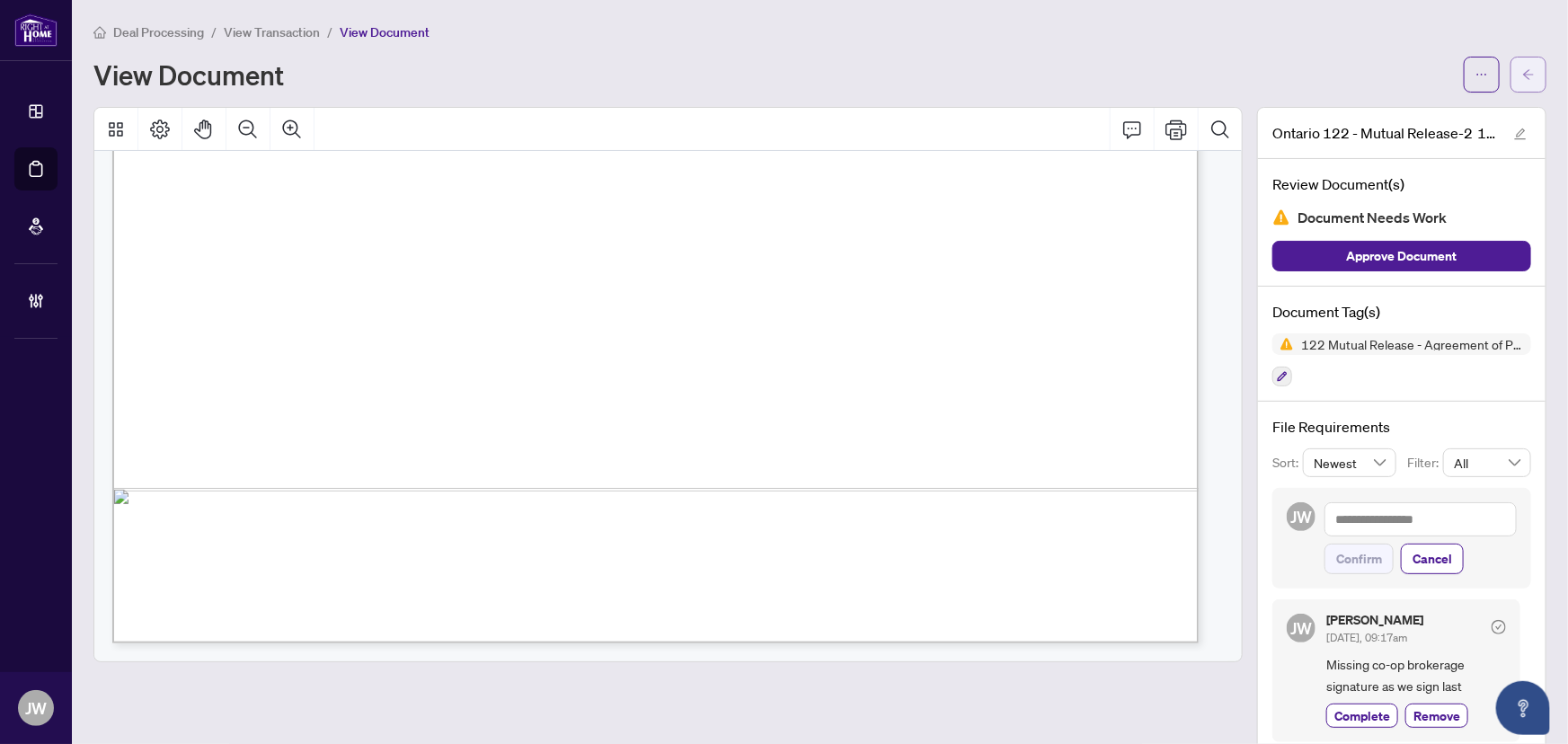
click at [1522, 75] on button "button" at bounding box center [1528, 74] width 36 height 36
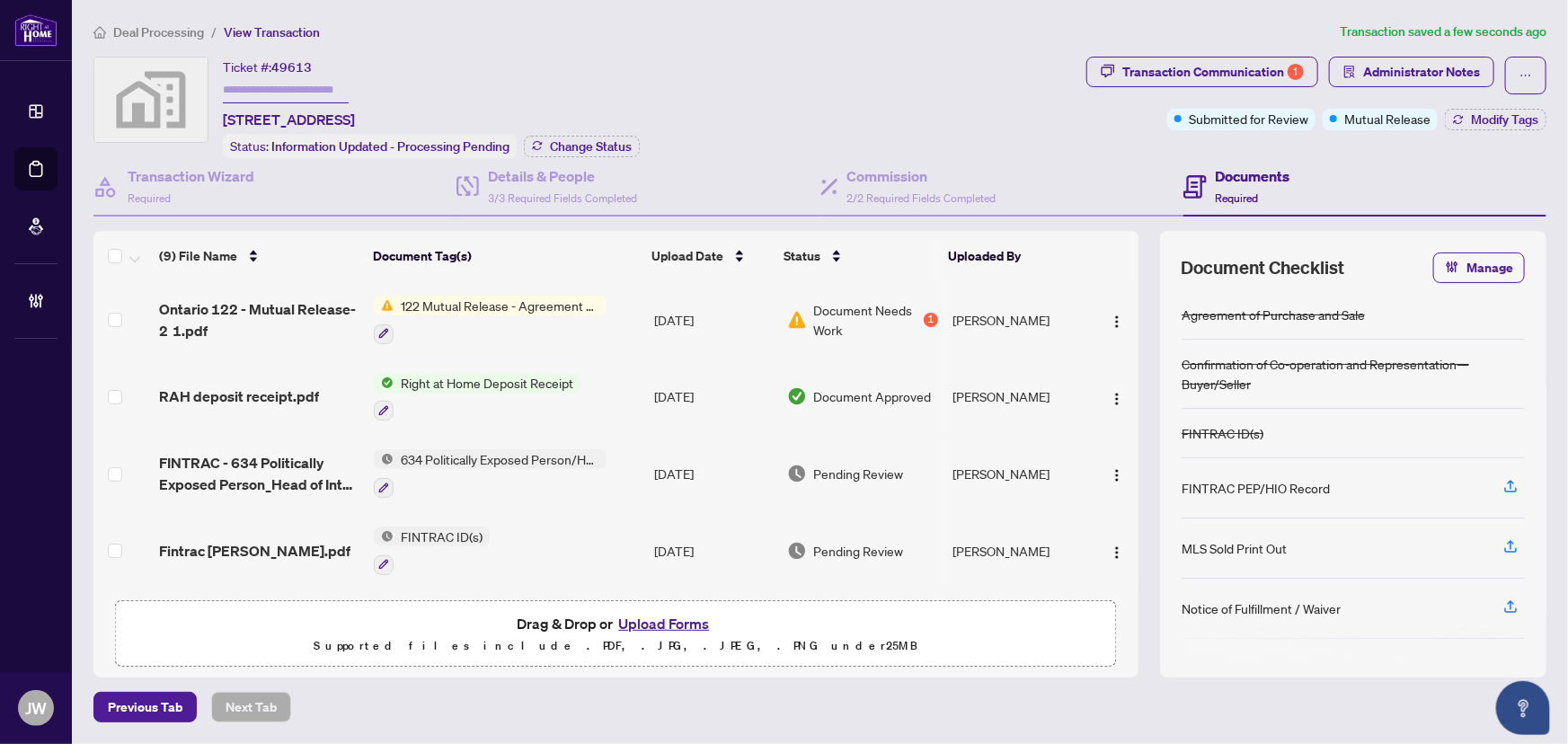
click at [141, 30] on span "Deal Processing" at bounding box center [158, 32] width 91 height 17
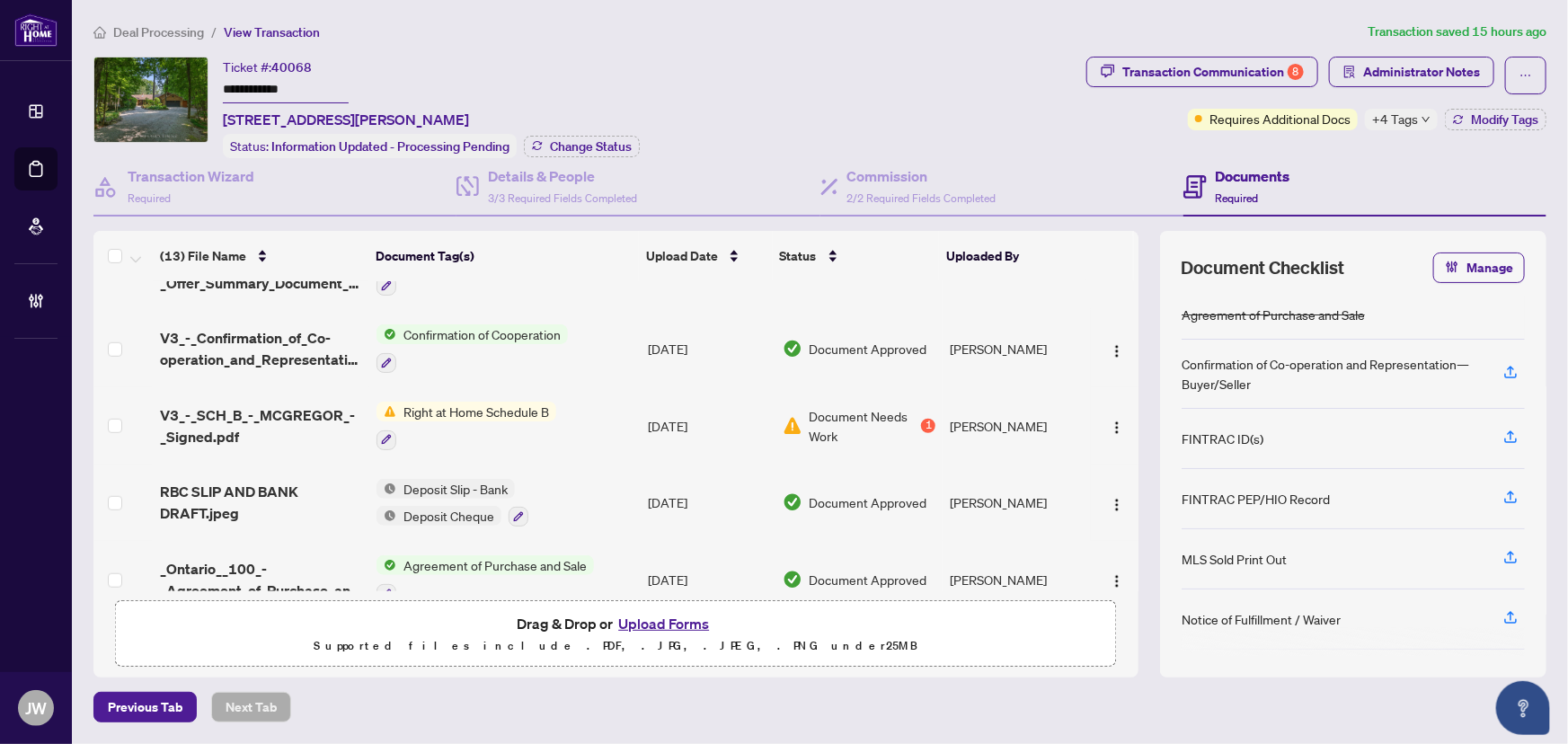
scroll to position [678, 0]
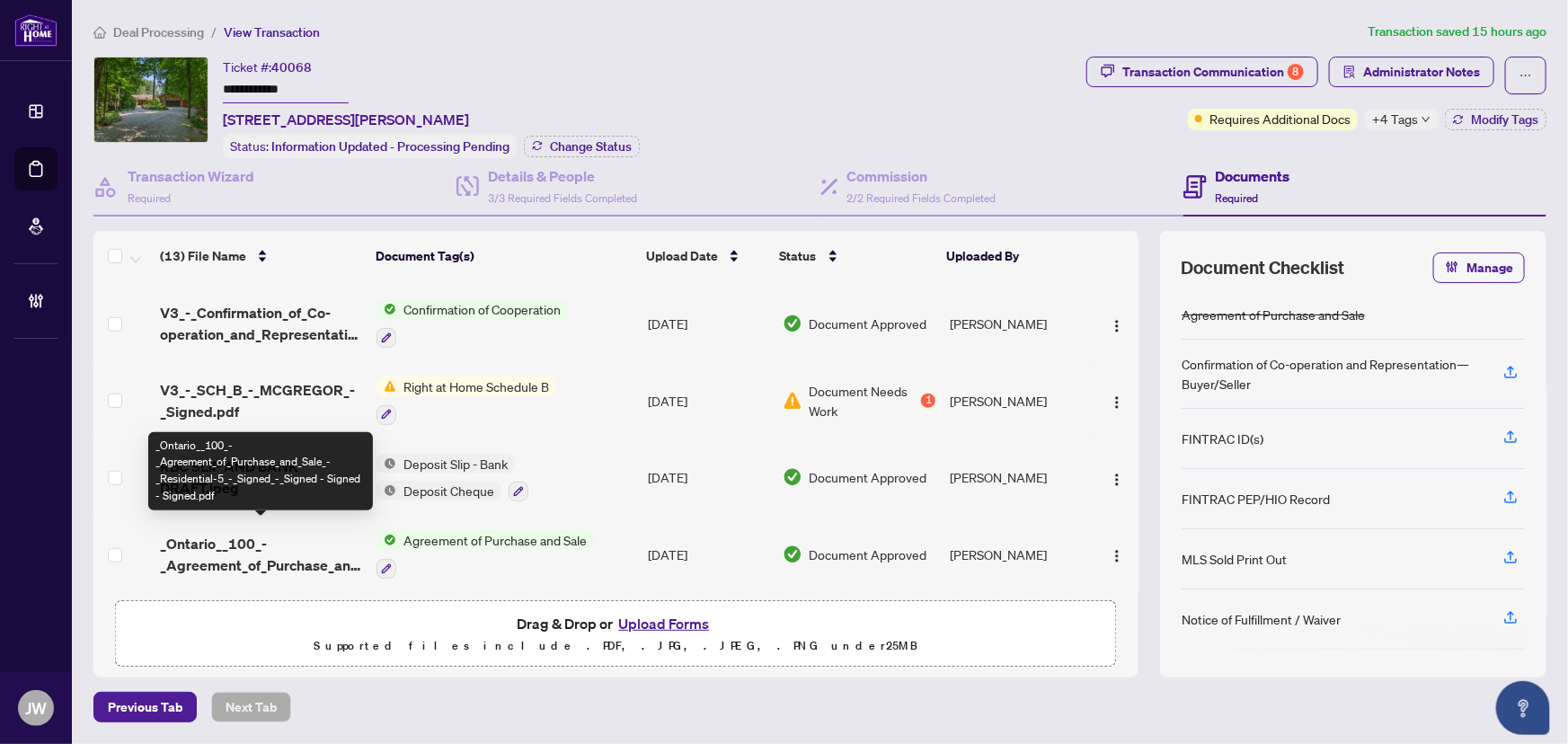
click at [219, 549] on span "_Ontario__100_-_Agreement_of_Purchase_and_Sale_-_Residential-5_-_Signed_-_Signe…" at bounding box center [261, 554] width 203 height 43
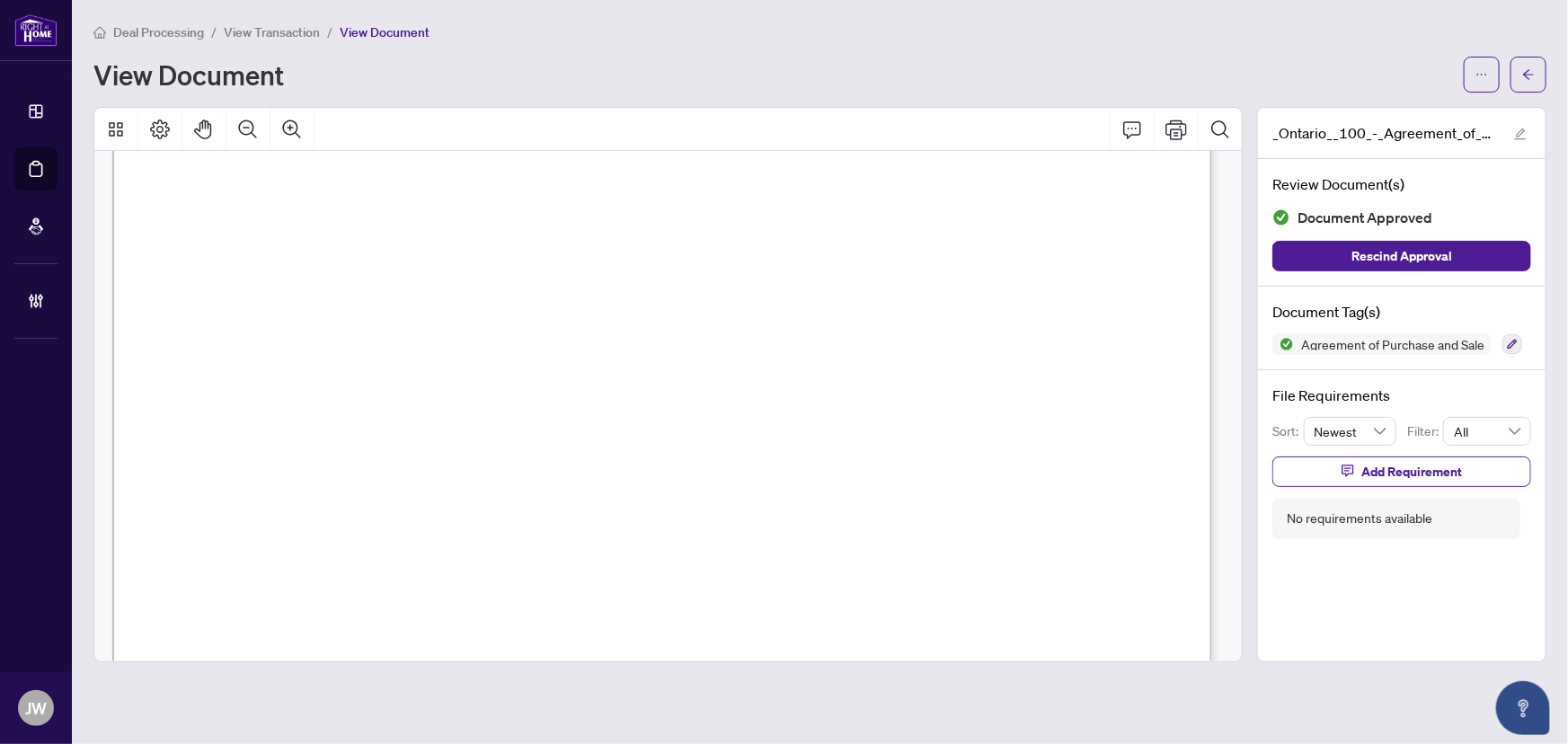
scroll to position [81, 0]
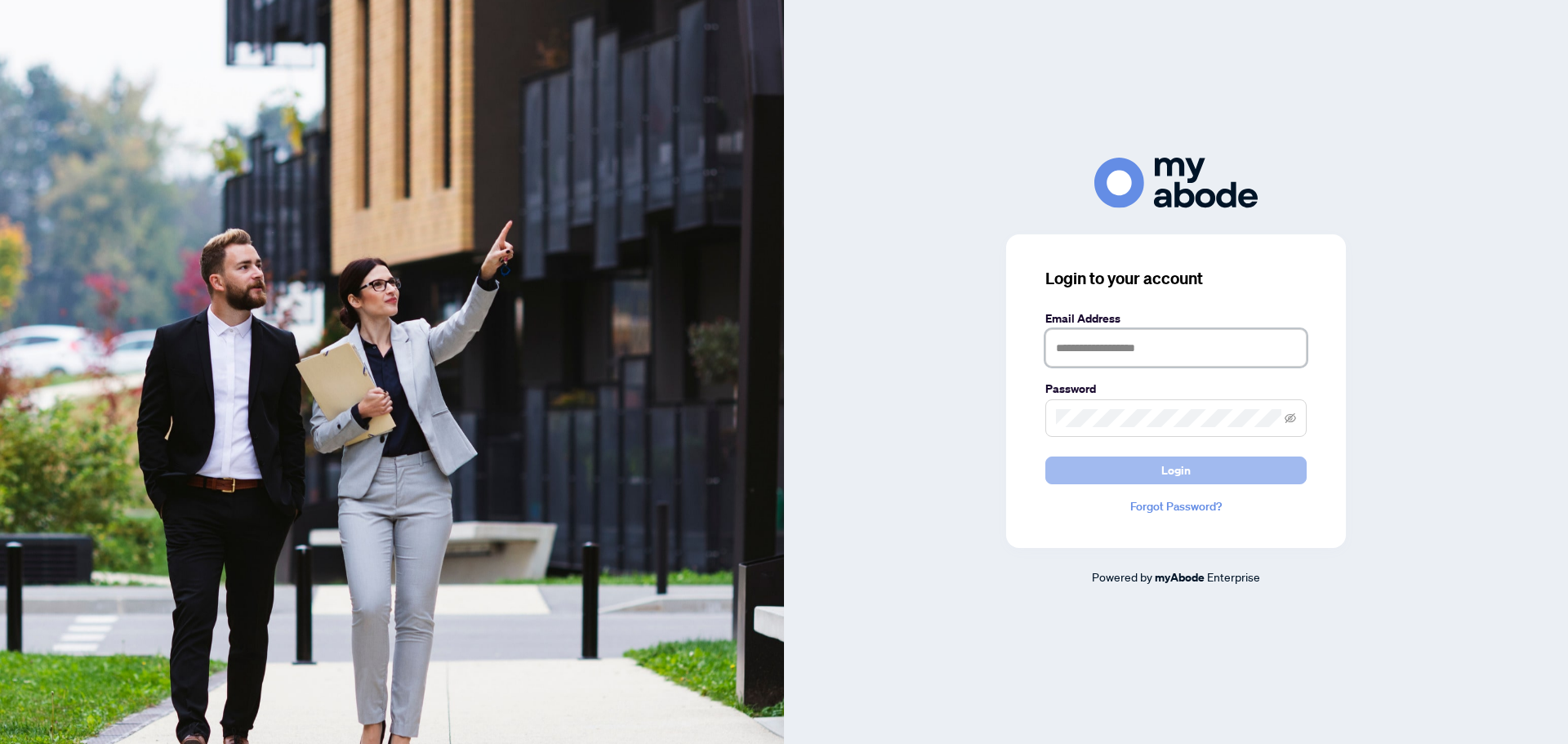
type input "**********"
click at [1153, 469] on button "Login" at bounding box center [1176, 470] width 261 height 27
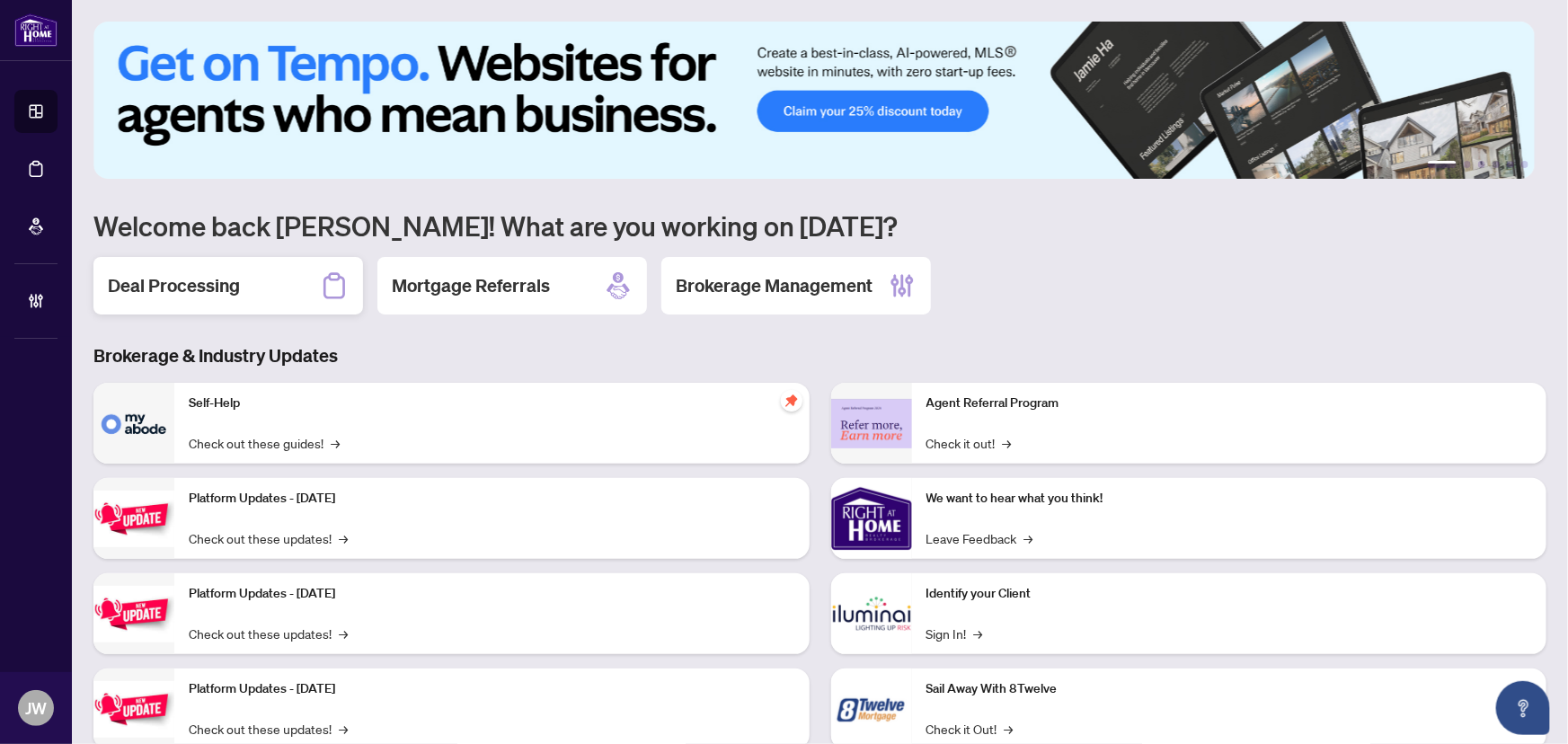
click at [208, 283] on h2 "Deal Processing" at bounding box center [174, 285] width 132 height 25
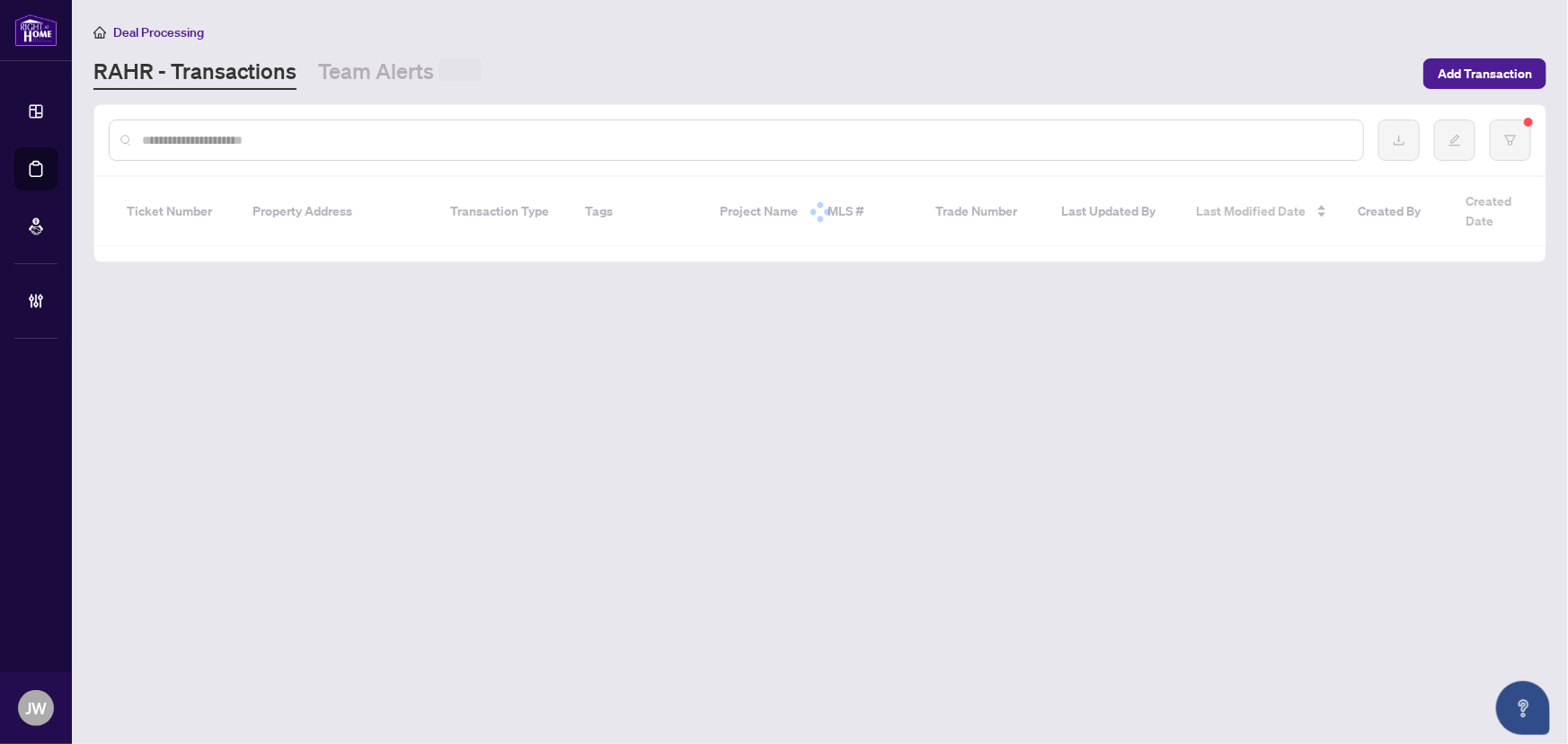
click at [355, 156] on div at bounding box center [736, 140] width 1255 height 41
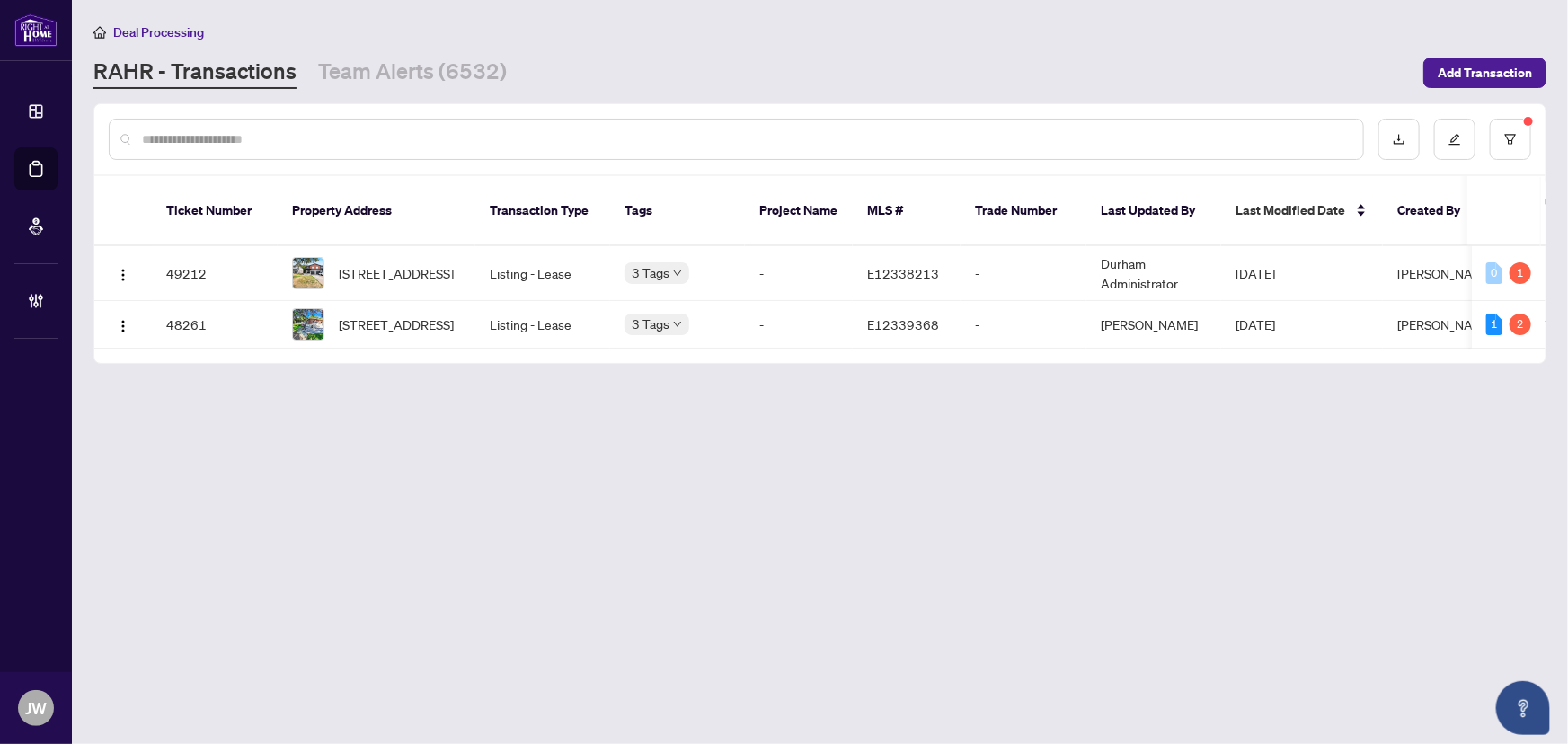
click at [352, 139] on input "text" at bounding box center [745, 139] width 1207 height 19
click at [1515, 150] on button "button" at bounding box center [1510, 139] width 41 height 41
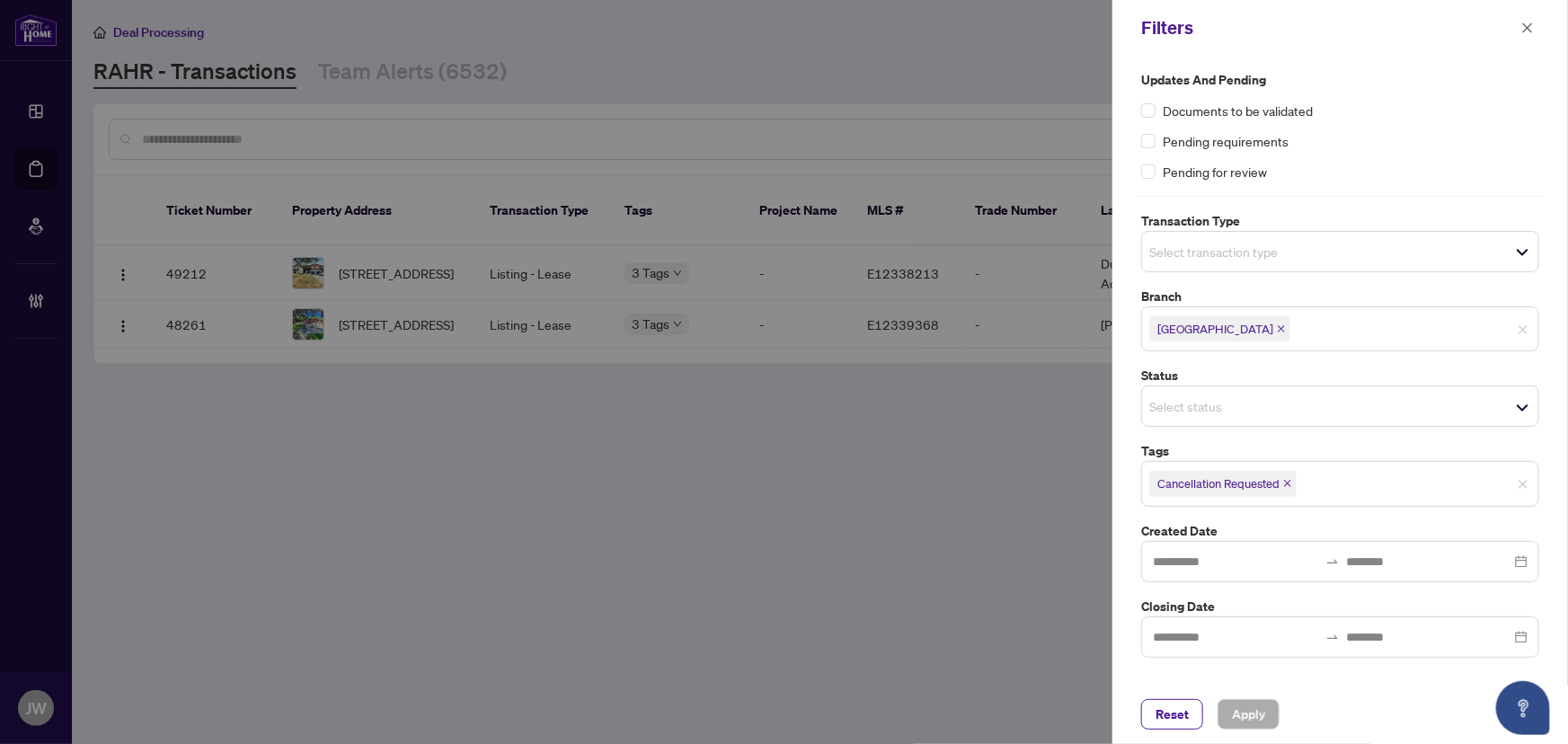
click at [1285, 474] on span "Cancellation Requested" at bounding box center [1222, 483] width 147 height 25
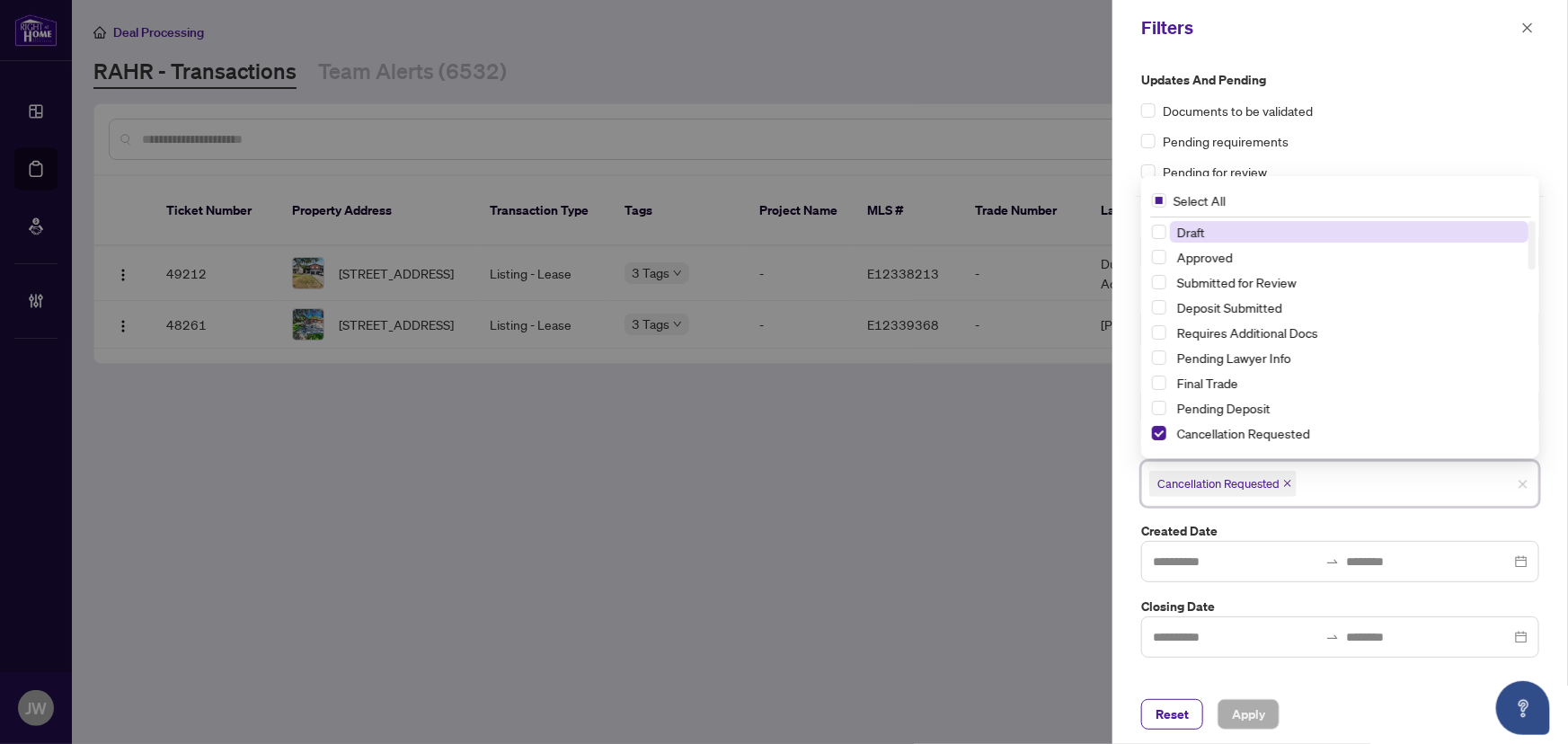
click at [1290, 483] on icon "close" at bounding box center [1287, 483] width 9 height 9
click at [1236, 720] on span "Apply" at bounding box center [1249, 715] width 33 height 29
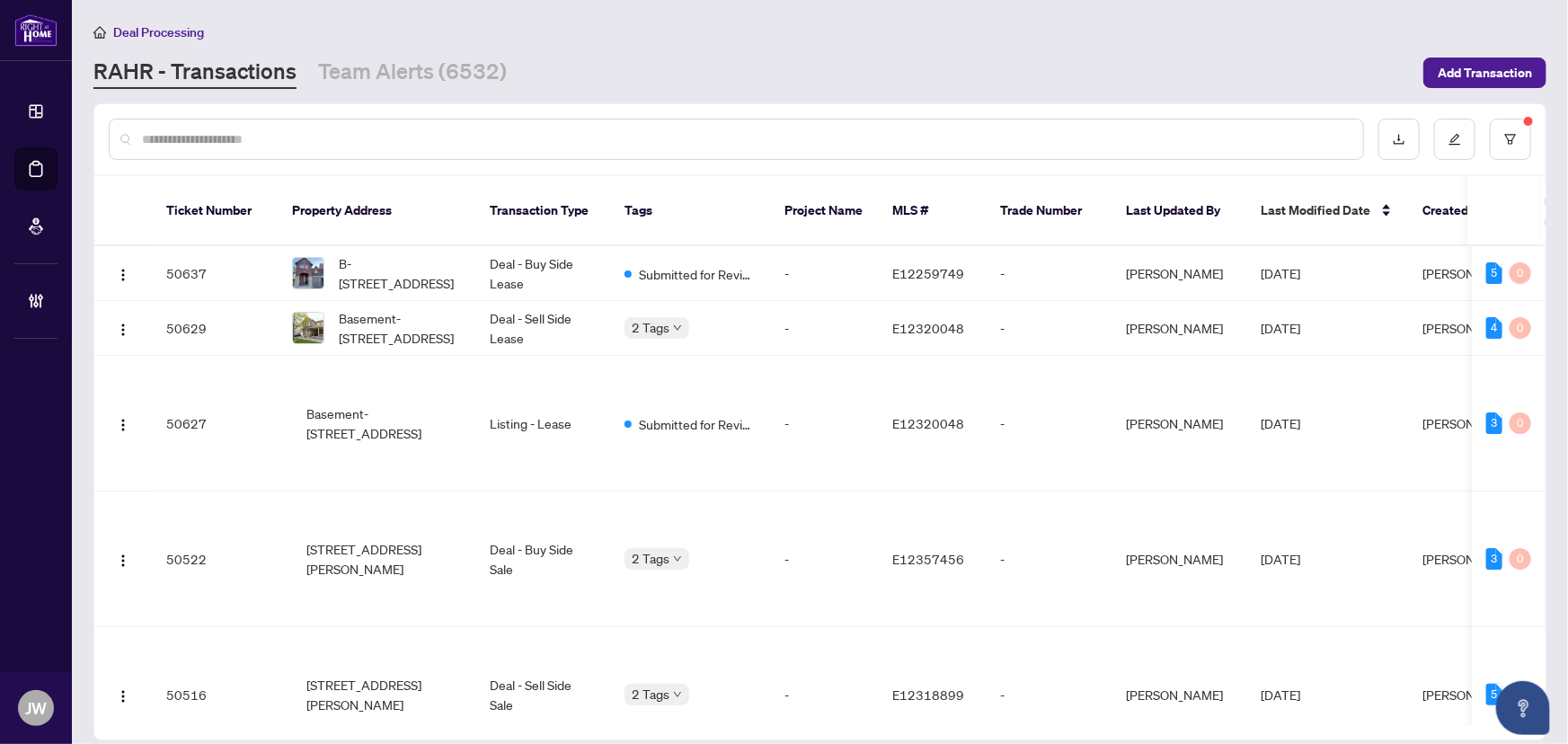
click at [297, 135] on input "text" at bounding box center [745, 139] width 1207 height 19
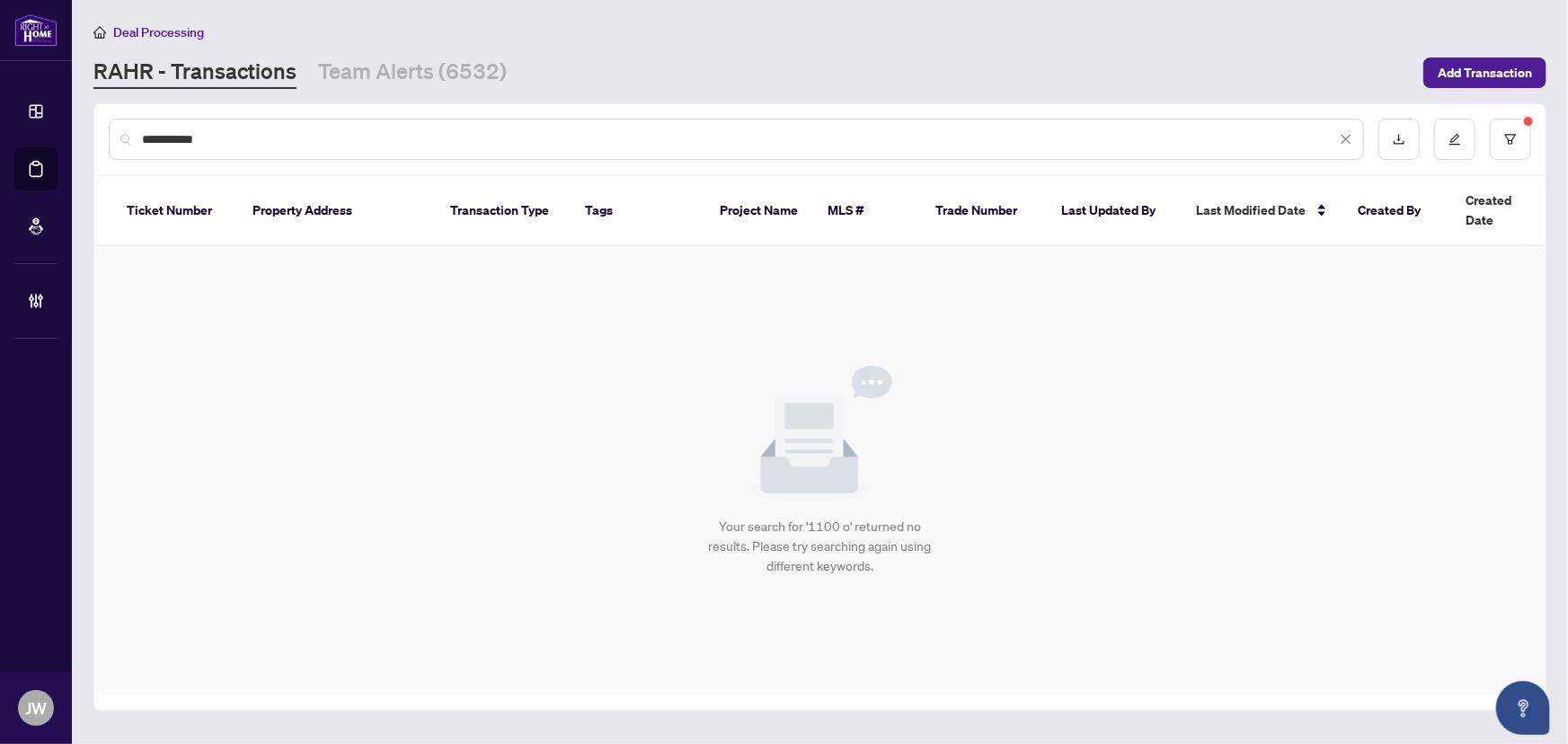
type input "**********"
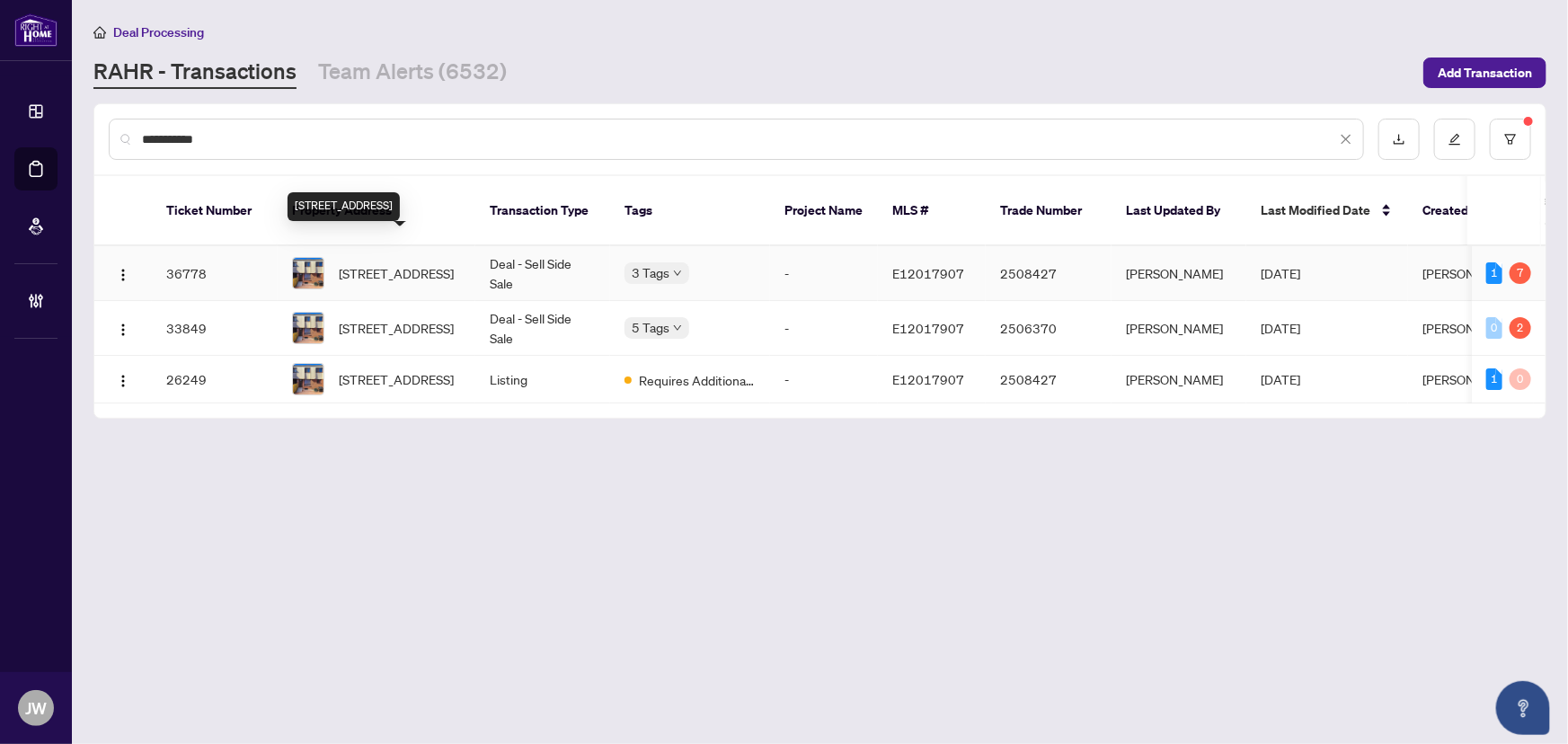
drag, startPoint x: 408, startPoint y: 269, endPoint x: 557, endPoint y: 253, distance: 149.9
click at [476, 254] on tr "36778 44-1100 Oxford St, Oshawa, Ontario L1J 6G4, Canada Deal - Sell Side Sale …" at bounding box center [914, 274] width 1638 height 55
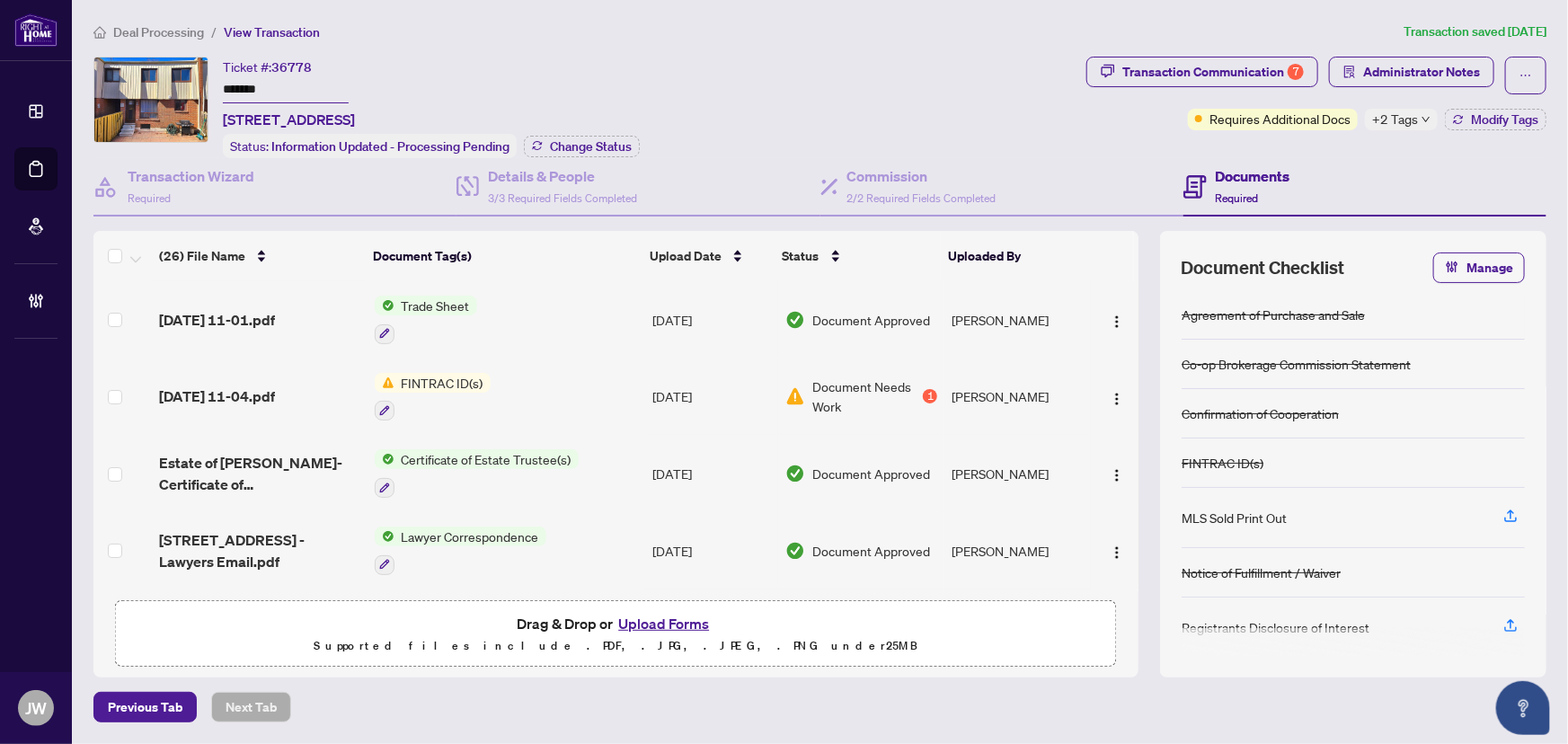
click at [1375, 120] on span "+2 Tags" at bounding box center [1394, 119] width 46 height 20
click at [954, 392] on td "Wayne Todosey" at bounding box center [1017, 396] width 146 height 77
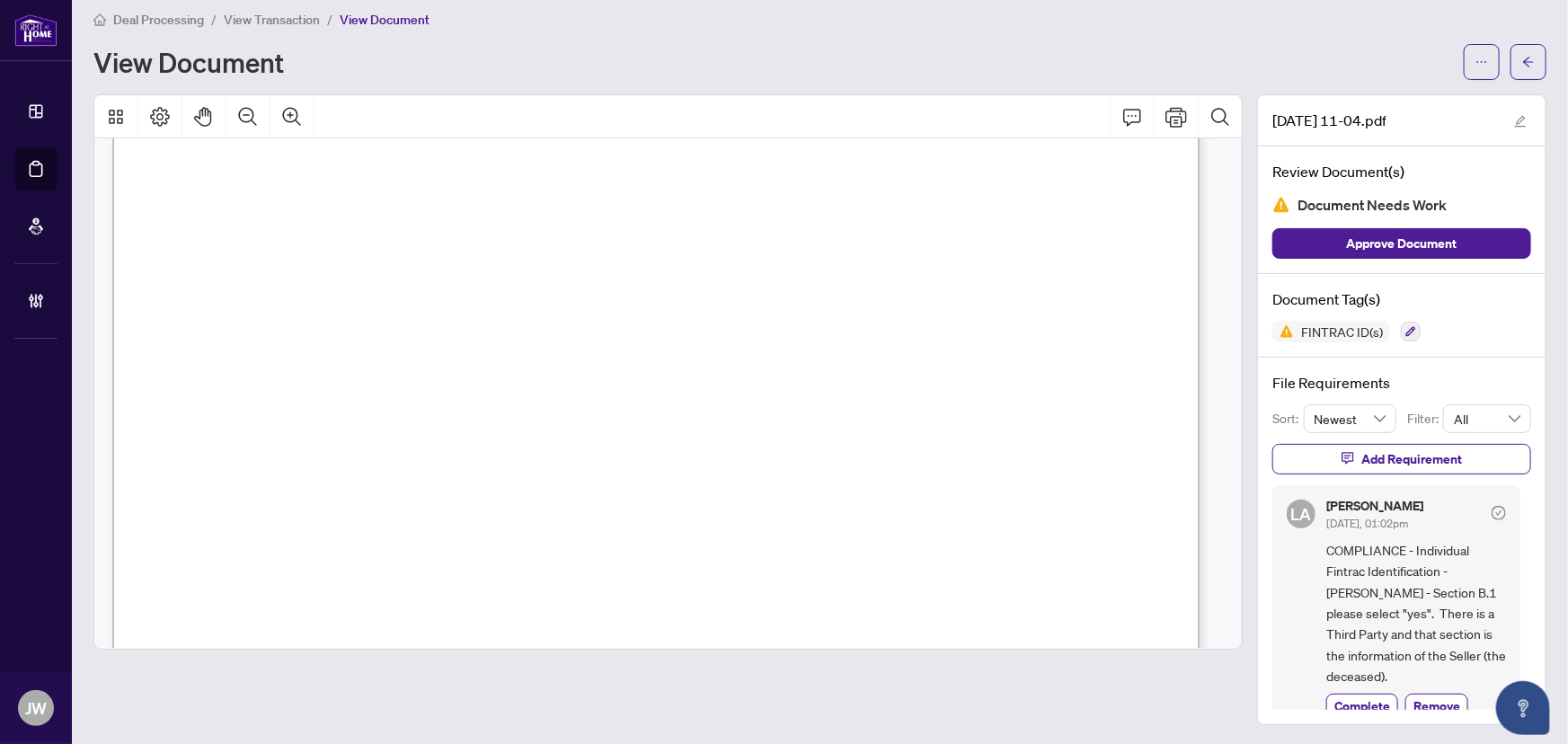
scroll to position [1992, 0]
click at [1522, 56] on icon "arrow-left" at bounding box center [1528, 61] width 13 height 13
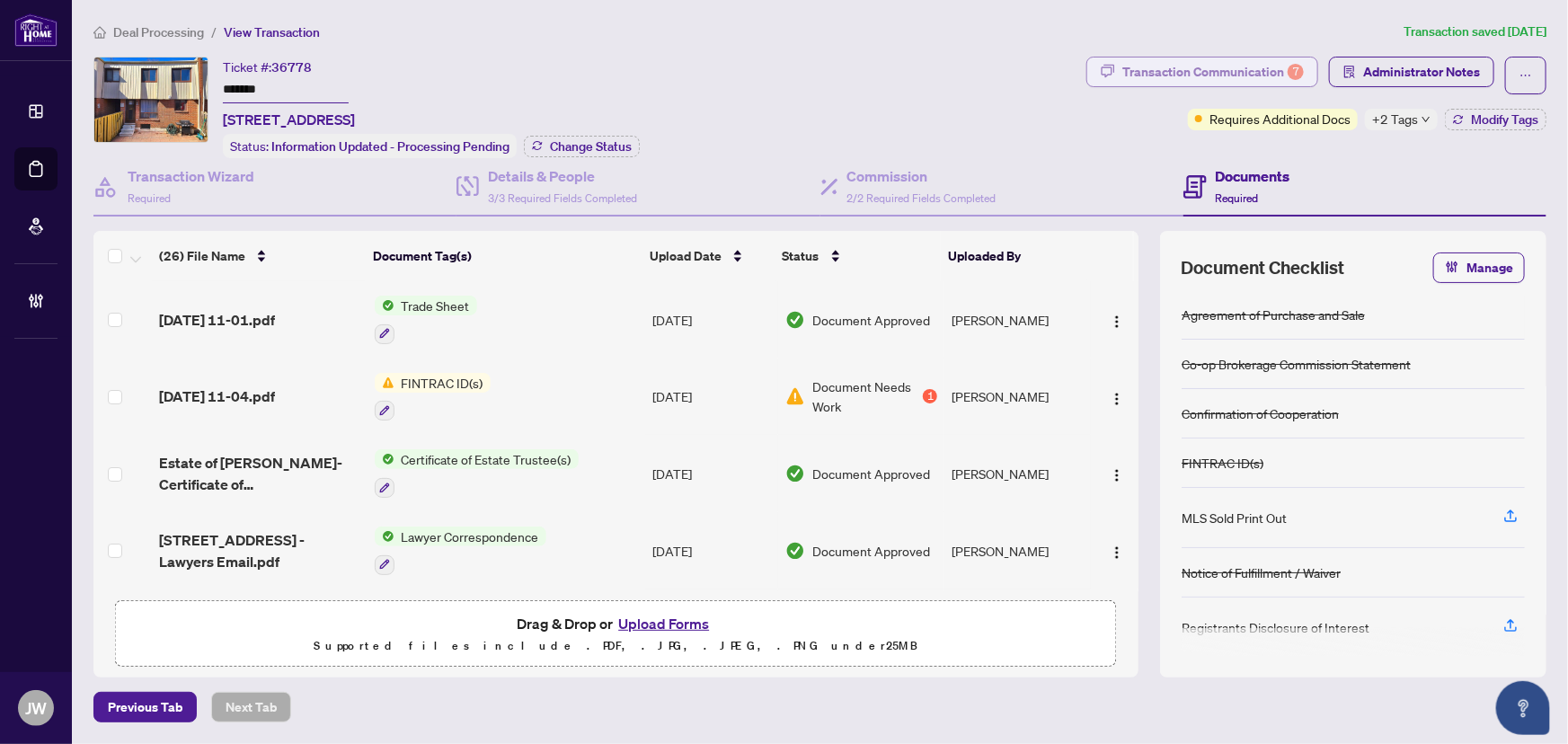
click at [1269, 68] on div "Transaction Communication 7" at bounding box center [1213, 72] width 181 height 29
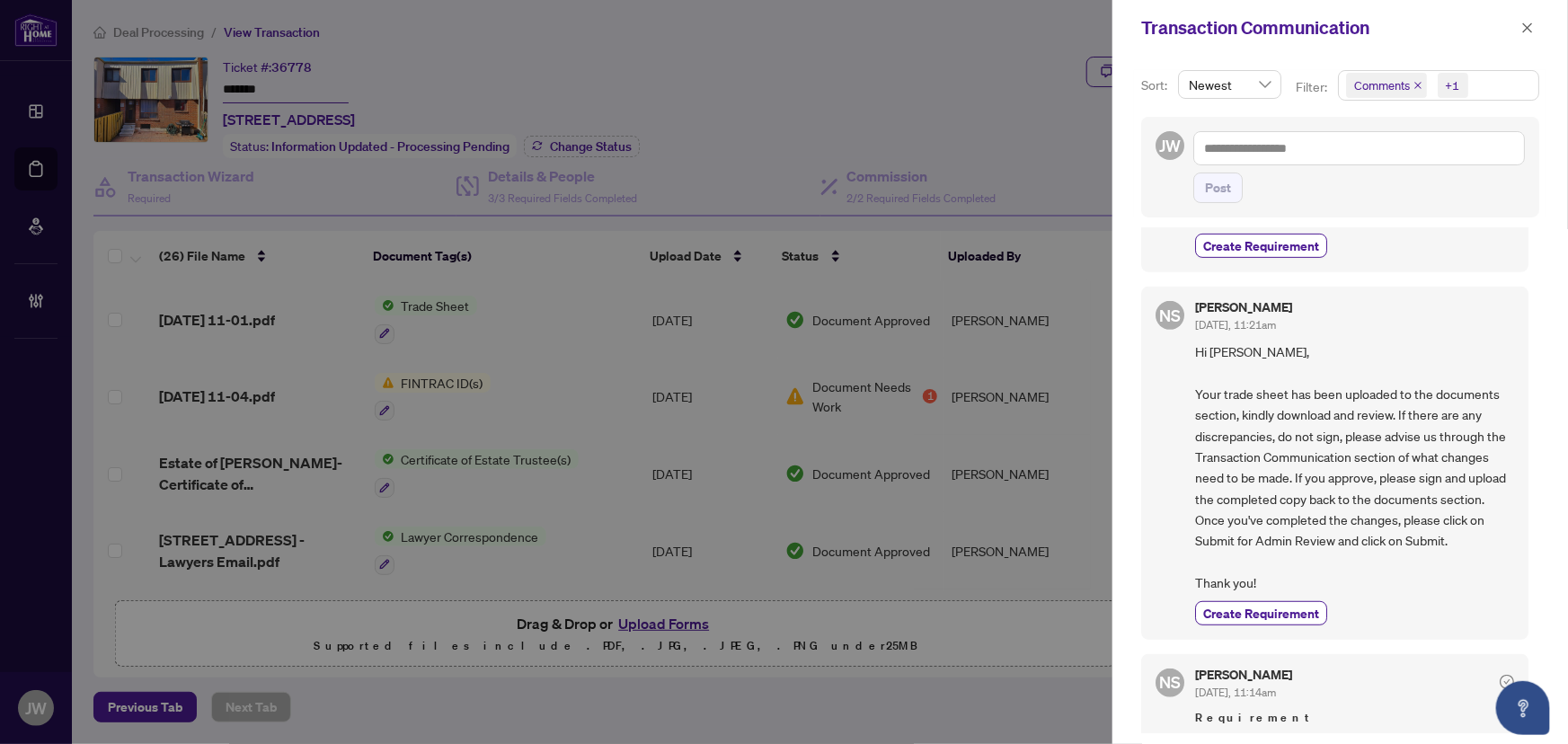
scroll to position [408, 0]
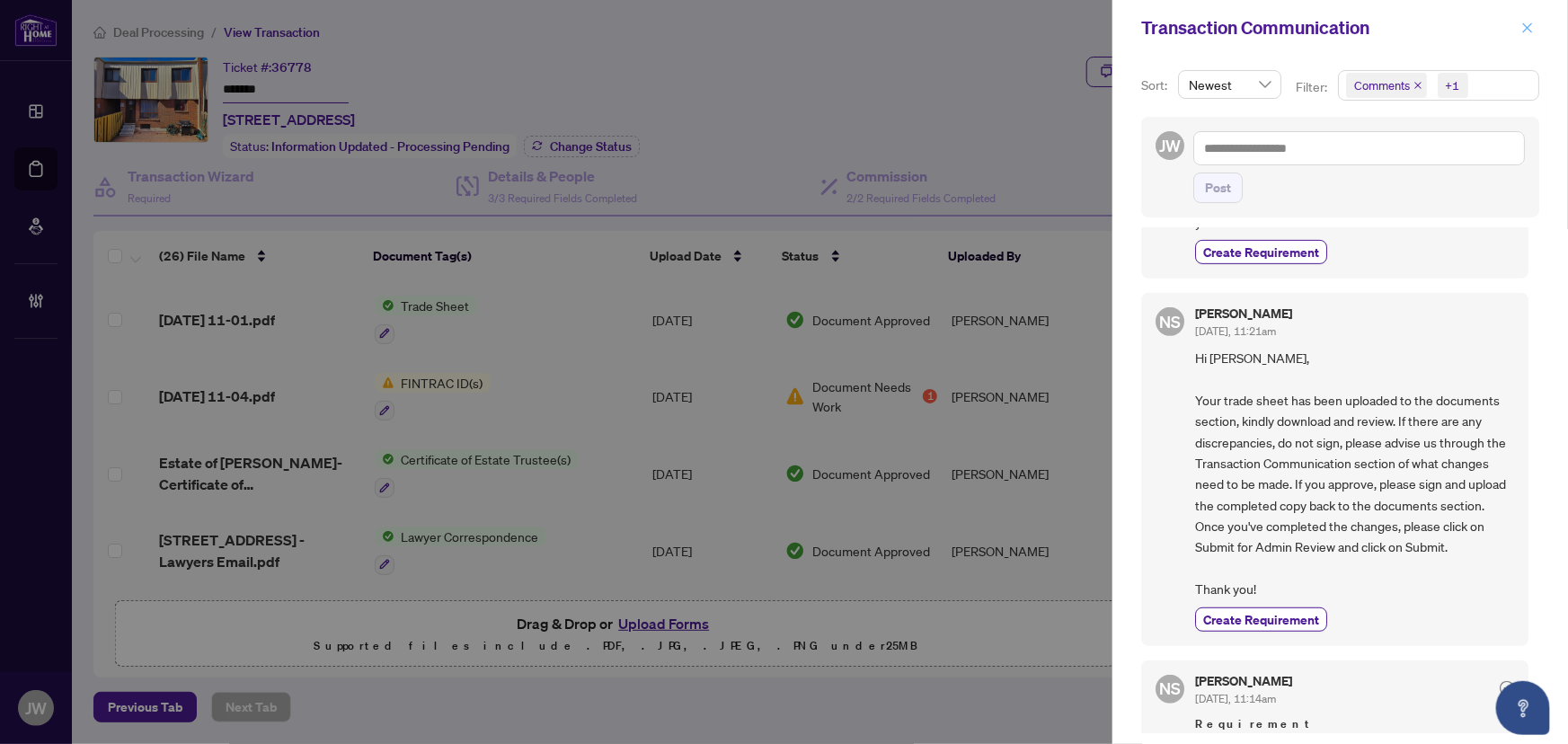
click at [1530, 27] on icon "close" at bounding box center [1527, 27] width 13 height 13
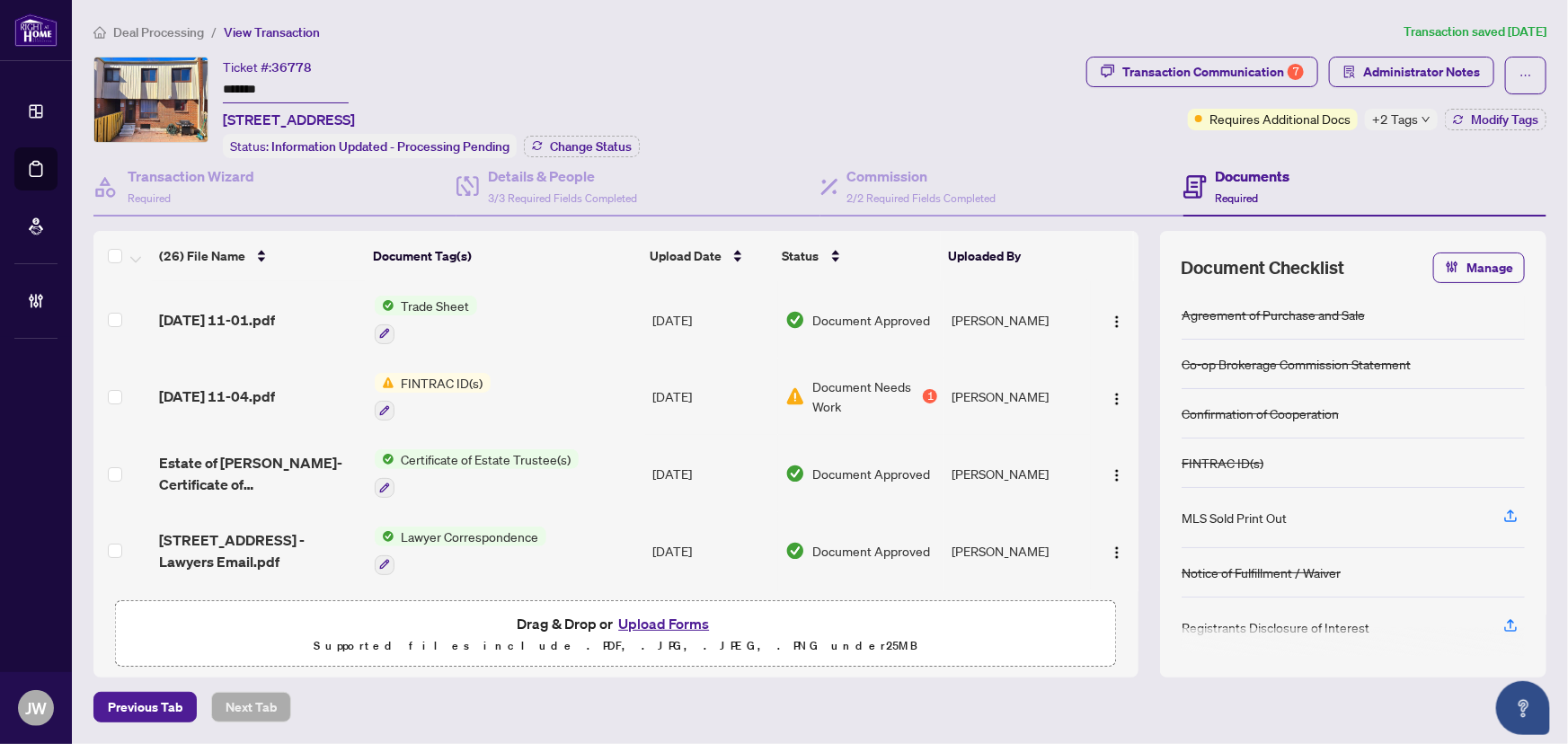
click at [251, 386] on span "2025-08-26 11-04.pdf" at bounding box center [216, 396] width 116 height 21
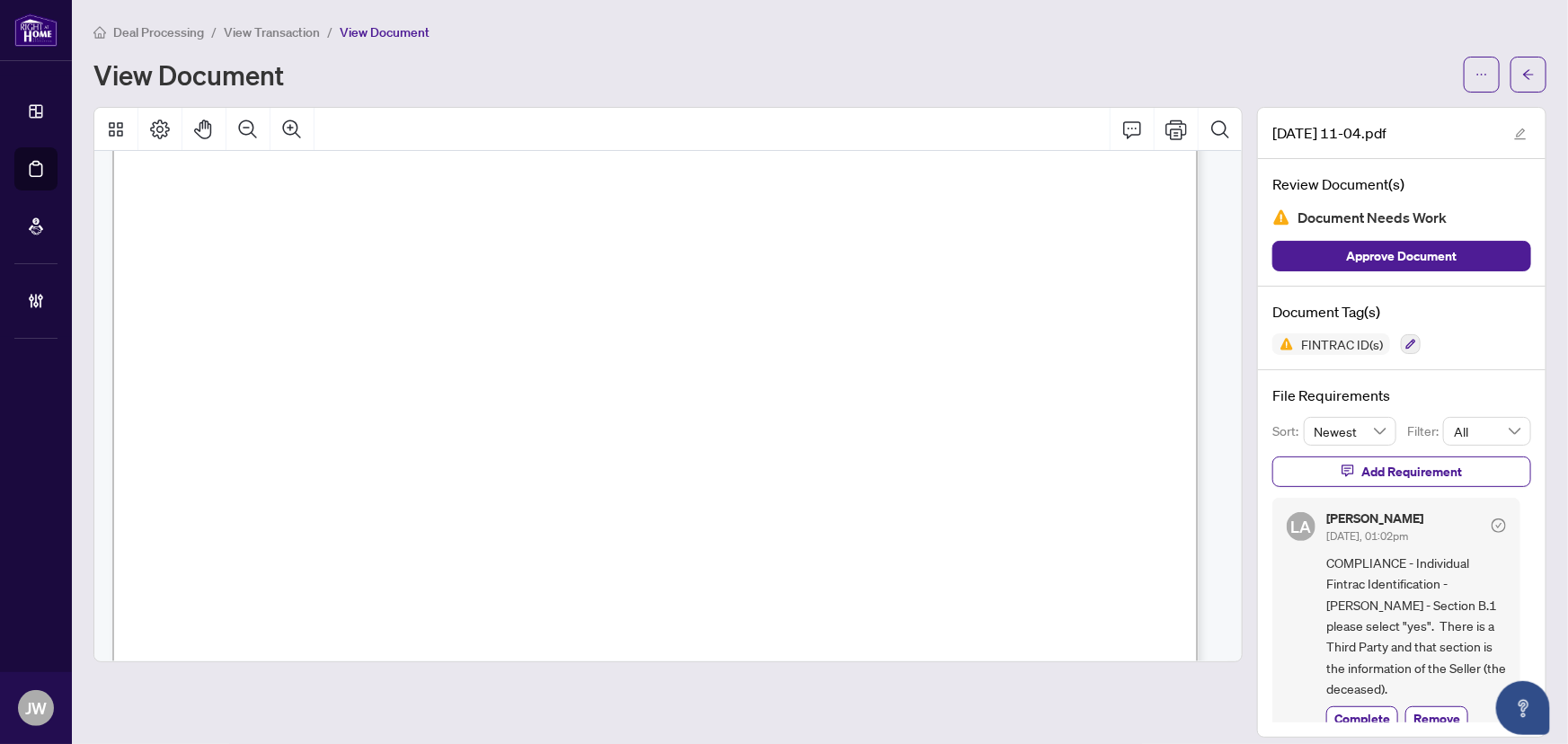
scroll to position [1797, 0]
click at [1525, 72] on button "button" at bounding box center [1528, 74] width 36 height 36
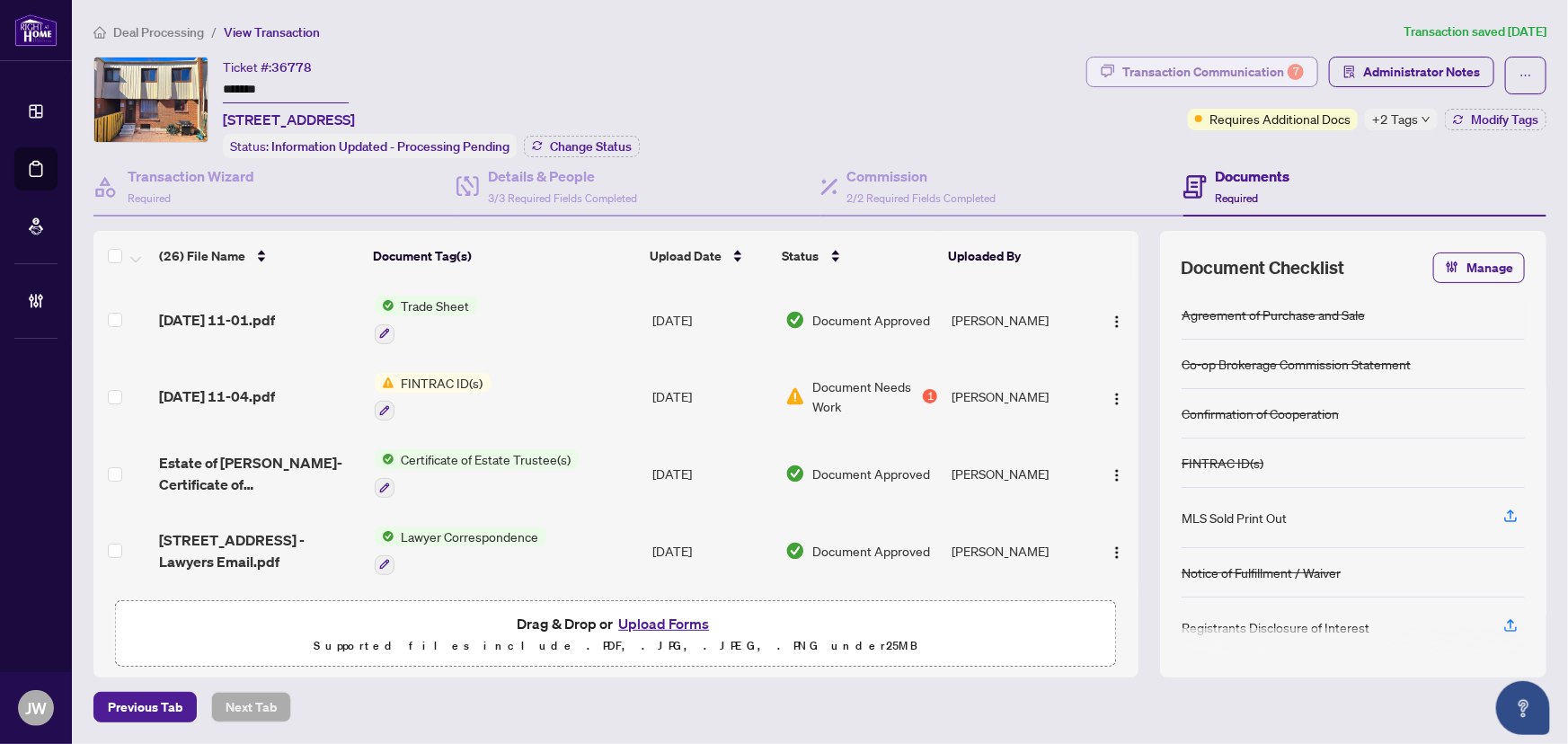
click at [1177, 70] on div "Transaction Communication 7" at bounding box center [1213, 72] width 181 height 29
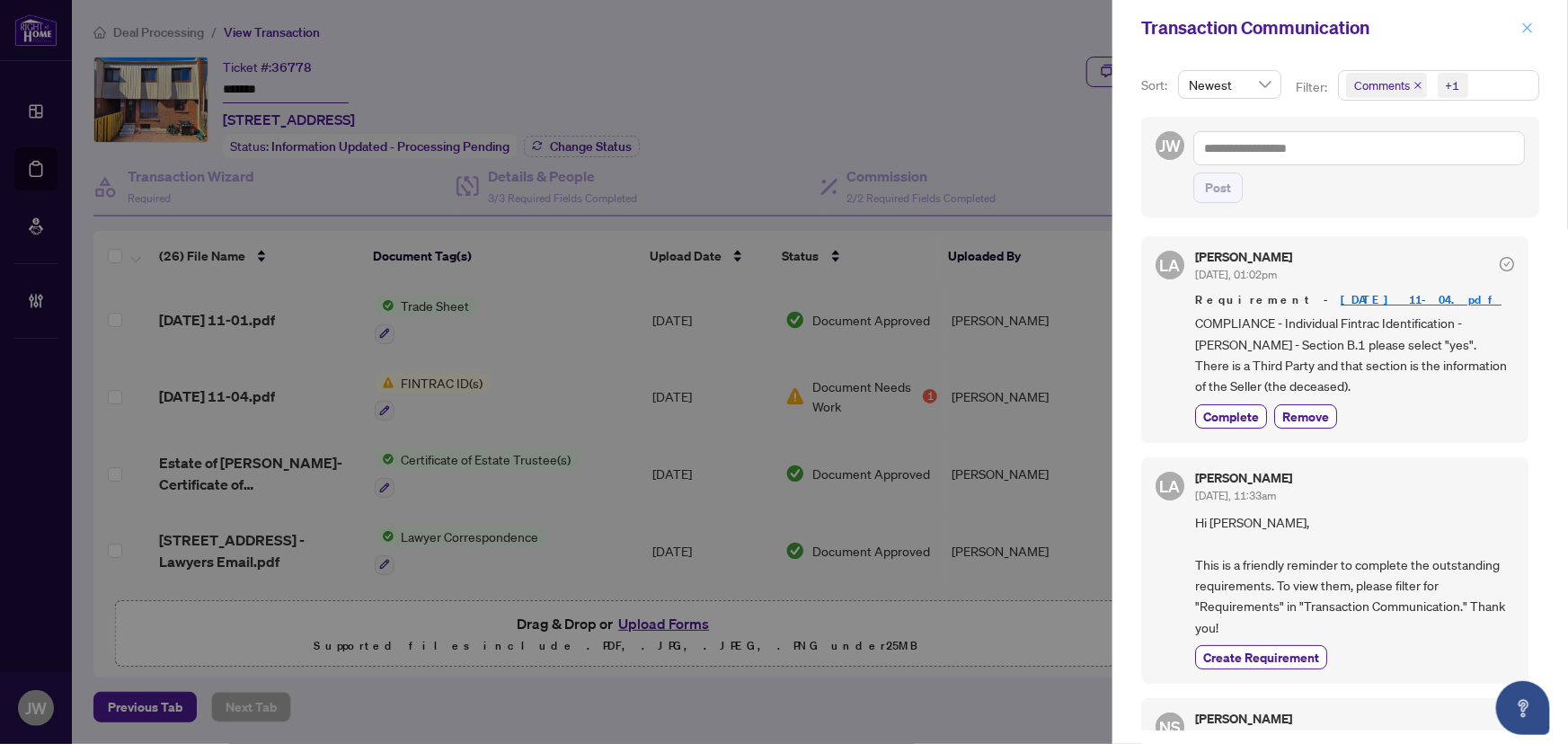
click at [1535, 26] on button "button" at bounding box center [1527, 28] width 23 height 21
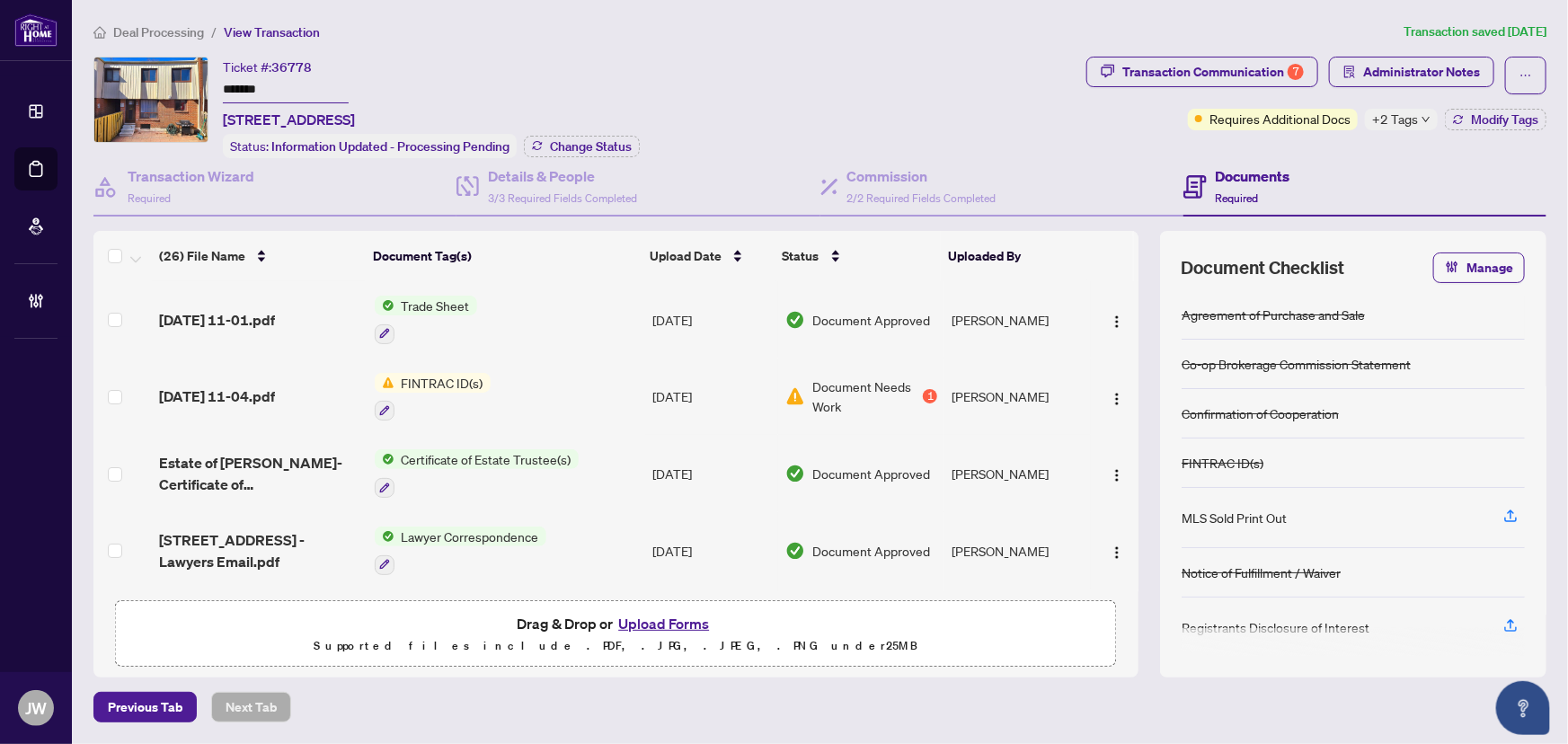
click at [275, 394] on span "2025-08-26 11-04.pdf" at bounding box center [216, 396] width 116 height 21
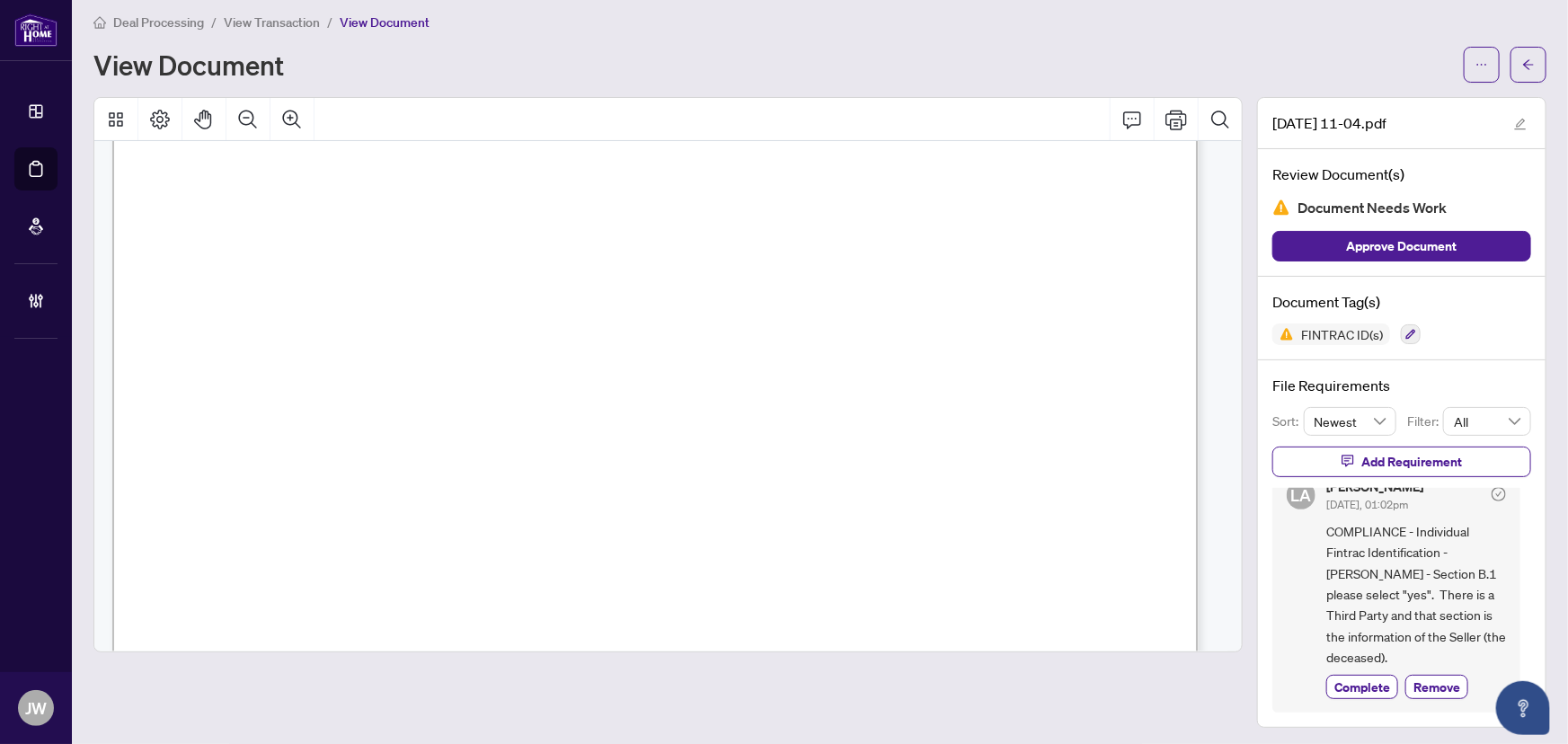
scroll to position [13, 0]
click at [1325, 580] on span "COMPLIANCE - Individual Fintrac Identification - Alex King - Section B.1 please…" at bounding box center [1415, 591] width 179 height 147
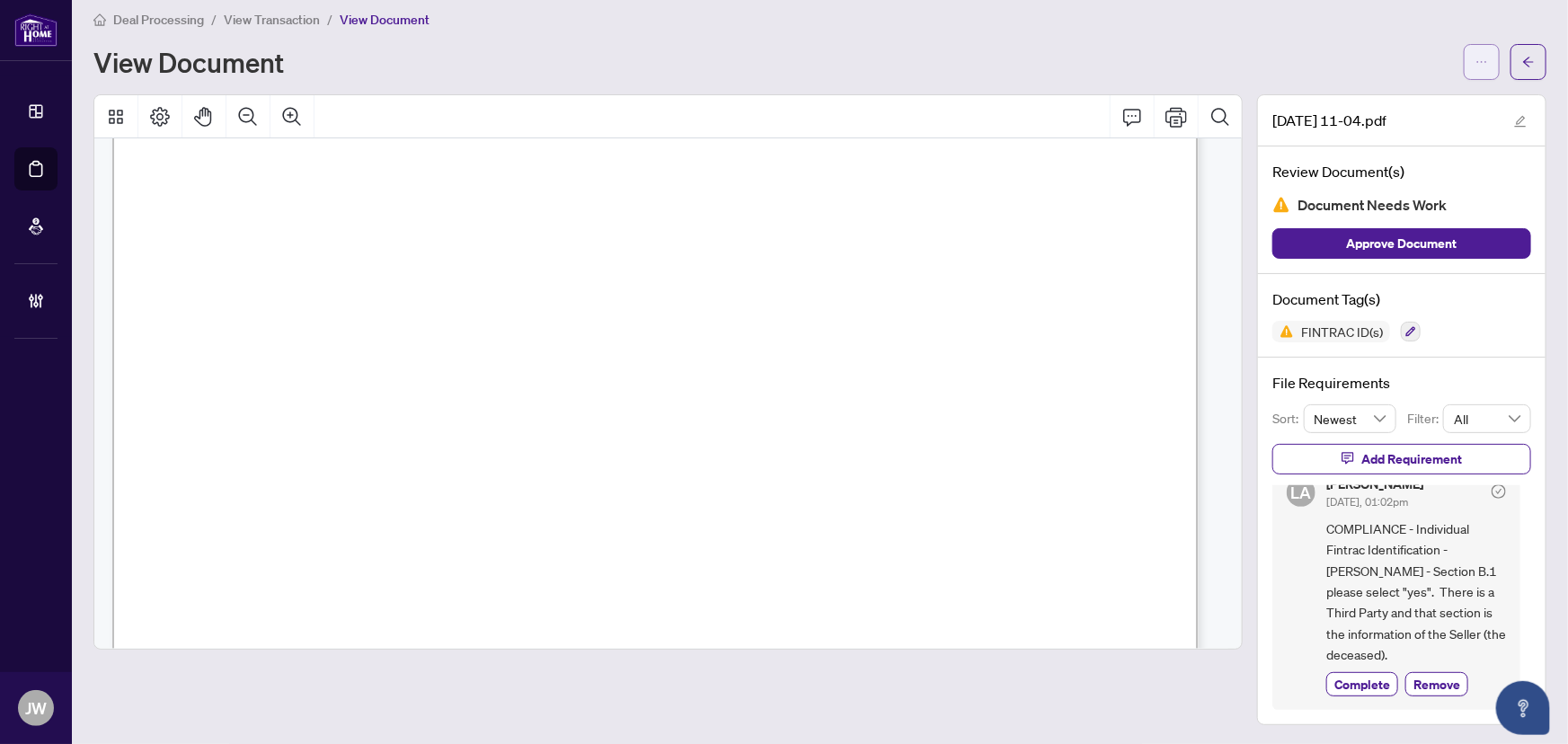
scroll to position [404, 0]
click at [1522, 69] on span "button" at bounding box center [1528, 62] width 13 height 29
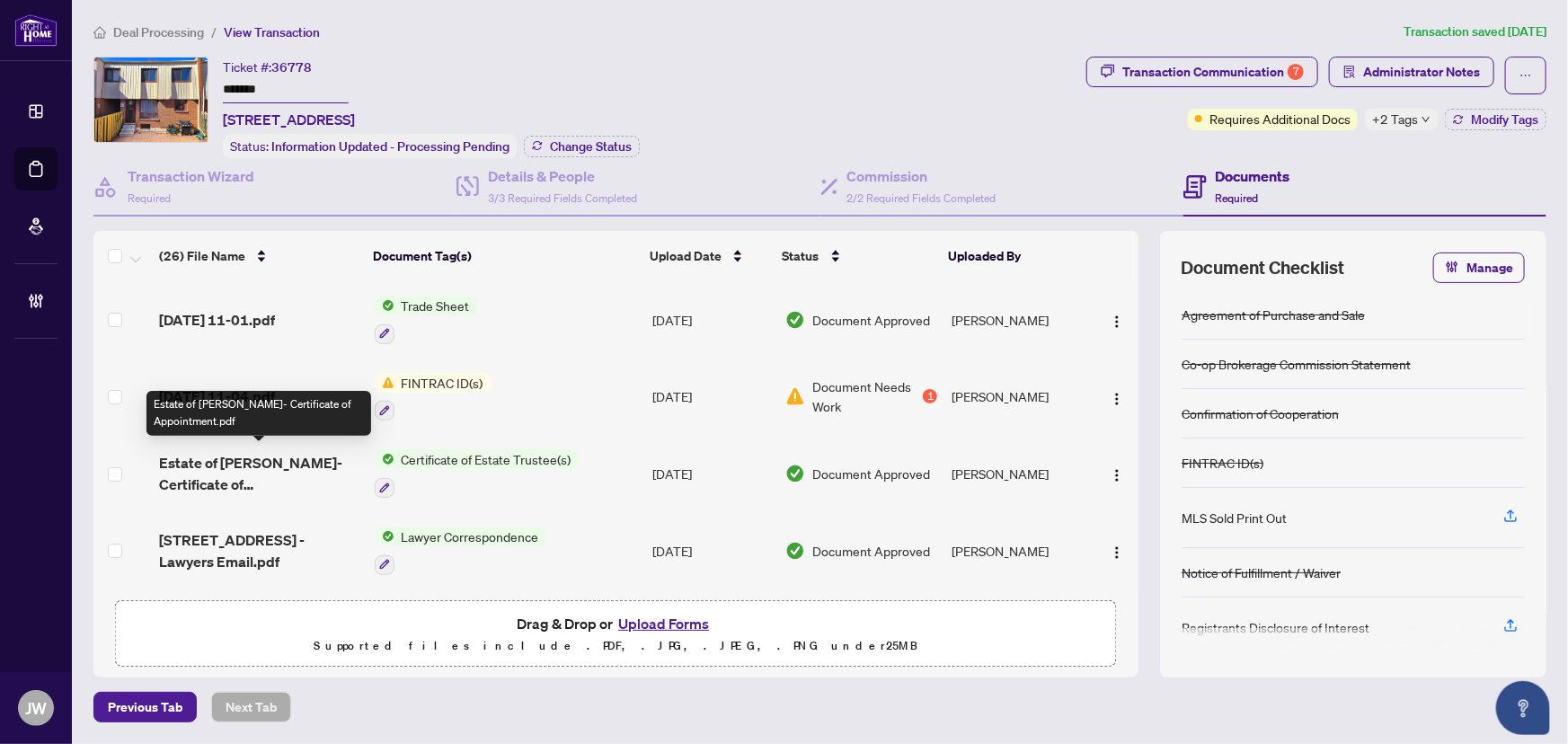
click at [245, 474] on span "Estate of Jo-Anne King- Certificate of Appointment.pdf" at bounding box center [259, 473] width 201 height 43
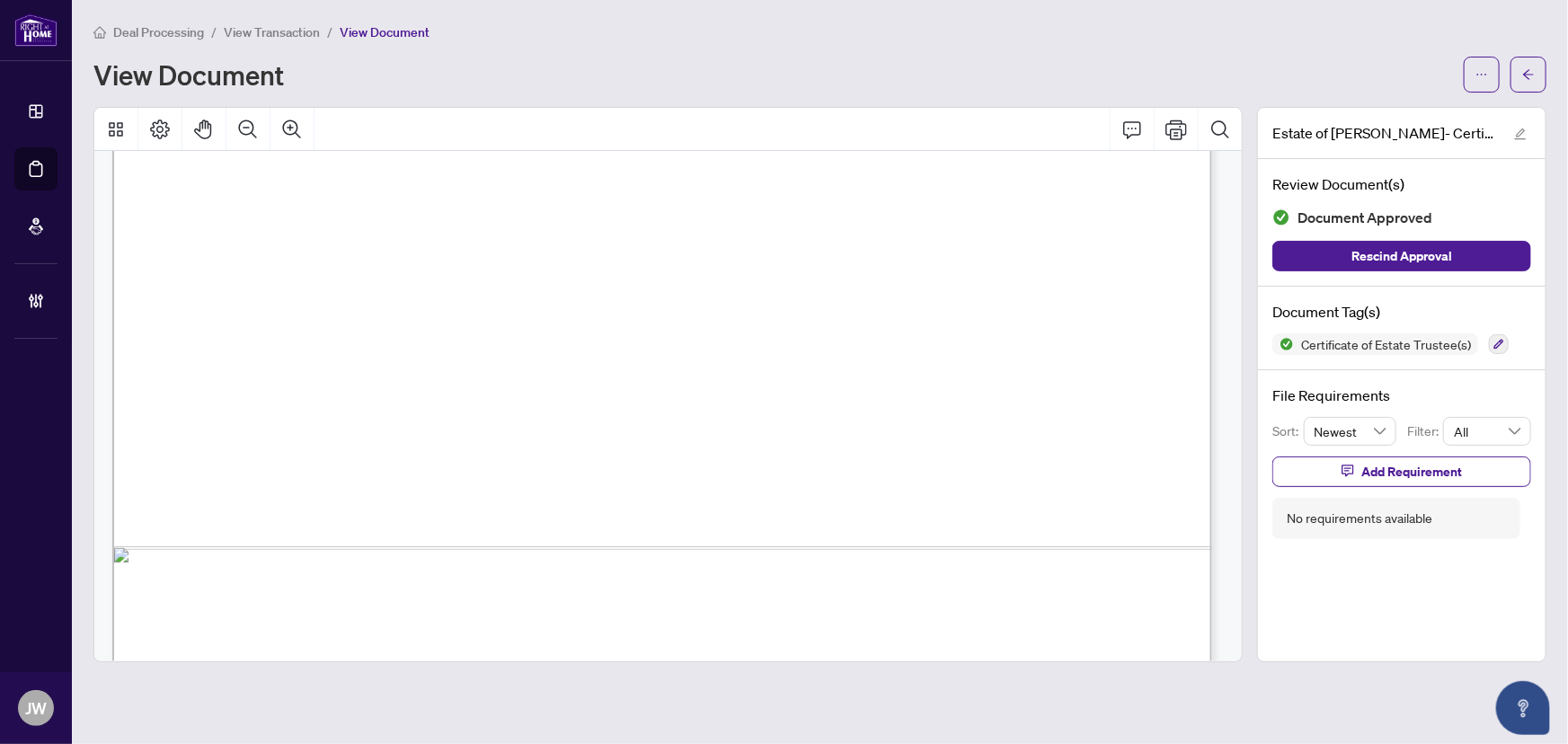
scroll to position [2531, 0]
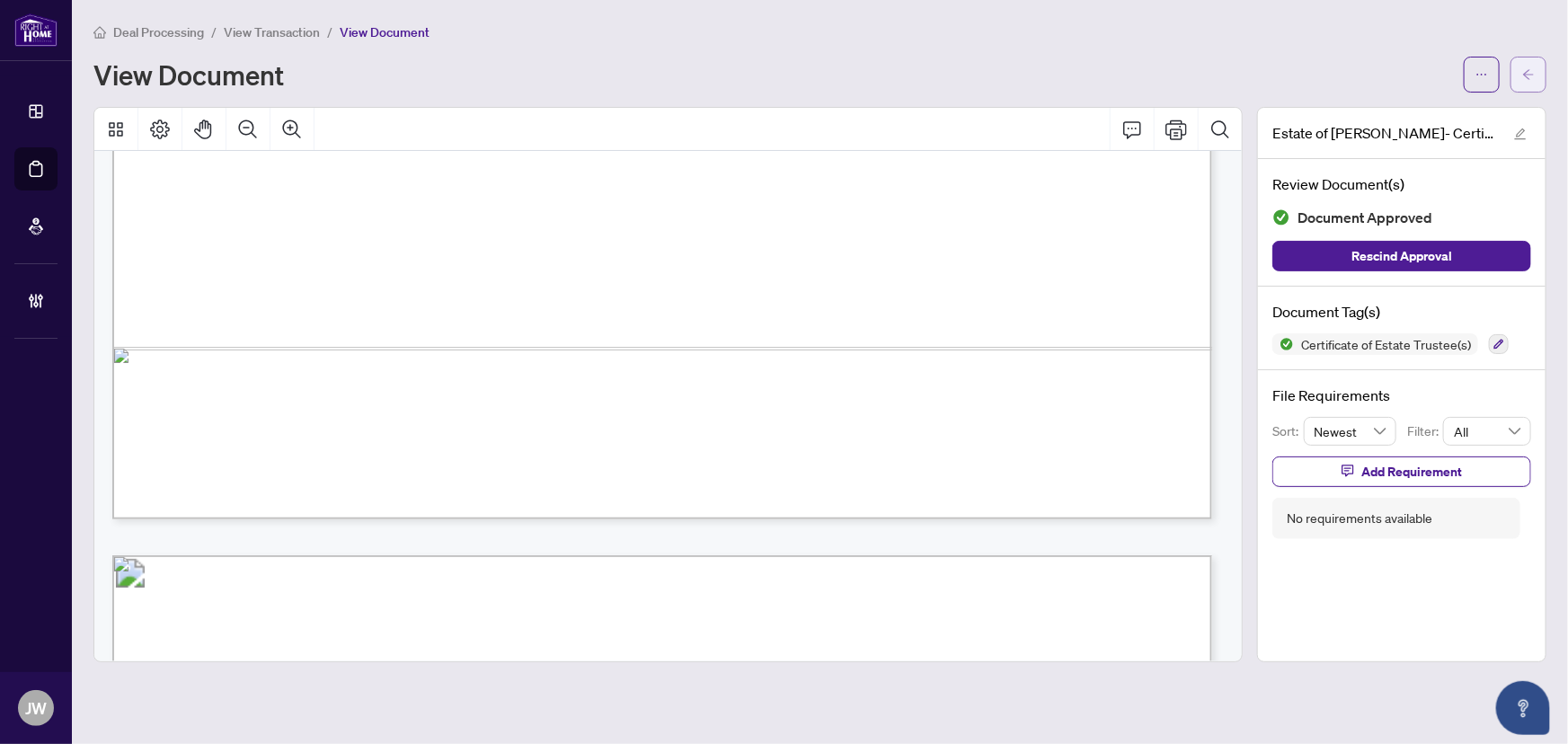
click at [1519, 75] on button "button" at bounding box center [1528, 74] width 36 height 36
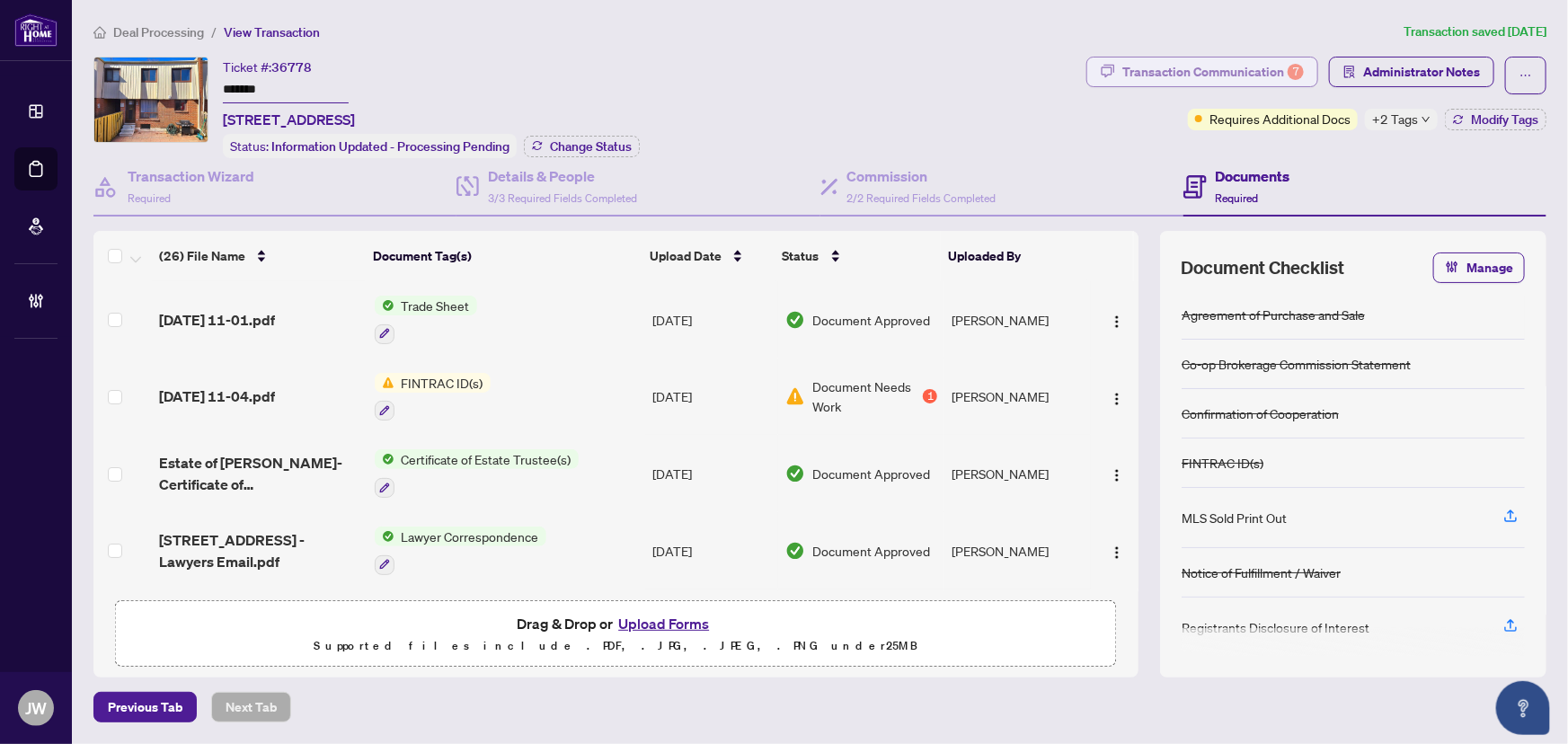
click at [1231, 74] on div "Transaction Communication 7" at bounding box center [1213, 72] width 181 height 29
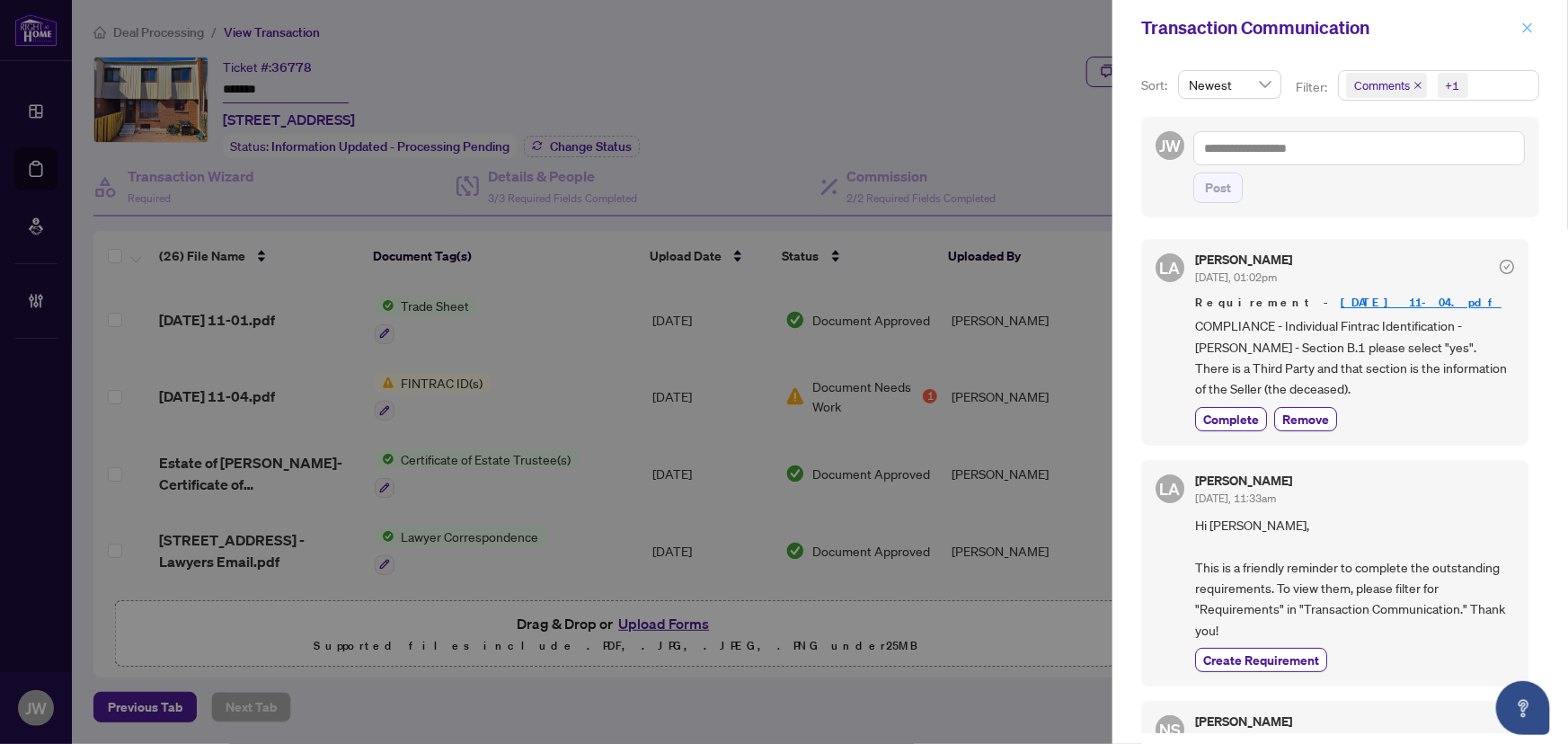
click at [1539, 22] on div "Transaction Communication" at bounding box center [1340, 27] width 456 height 56
click at [1532, 26] on icon "close" at bounding box center [1527, 27] width 13 height 13
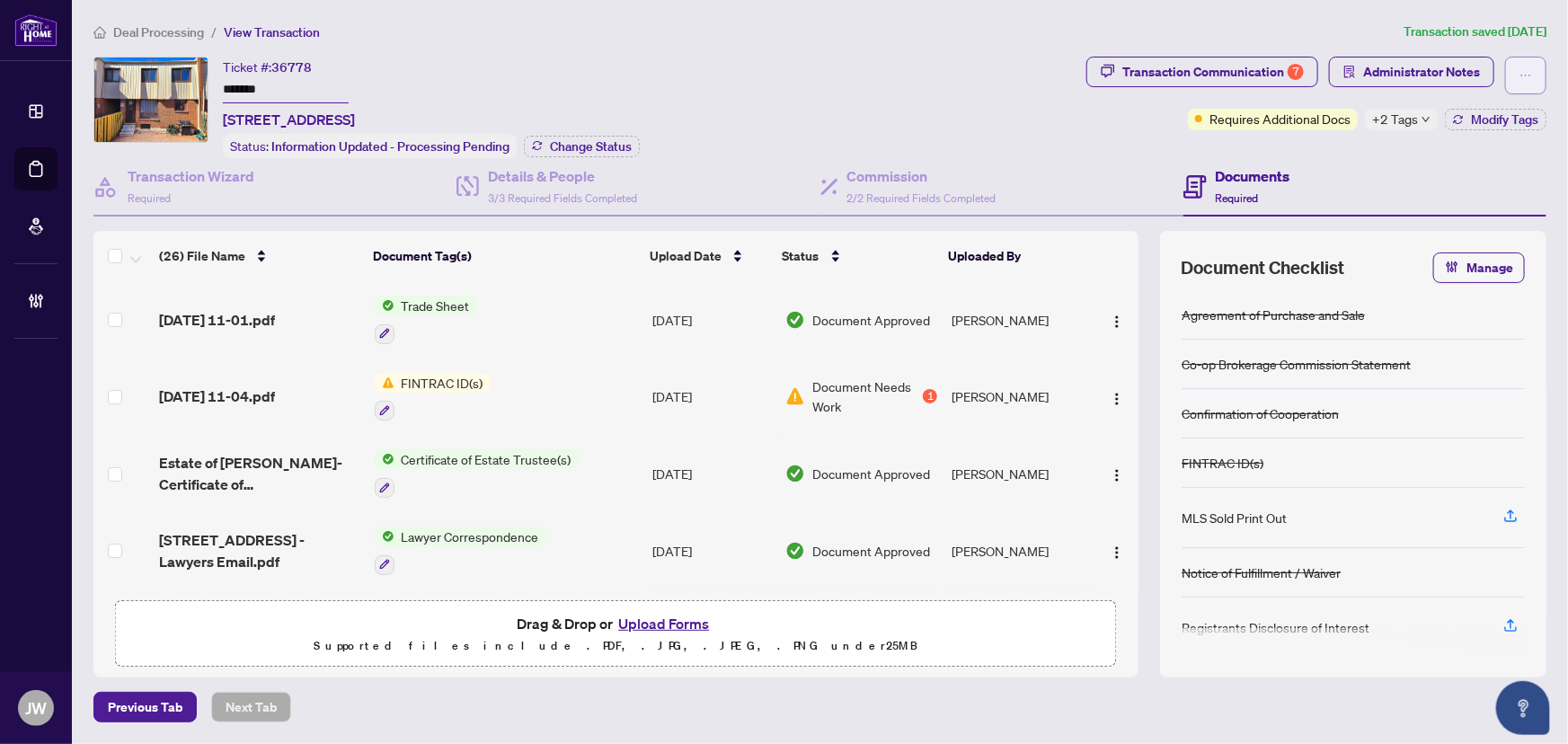
click at [1513, 60] on button "button" at bounding box center [1525, 75] width 41 height 38
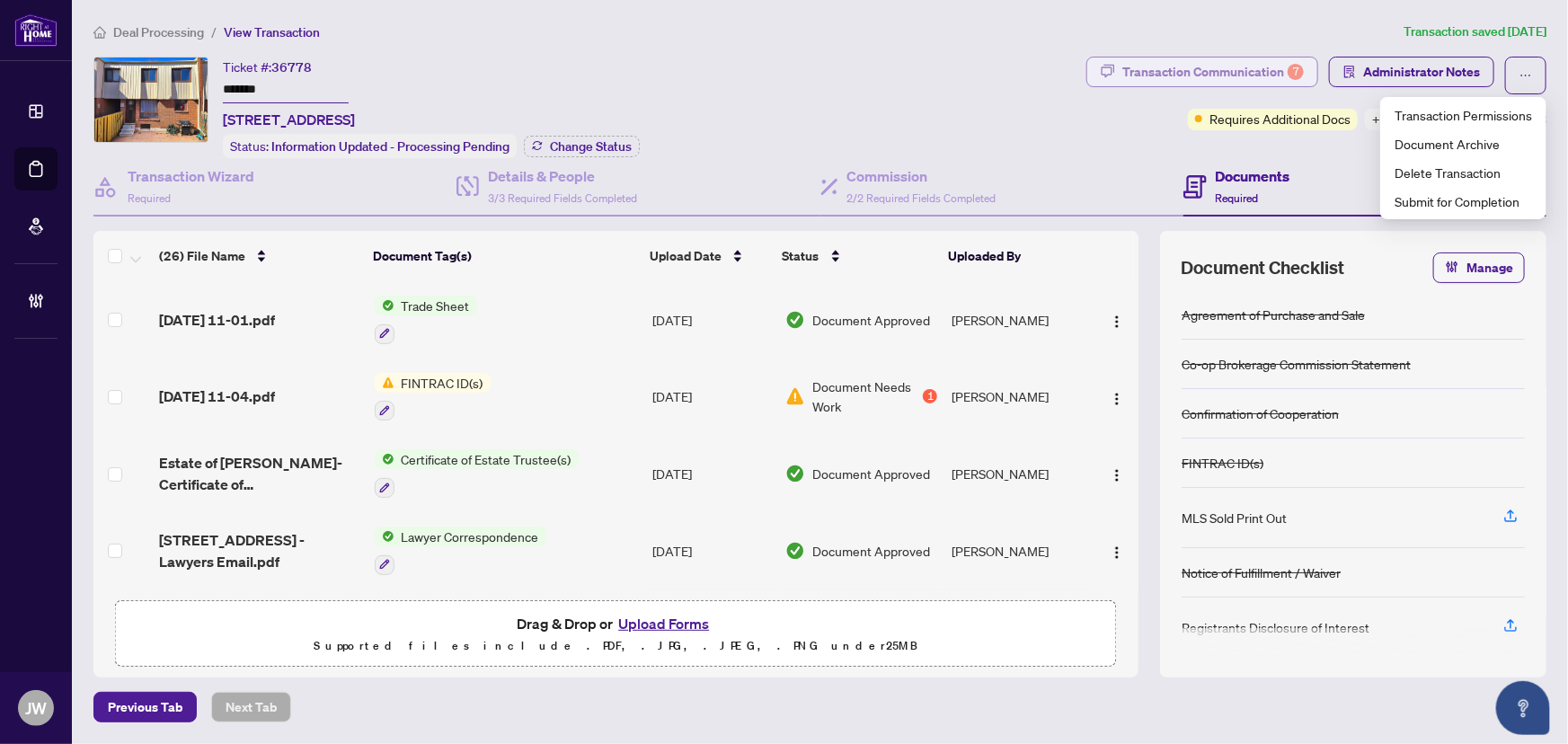
click at [1165, 56] on button "Transaction Communication 7" at bounding box center [1202, 71] width 232 height 30
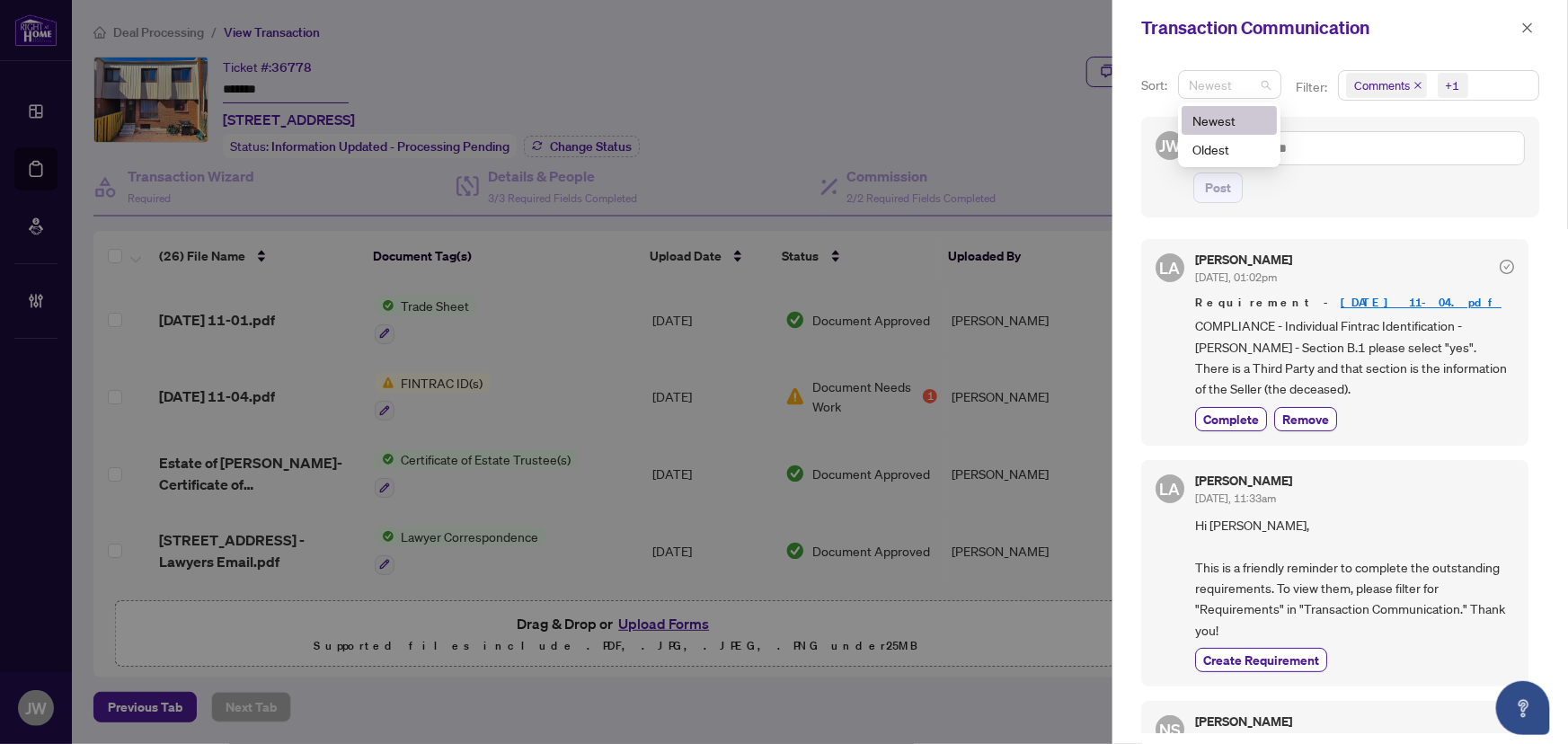
click at [1201, 73] on span "Newest" at bounding box center [1229, 85] width 82 height 27
click at [1527, 26] on icon "close" at bounding box center [1527, 27] width 13 height 13
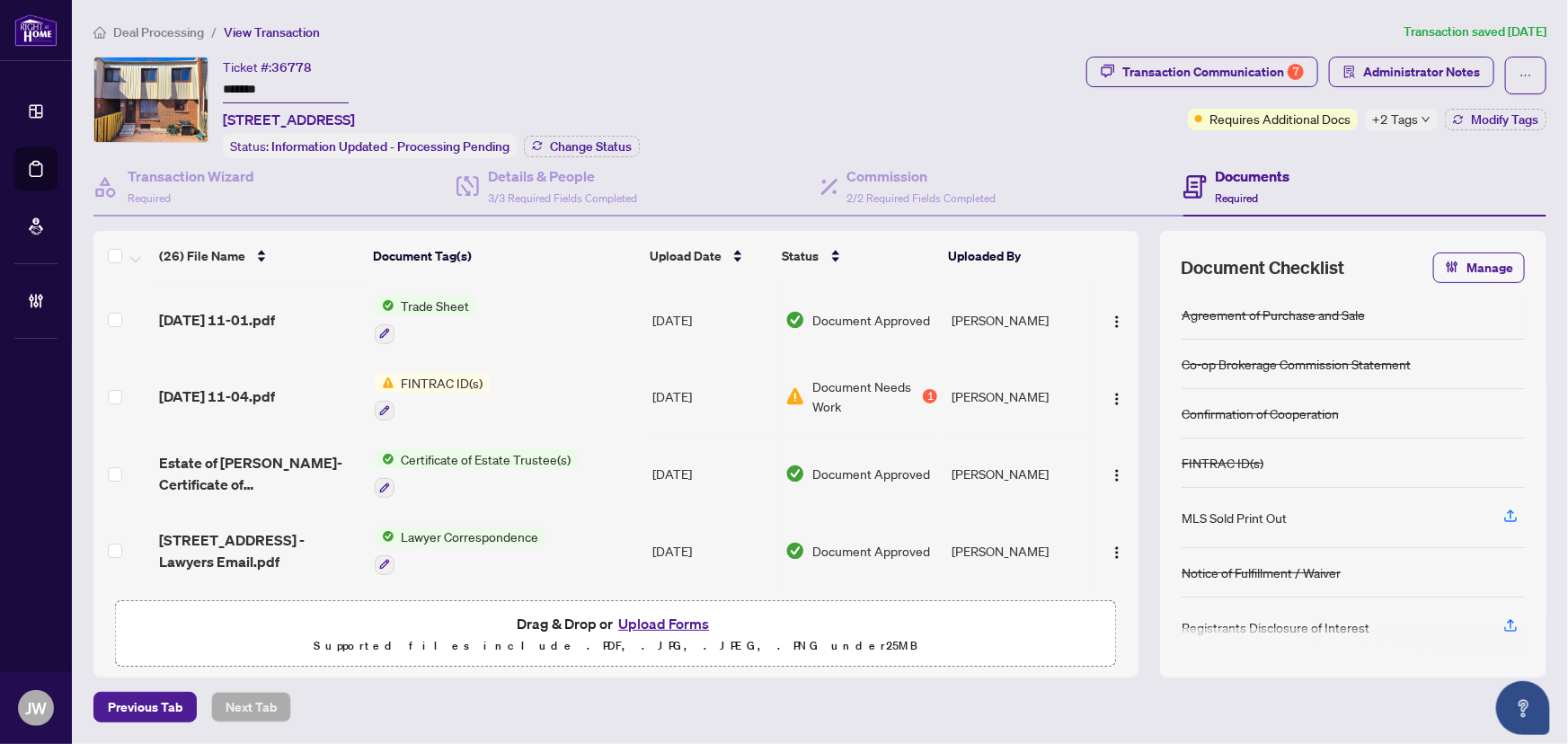
click at [168, 29] on span "Deal Processing" at bounding box center [158, 32] width 91 height 17
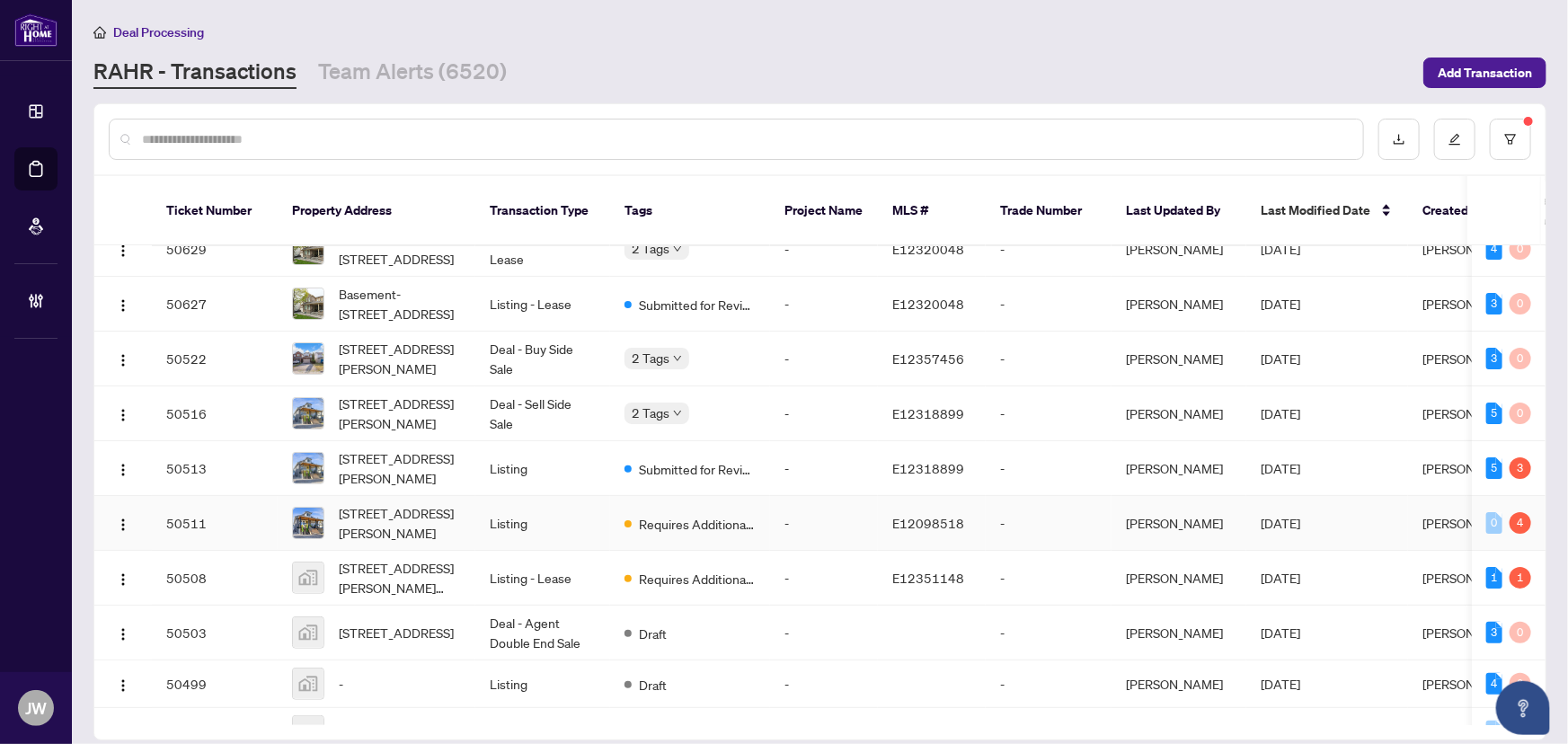
scroll to position [163, 0]
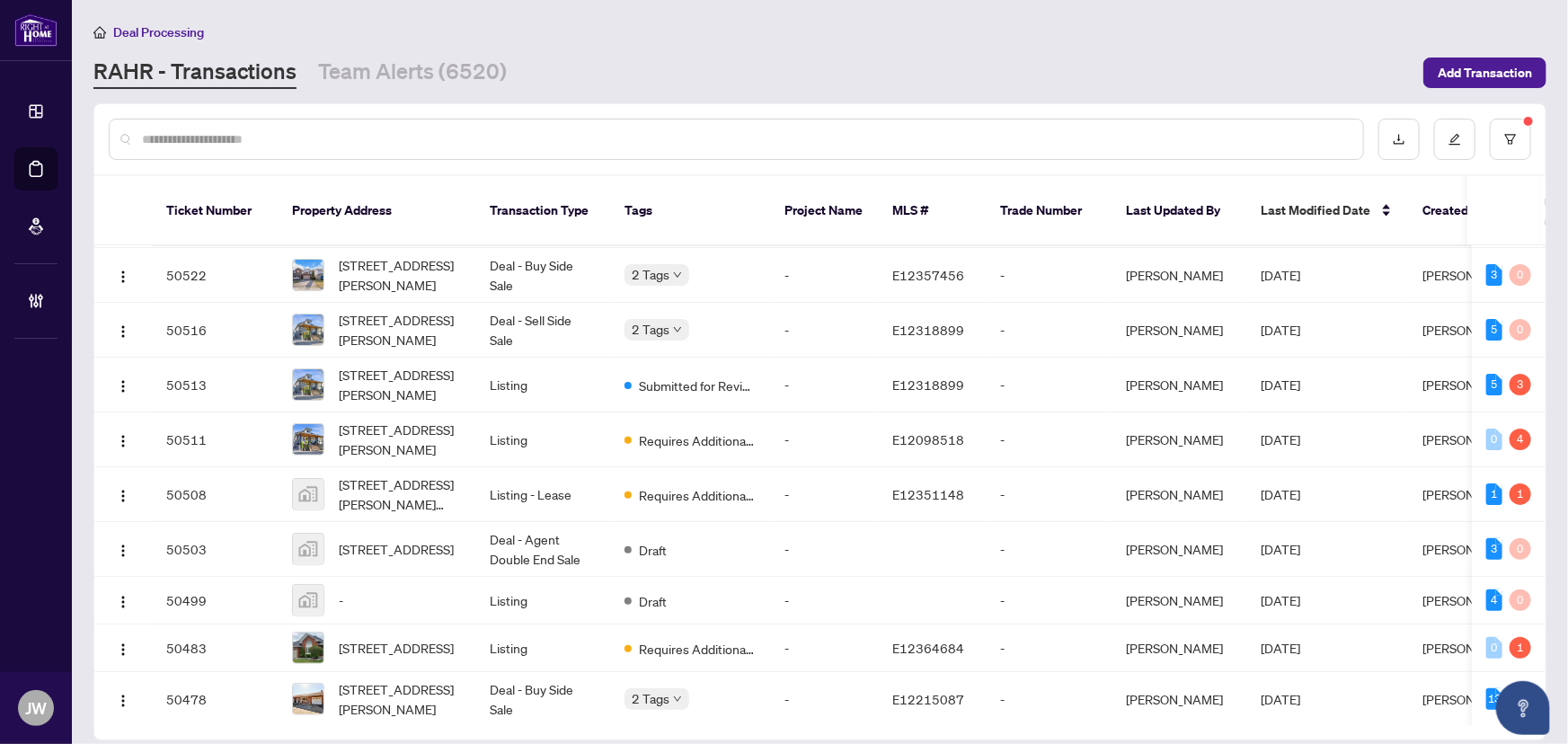
click at [225, 140] on input "text" at bounding box center [745, 139] width 1207 height 19
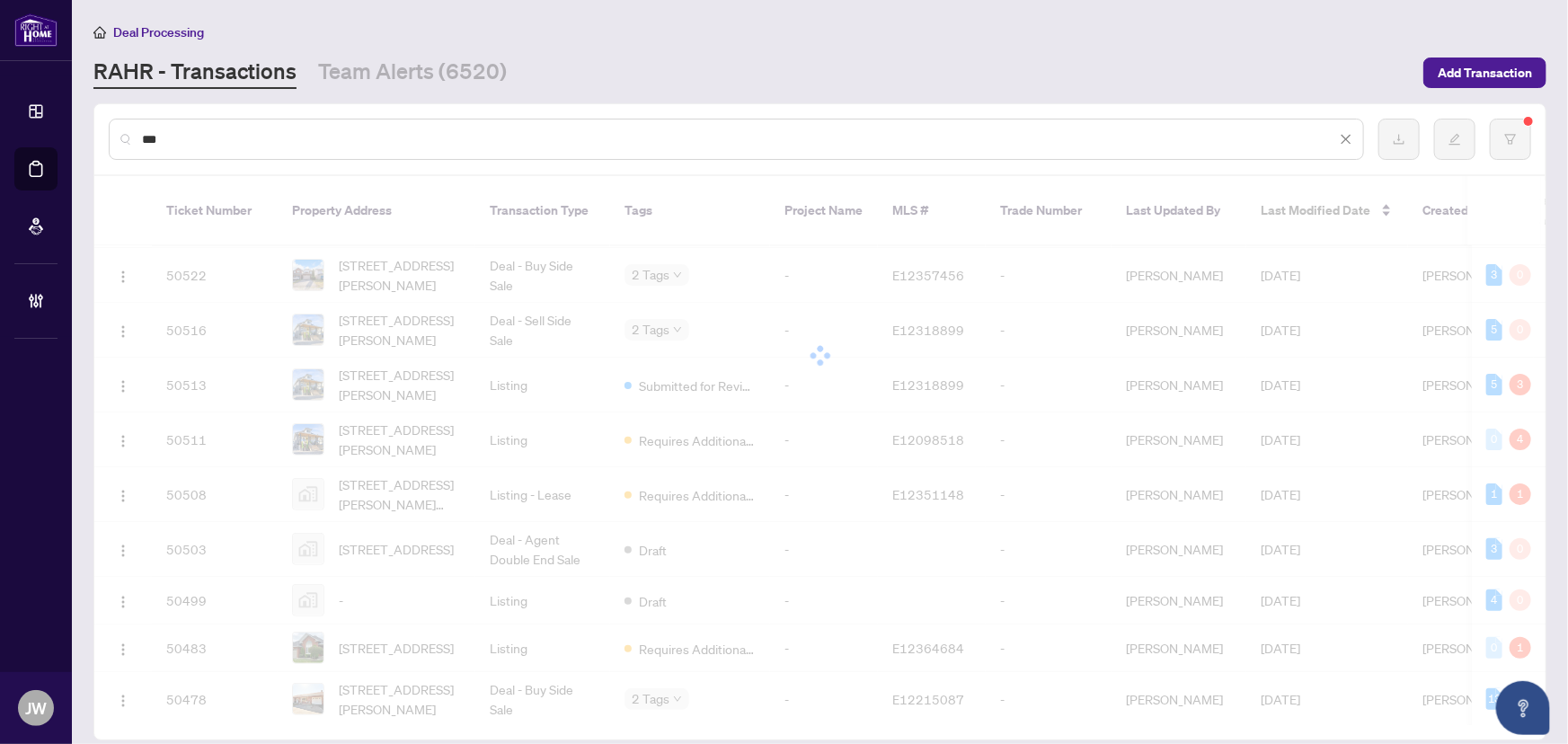
scroll to position [0, 0]
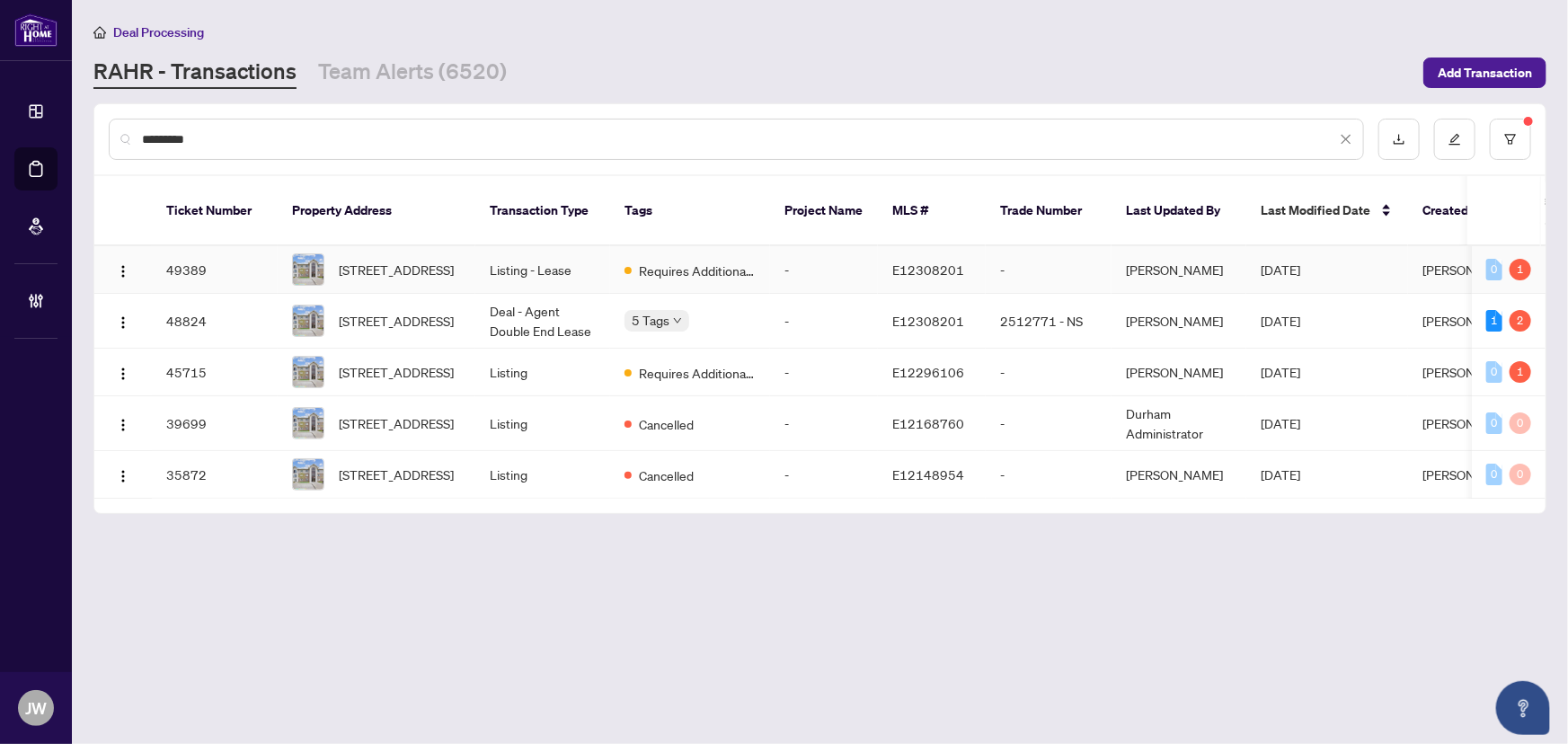
type input "********"
click at [557, 249] on td "Listing - Lease" at bounding box center [542, 270] width 134 height 48
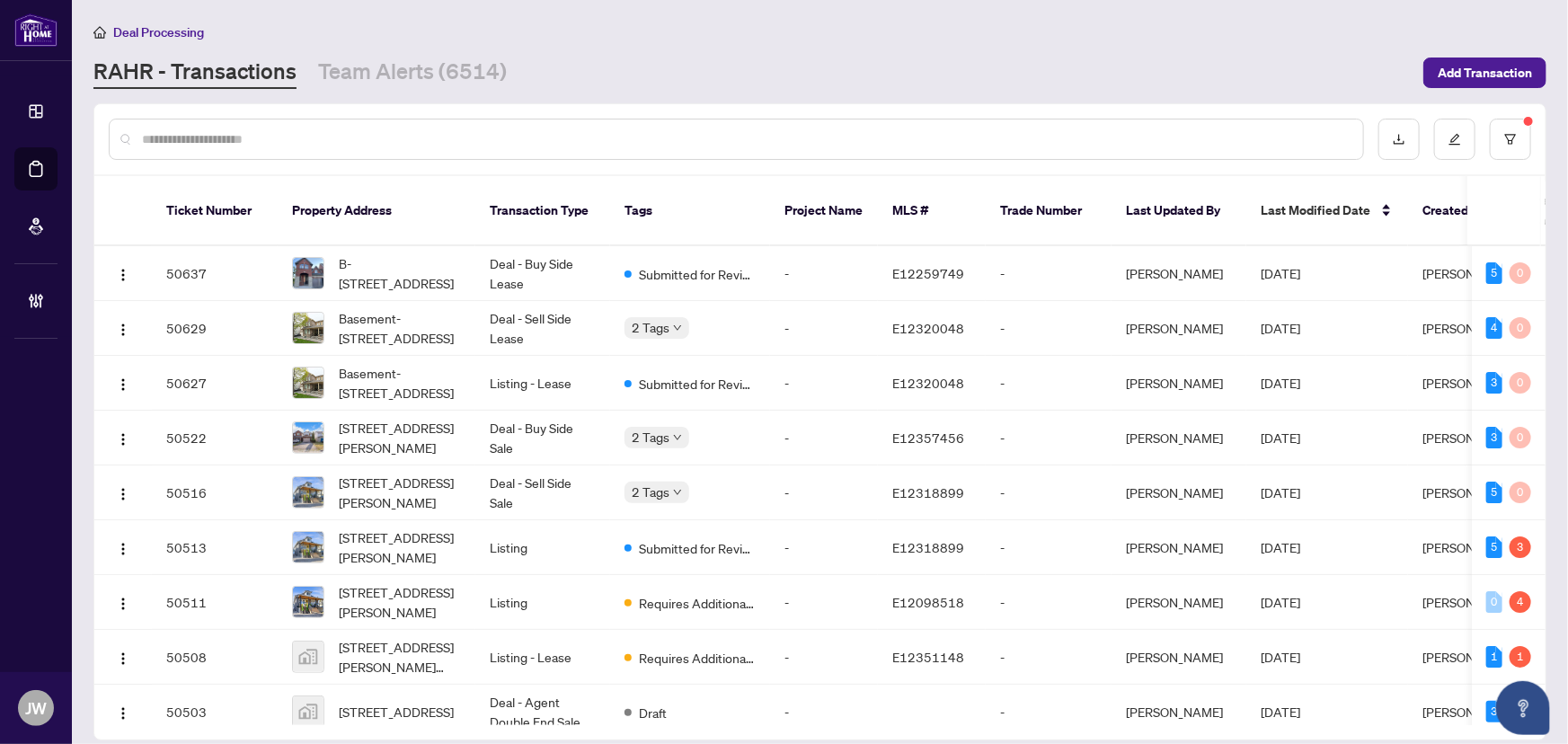
click at [289, 126] on div at bounding box center [736, 139] width 1255 height 41
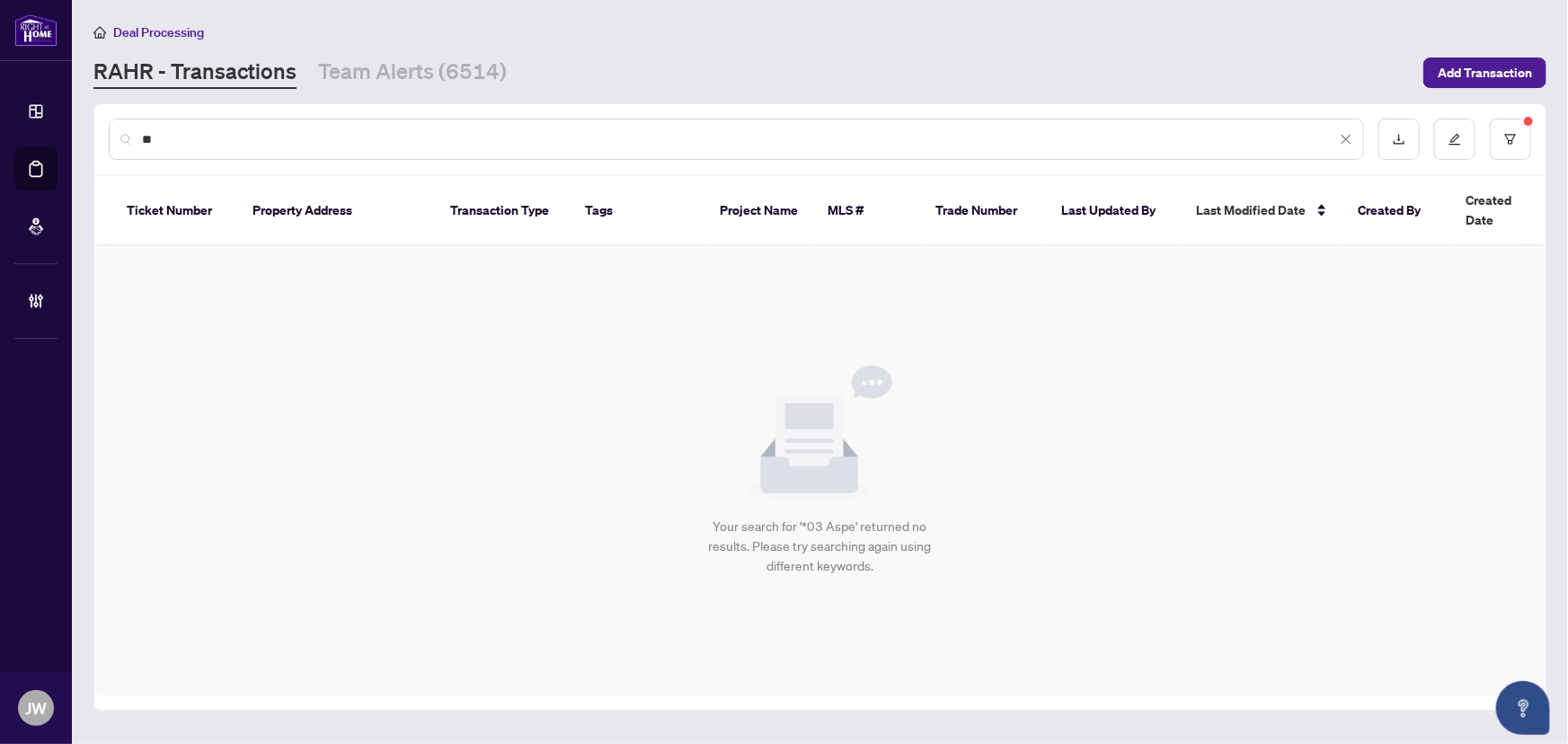
type input "*"
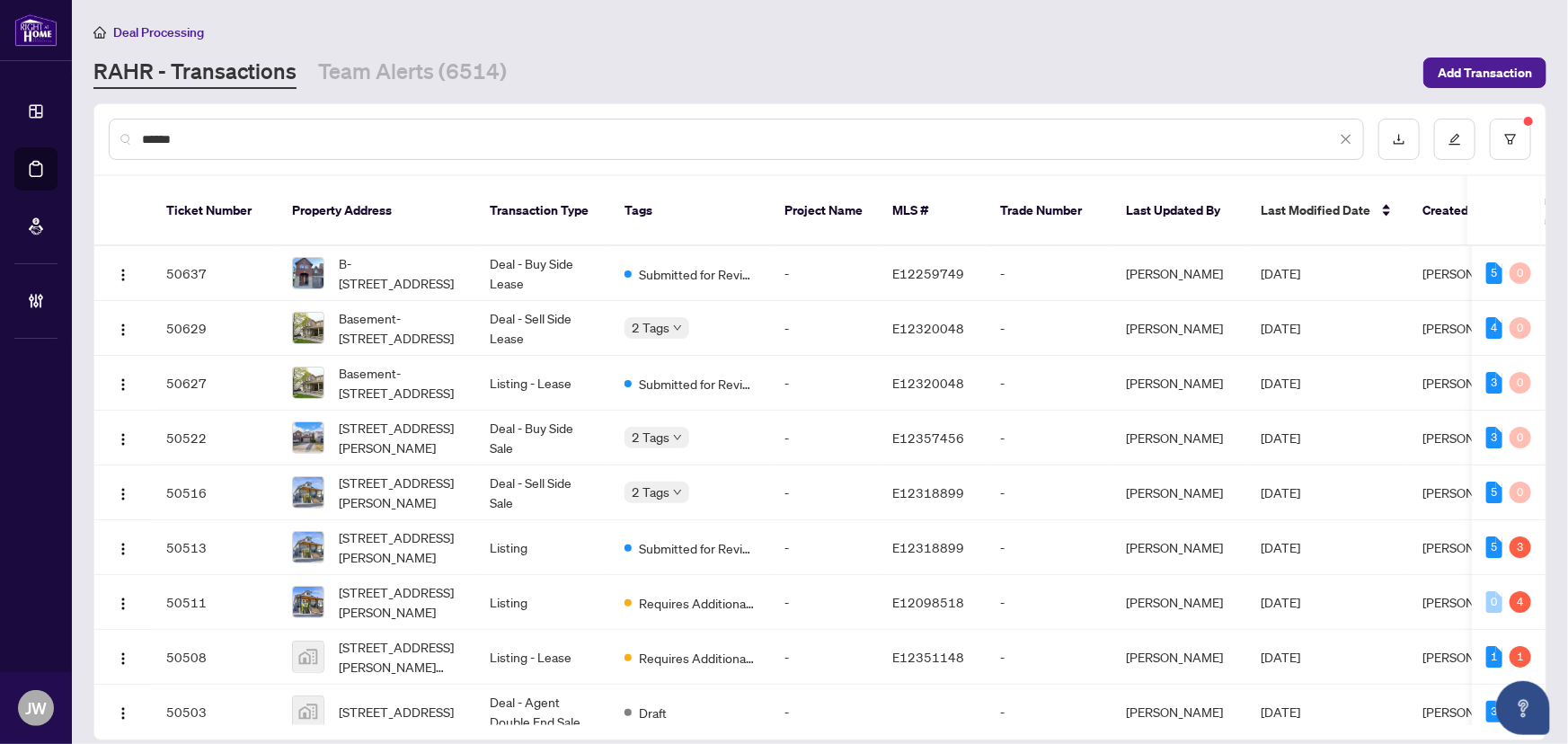
type input "*******"
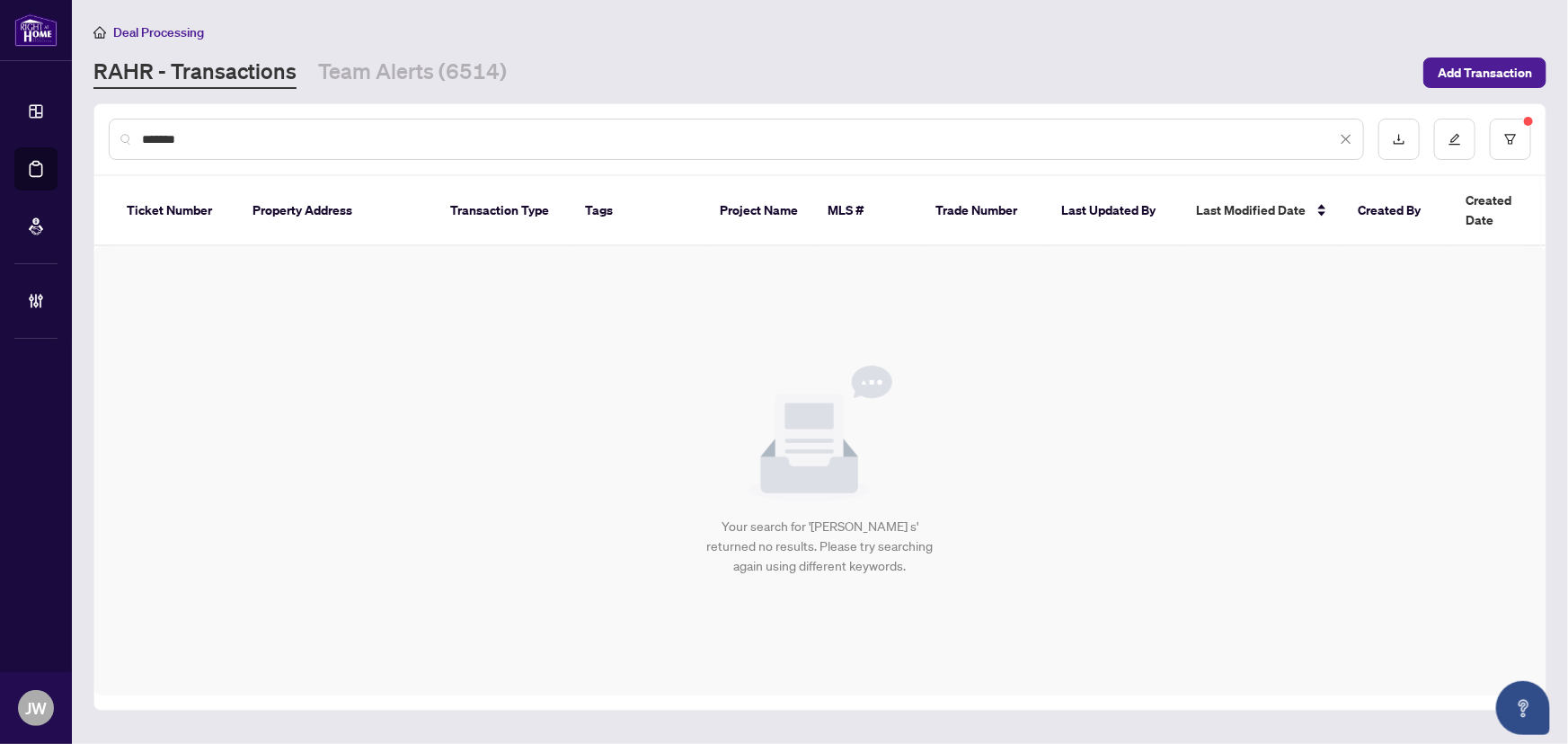
drag, startPoint x: 130, startPoint y: 144, endPoint x: 36, endPoint y: 134, distance: 94.5
click at [36, 134] on div "Dashboard Deal Processing Mortgage Referrals Brokerage Management JW Jeneel Wal…" at bounding box center [784, 372] width 1568 height 744
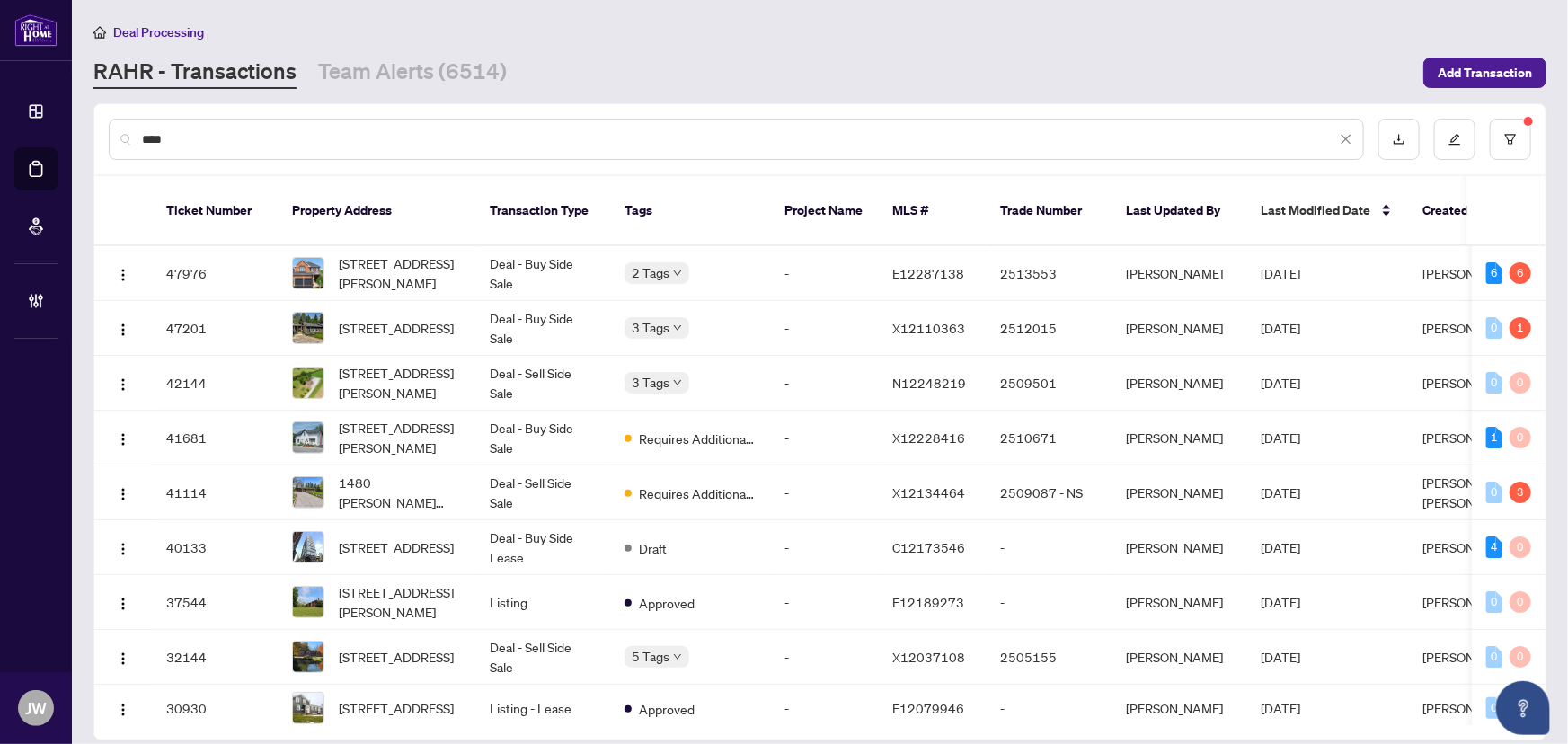
type input "***"
click at [399, 153] on div "***" at bounding box center [736, 139] width 1255 height 41
click at [181, 144] on input "***" at bounding box center [739, 139] width 1194 height 19
drag, startPoint x: 162, startPoint y: 141, endPoint x: 47, endPoint y: 140, distance: 115.0
click at [49, 137] on div "Dashboard Deal Processing Mortgage Referrals Brokerage Management JW Jeneel Wal…" at bounding box center [784, 372] width 1568 height 744
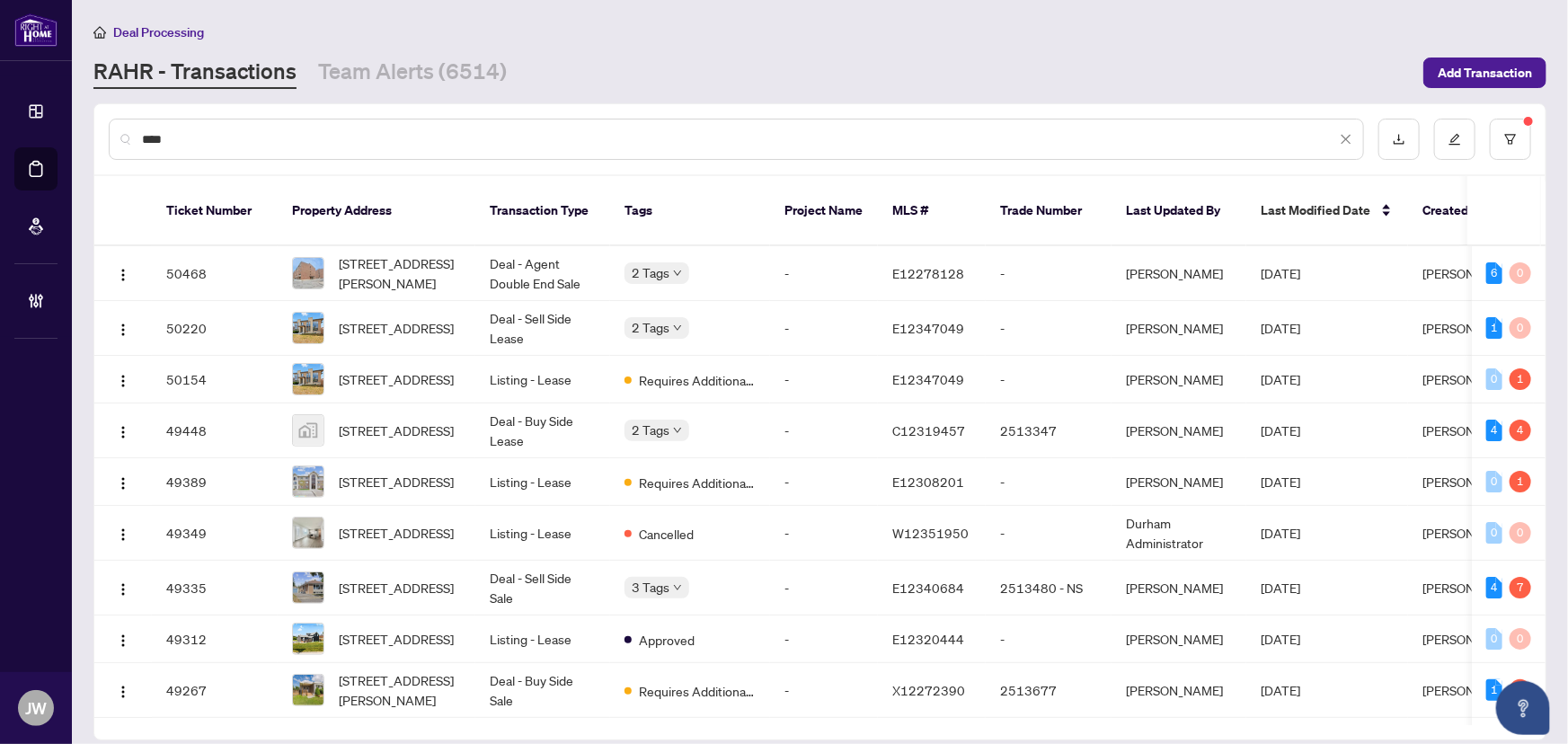
type input "***"
drag, startPoint x: 553, startPoint y: 162, endPoint x: 65, endPoint y: 121, distance: 489.7
click at [67, 120] on div "Dashboard Deal Processing Mortgage Referrals Brokerage Management JW Jeneel Wal…" at bounding box center [784, 372] width 1568 height 744
drag, startPoint x: 470, startPoint y: 155, endPoint x: 317, endPoint y: 147, distance: 153.2
click at [466, 155] on div "***" at bounding box center [736, 139] width 1255 height 41
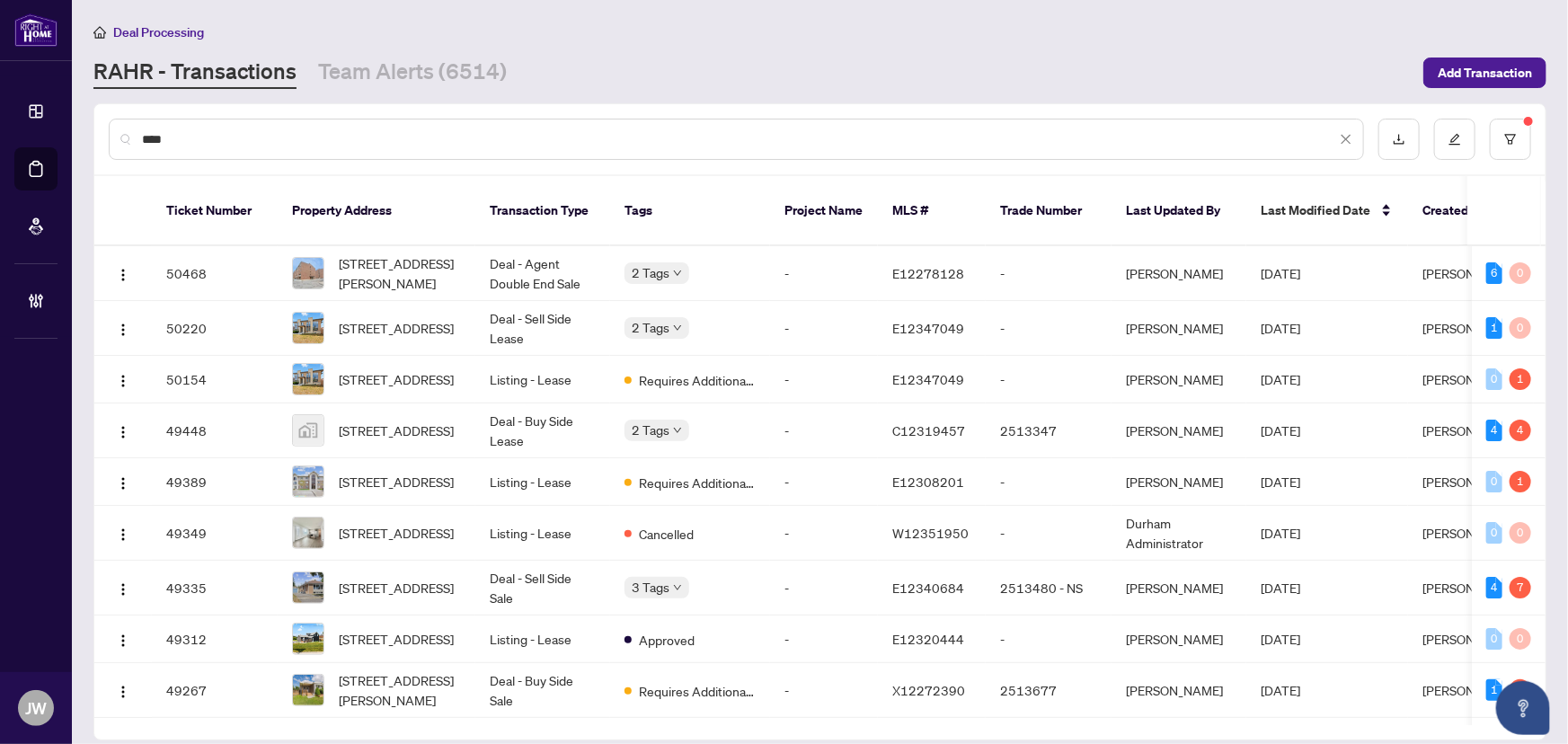
drag, startPoint x: 189, startPoint y: 140, endPoint x: 60, endPoint y: 130, distance: 129.4
click at [60, 130] on div "Dashboard Deal Processing Mortgage Referrals Brokerage Management JW Jeneel Wal…" at bounding box center [784, 372] width 1568 height 744
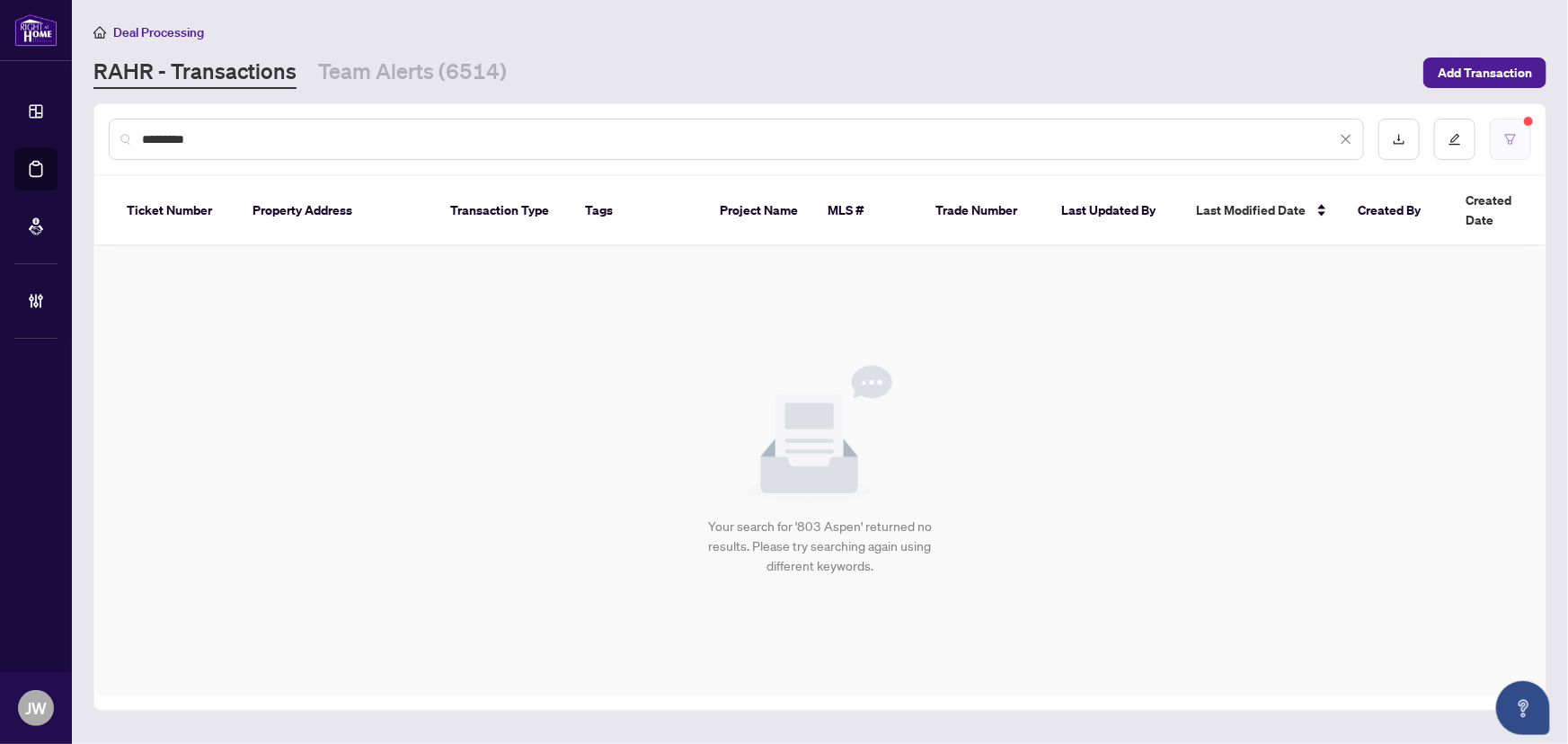
click at [1511, 135] on icon "filter" at bounding box center [1510, 139] width 13 height 13
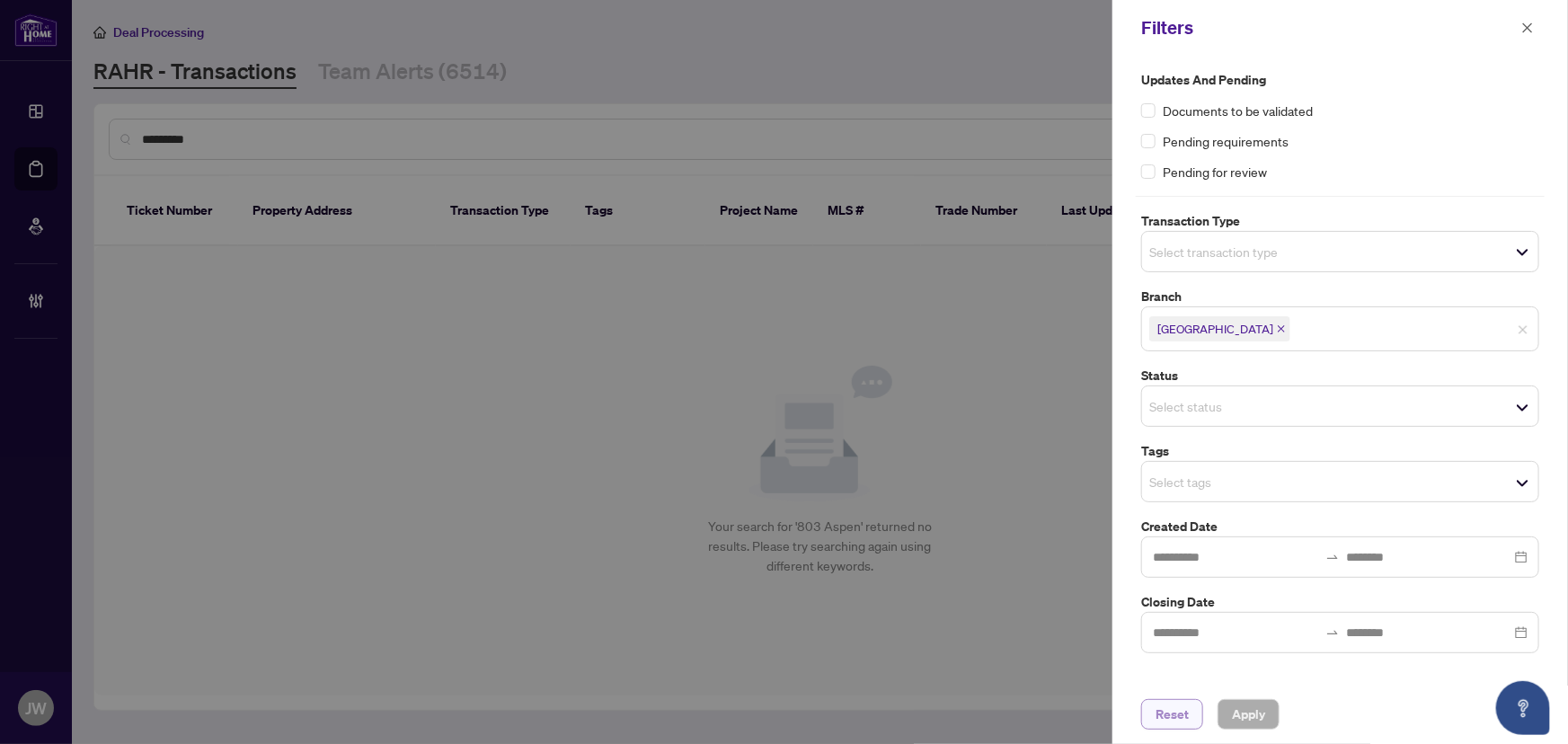
click at [1166, 715] on span "Reset" at bounding box center [1172, 715] width 33 height 29
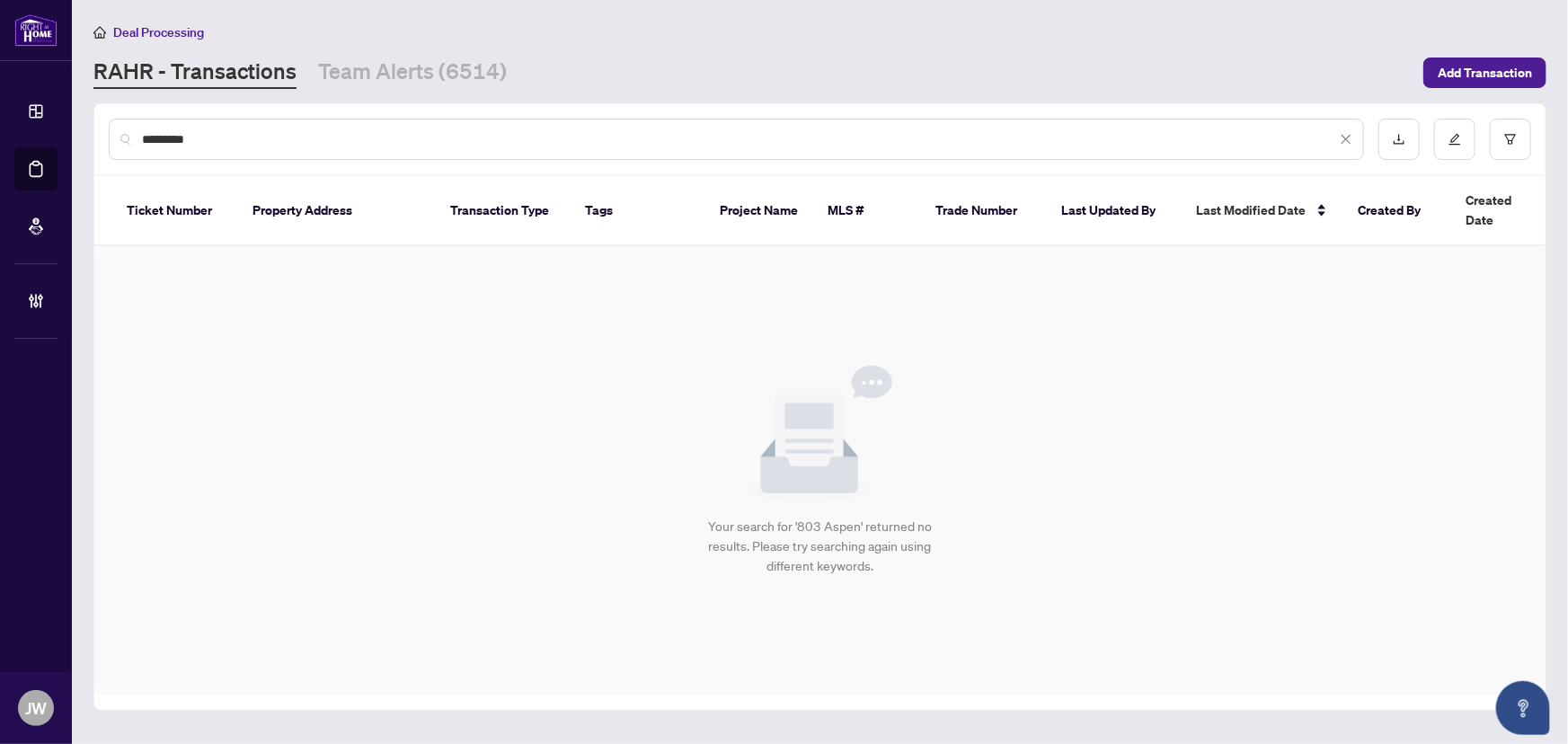
click at [295, 134] on input "*********" at bounding box center [739, 139] width 1194 height 19
type input "*"
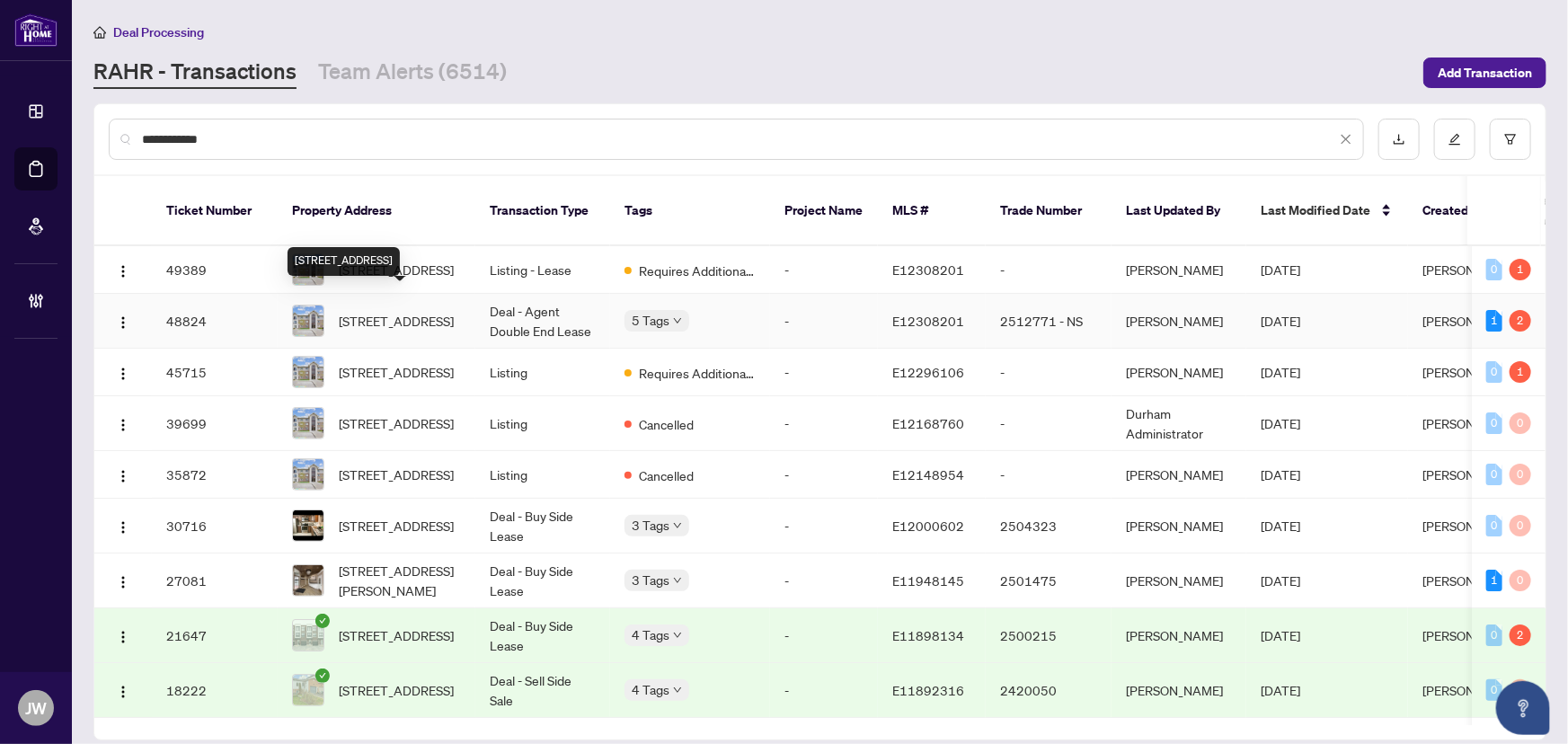
type input "**********"
click at [412, 311] on span "308-83 Aspen Springs Dr, Clarington, Ontario L1C 5J7, Canada" at bounding box center [396, 320] width 115 height 19
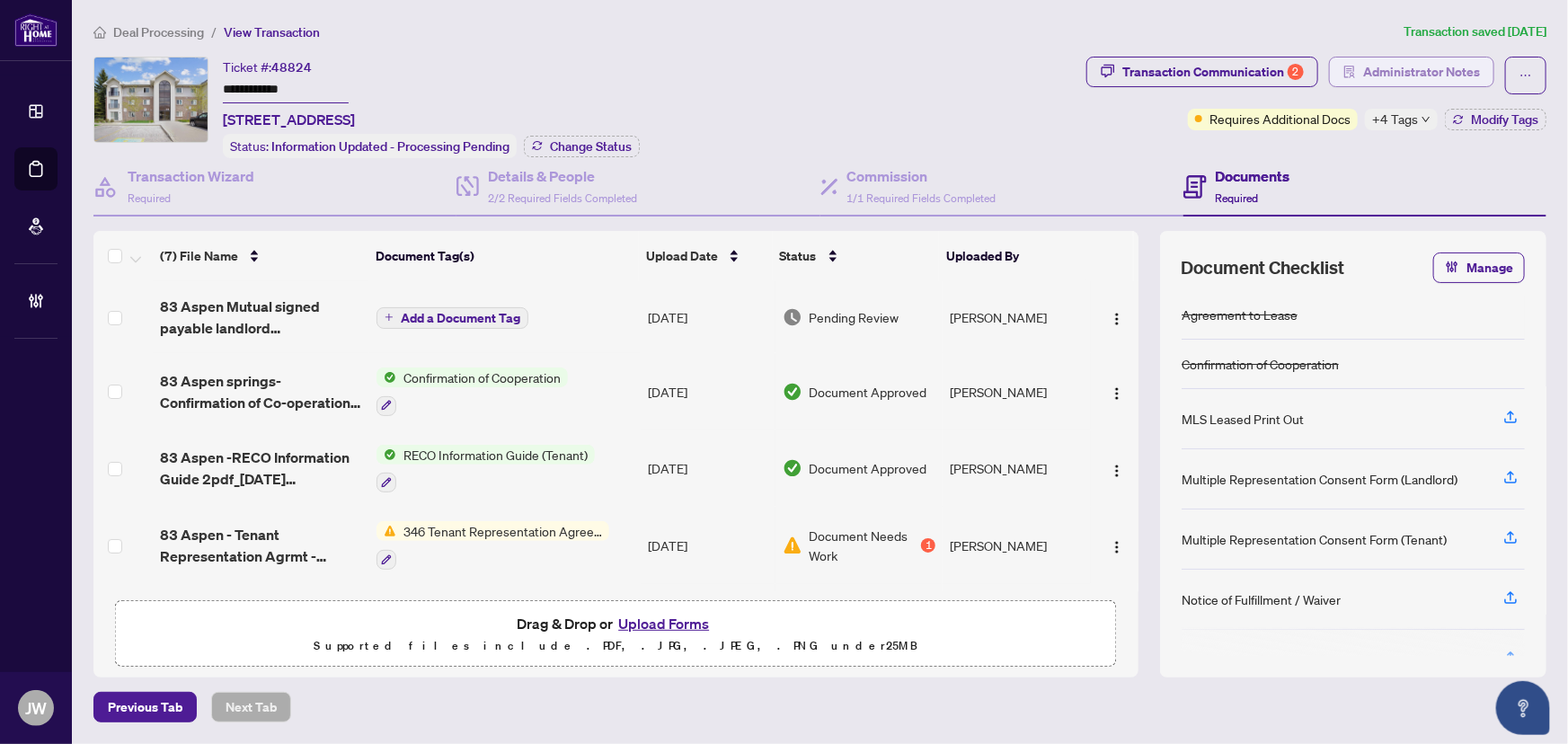
click at [1387, 74] on span "Administrator Notes" at bounding box center [1421, 72] width 117 height 29
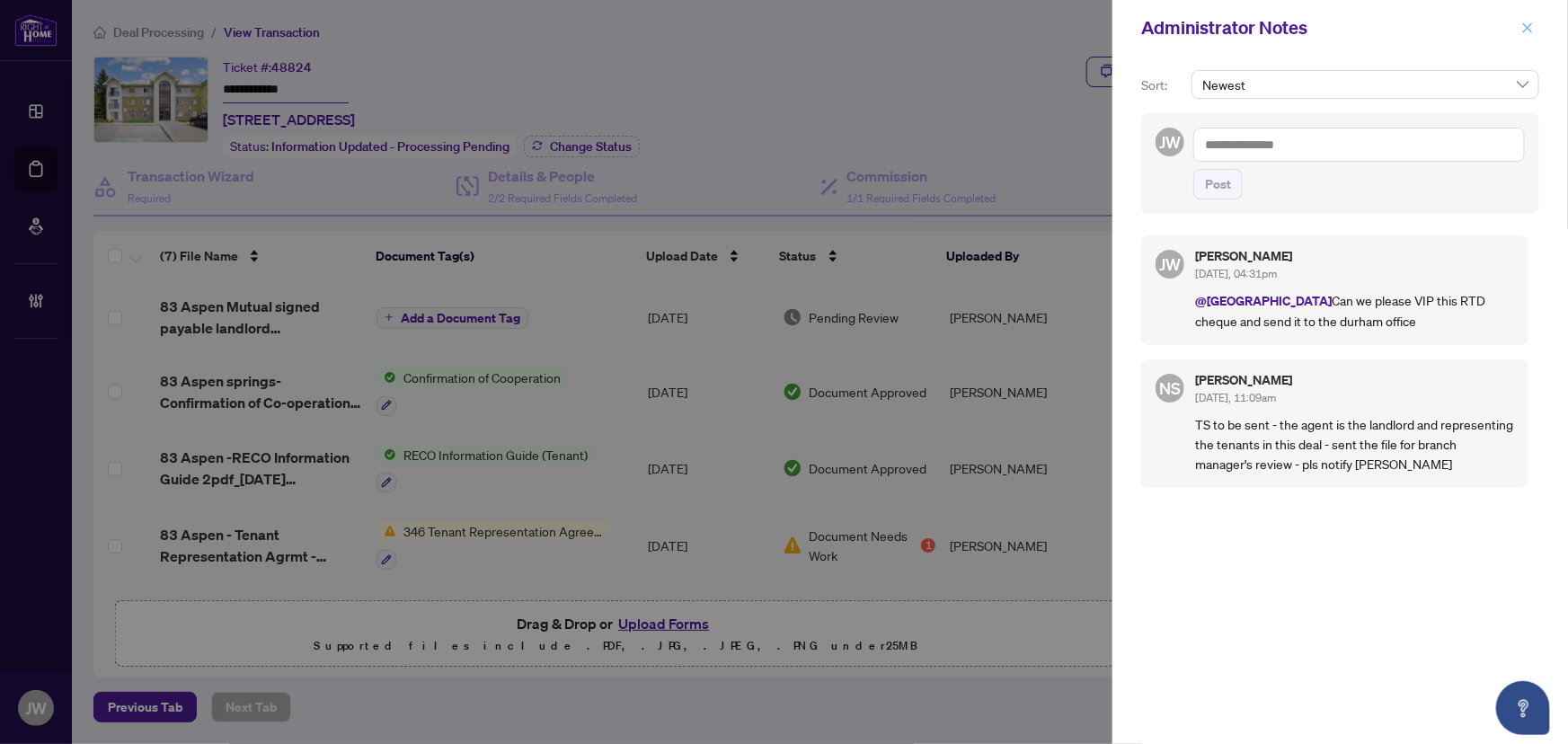
click at [1531, 27] on icon "close" at bounding box center [1527, 27] width 13 height 13
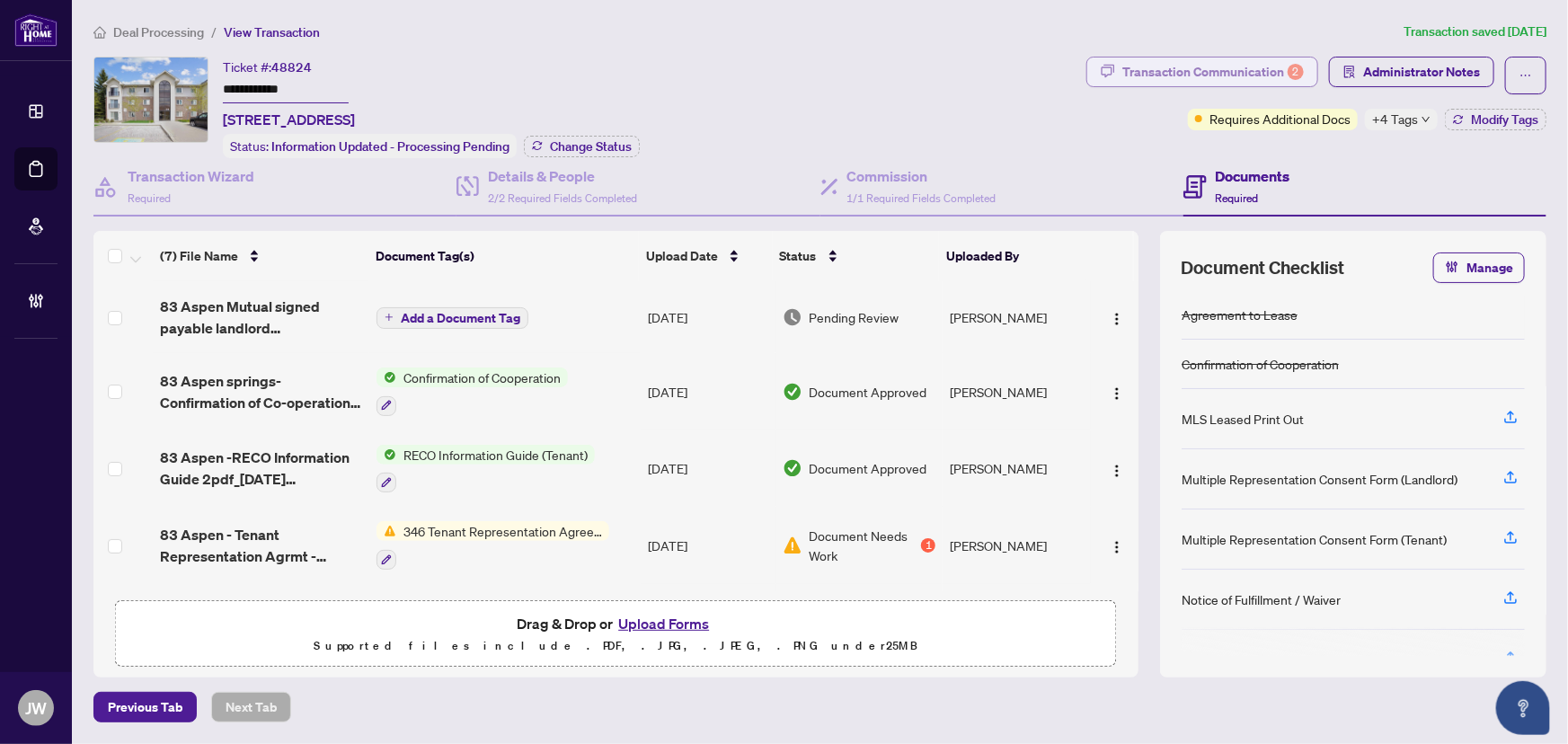
click at [1221, 71] on div "Transaction Communication 2" at bounding box center [1213, 72] width 181 height 29
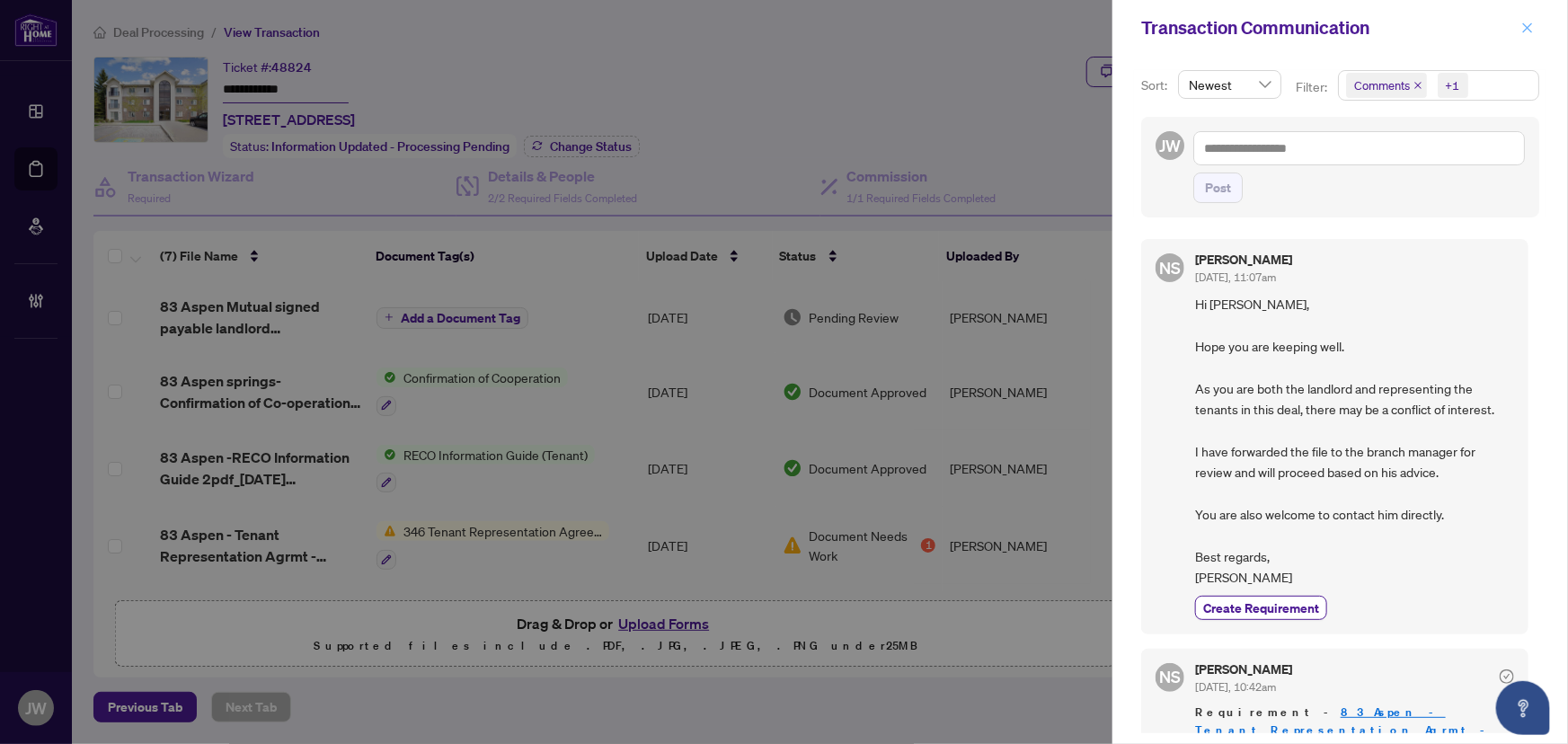
click at [1521, 33] on icon "close" at bounding box center [1527, 27] width 13 height 13
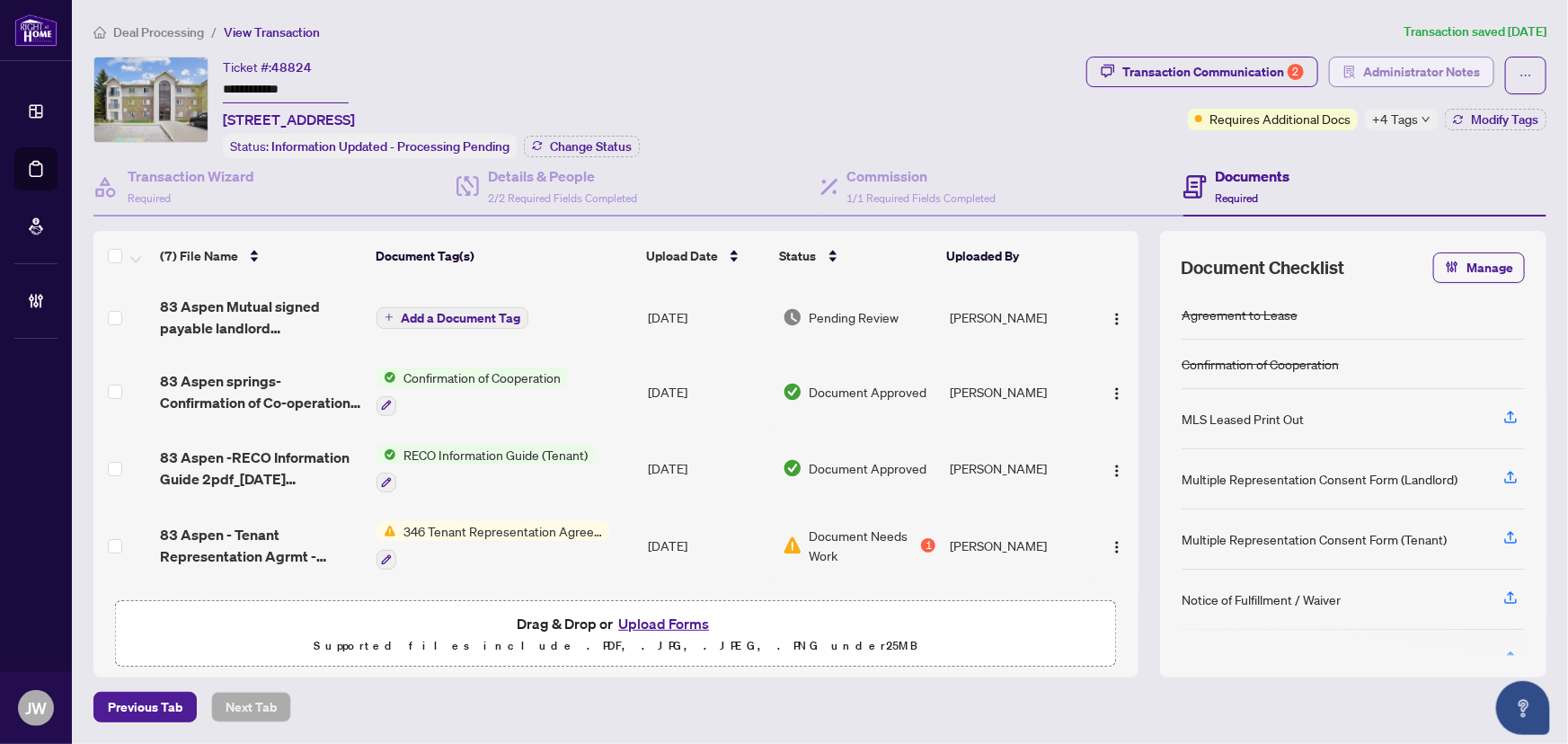
click at [1406, 77] on span "Administrator Notes" at bounding box center [1421, 72] width 117 height 29
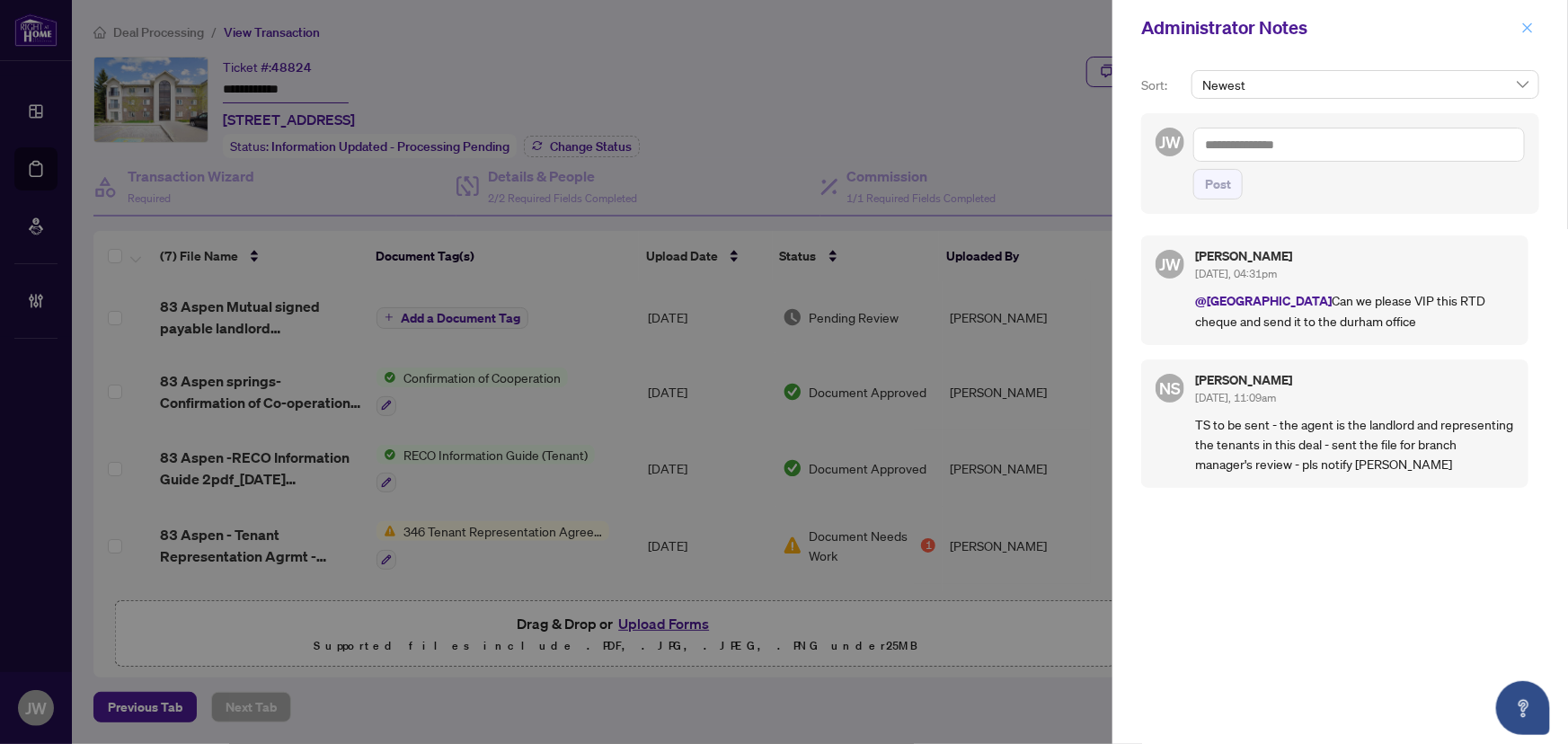
click at [1525, 34] on span "button" at bounding box center [1527, 28] width 13 height 29
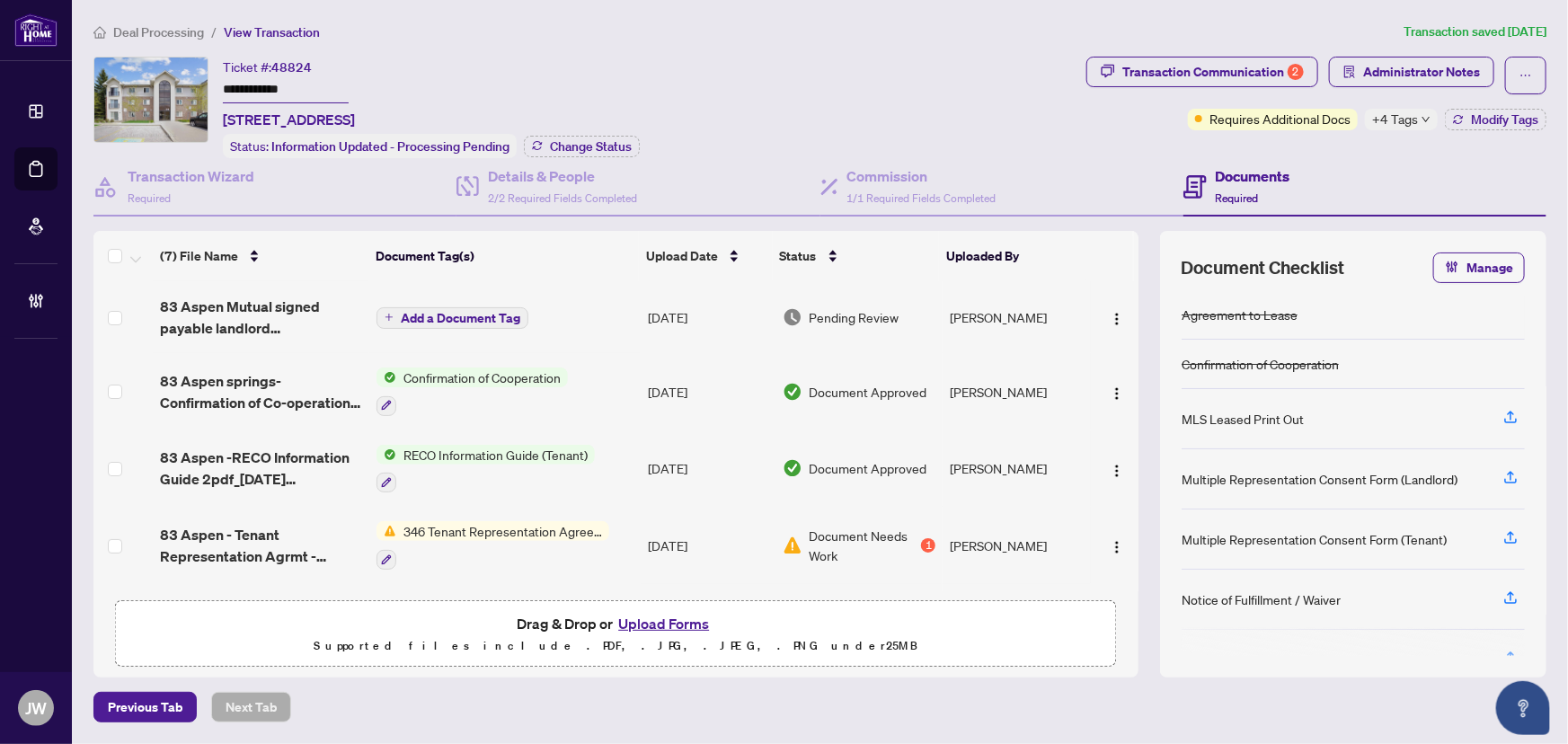
click at [1427, 122] on icon "down" at bounding box center [1425, 119] width 9 height 9
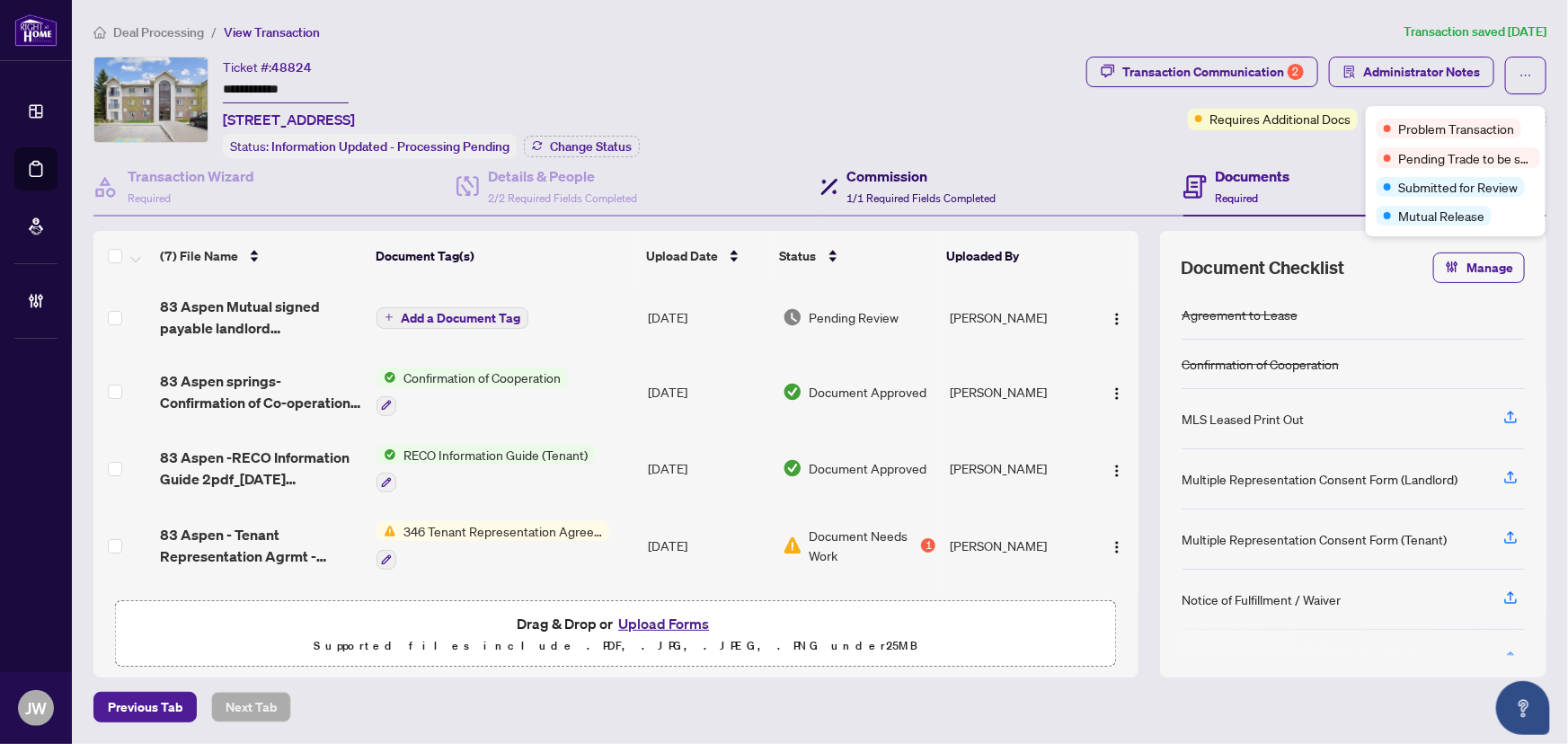
click at [852, 174] on h4 "Commission" at bounding box center [921, 176] width 149 height 21
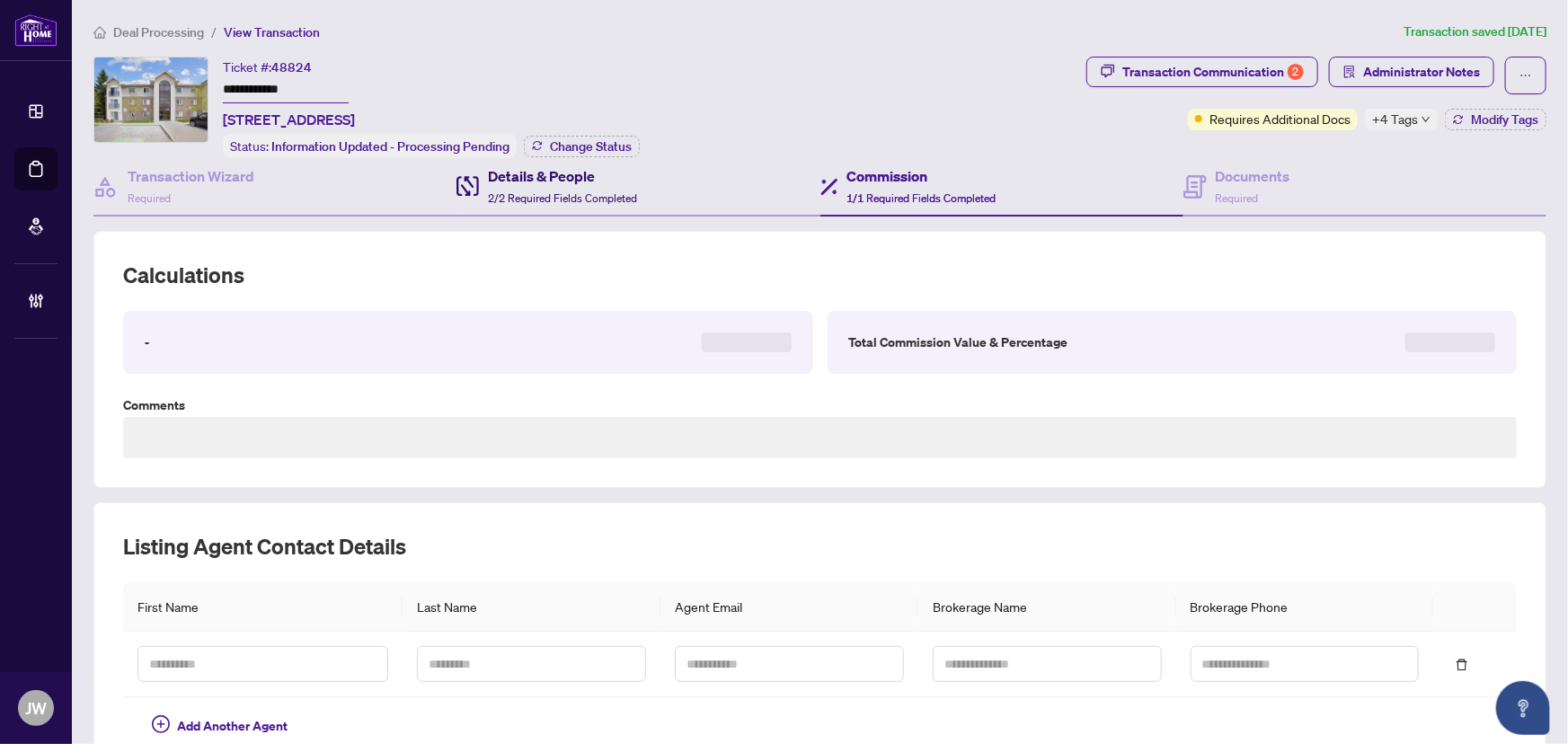
click at [504, 181] on h4 "Details & People" at bounding box center [562, 176] width 149 height 21
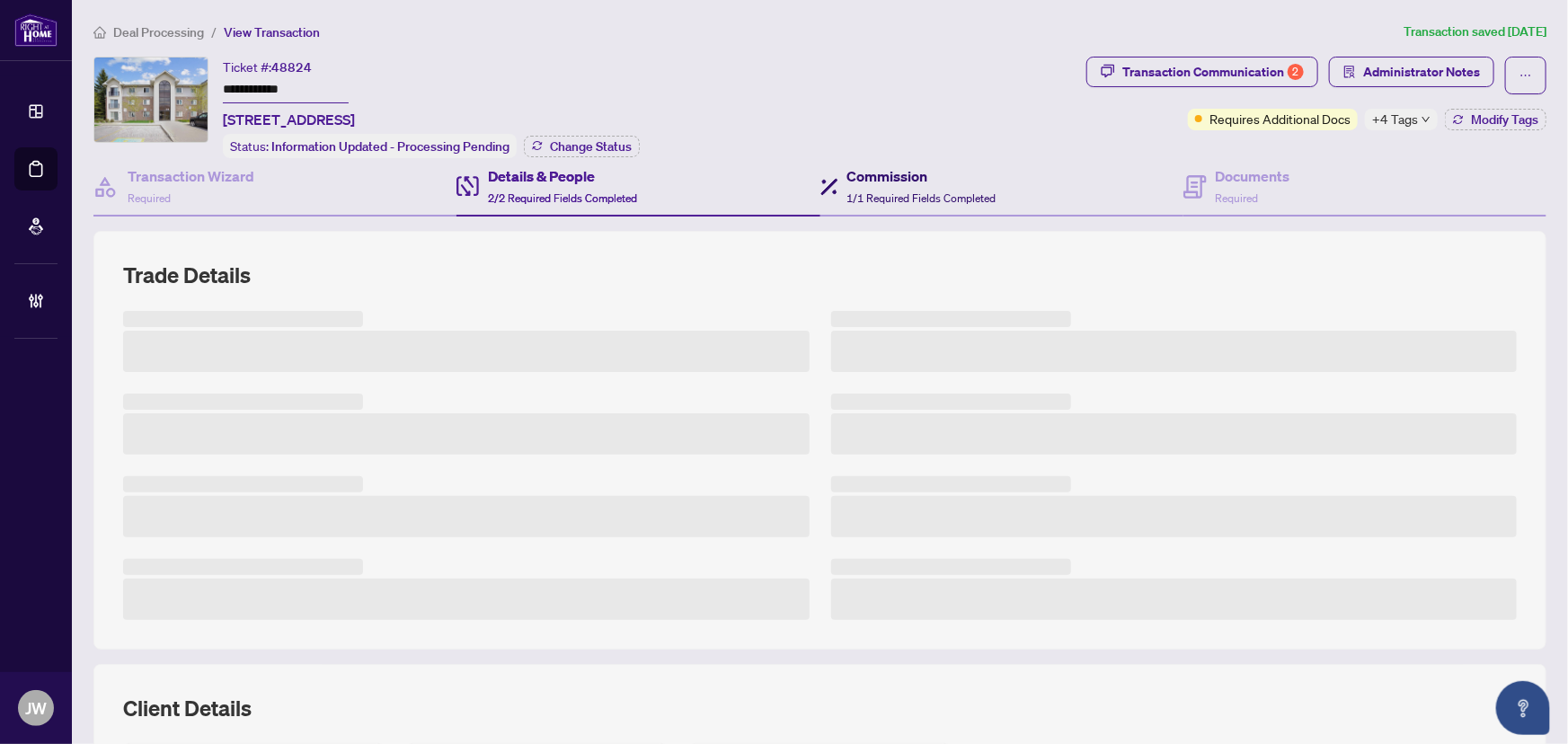
click at [878, 172] on h4 "Commission" at bounding box center [921, 176] width 149 height 21
type textarea "**********"
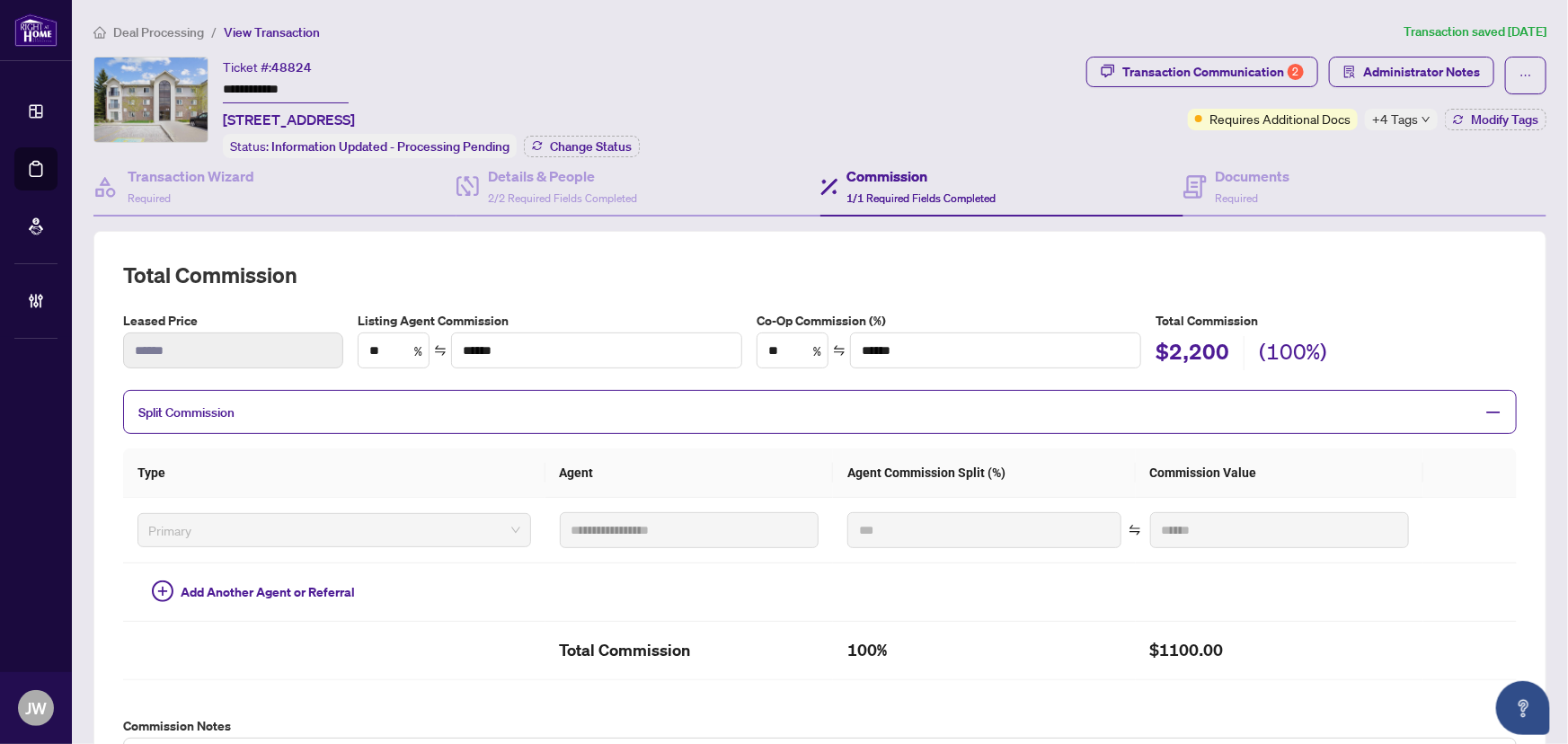
click at [142, 26] on span "Deal Processing" at bounding box center [158, 32] width 91 height 17
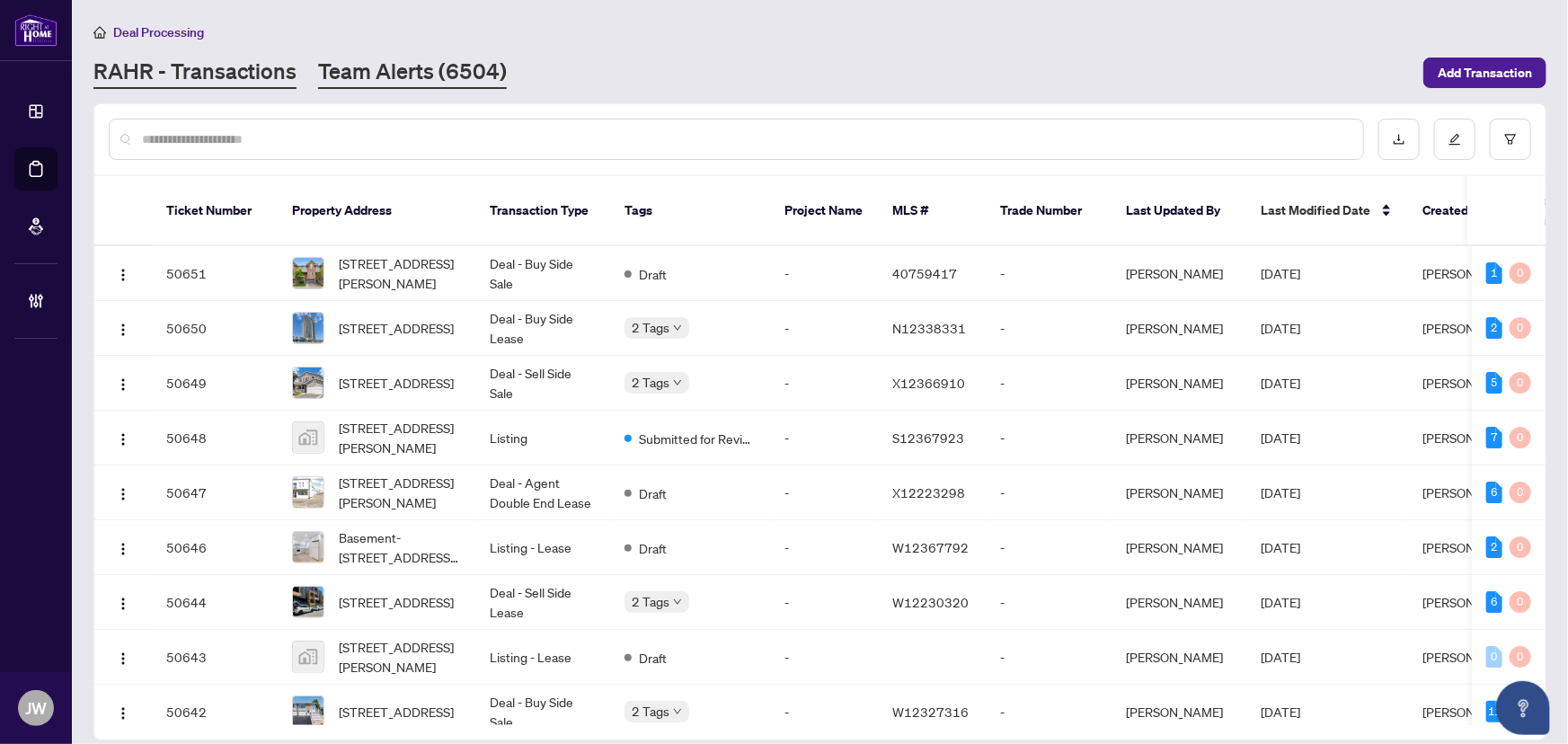
click at [450, 84] on link "Team Alerts (6504)" at bounding box center [413, 72] width 189 height 32
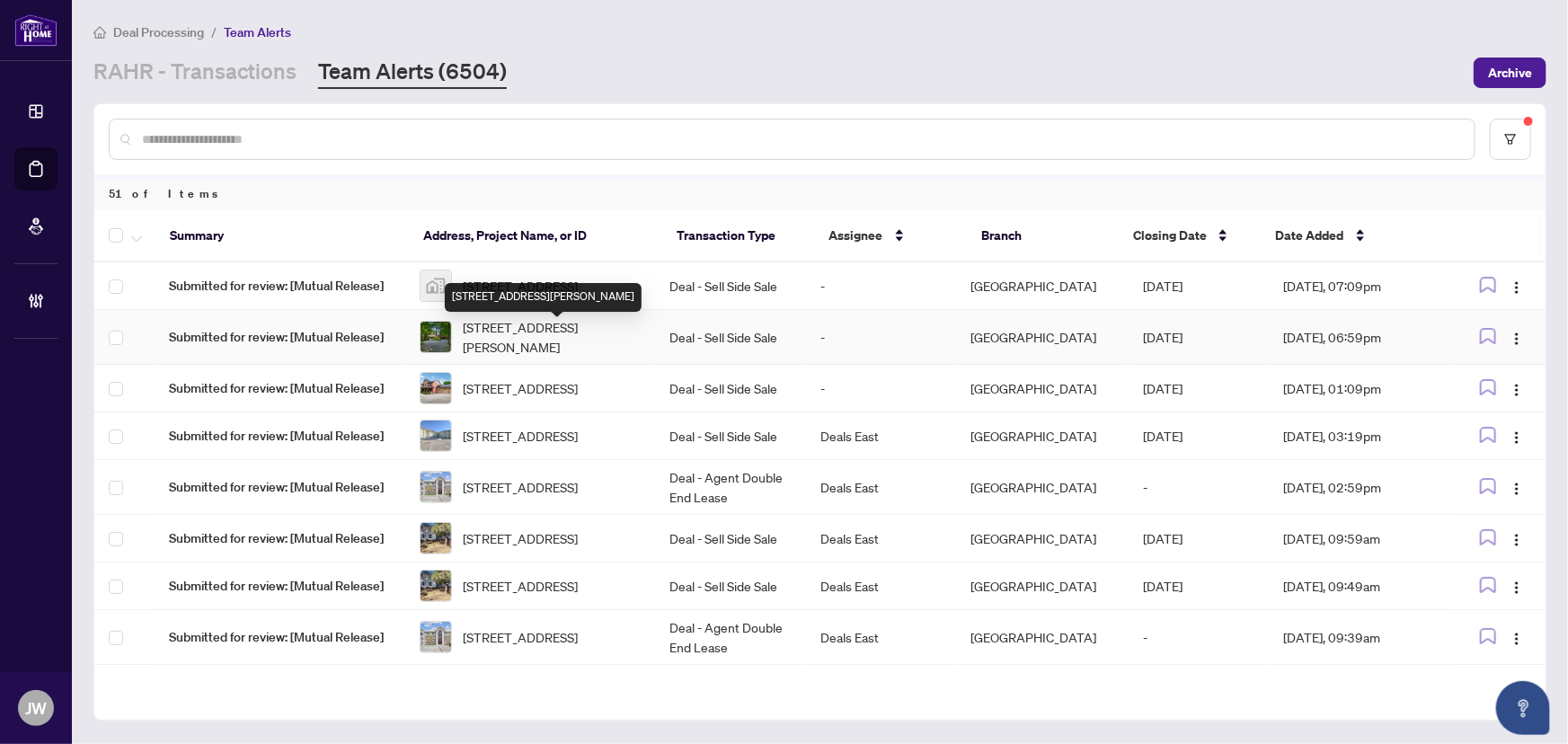
click at [546, 330] on span "60 McGregor Dr, Kawartha Lakes, Ontario K0M 1A0, Canada" at bounding box center [552, 337] width 179 height 40
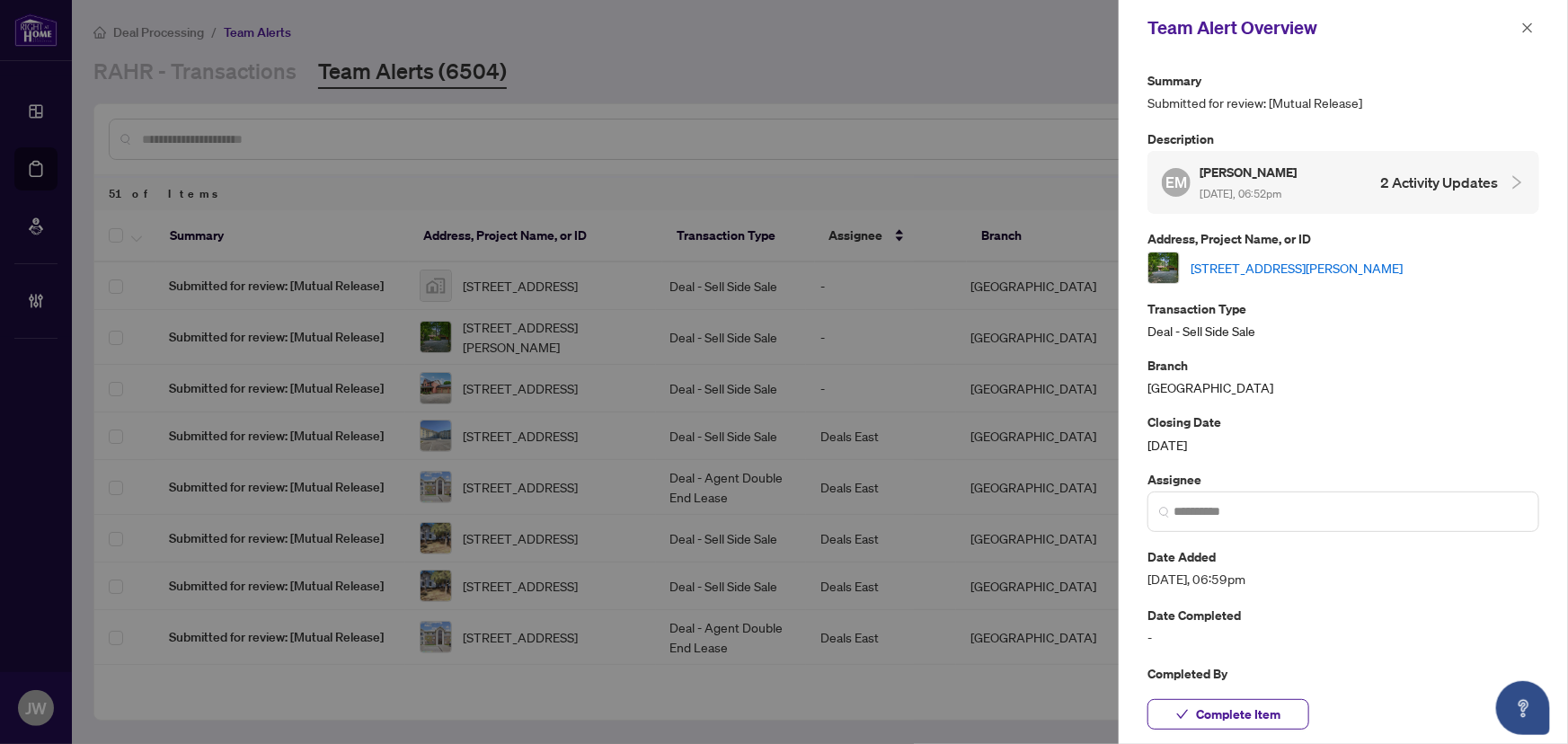
click at [1268, 266] on link "60 McGregor Dr, Kawartha Lakes, Ontario K0M 1A0, Canada" at bounding box center [1296, 268] width 212 height 19
click at [1233, 526] on span at bounding box center [1343, 512] width 392 height 41
click at [1225, 514] on input "search" at bounding box center [1350, 511] width 354 height 19
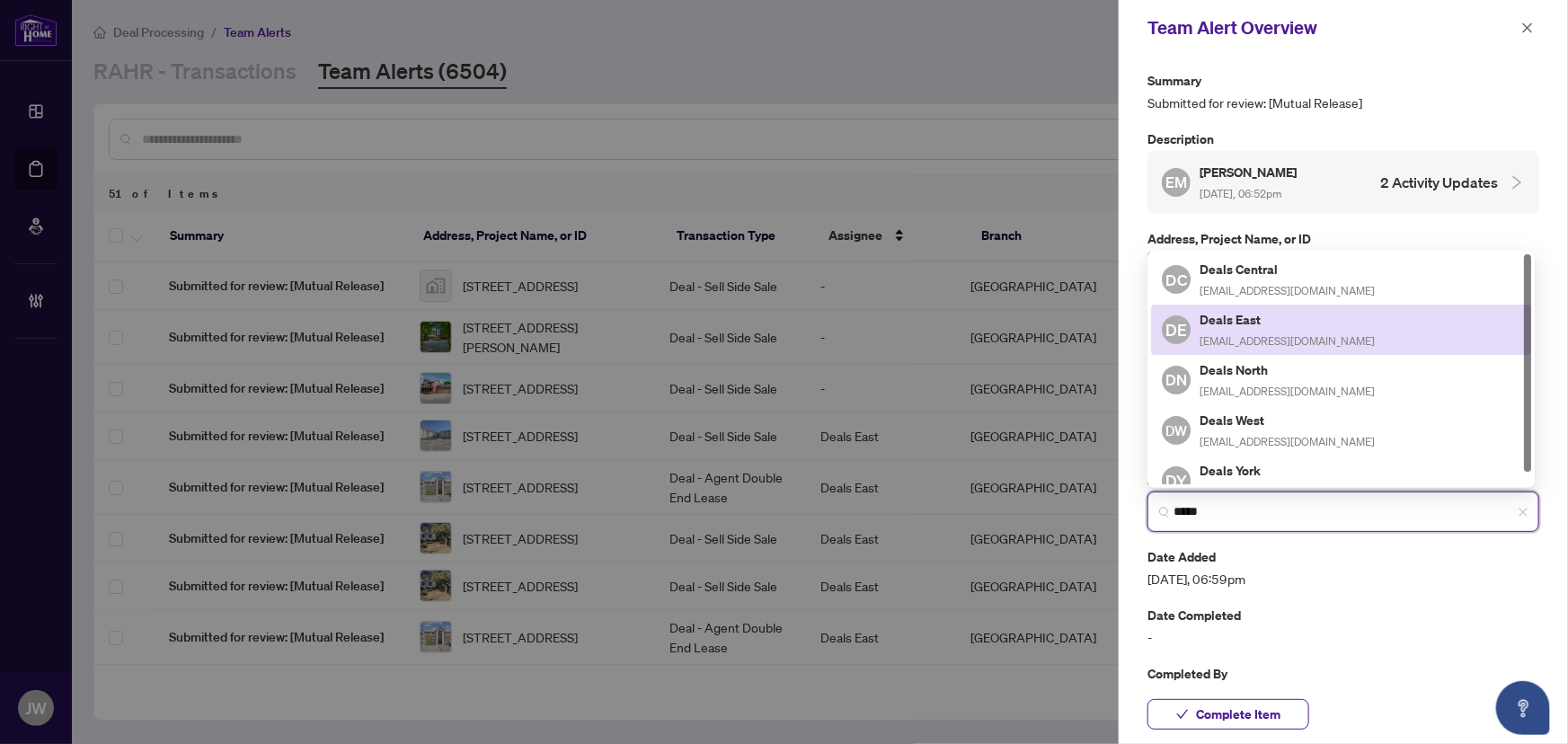
click at [1276, 312] on h5 "Deals East" at bounding box center [1287, 318] width 175 height 20
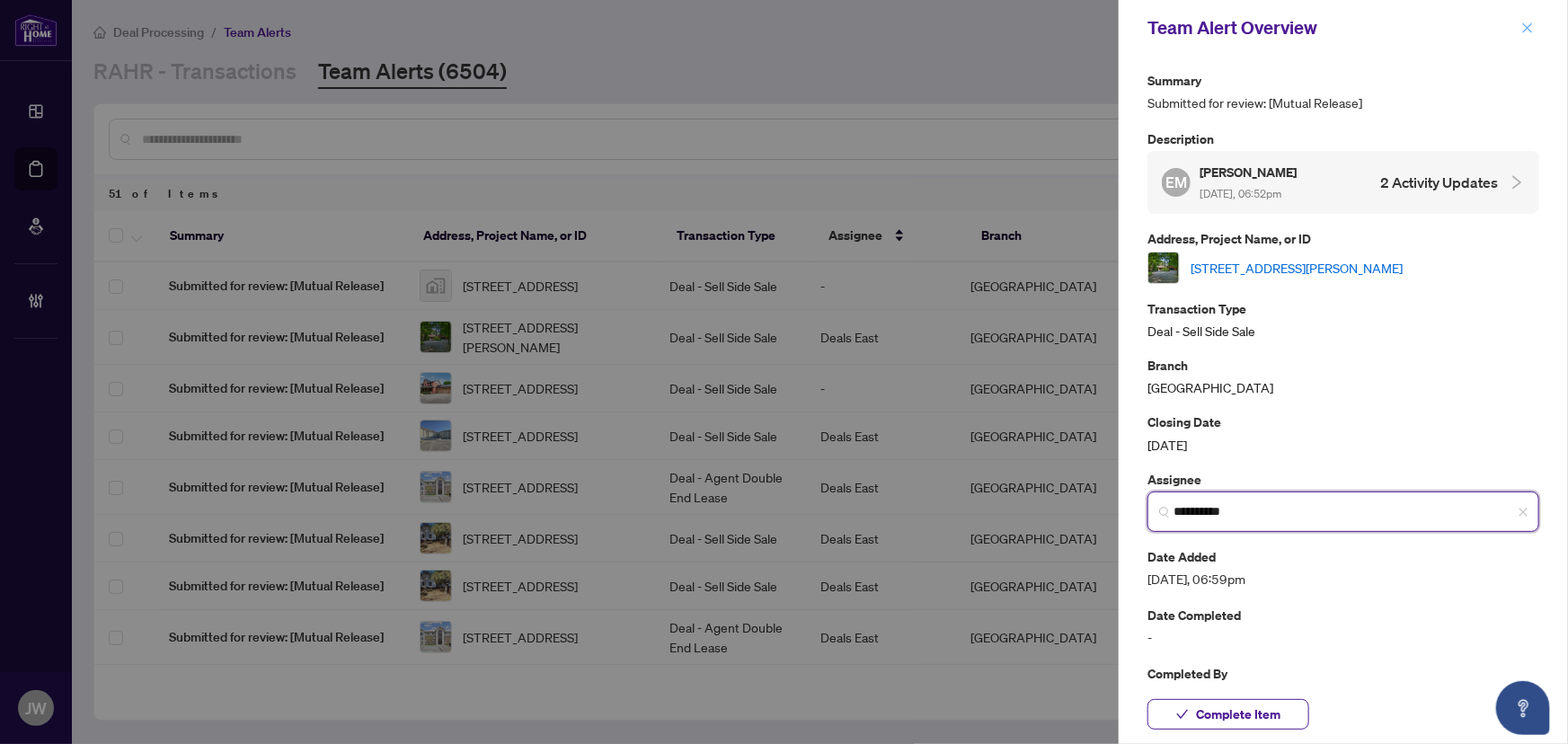
type input "**********"
click at [1534, 23] on button "button" at bounding box center [1527, 28] width 23 height 21
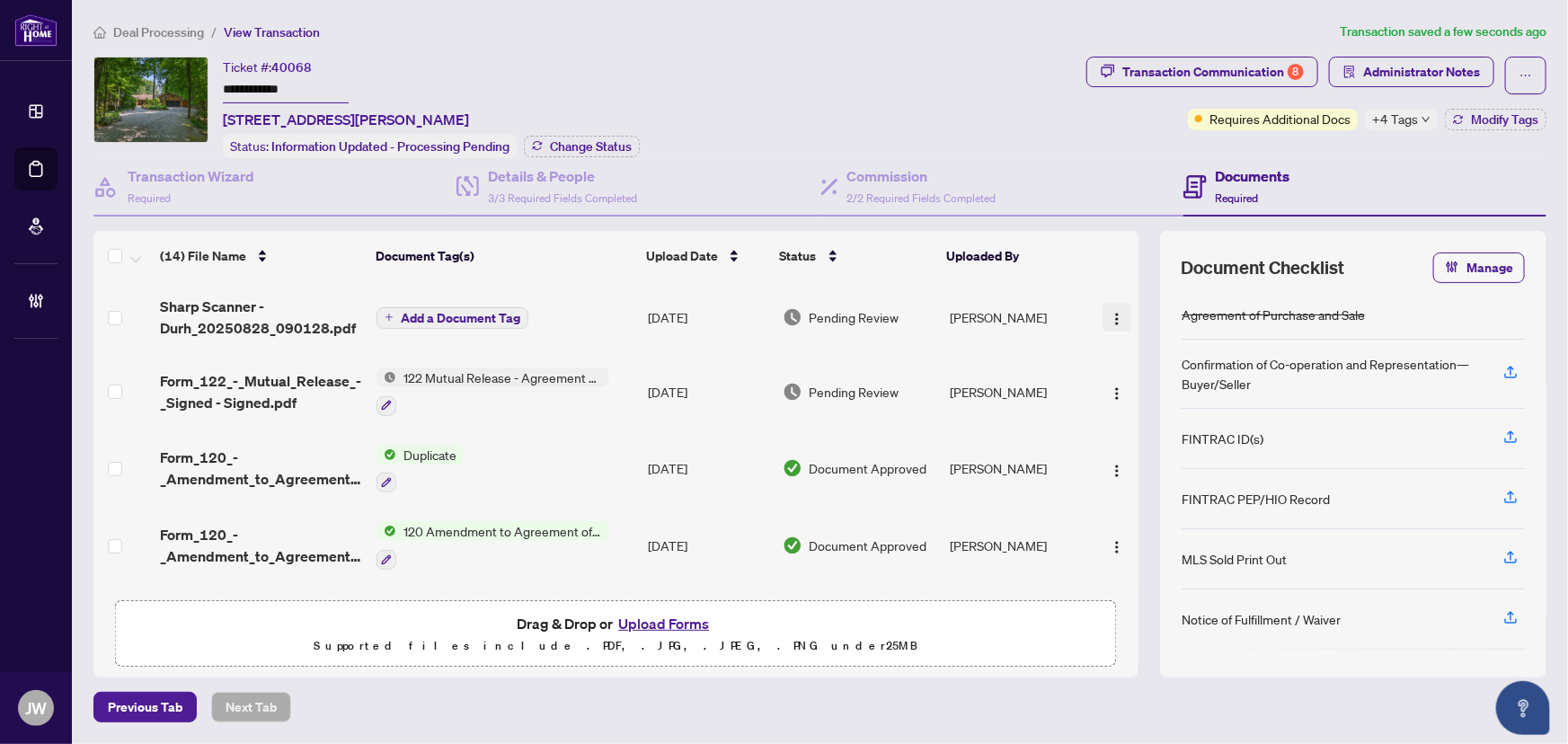
click at [1109, 314] on img "button" at bounding box center [1116, 318] width 15 height 15
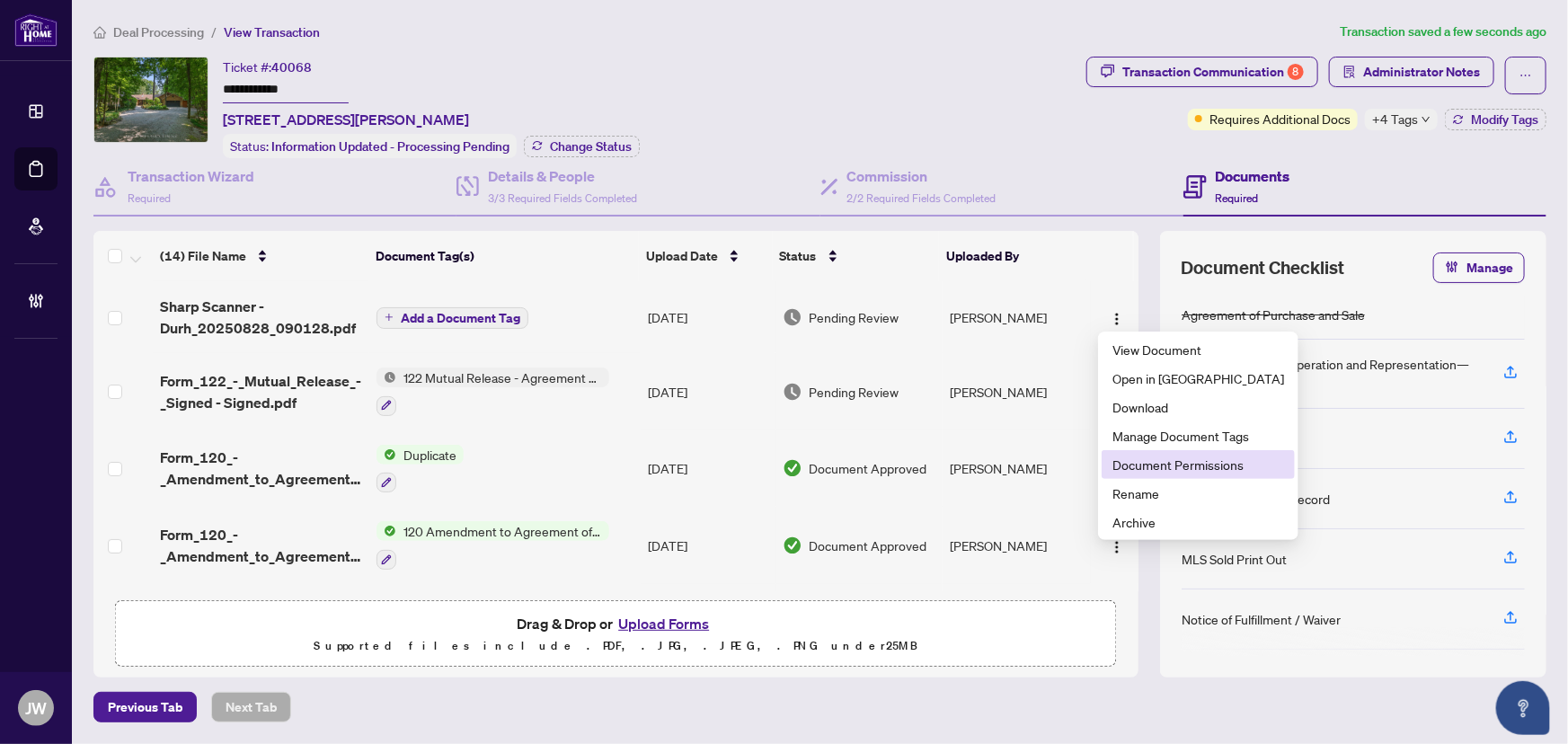
click at [1122, 465] on span "Document Permissions" at bounding box center [1198, 465] width 171 height 19
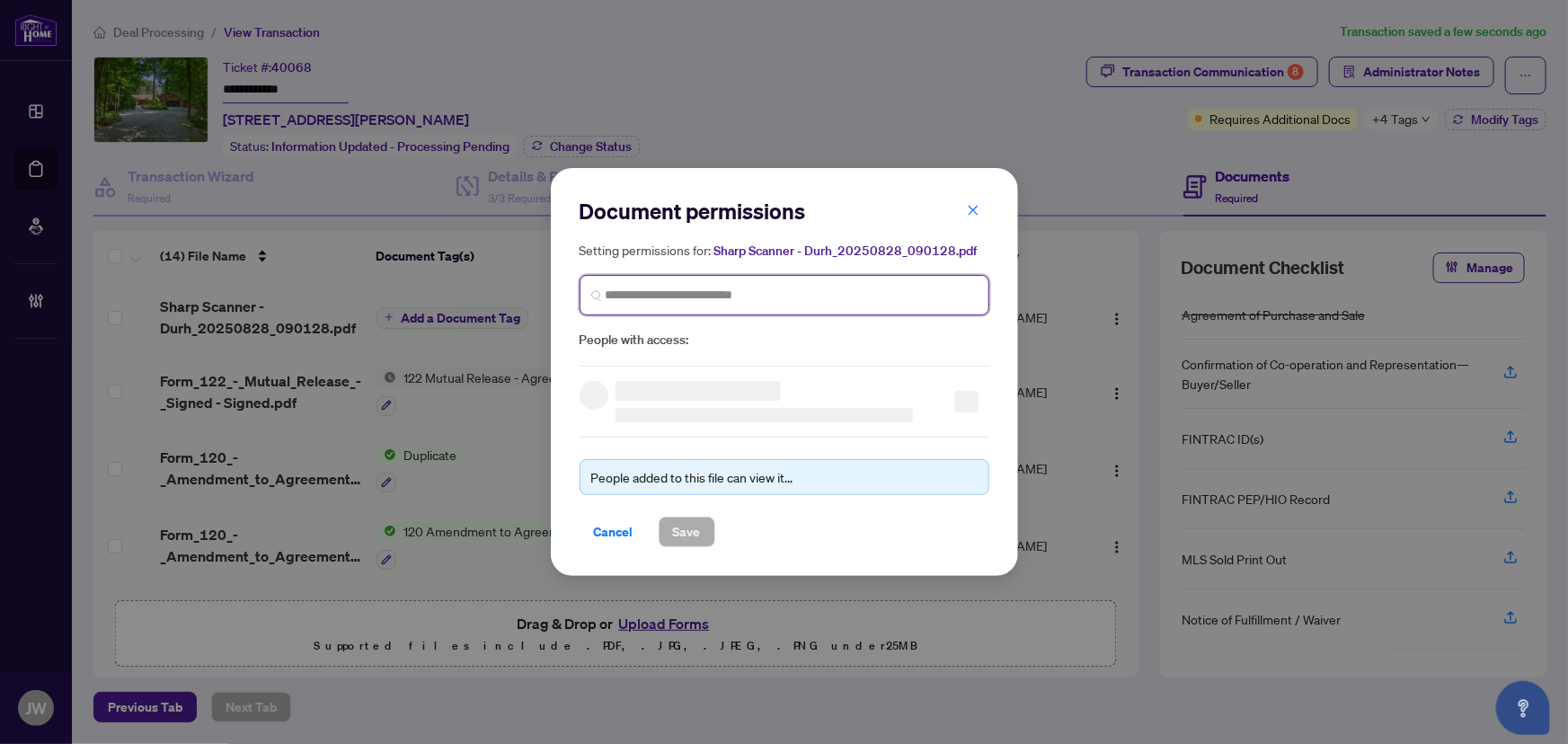
click at [668, 294] on input "search" at bounding box center [792, 294] width 372 height 19
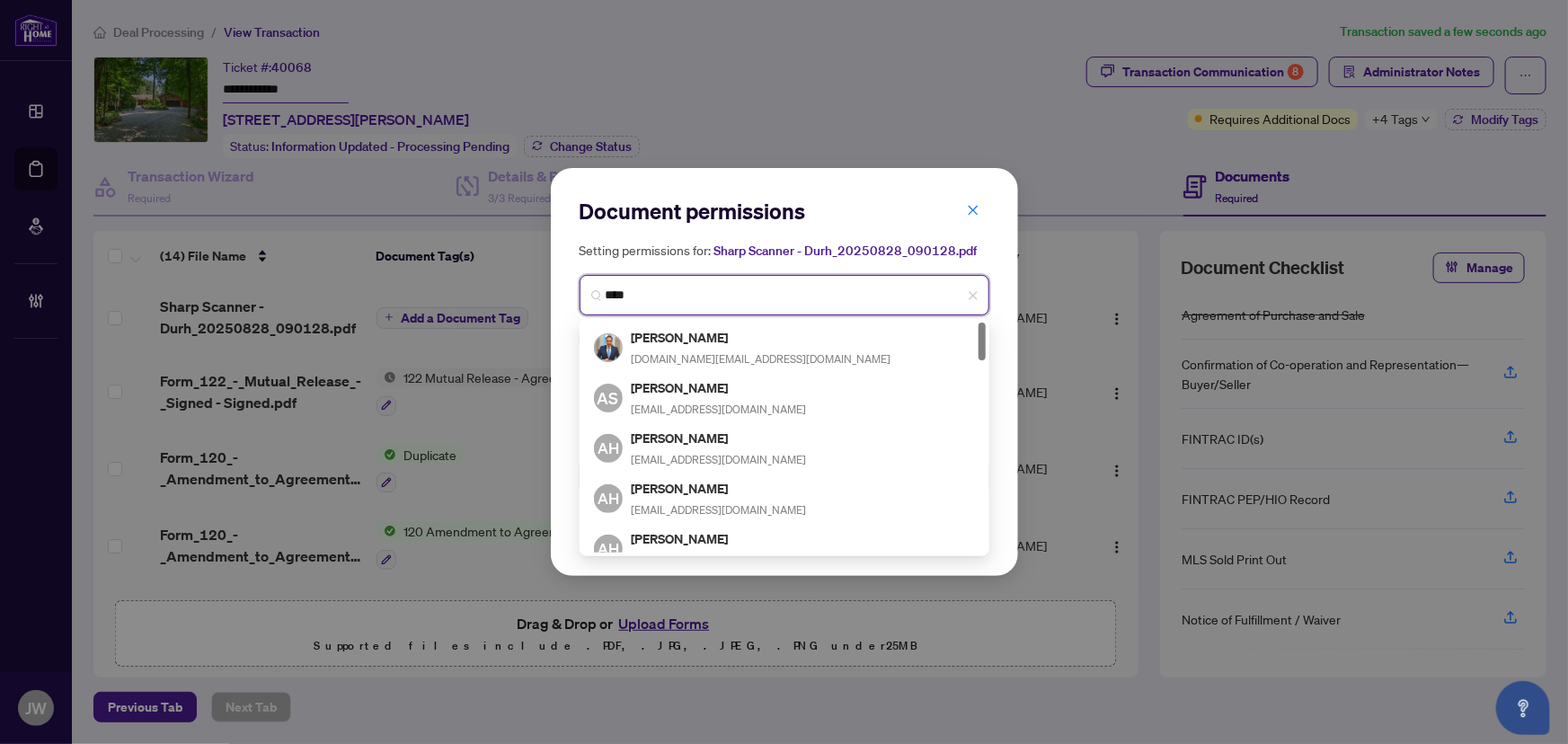
type input "*****"
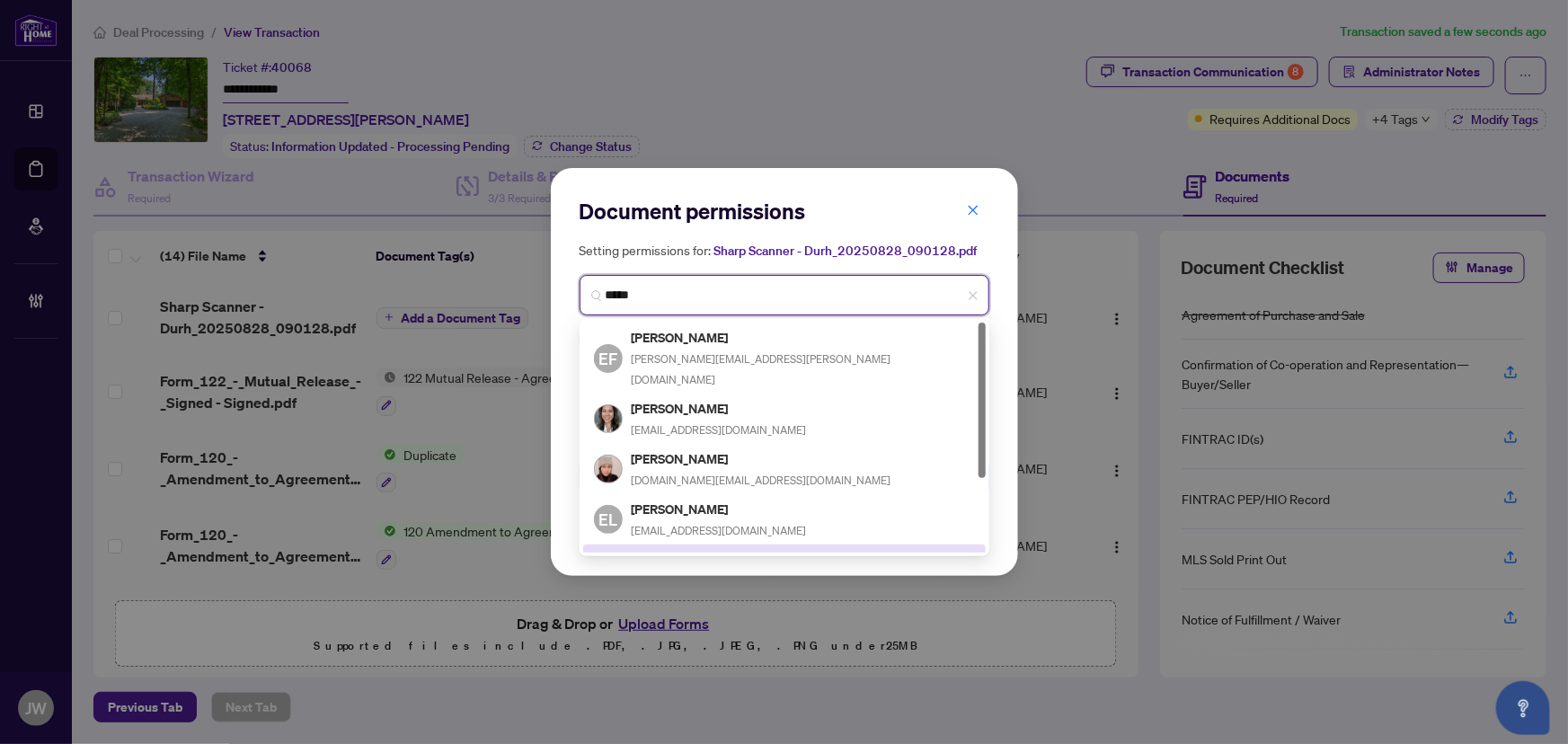
click at [707, 549] on h5 "Emily McDonald" at bounding box center [719, 559] width 175 height 20
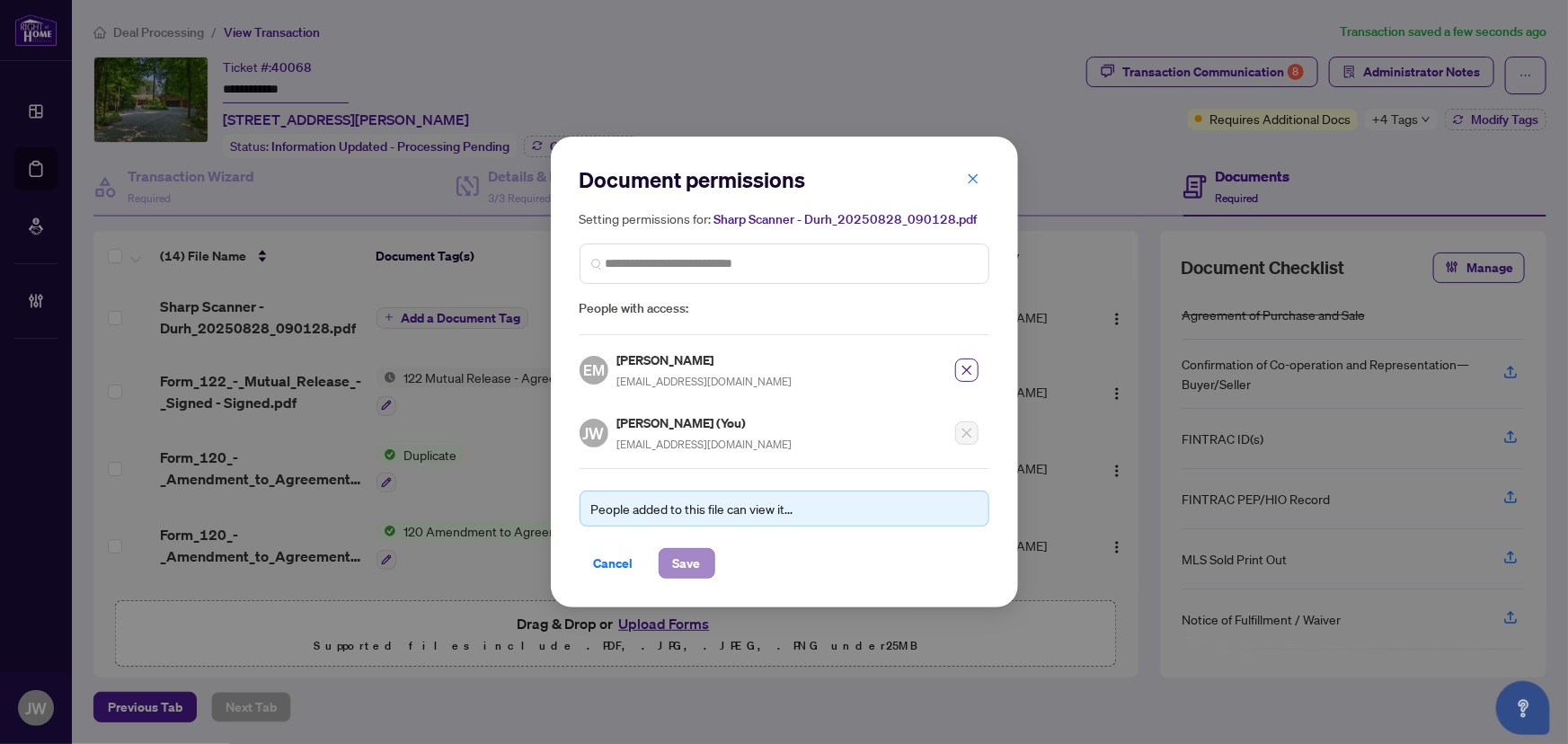
click at [683, 575] on div "Document permissions Setting permissions for: Sharp Scanner - Durh_20250828_090…" at bounding box center [784, 371] width 467 height 469
click at [685, 566] on span "Save" at bounding box center [687, 564] width 28 height 29
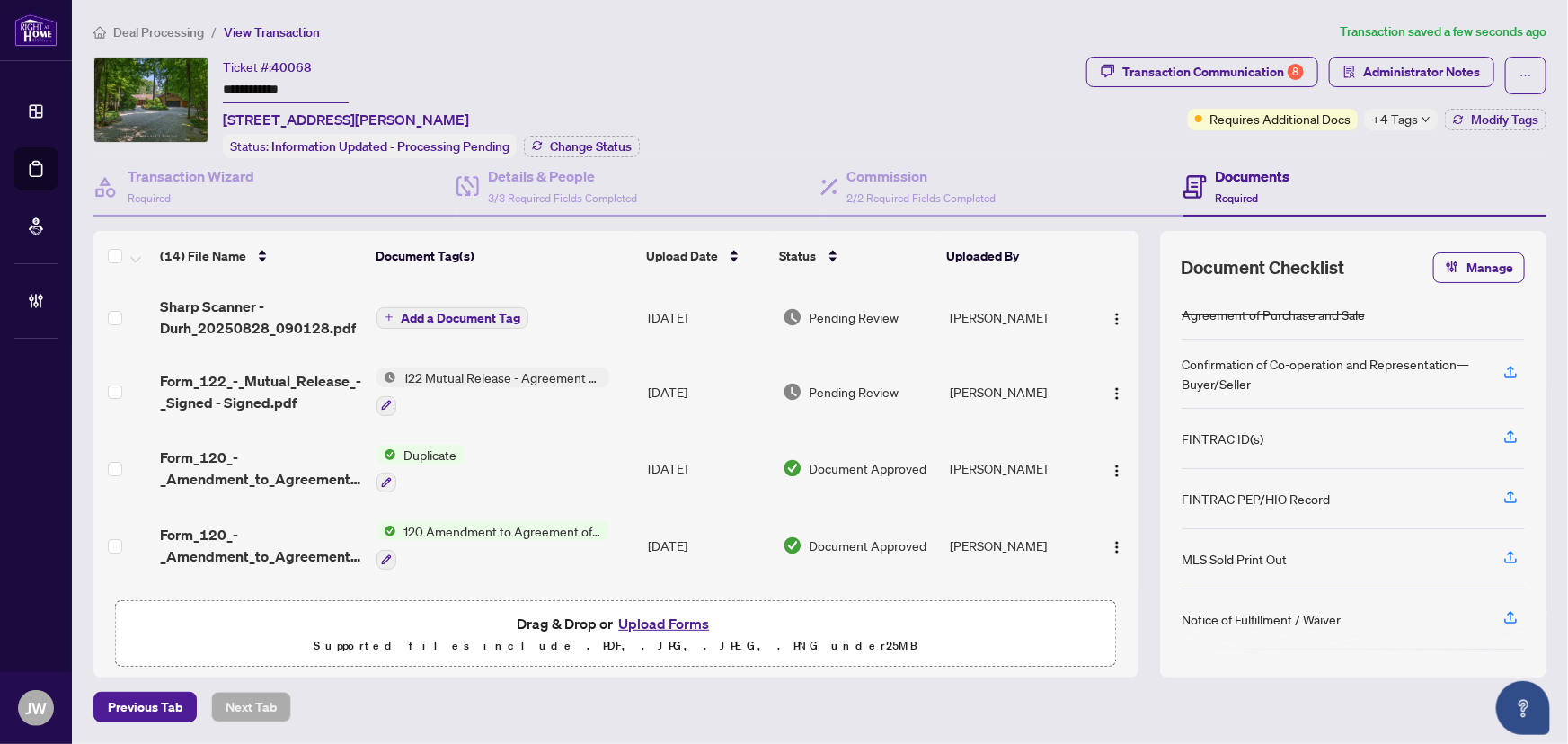
click at [179, 31] on span "Deal Processing" at bounding box center [158, 32] width 91 height 17
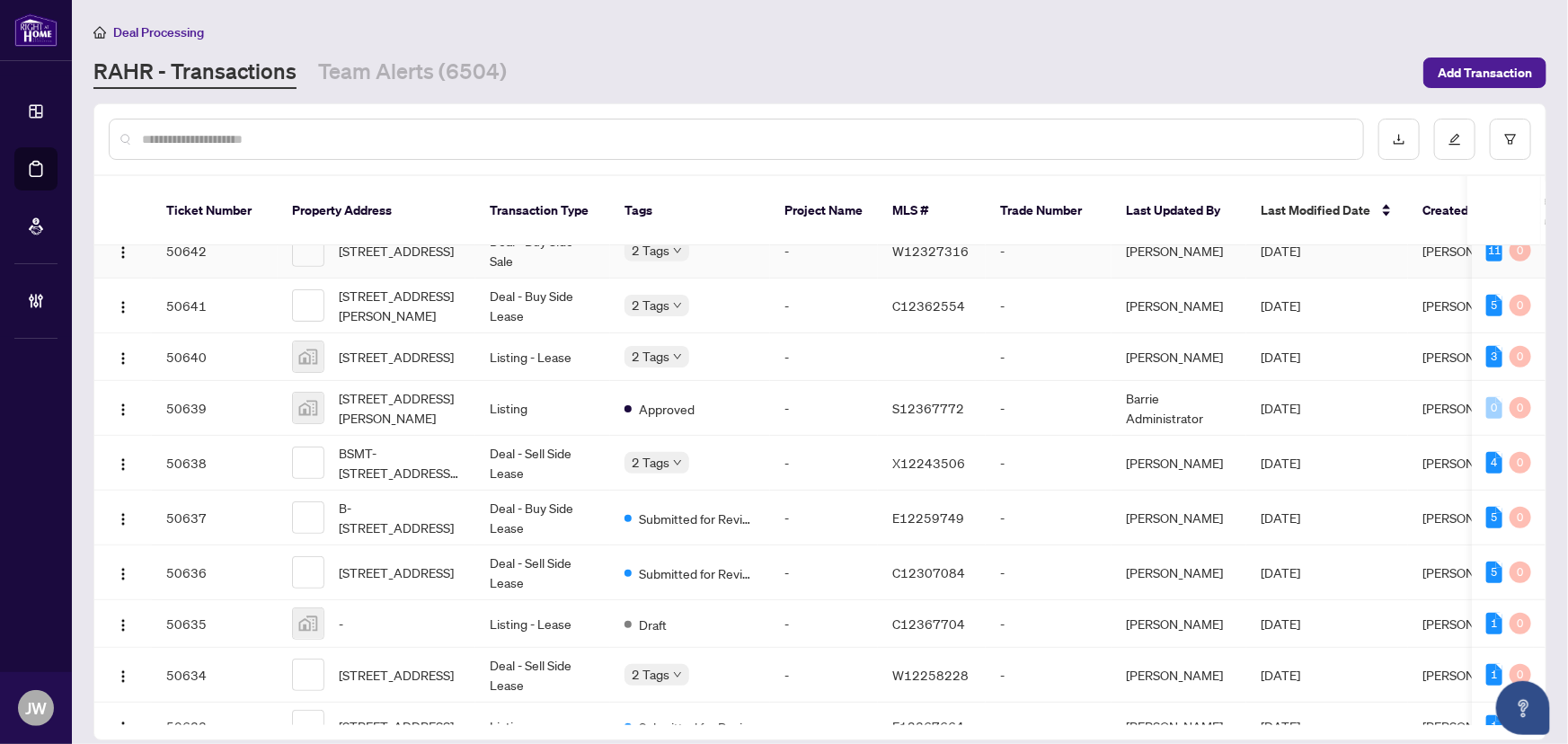
scroll to position [490, 0]
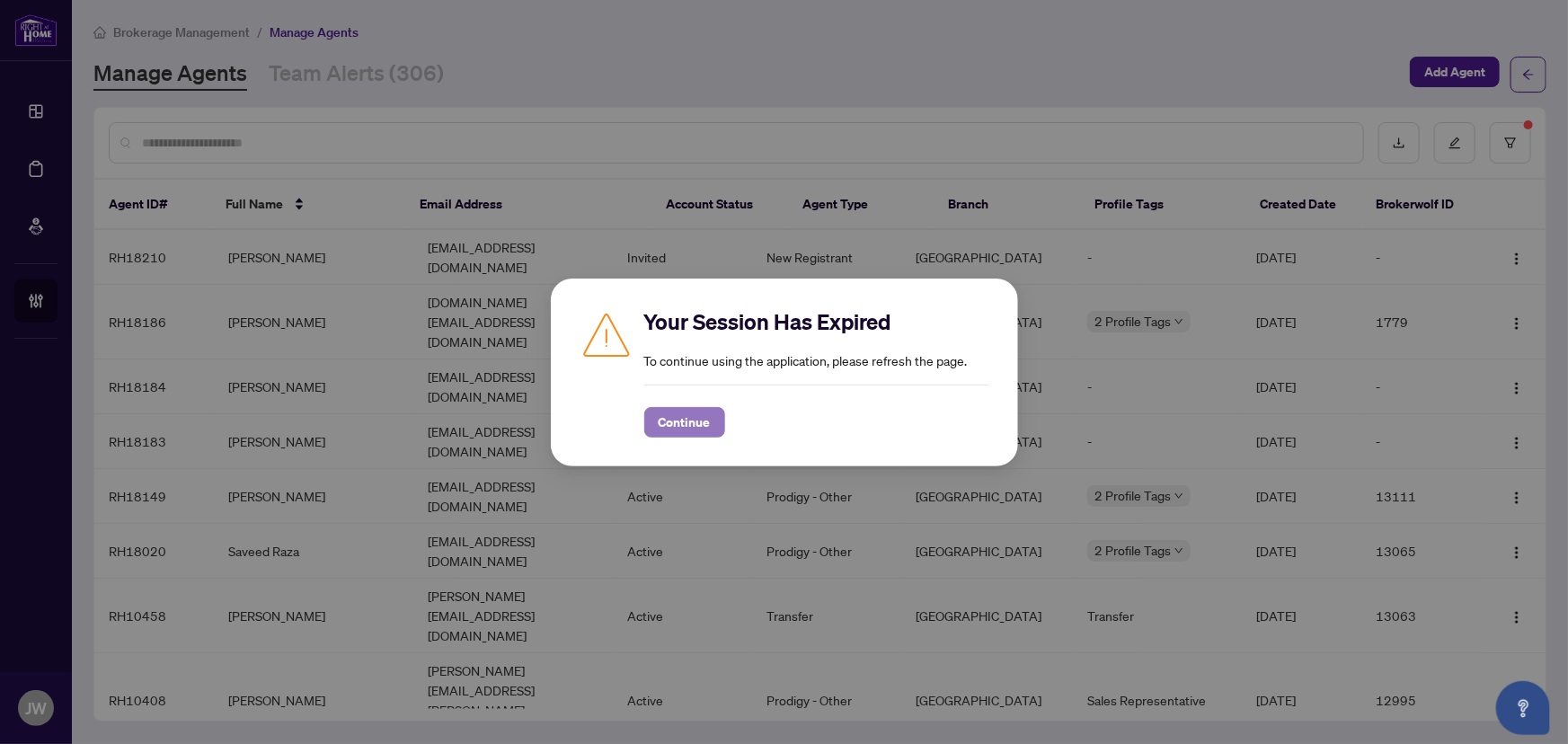
click at [665, 430] on span "Continue" at bounding box center [684, 423] width 52 height 29
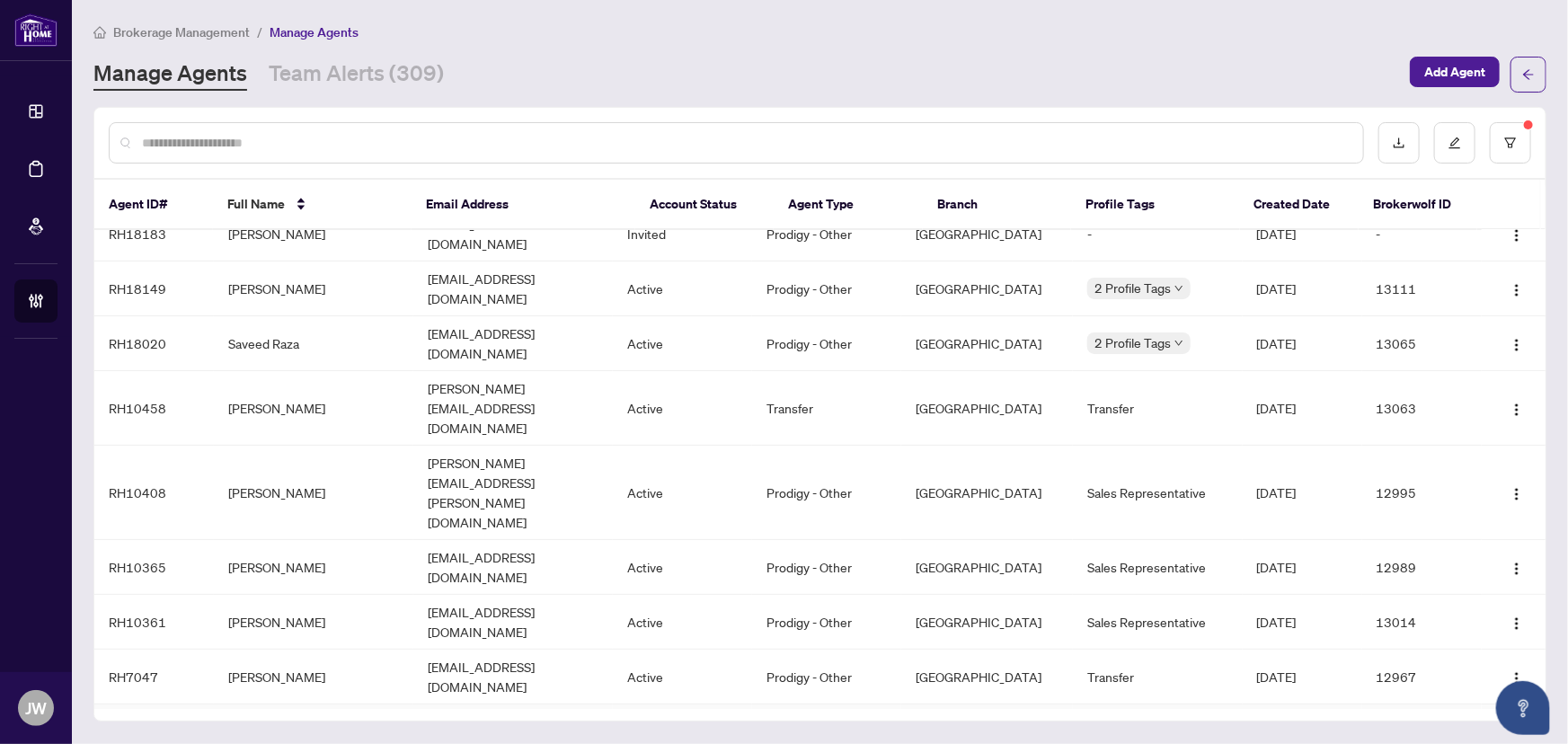
scroll to position [244, 0]
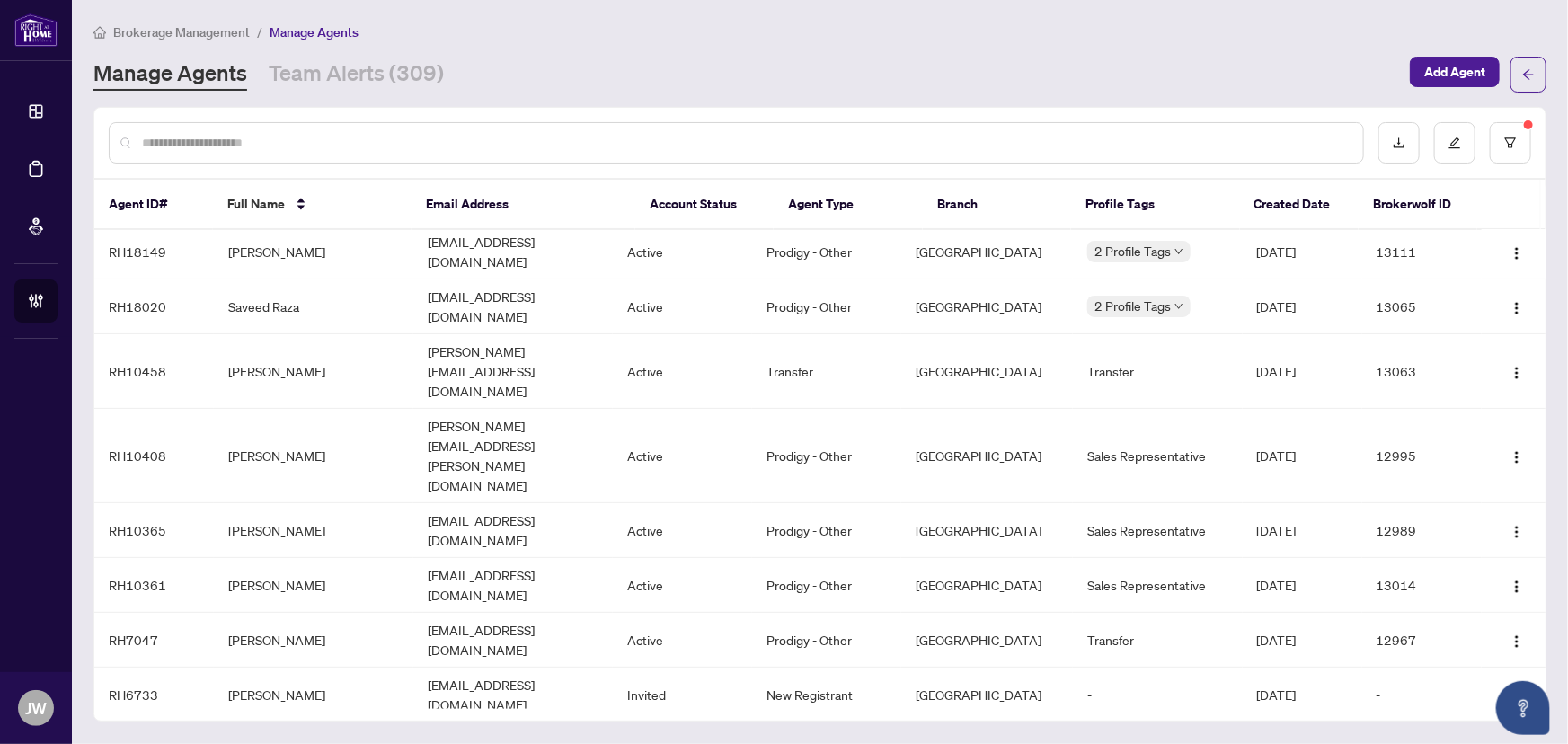
click at [365, 139] on input "text" at bounding box center [745, 143] width 1207 height 19
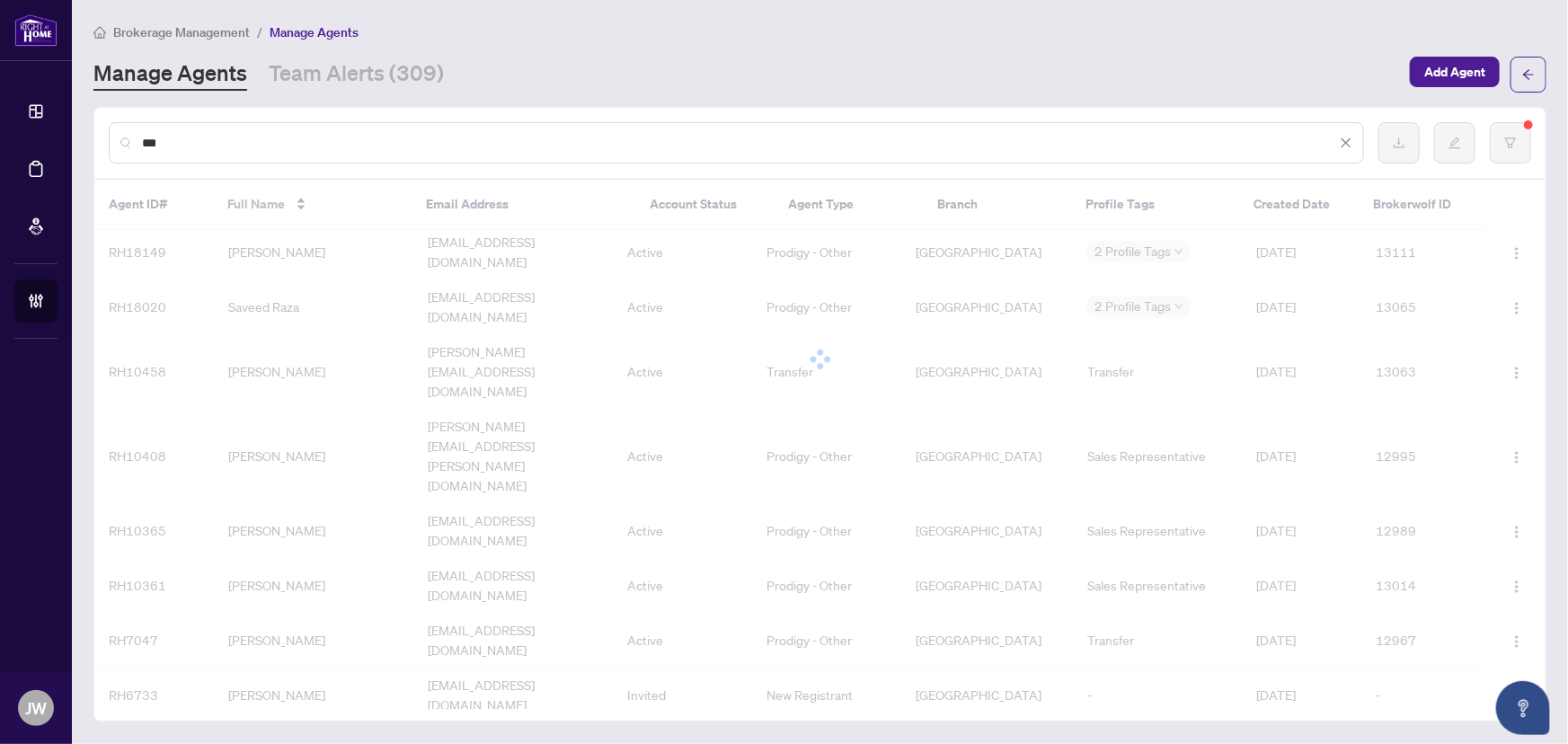
scroll to position [0, 0]
type input "*"
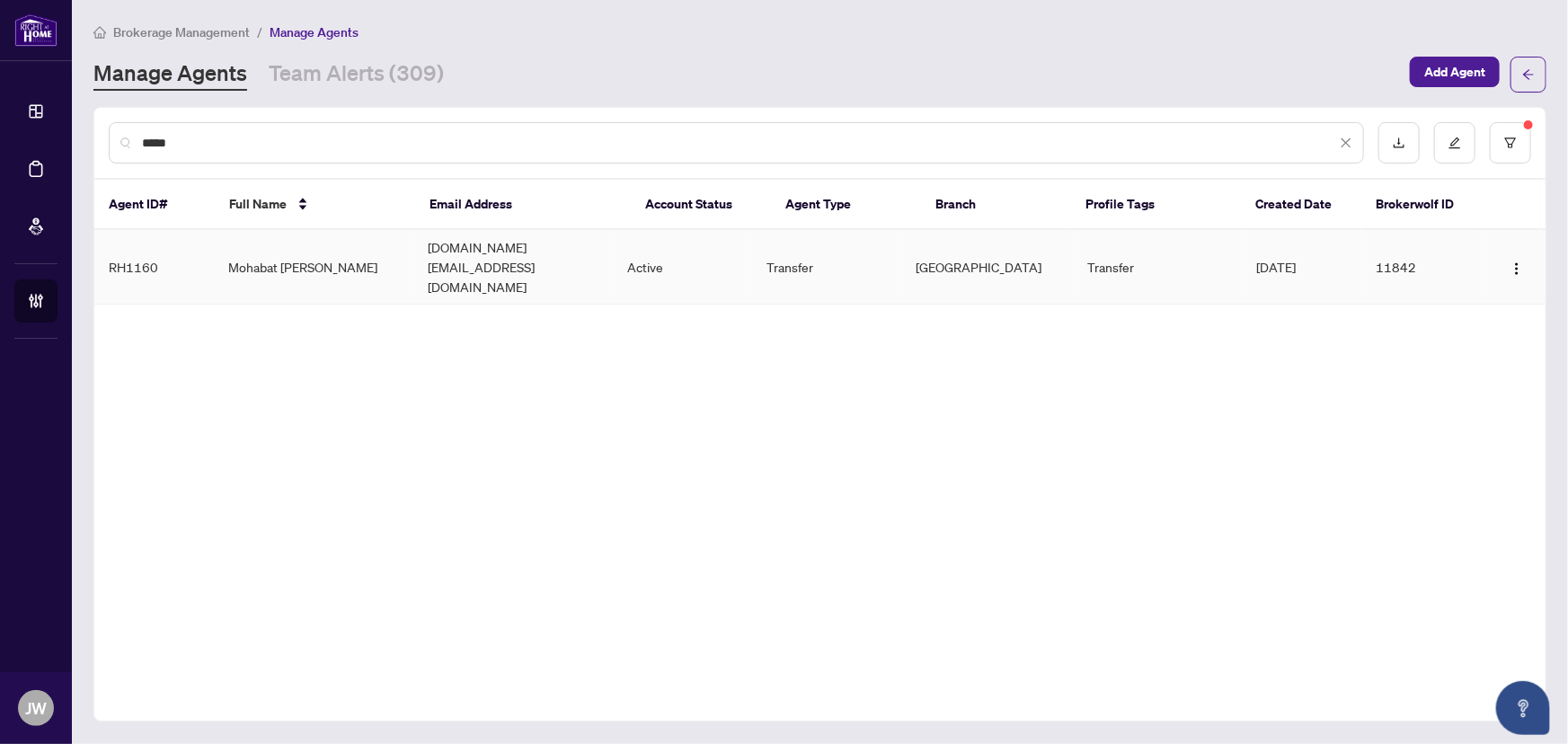
type input "*****"
click at [279, 251] on td "Mohabat [PERSON_NAME]" at bounding box center [314, 267] width 200 height 75
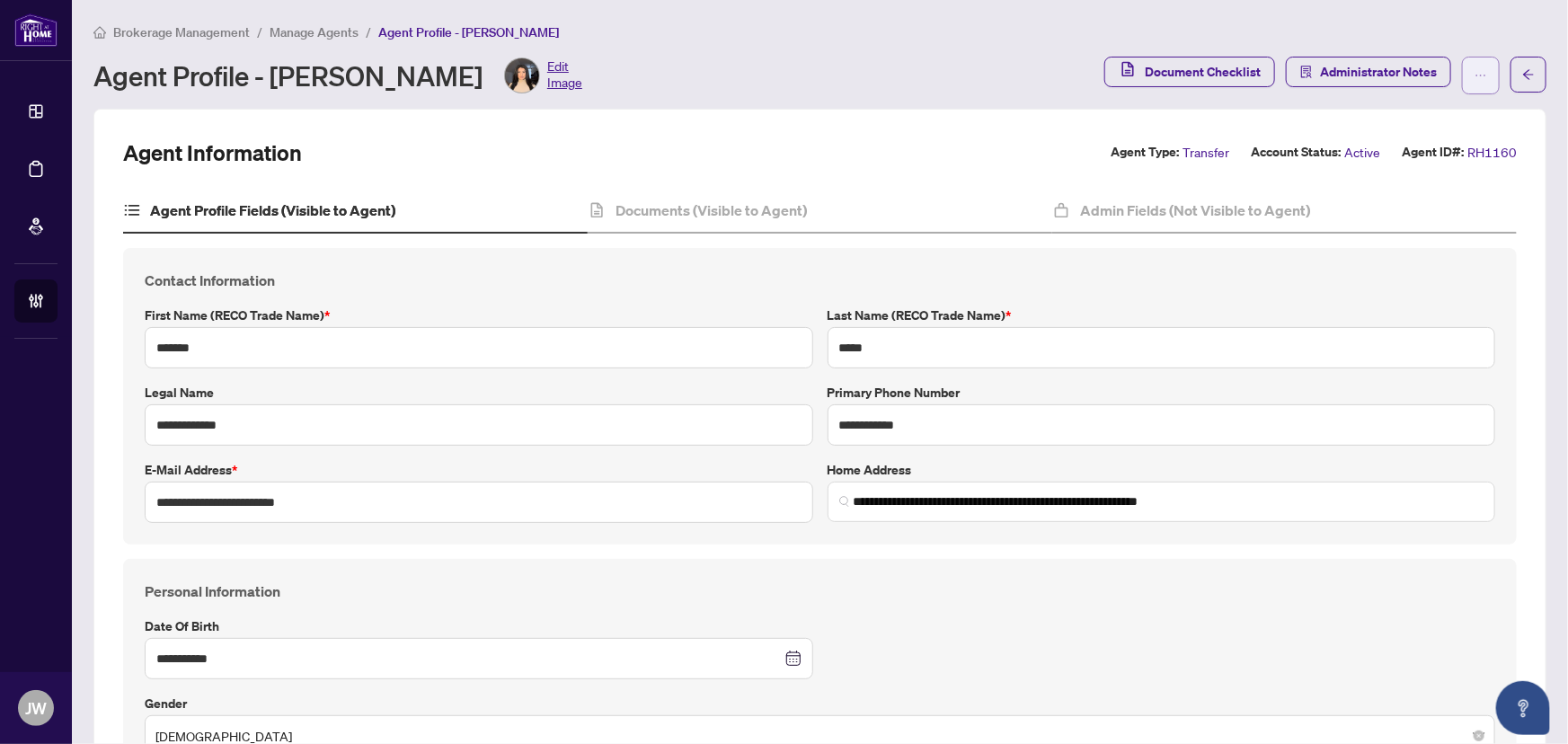
click at [1476, 75] on button "button" at bounding box center [1480, 75] width 38 height 38
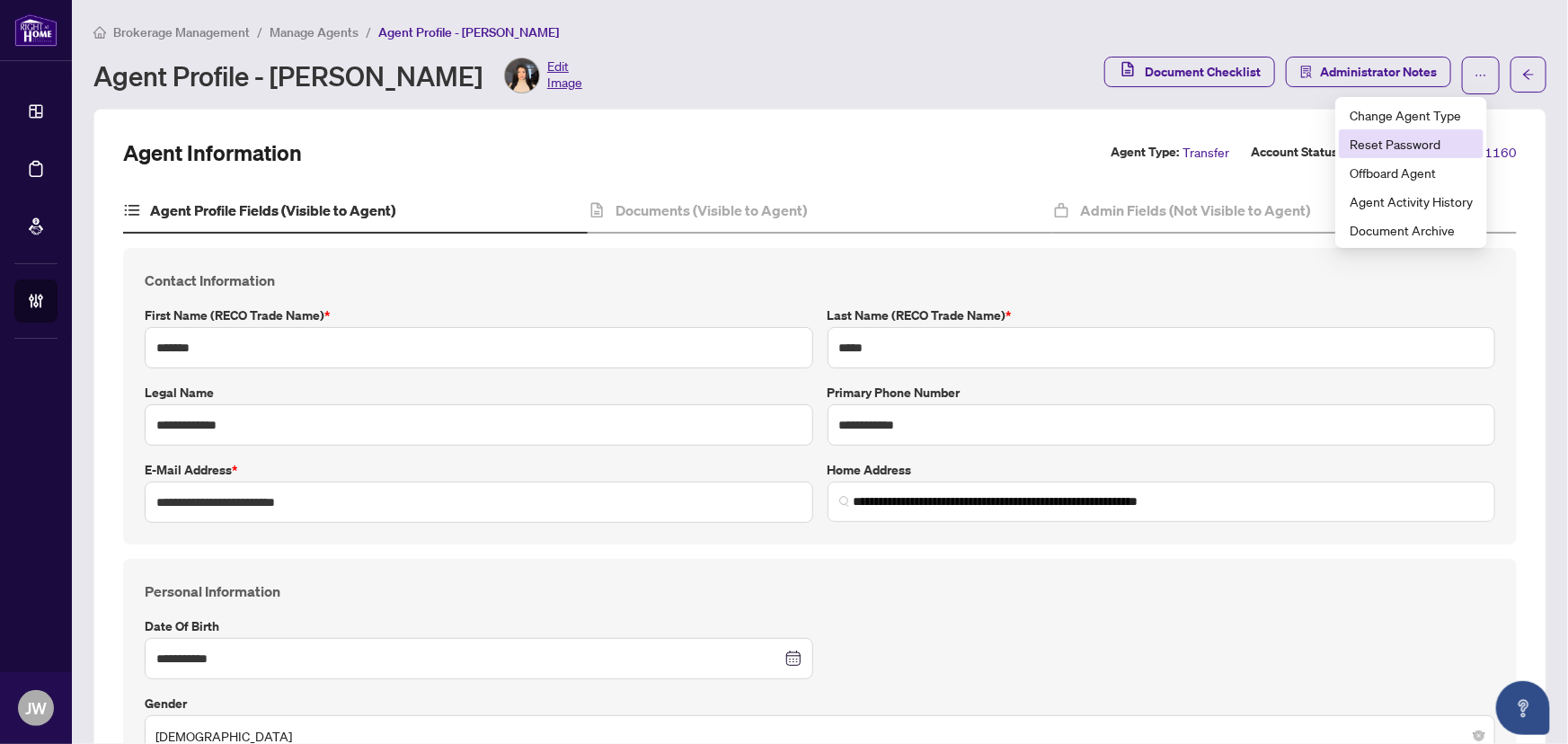
click at [1406, 145] on span "Reset Password" at bounding box center [1410, 143] width 123 height 19
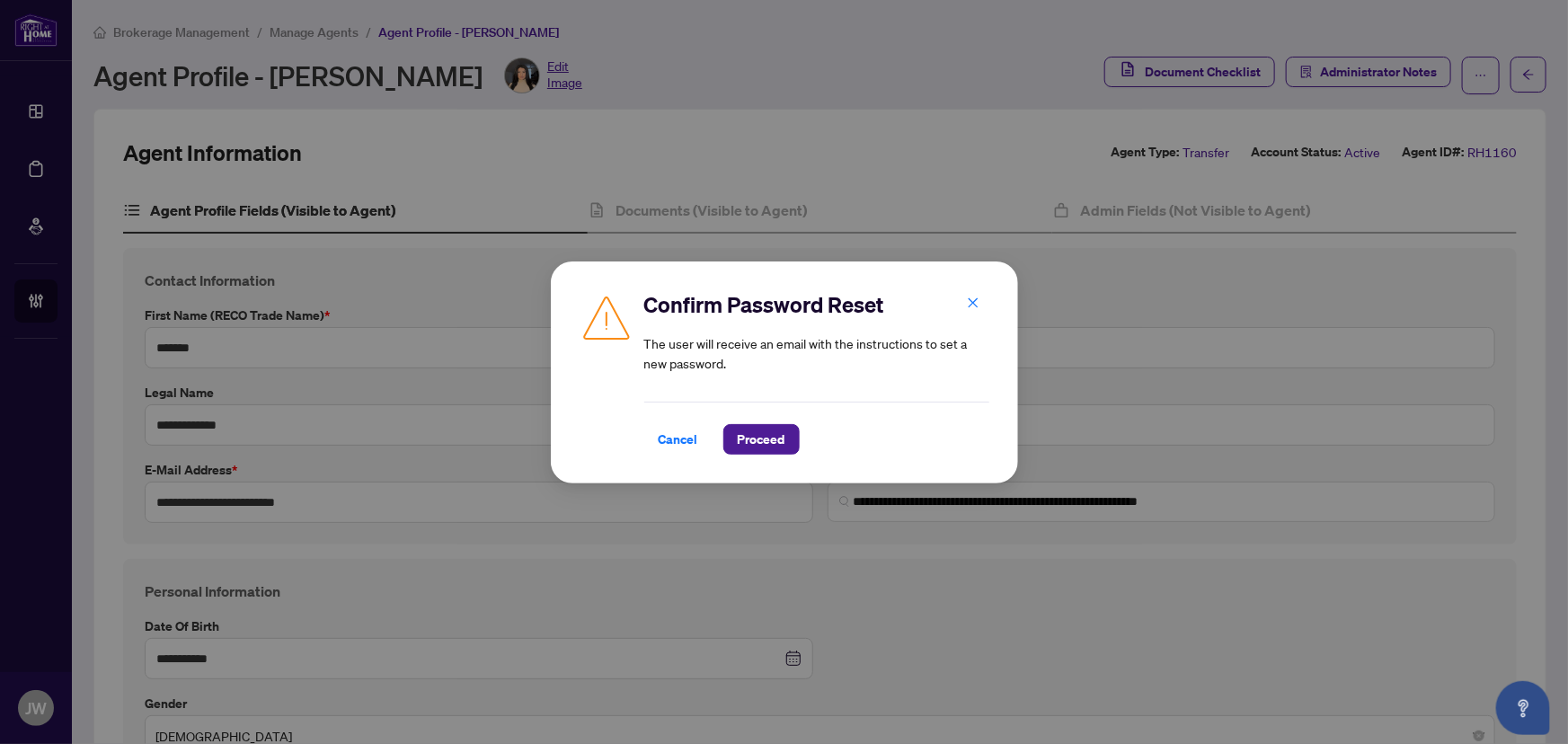
click at [730, 459] on div "Confirm Password Reset The user will receive an email with the instructions to …" at bounding box center [784, 372] width 467 height 222
click at [745, 451] on span "Proceed" at bounding box center [761, 439] width 48 height 29
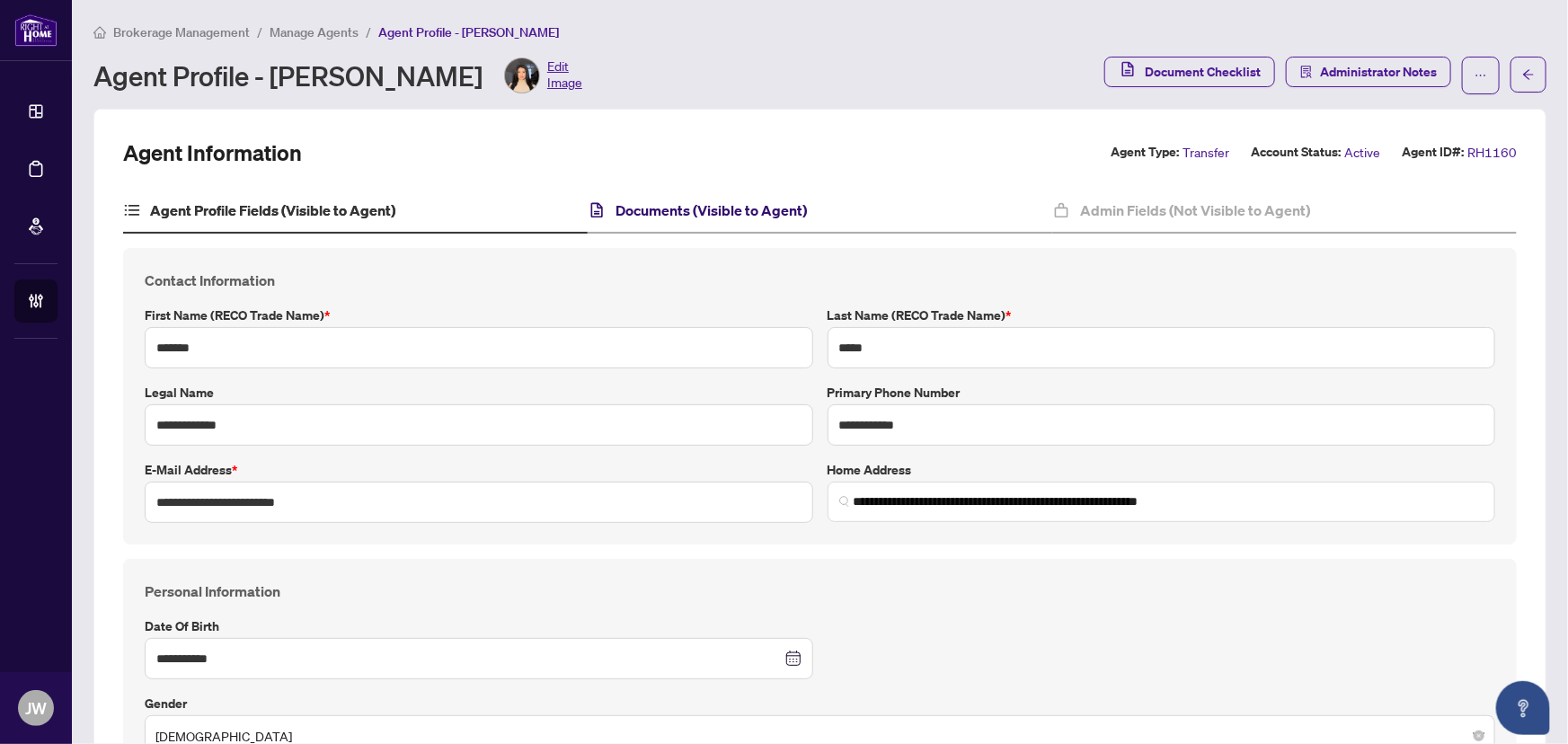
click at [768, 213] on h4 "Documents (Visible to Agent)" at bounding box center [711, 210] width 191 height 21
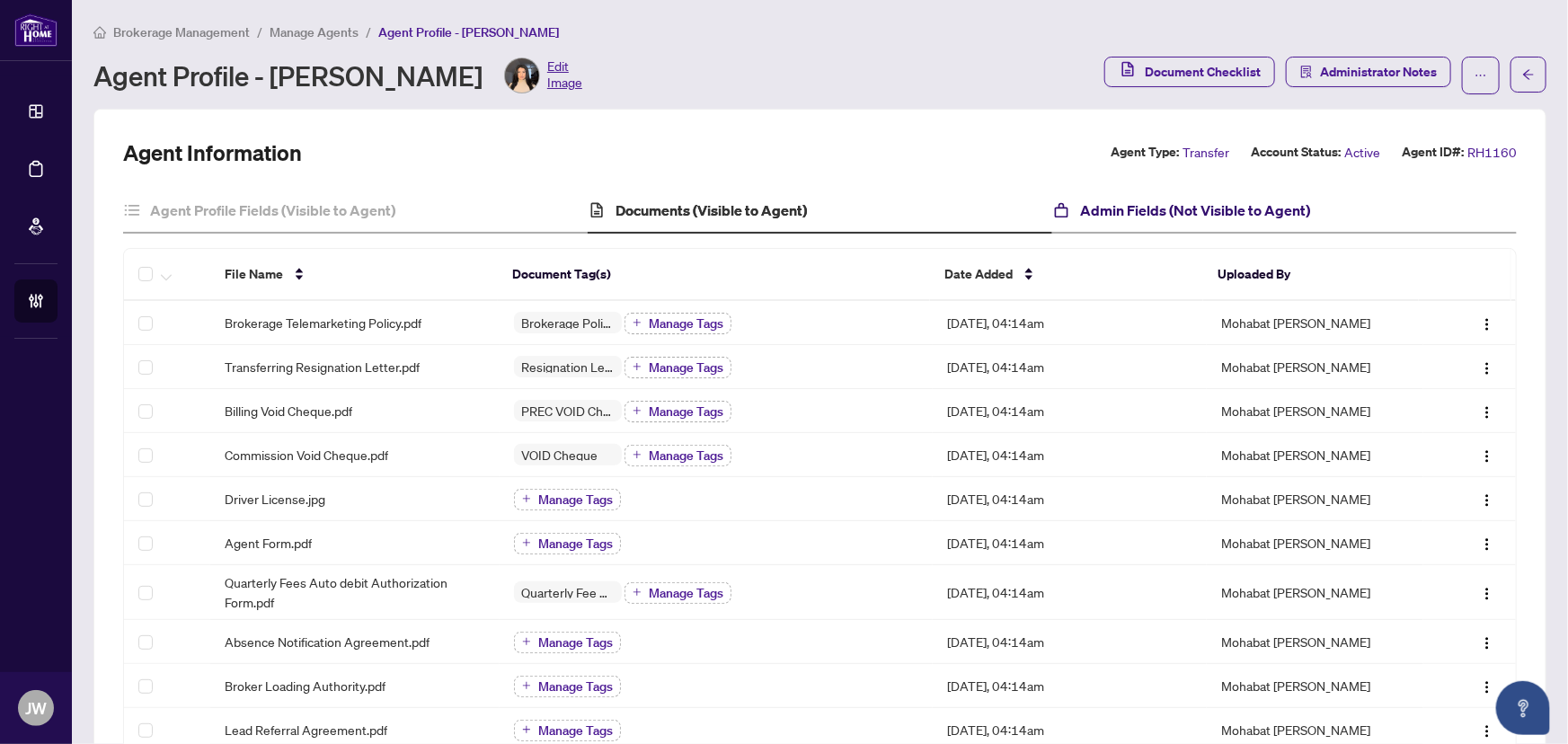
click at [1176, 214] on h4 "Admin Fields (Not Visible to Agent)" at bounding box center [1195, 210] width 230 height 21
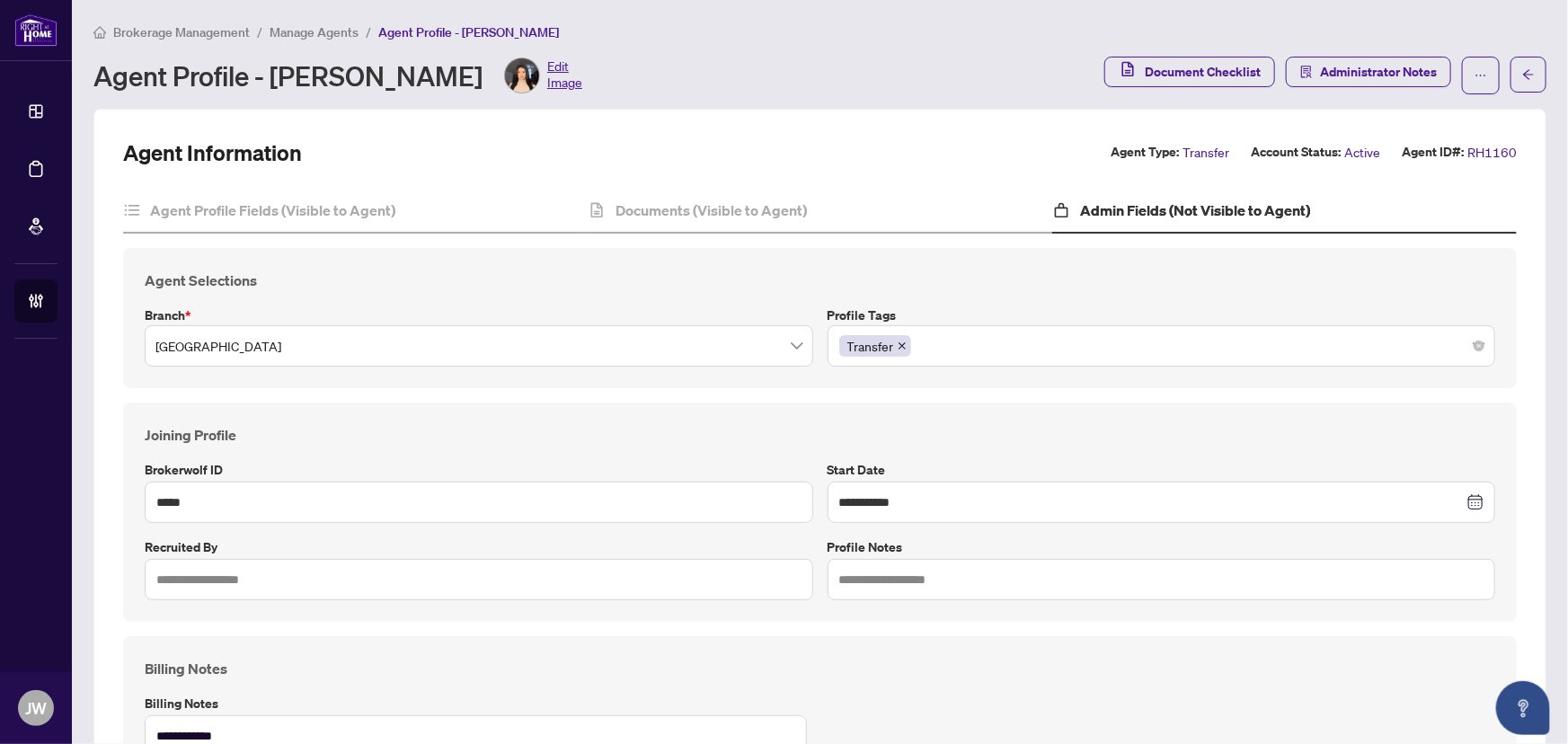
click at [329, 36] on span "Manage Agents" at bounding box center [314, 32] width 89 height 17
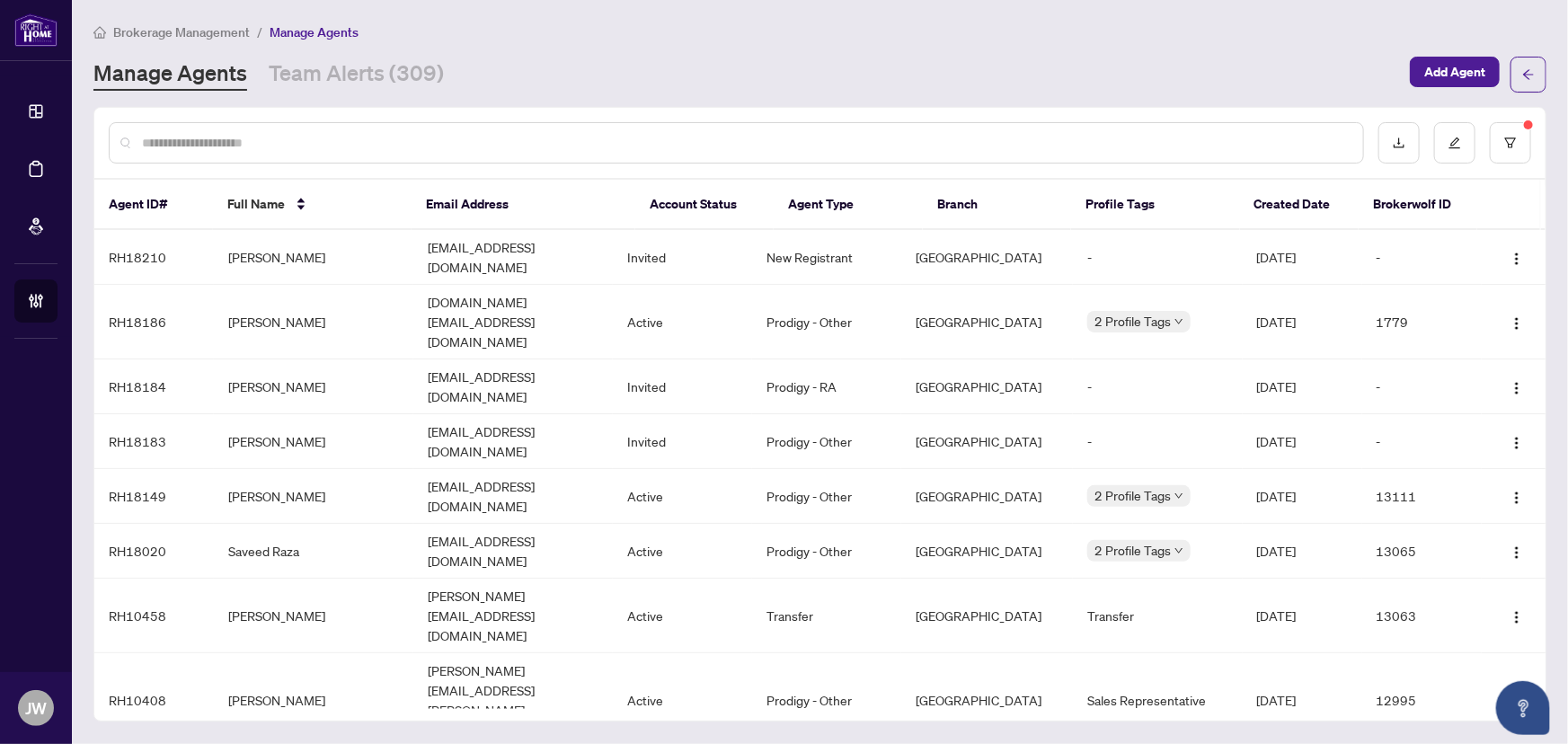
click at [234, 144] on input "text" at bounding box center [745, 143] width 1207 height 19
click at [303, 136] on input "text" at bounding box center [745, 143] width 1207 height 19
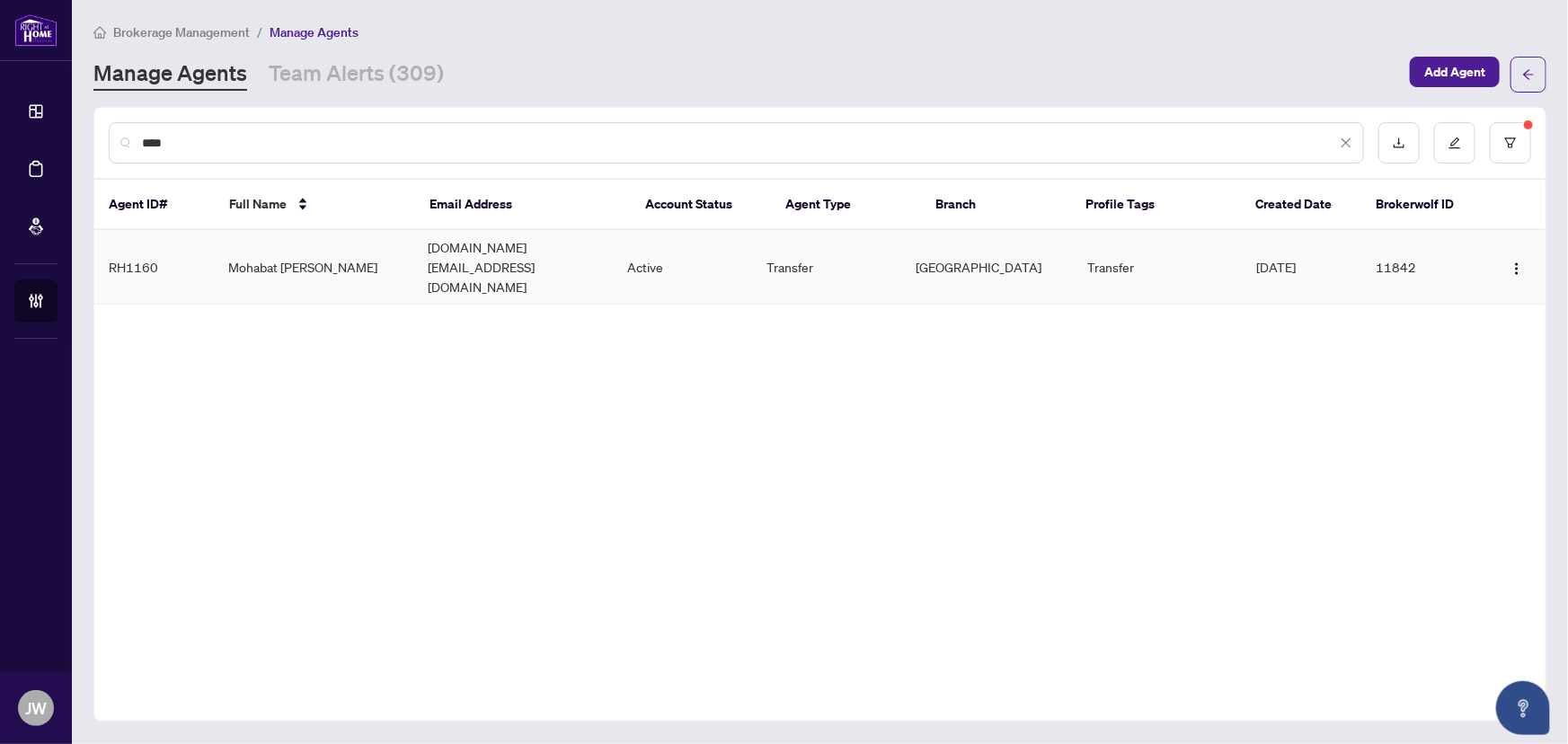
type input "****"
click at [318, 255] on td "Mohabat [PERSON_NAME]" at bounding box center [314, 267] width 200 height 75
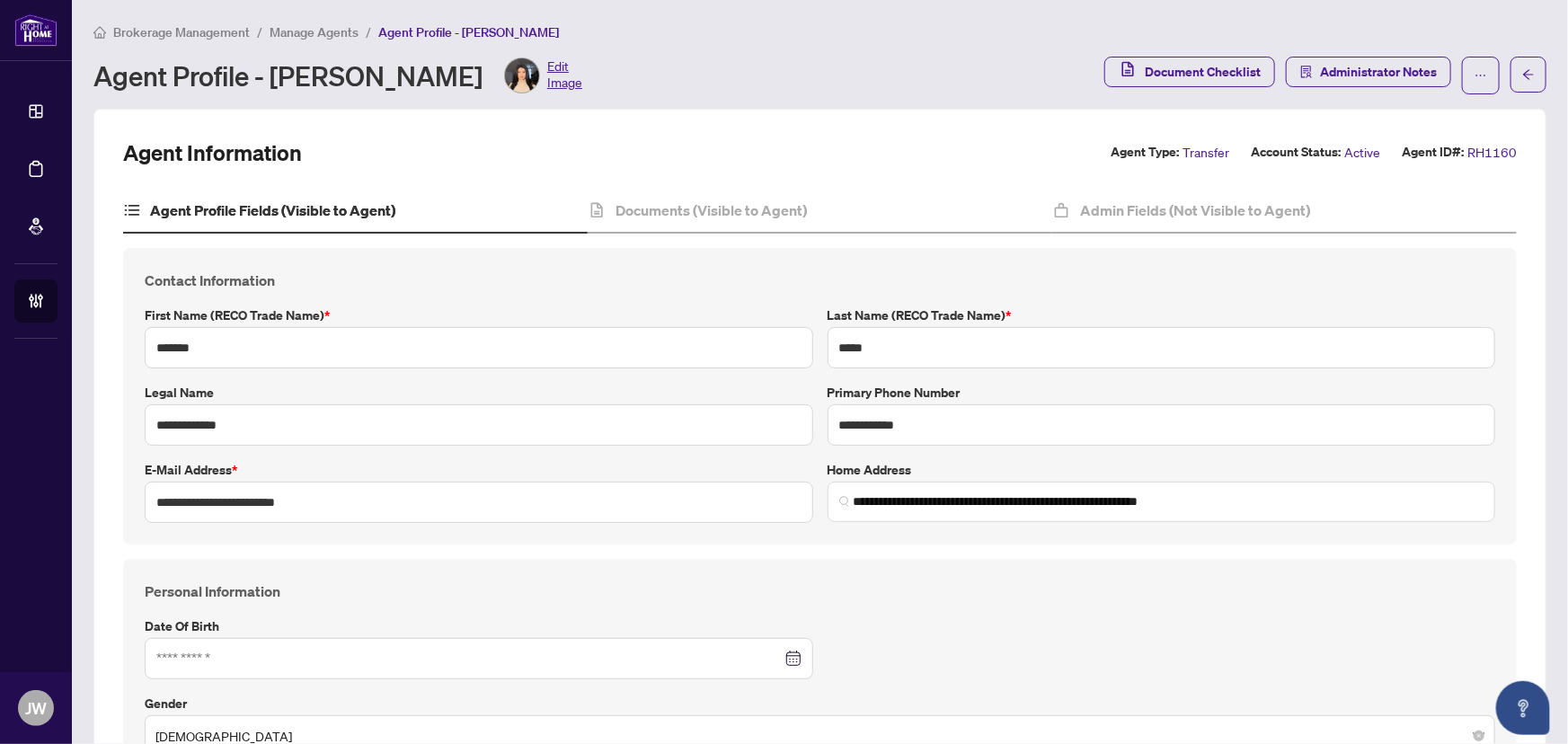
type input "**********"
type input "****"
type input "**********"
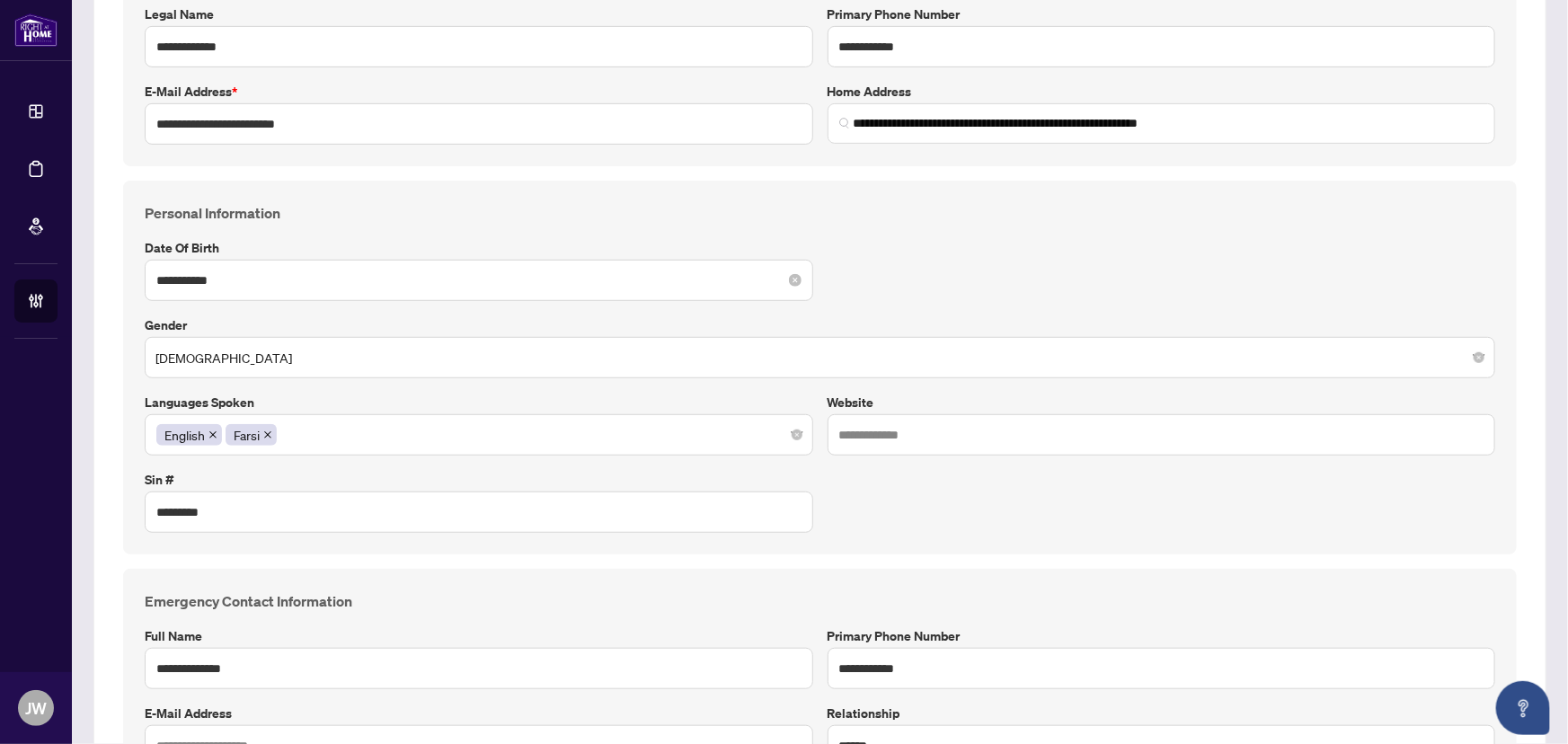
scroll to position [408, 0]
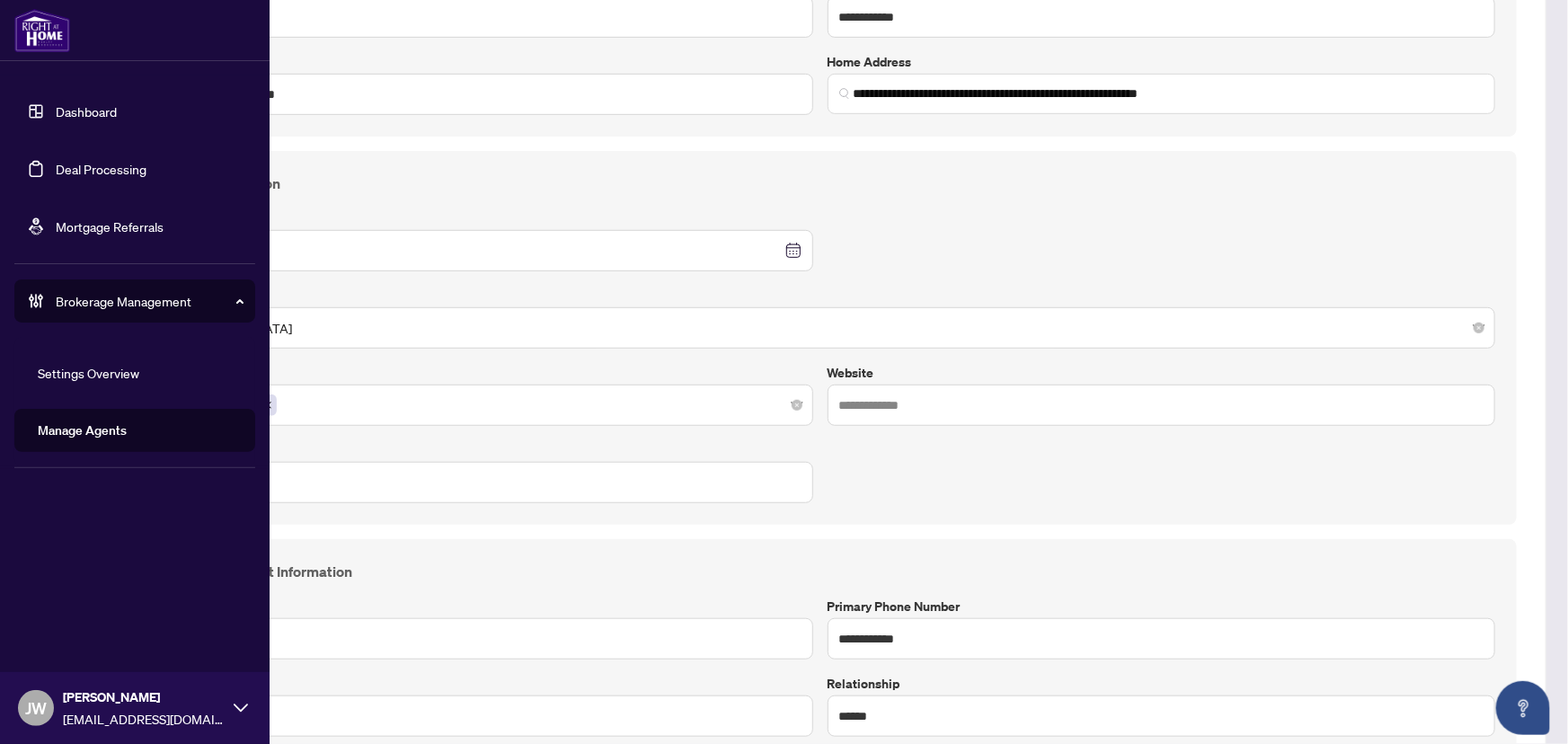
click at [107, 381] on link "Settings Overview" at bounding box center [89, 372] width 101 height 17
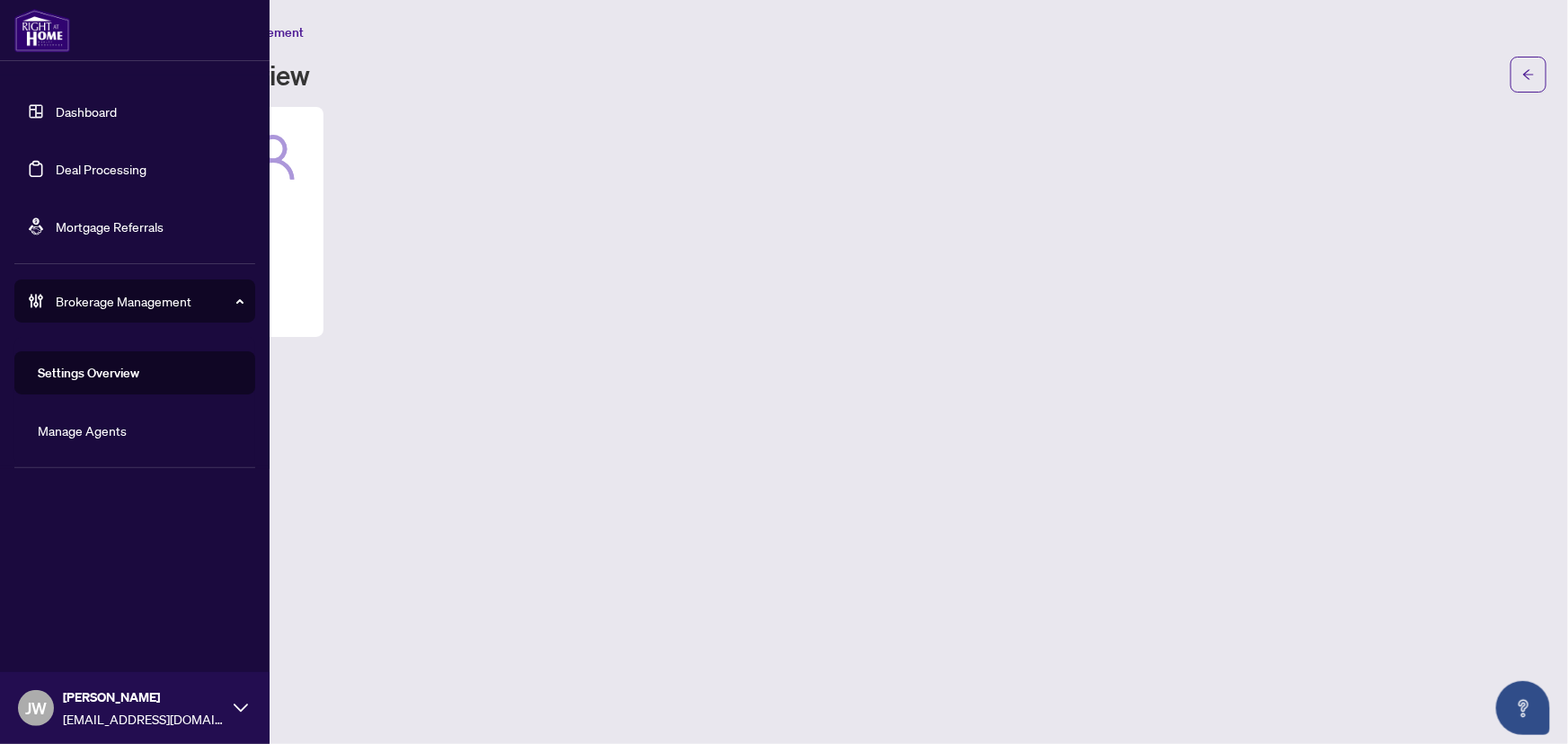
click at [56, 107] on link "Dashboard" at bounding box center [86, 111] width 61 height 17
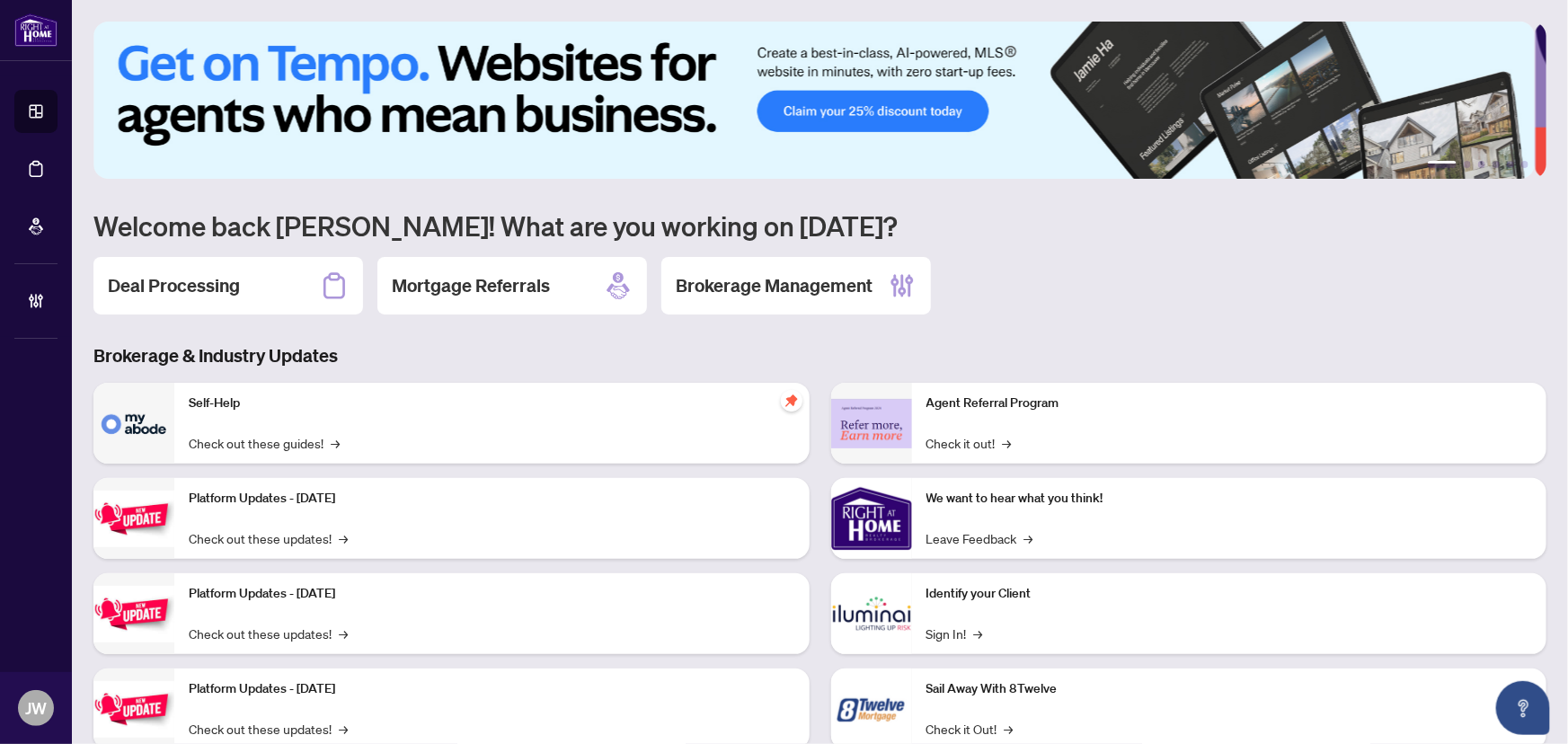
click at [289, 295] on div "Deal Processing" at bounding box center [228, 285] width 270 height 57
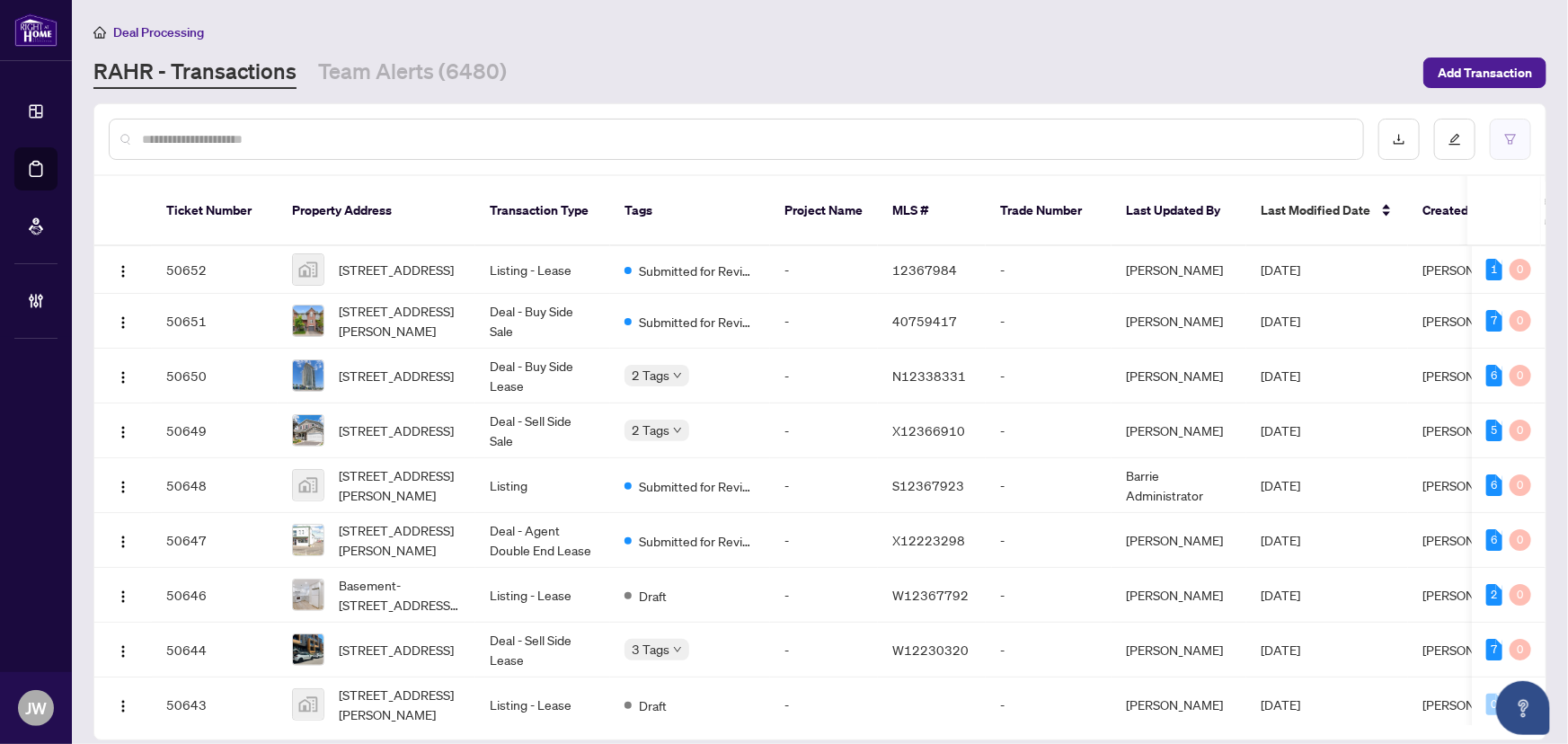
click at [1523, 145] on button "button" at bounding box center [1510, 139] width 41 height 41
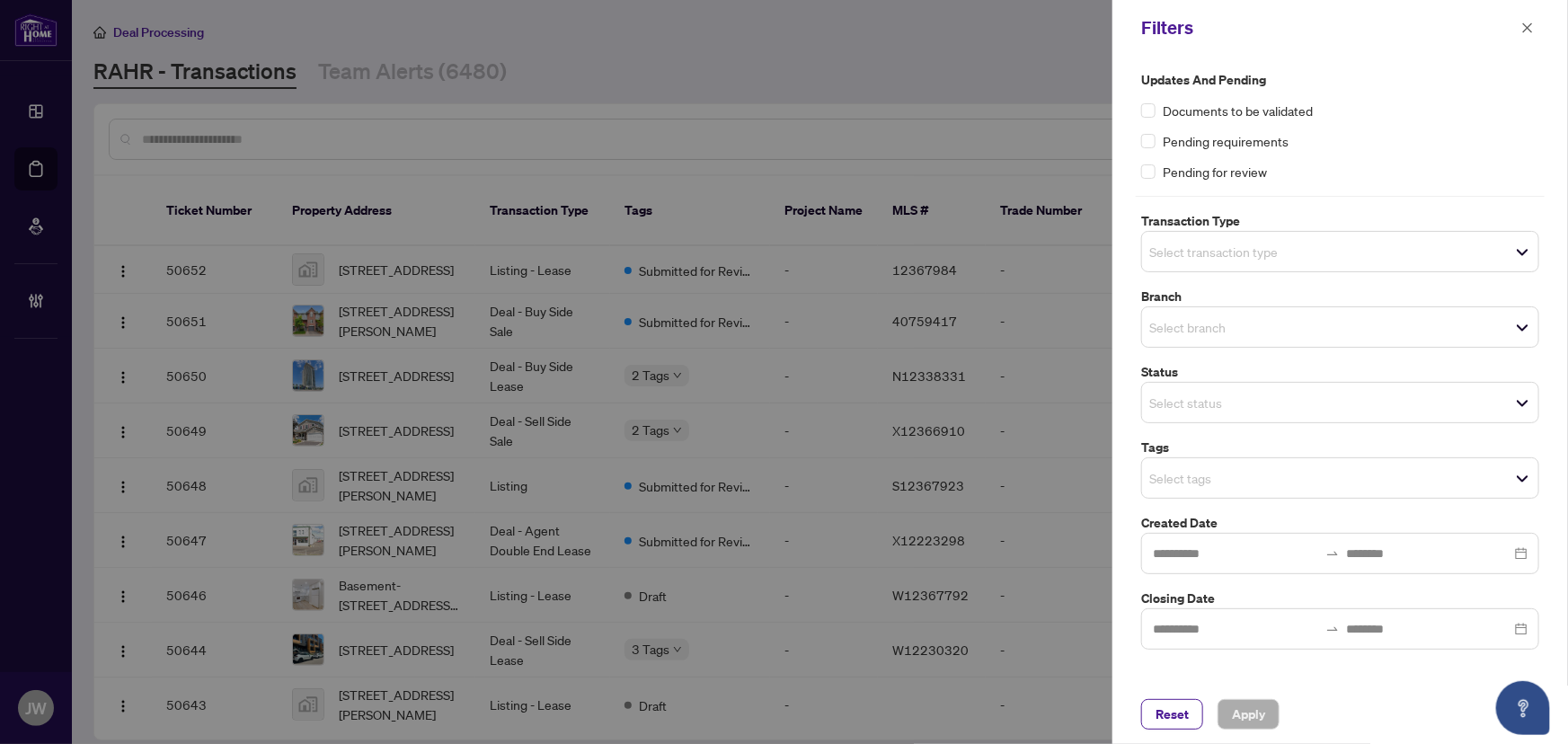
click at [1252, 264] on div "Select transaction type" at bounding box center [1339, 251] width 398 height 41
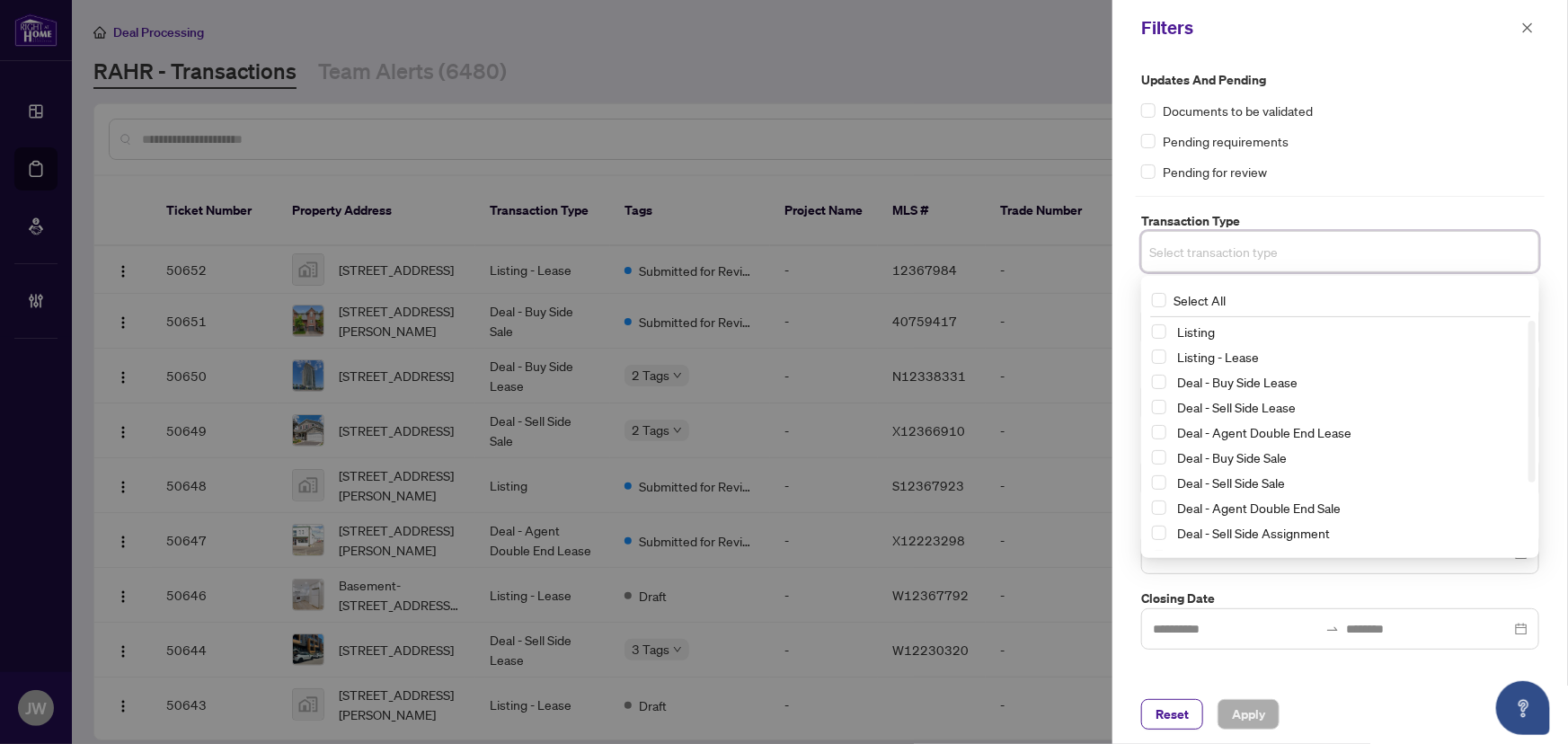
click at [1159, 342] on div "Listing" at bounding box center [1340, 331] width 376 height 21
click at [1158, 330] on span "Select Listing" at bounding box center [1159, 331] width 15 height 15
click at [1162, 359] on span "Select Listing - Lease" at bounding box center [1159, 359] width 15 height 15
click at [1234, 711] on span "Apply" at bounding box center [1249, 715] width 33 height 29
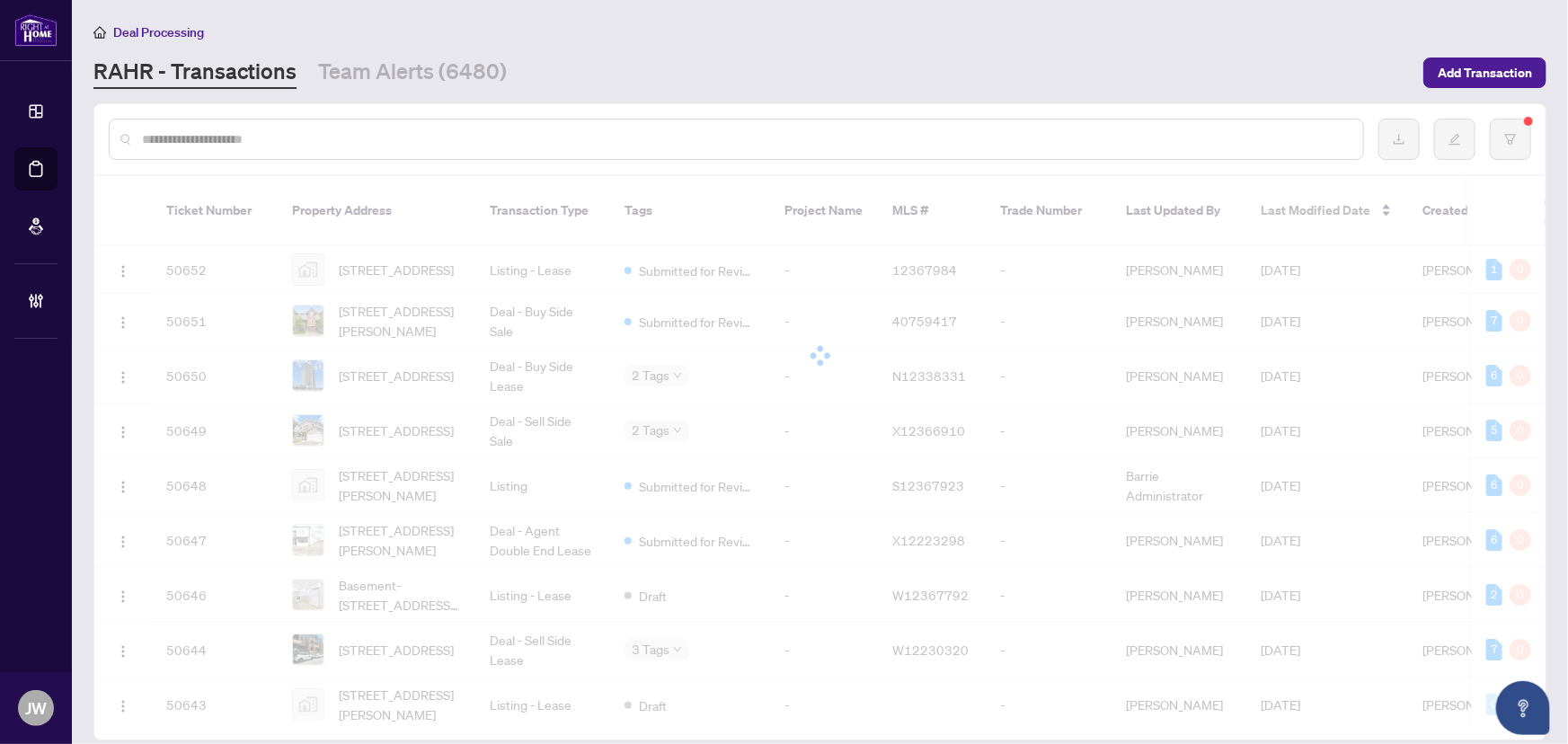
click at [1188, 330] on div at bounding box center [784, 372] width 1568 height 744
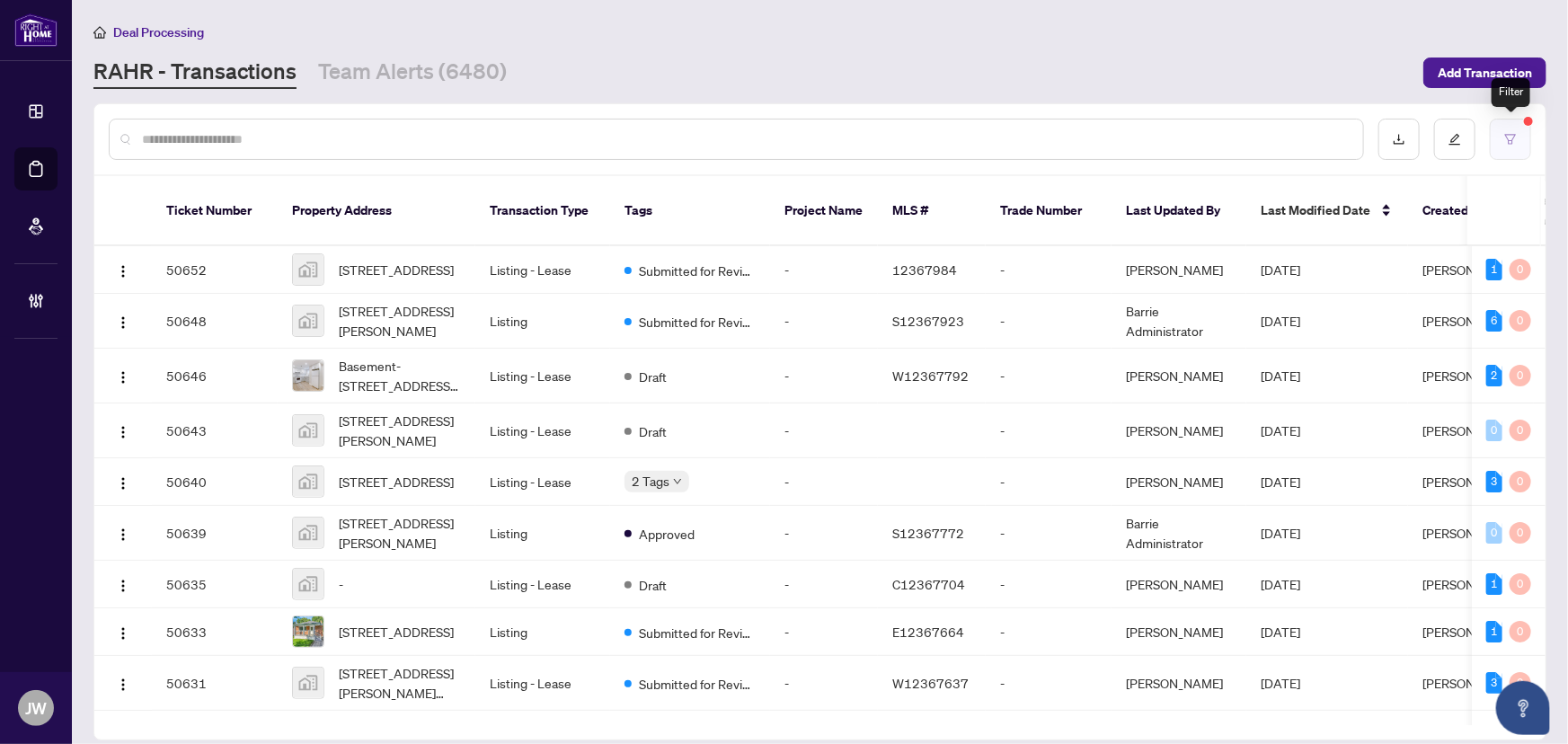
click at [1517, 136] on button "button" at bounding box center [1510, 139] width 41 height 41
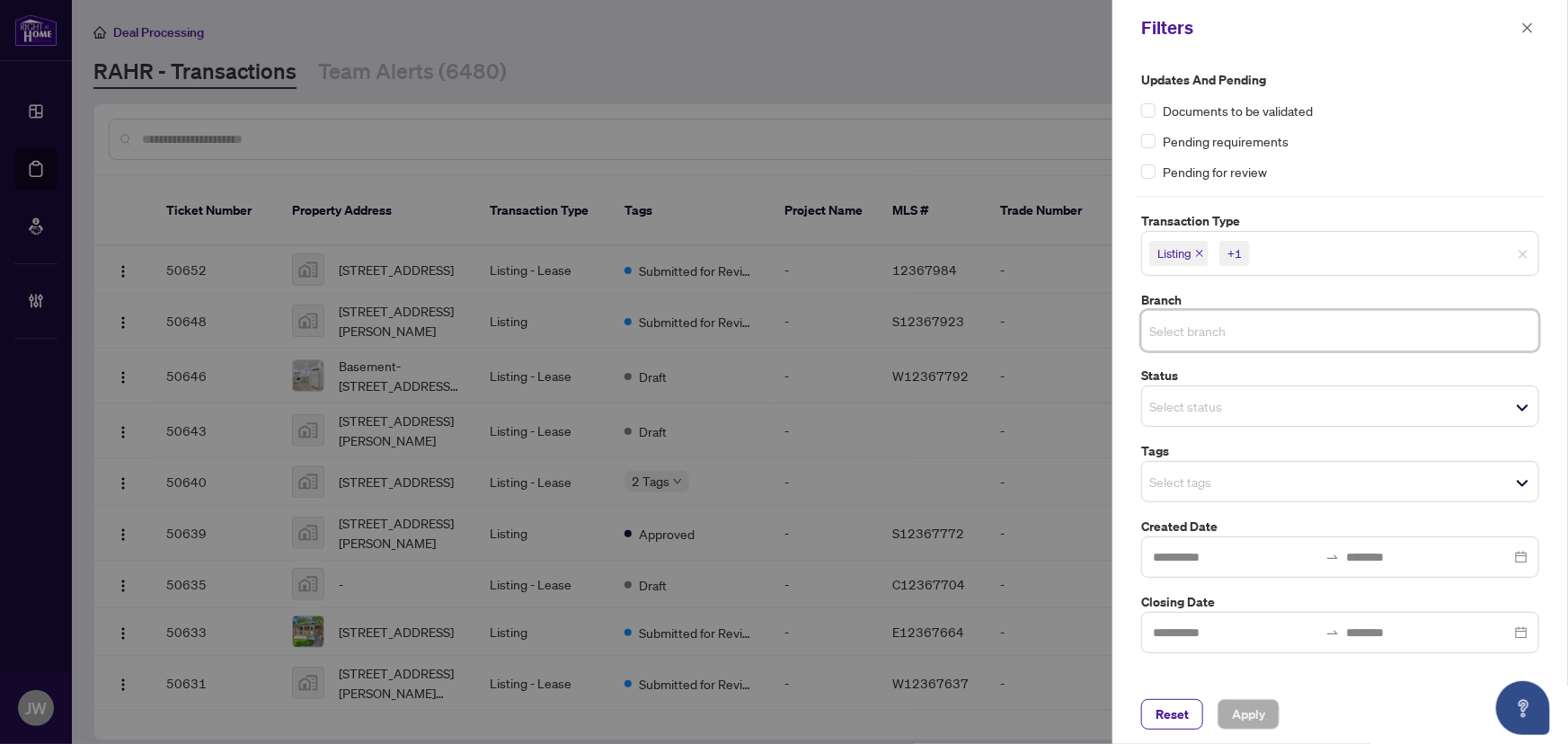
click at [1191, 333] on input "search" at bounding box center [1212, 330] width 126 height 21
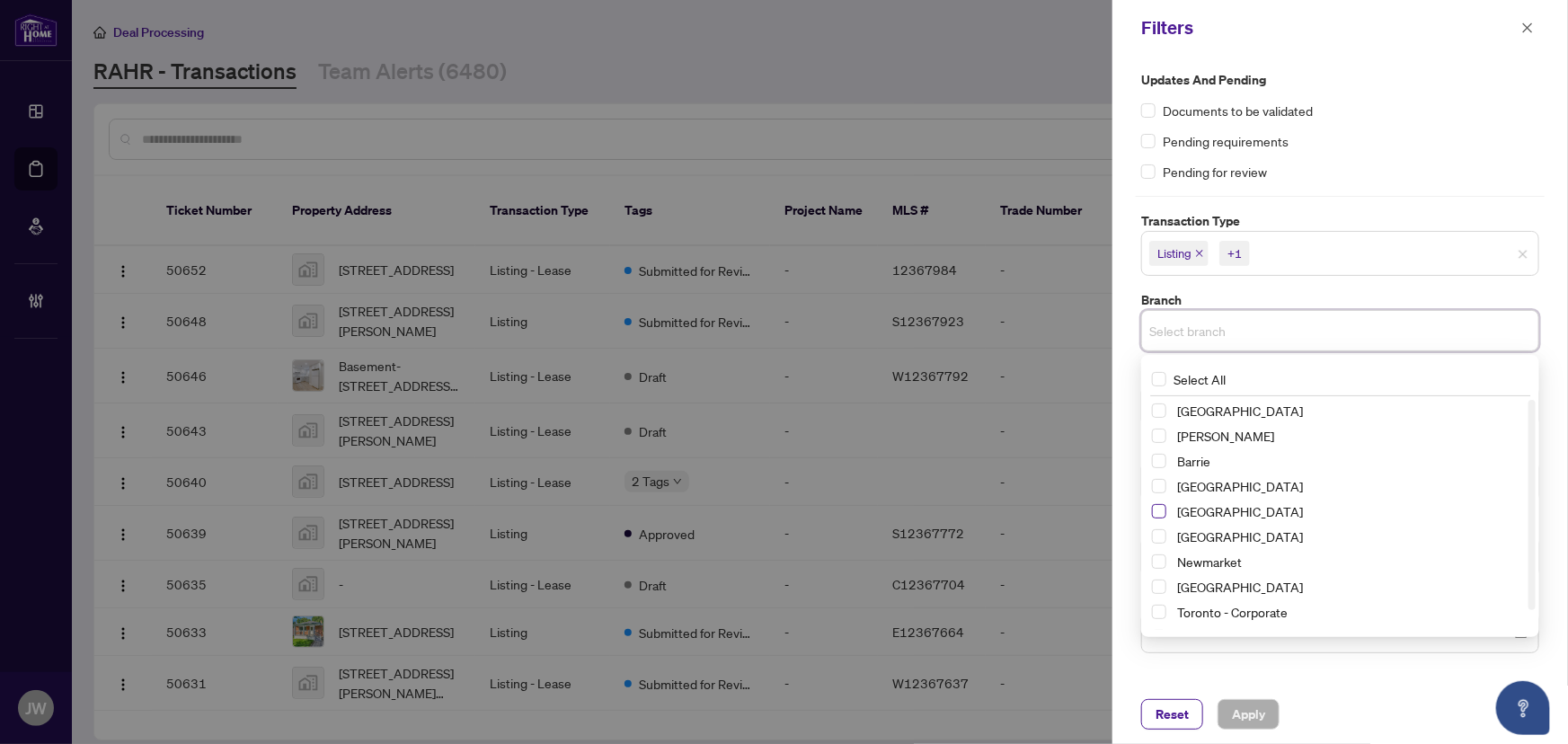
click at [1163, 508] on span "Select Durham" at bounding box center [1159, 510] width 15 height 15
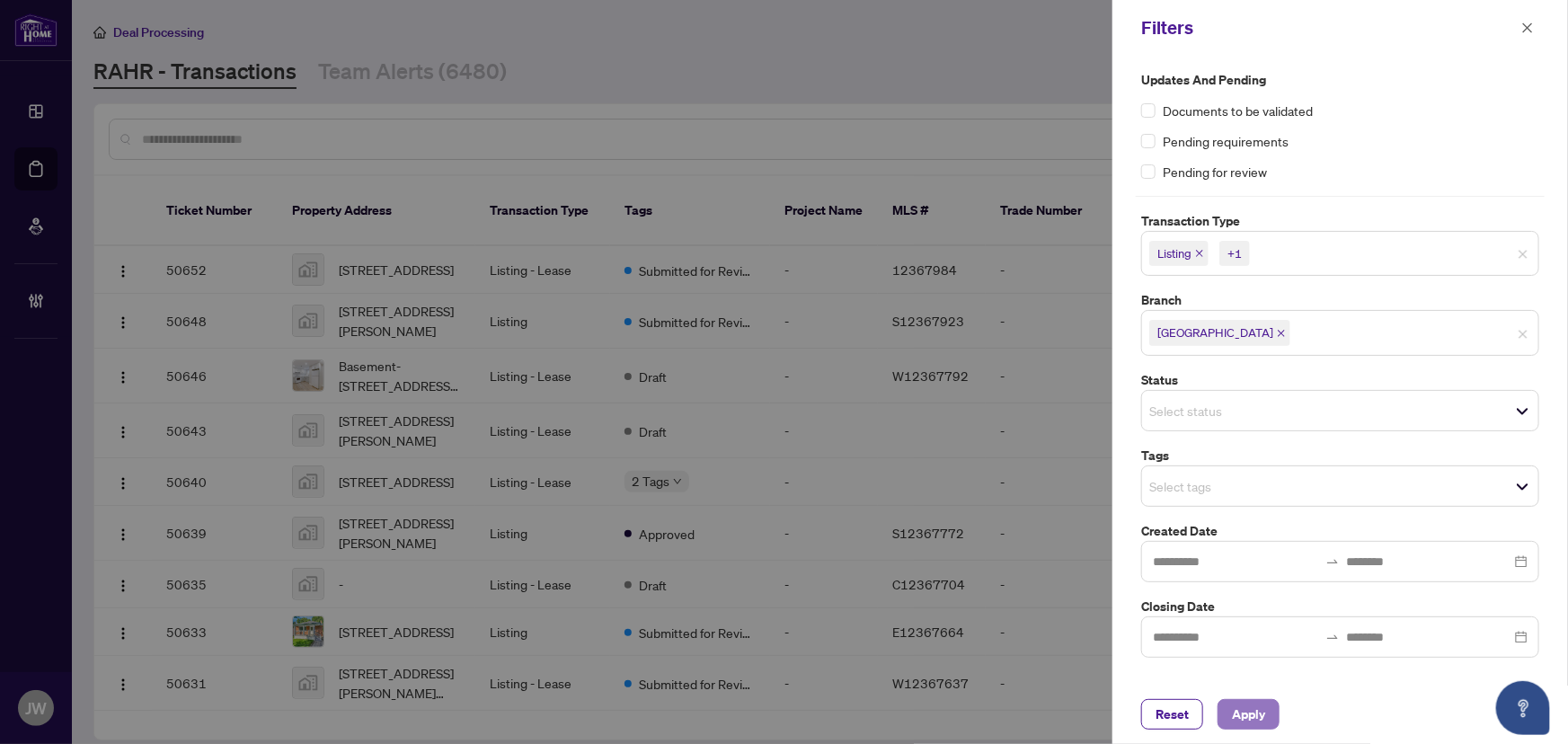
click at [1257, 706] on span "Apply" at bounding box center [1249, 715] width 33 height 29
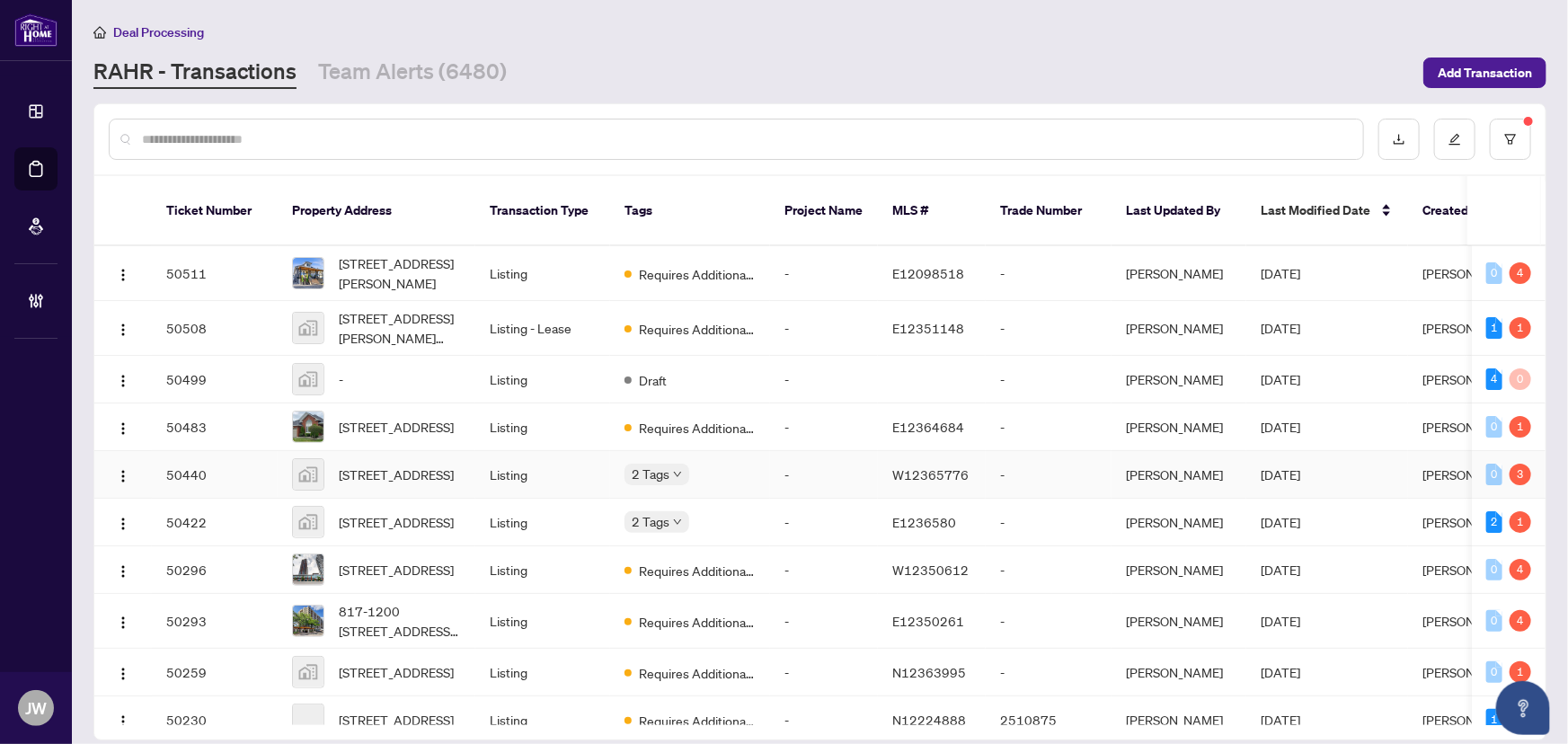
scroll to position [163, 0]
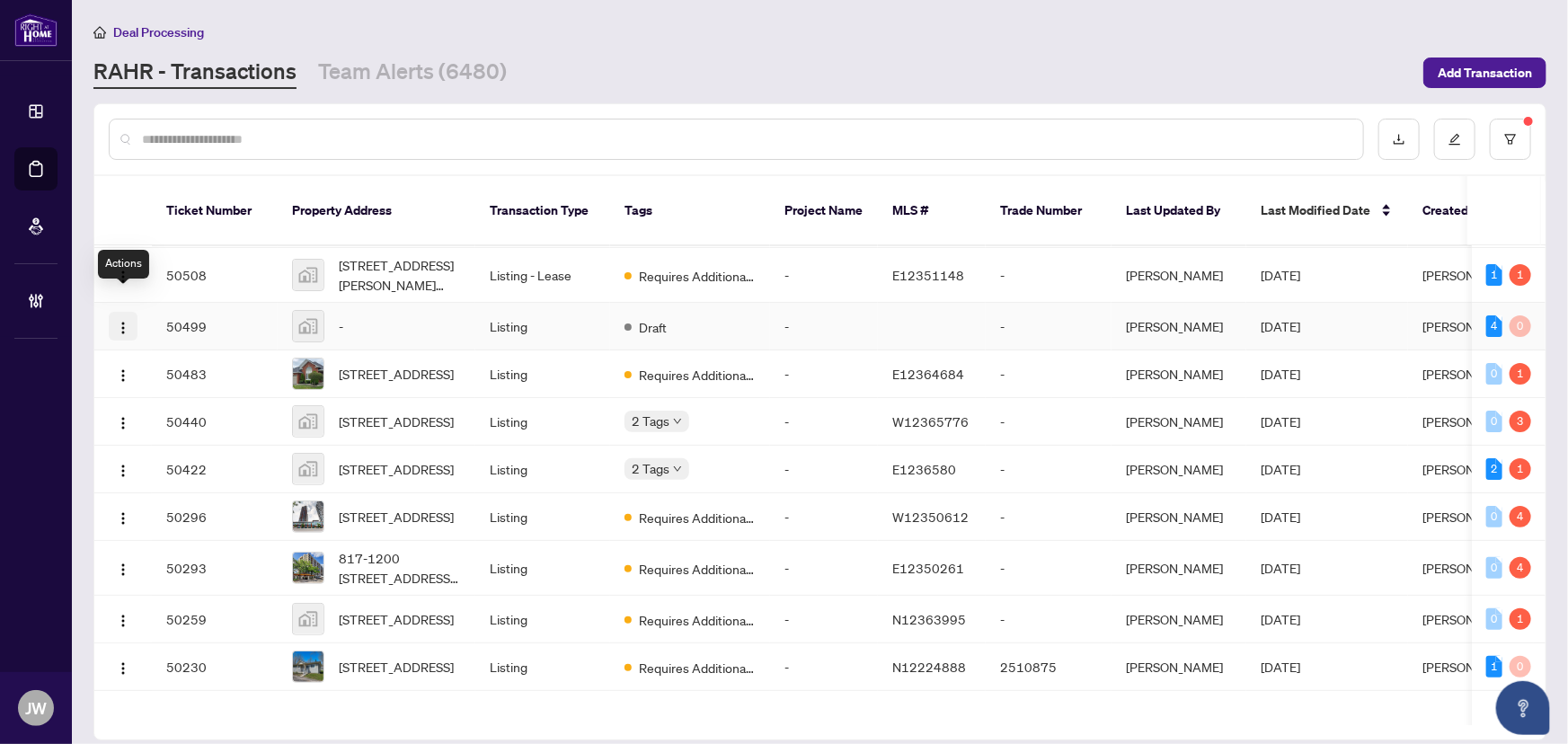
click at [118, 320] on img "button" at bounding box center [123, 327] width 15 height 15
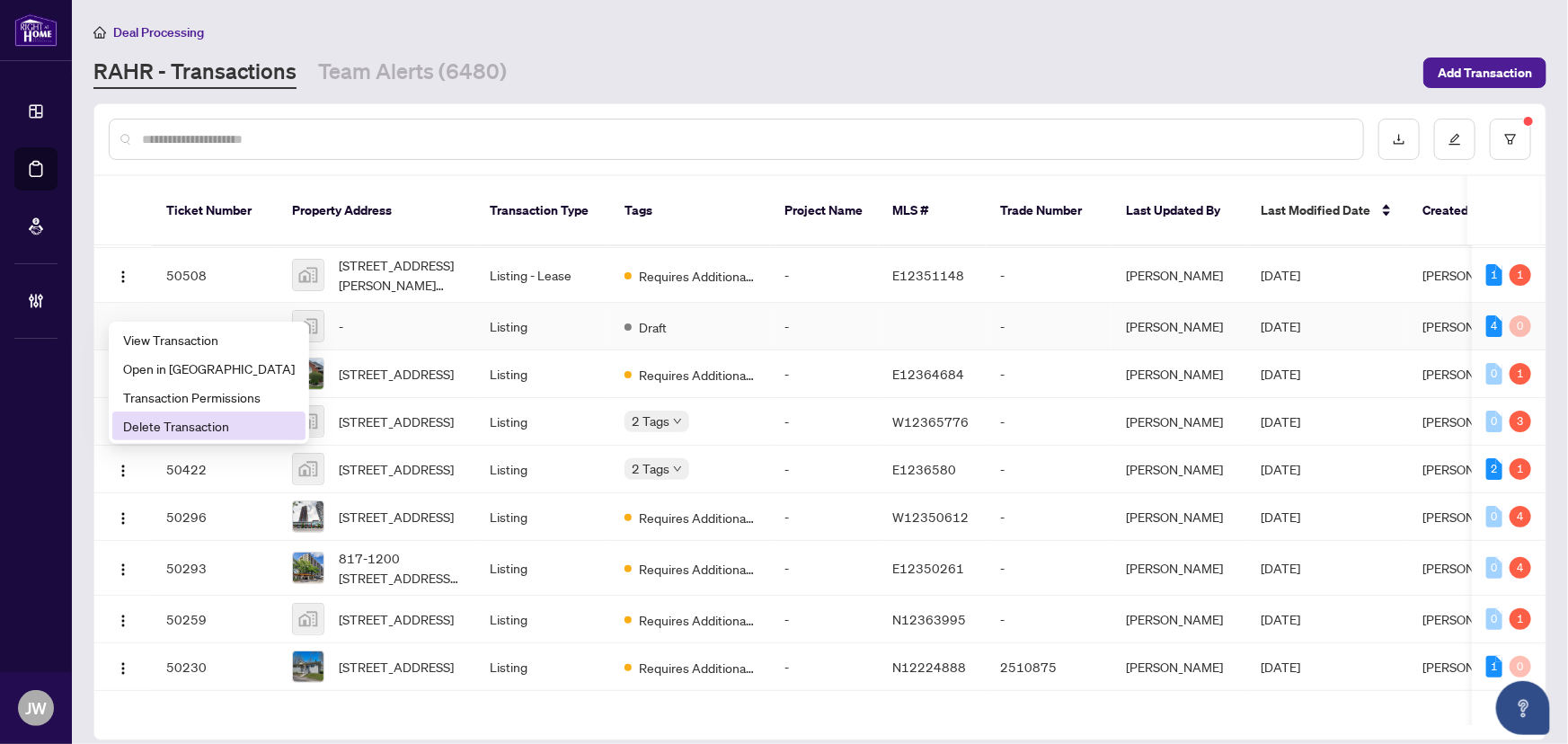
click at [189, 431] on span "Delete Transaction" at bounding box center [208, 426] width 171 height 19
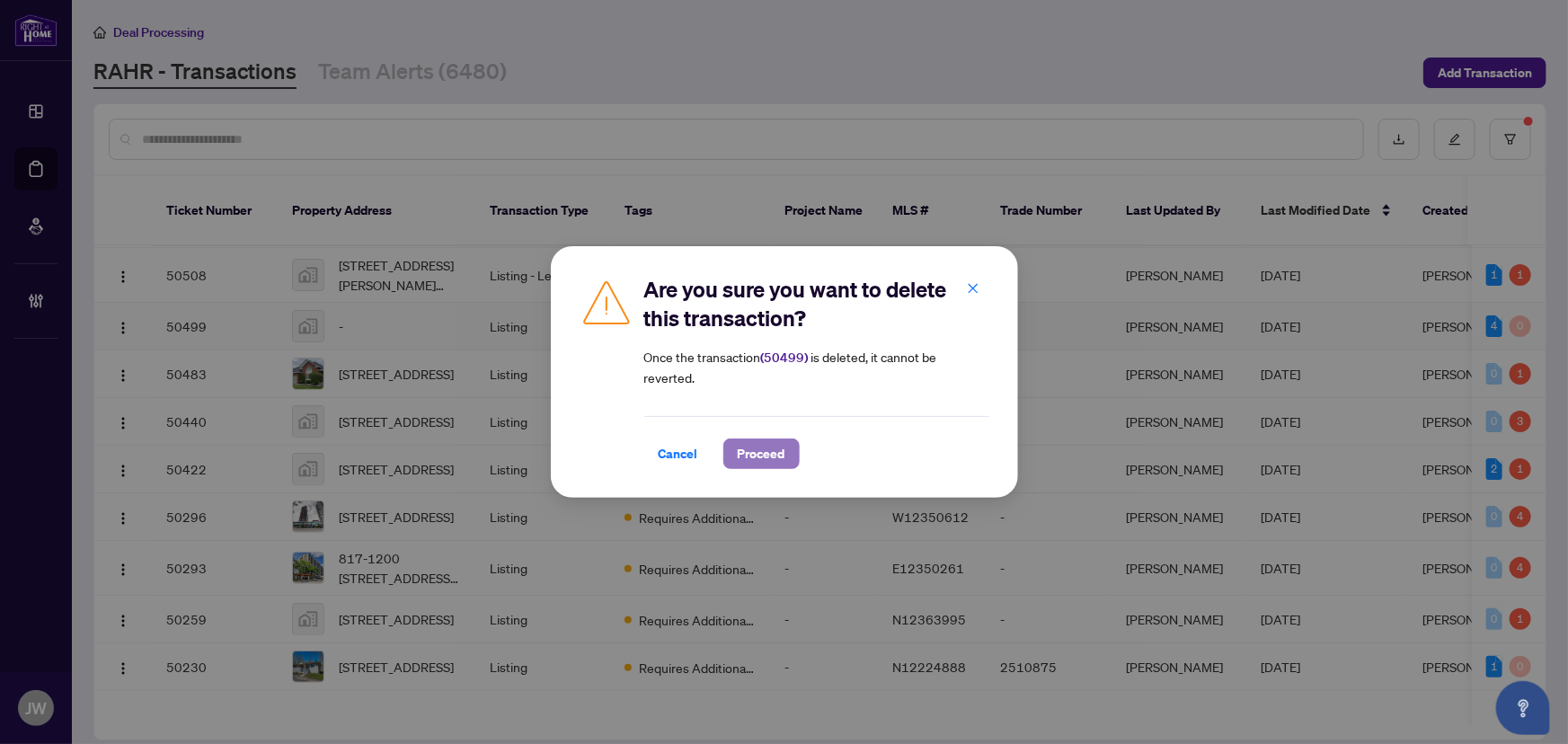
click at [762, 463] on span "Proceed" at bounding box center [761, 454] width 48 height 29
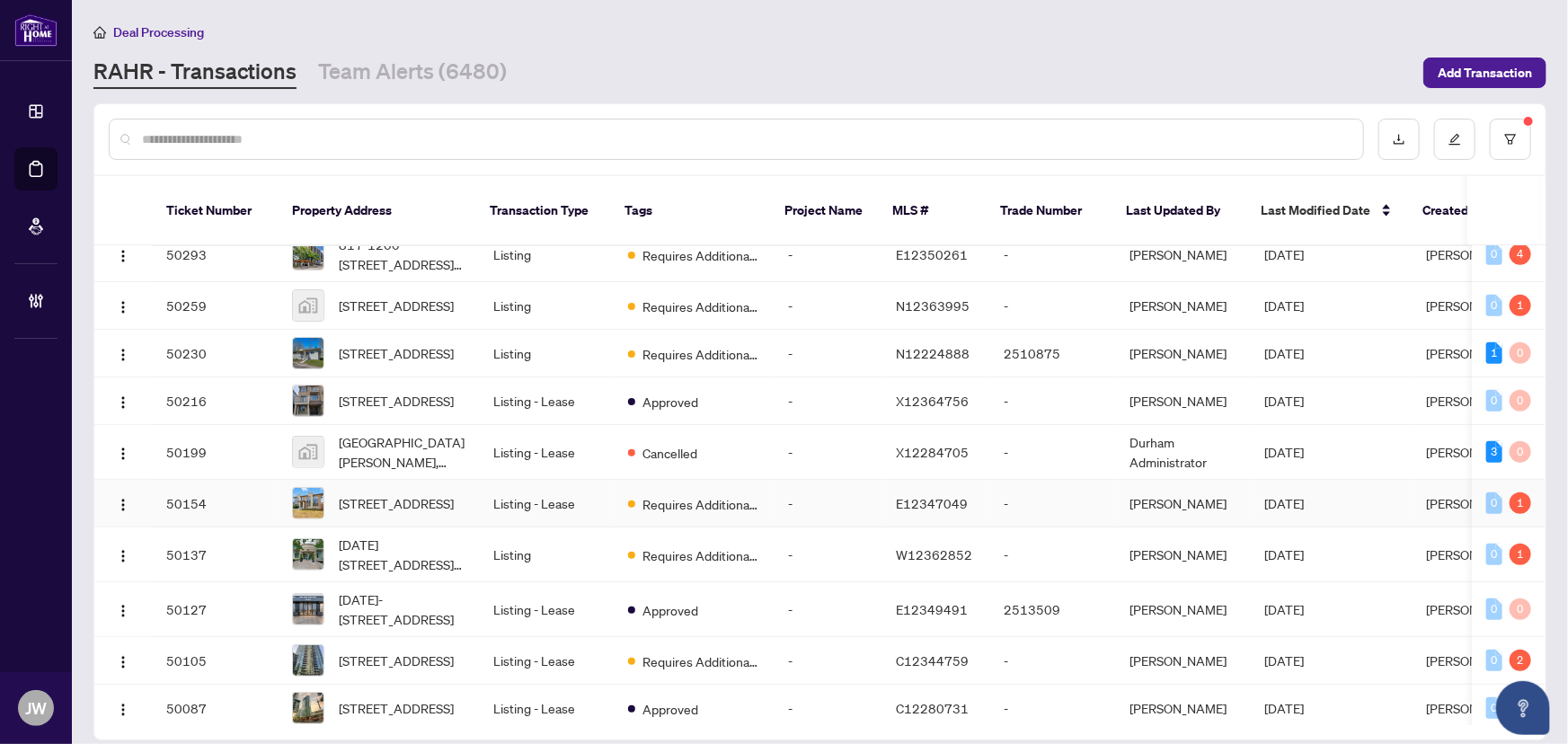
scroll to position [401, 0]
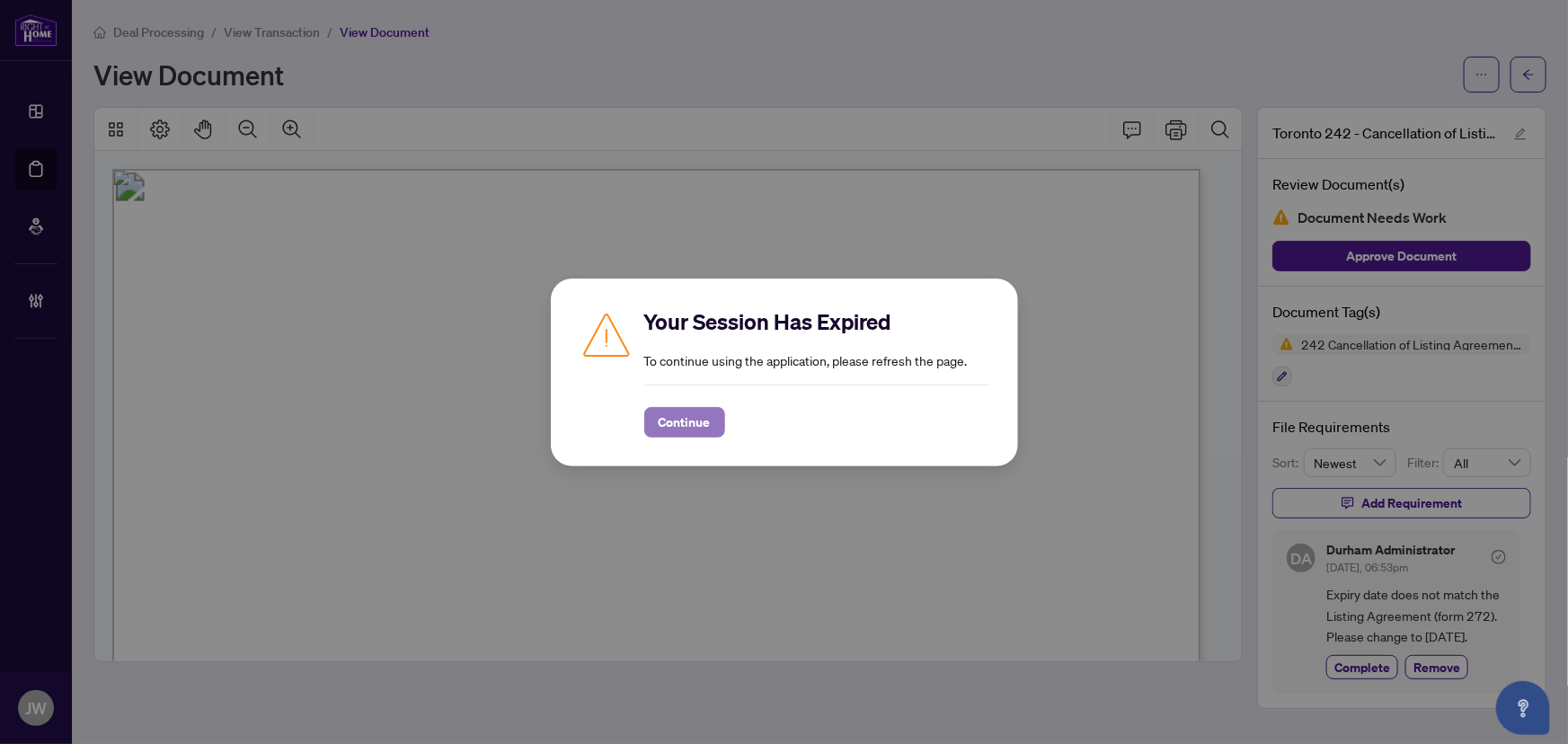
click at [669, 425] on span "Continue" at bounding box center [684, 423] width 52 height 29
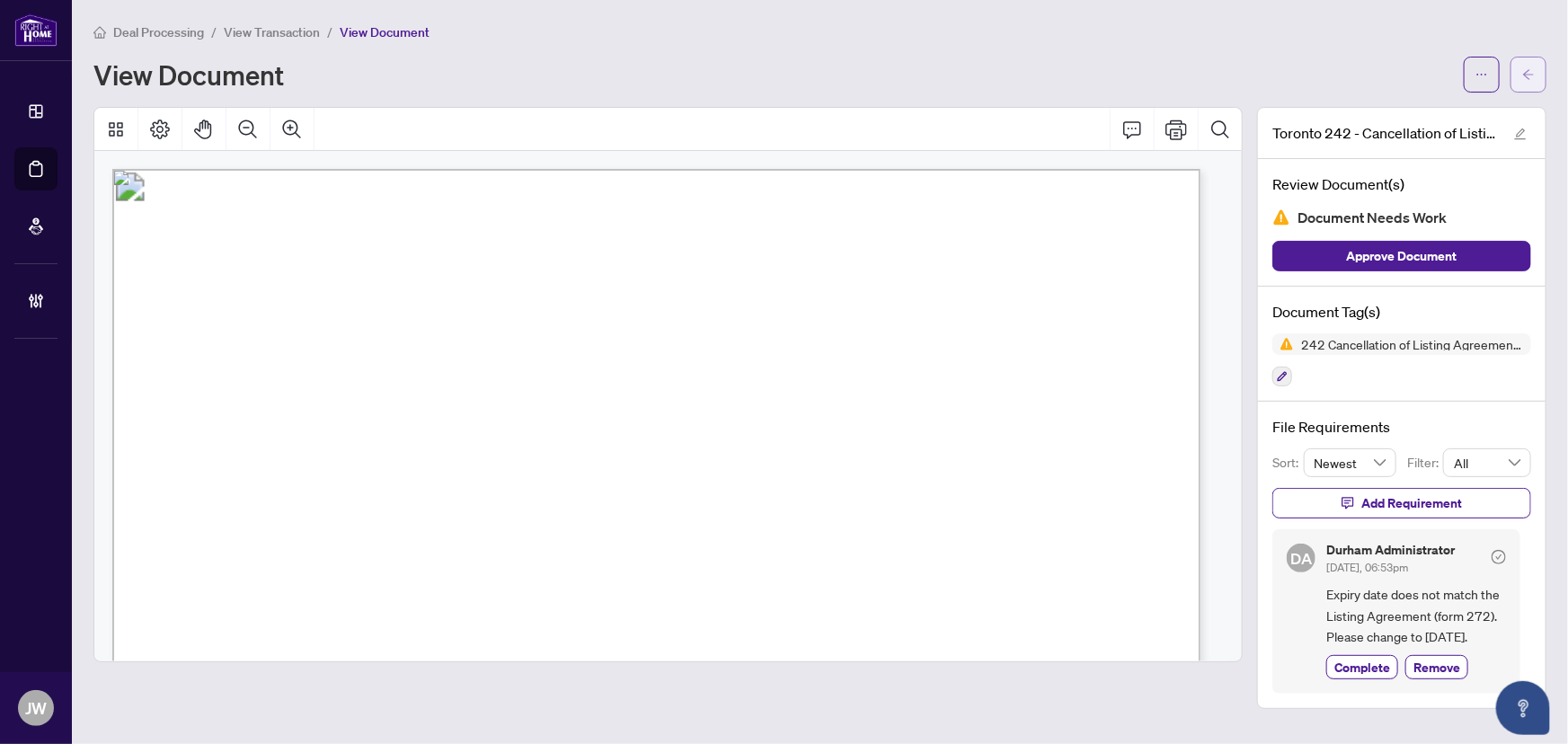
click at [1522, 71] on icon "arrow-left" at bounding box center [1527, 74] width 11 height 10
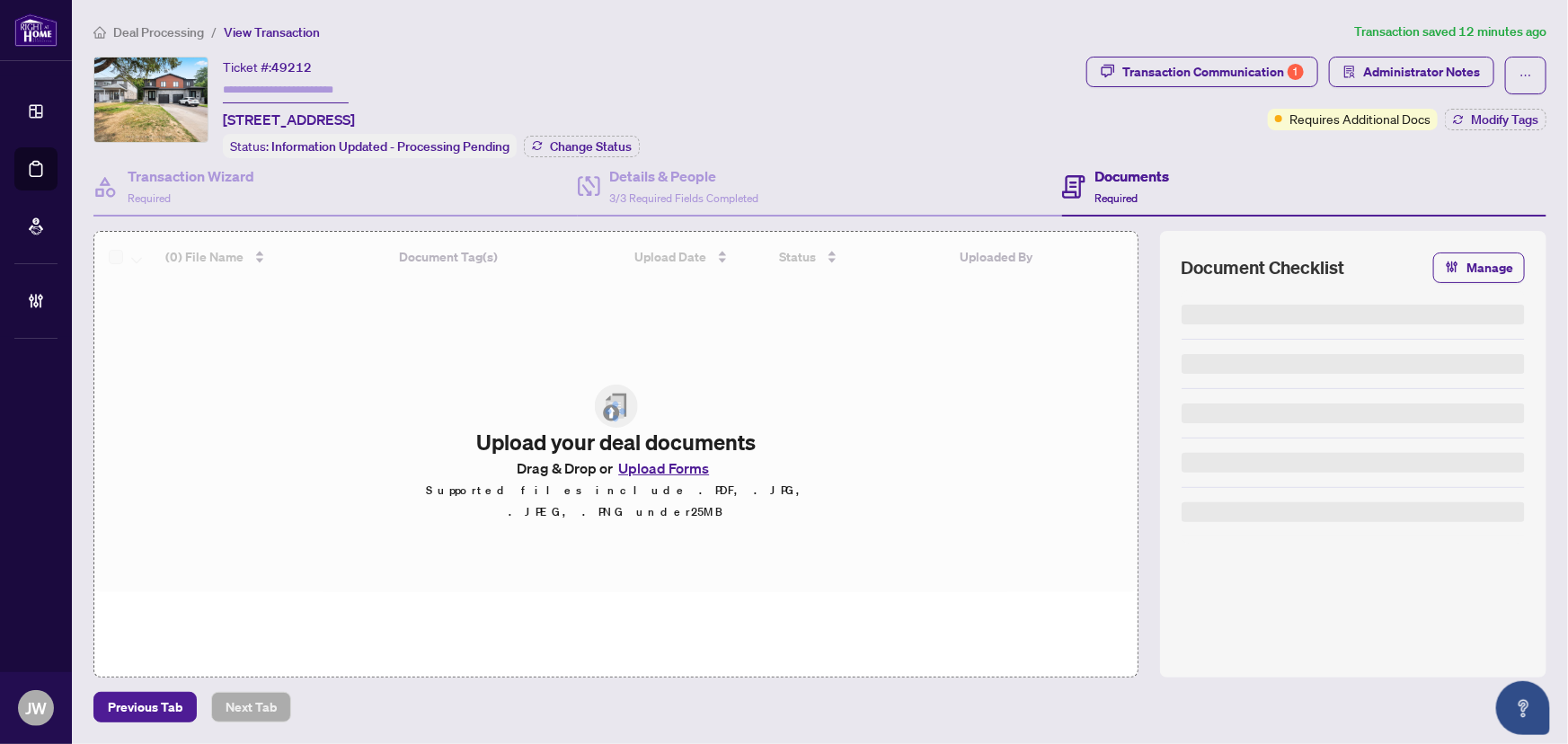
click at [163, 31] on span "Deal Processing" at bounding box center [158, 32] width 91 height 17
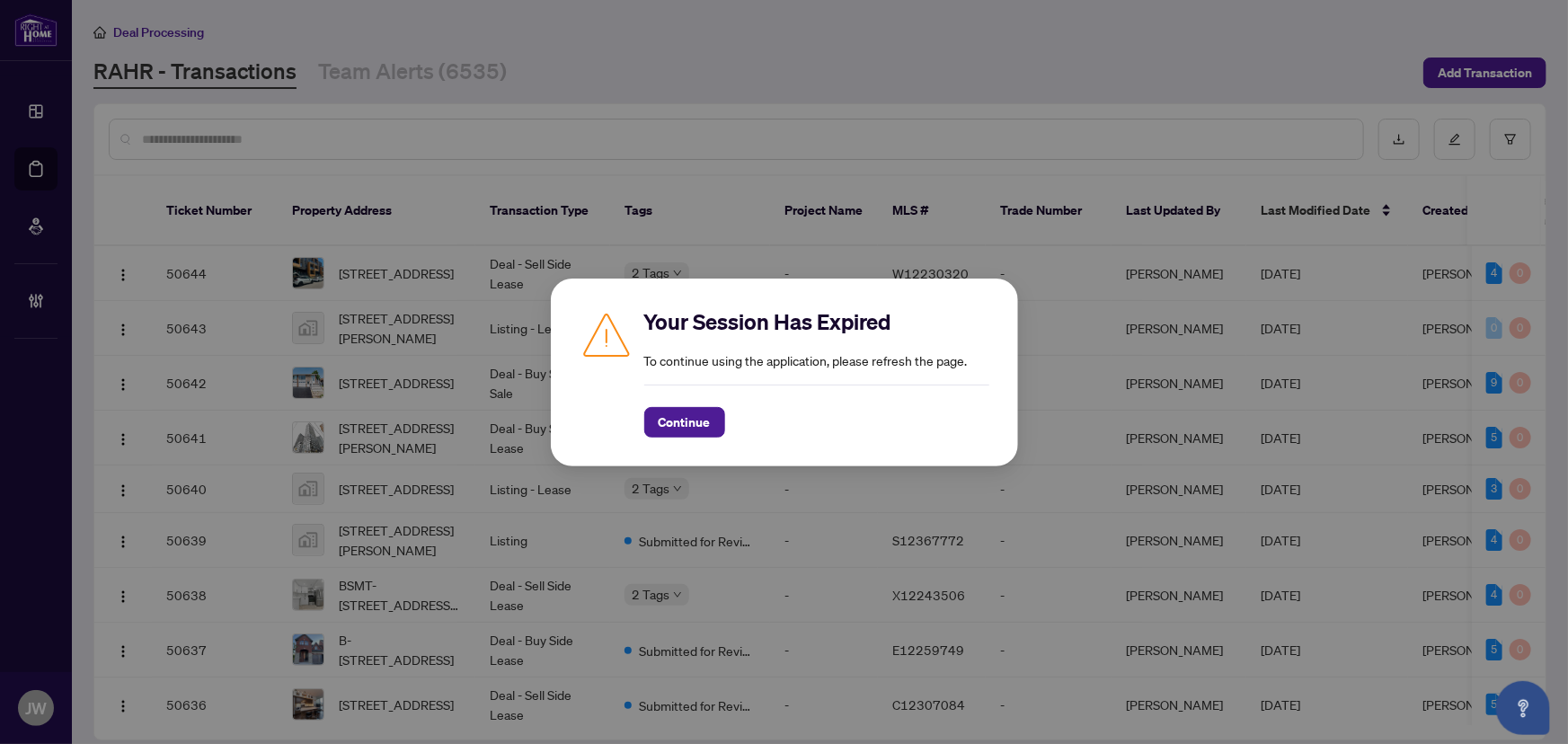
click at [640, 425] on div "Your Session Has Expired To continue using the application, please refresh the …" at bounding box center [784, 372] width 410 height 130
click at [682, 427] on span "Continue" at bounding box center [684, 423] width 52 height 29
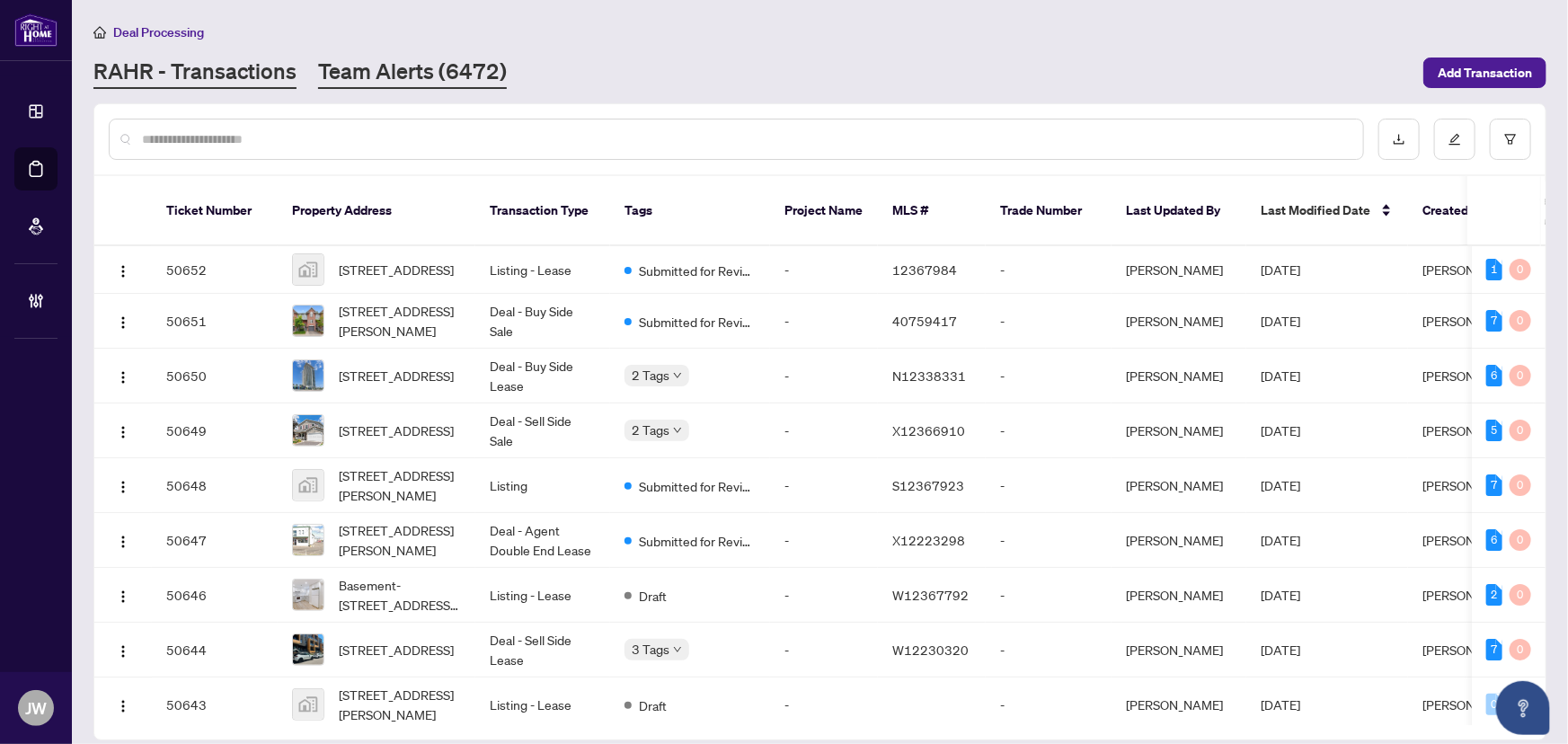
click at [360, 73] on link "Team Alerts (6472)" at bounding box center [413, 72] width 189 height 32
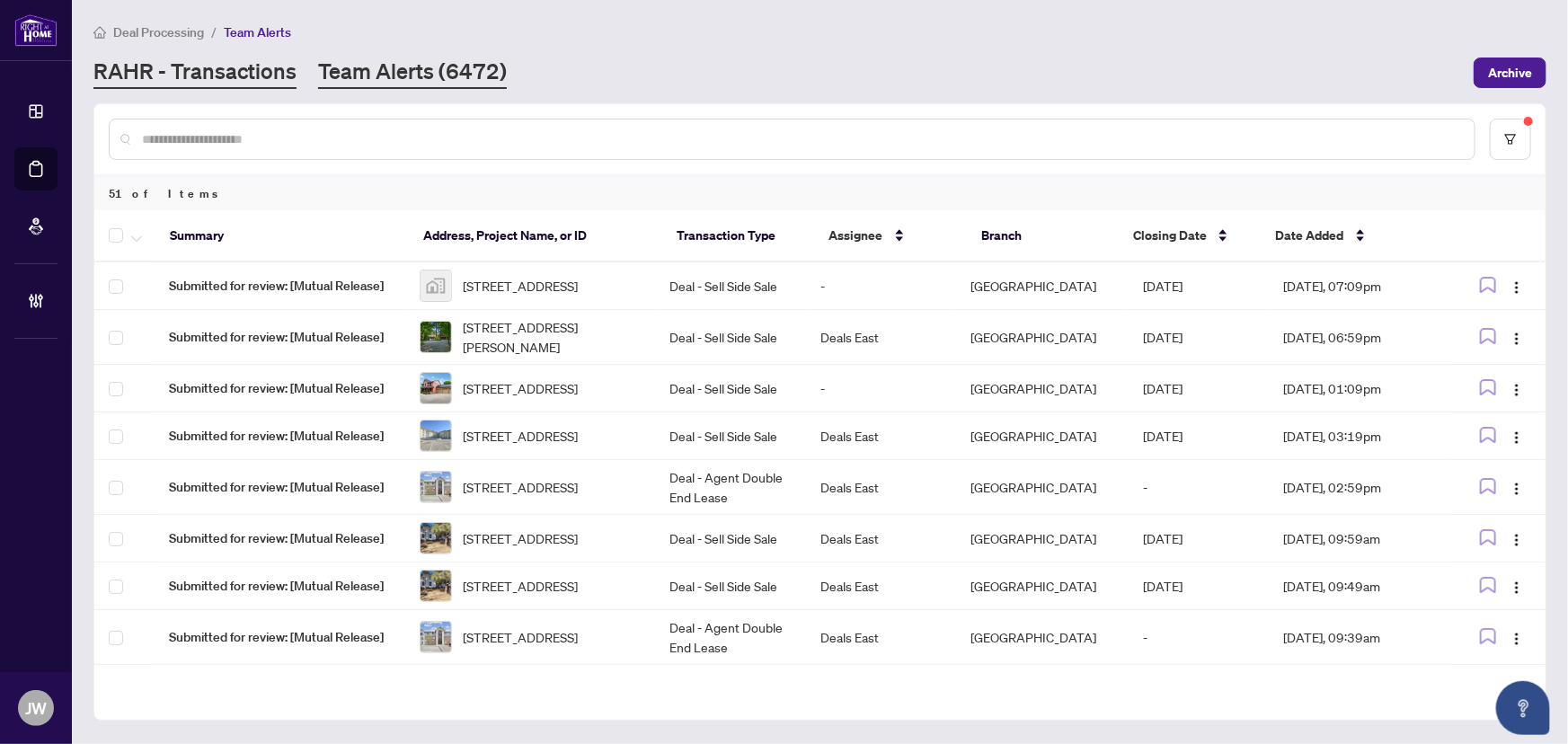
click at [253, 72] on link "RAHR - Transactions" at bounding box center [195, 72] width 203 height 32
